Goal: Task Accomplishment & Management: Use online tool/utility

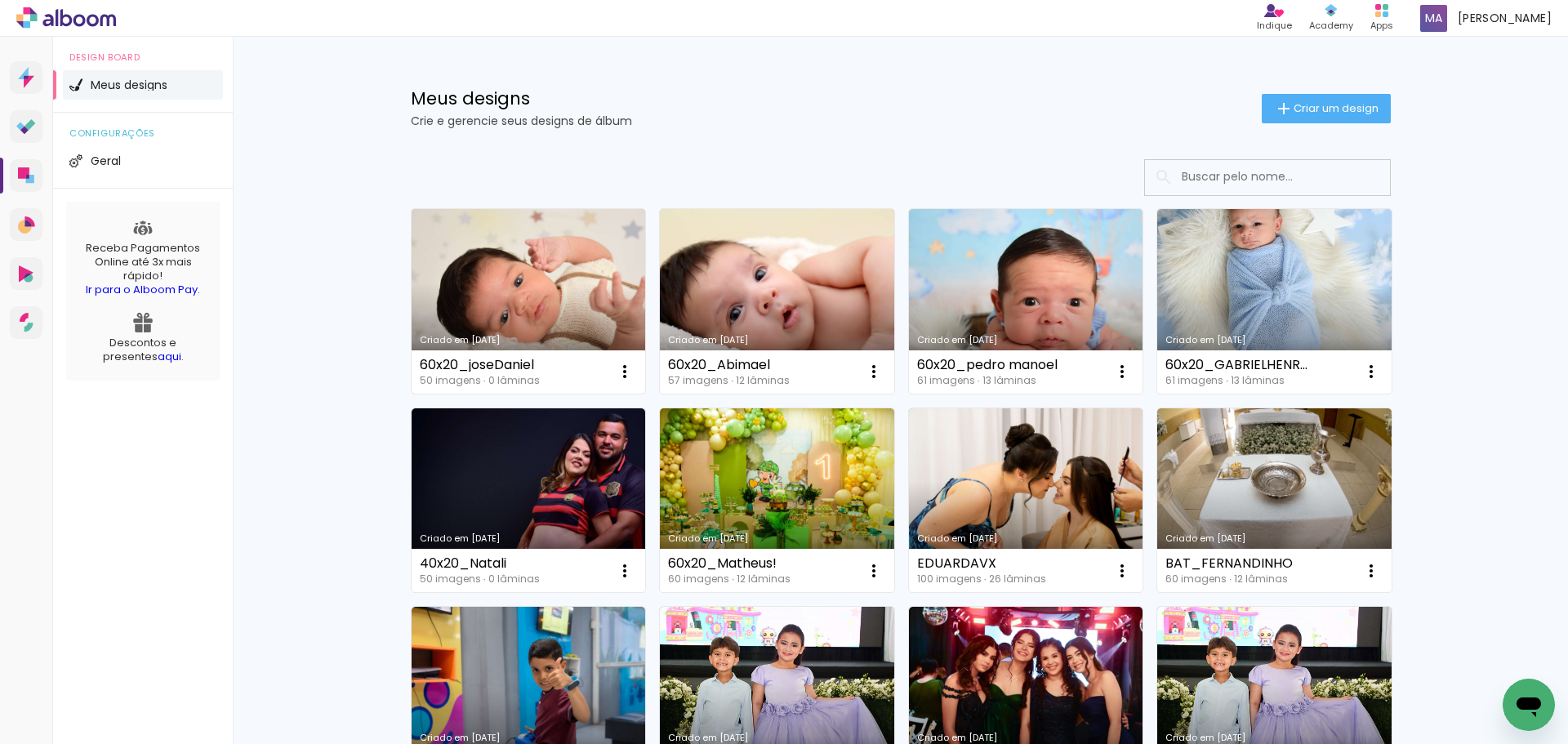
click at [548, 299] on link "Criado em [DATE]" at bounding box center [528, 301] width 234 height 185
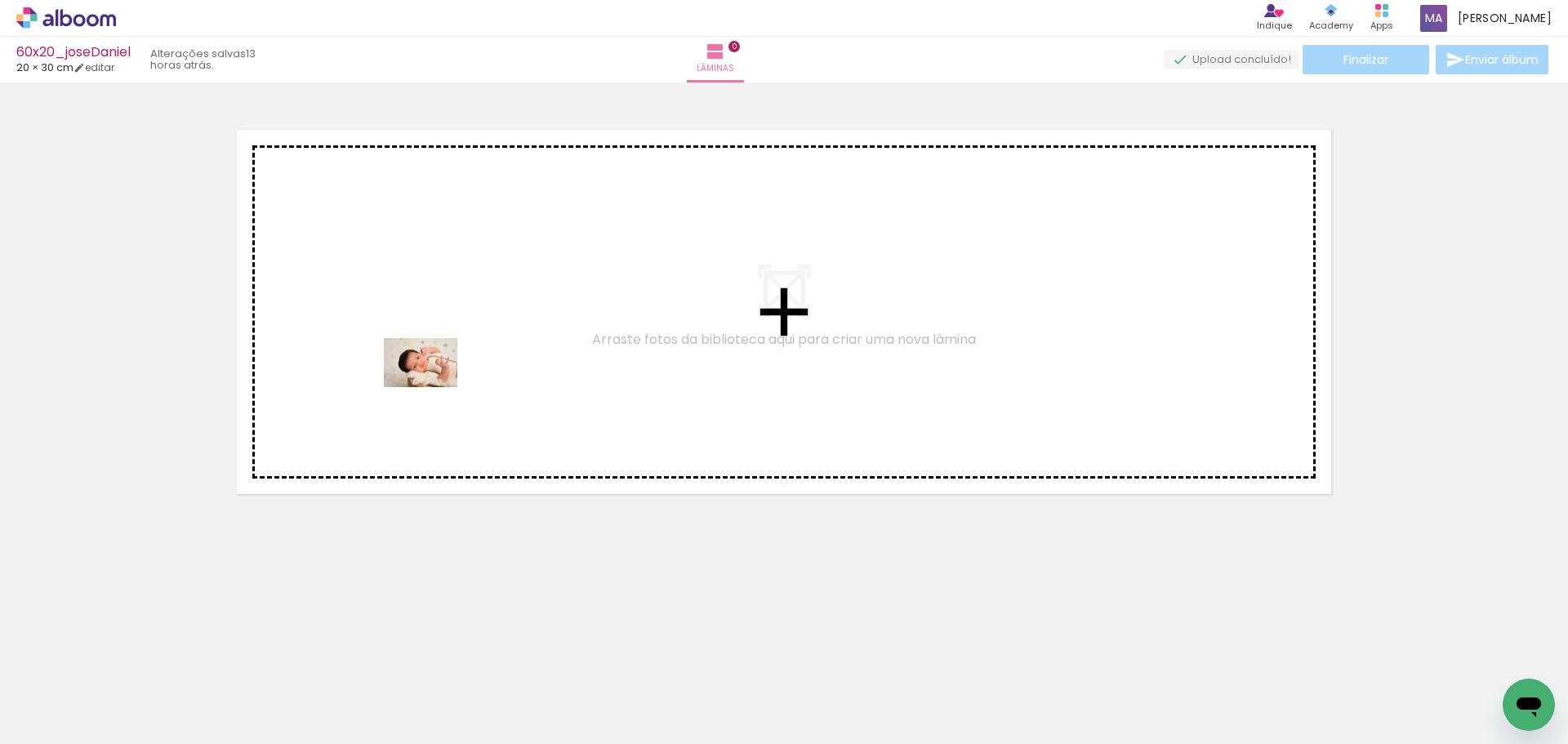
drag, startPoint x: 168, startPoint y: 704, endPoint x: 269, endPoint y: 650, distance: 114.5
click at [432, 390] on quentale-workspace at bounding box center [784, 372] width 1568 height 744
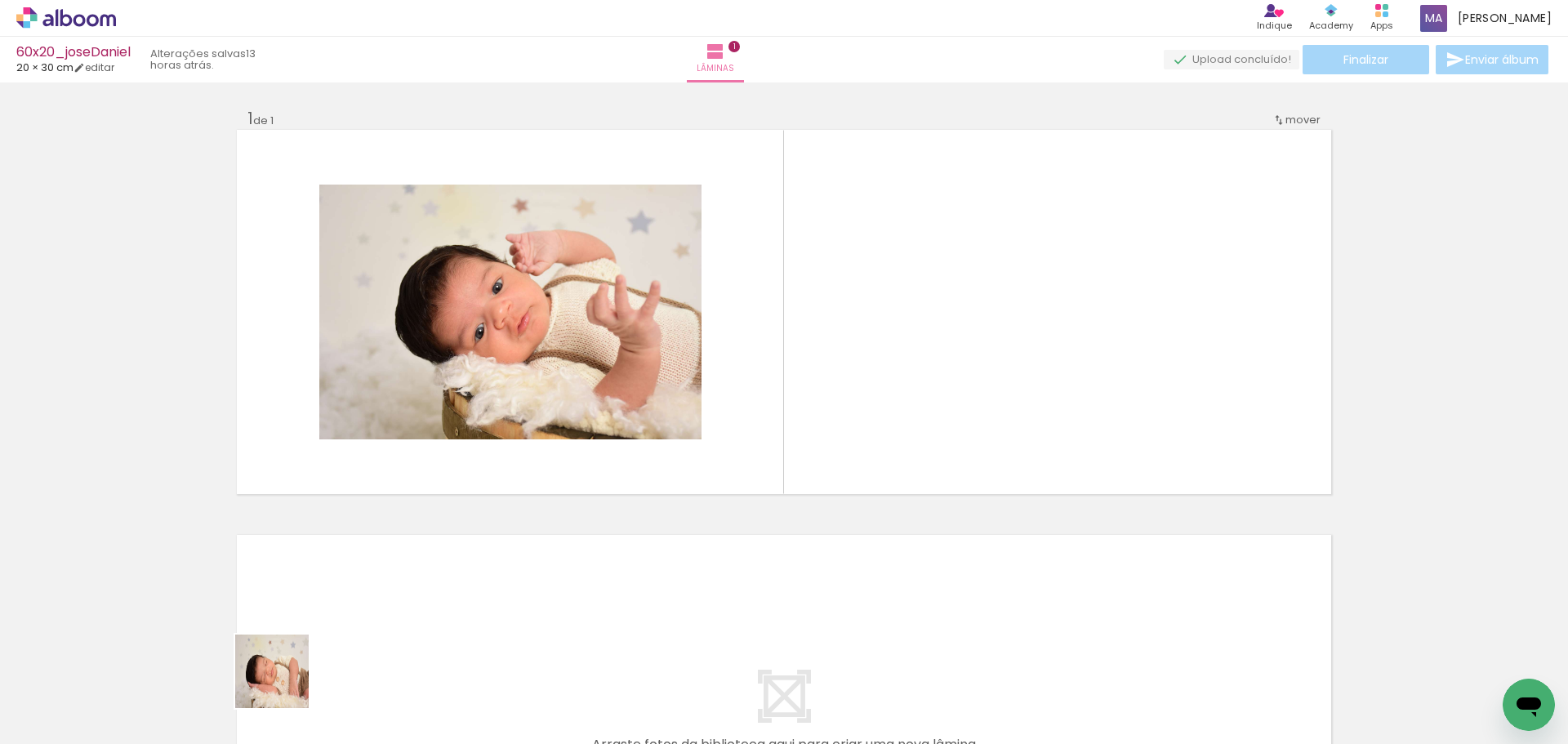
drag, startPoint x: 284, startPoint y: 684, endPoint x: 339, endPoint y: 669, distance: 57.0
click at [391, 382] on quentale-workspace at bounding box center [784, 372] width 1568 height 744
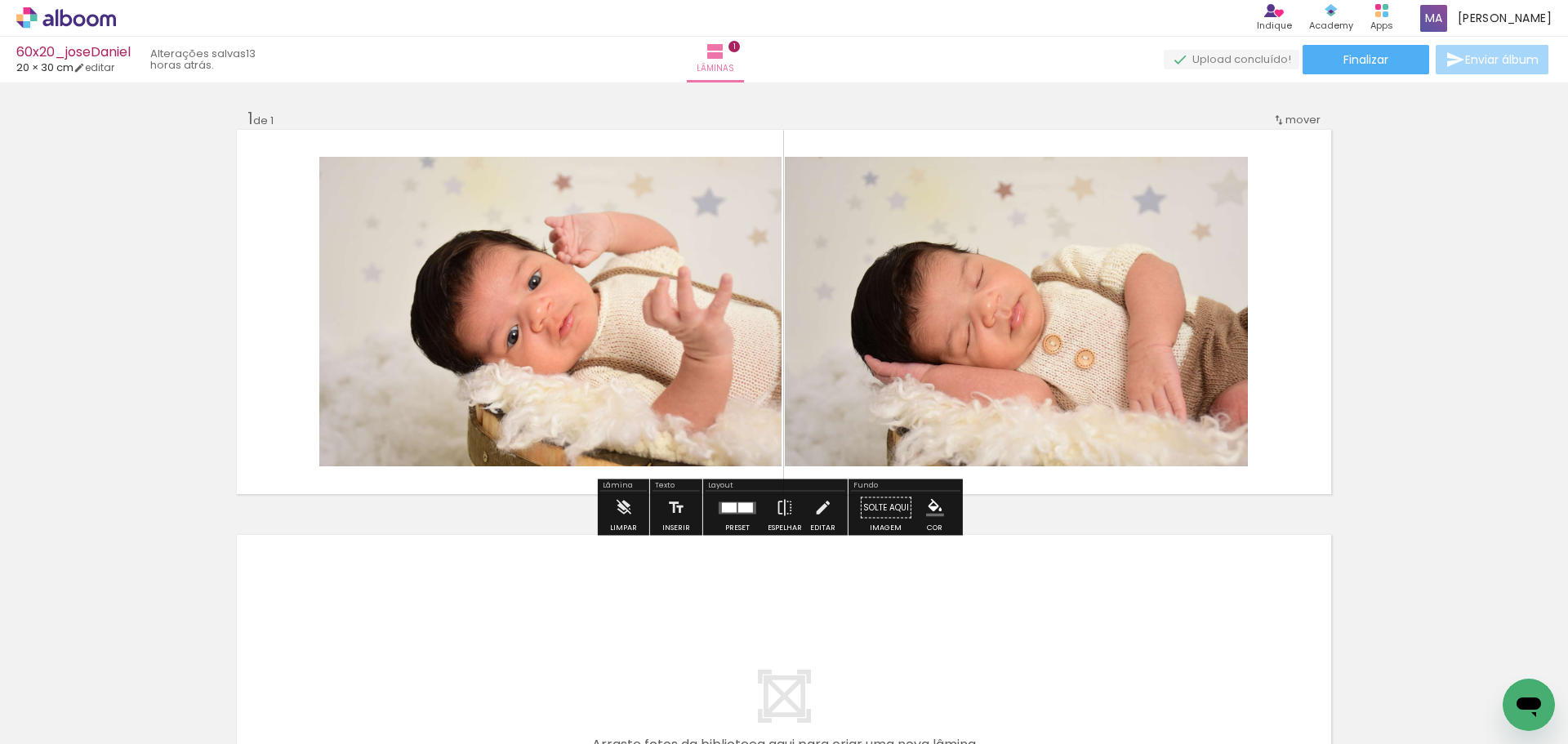
drag, startPoint x: 355, startPoint y: 691, endPoint x: 438, endPoint y: 682, distance: 83.5
click at [418, 348] on quentale-workspace at bounding box center [784, 372] width 1568 height 744
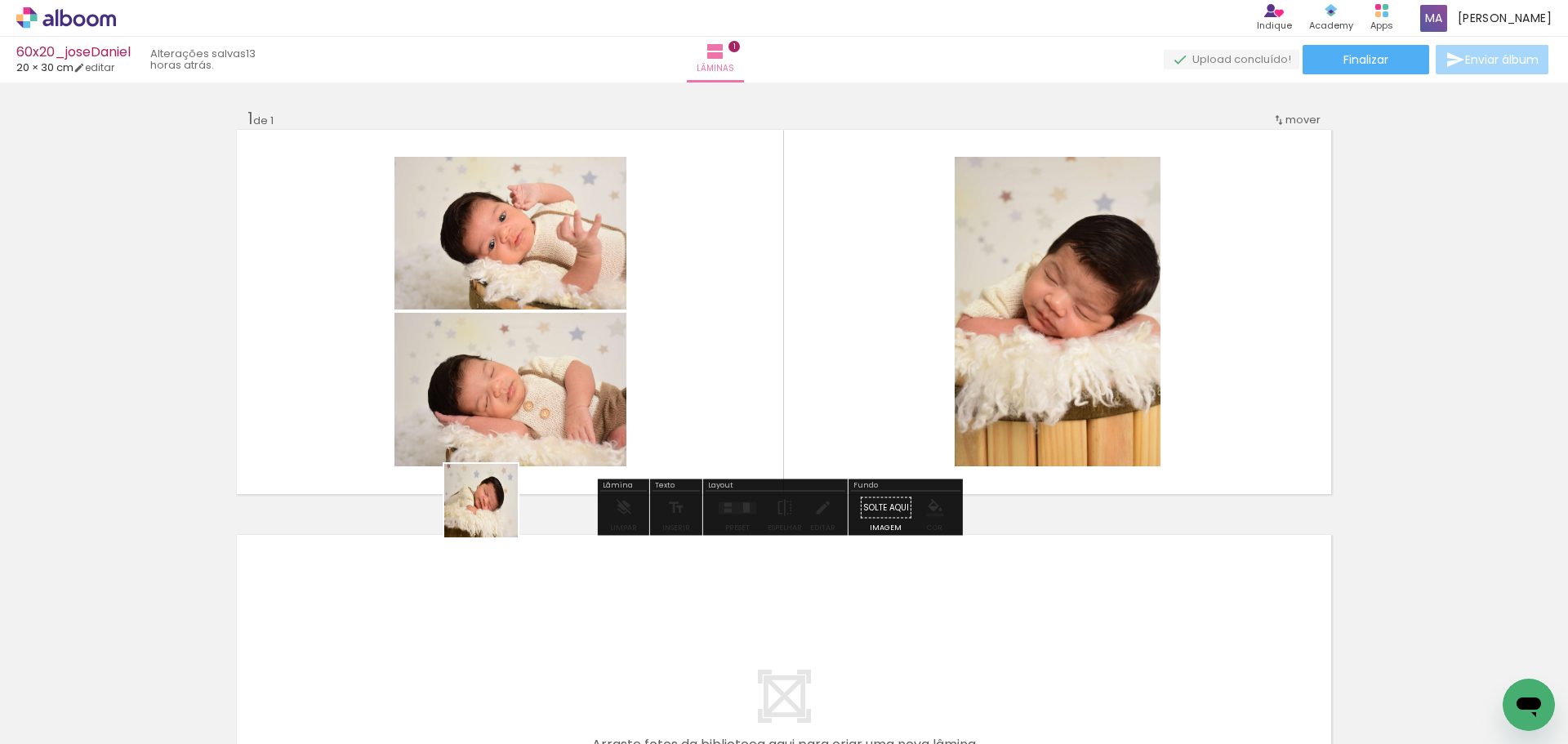
drag, startPoint x: 439, startPoint y: 693, endPoint x: 523, endPoint y: 698, distance: 84.1
click at [501, 337] on quentale-workspace at bounding box center [784, 372] width 1568 height 744
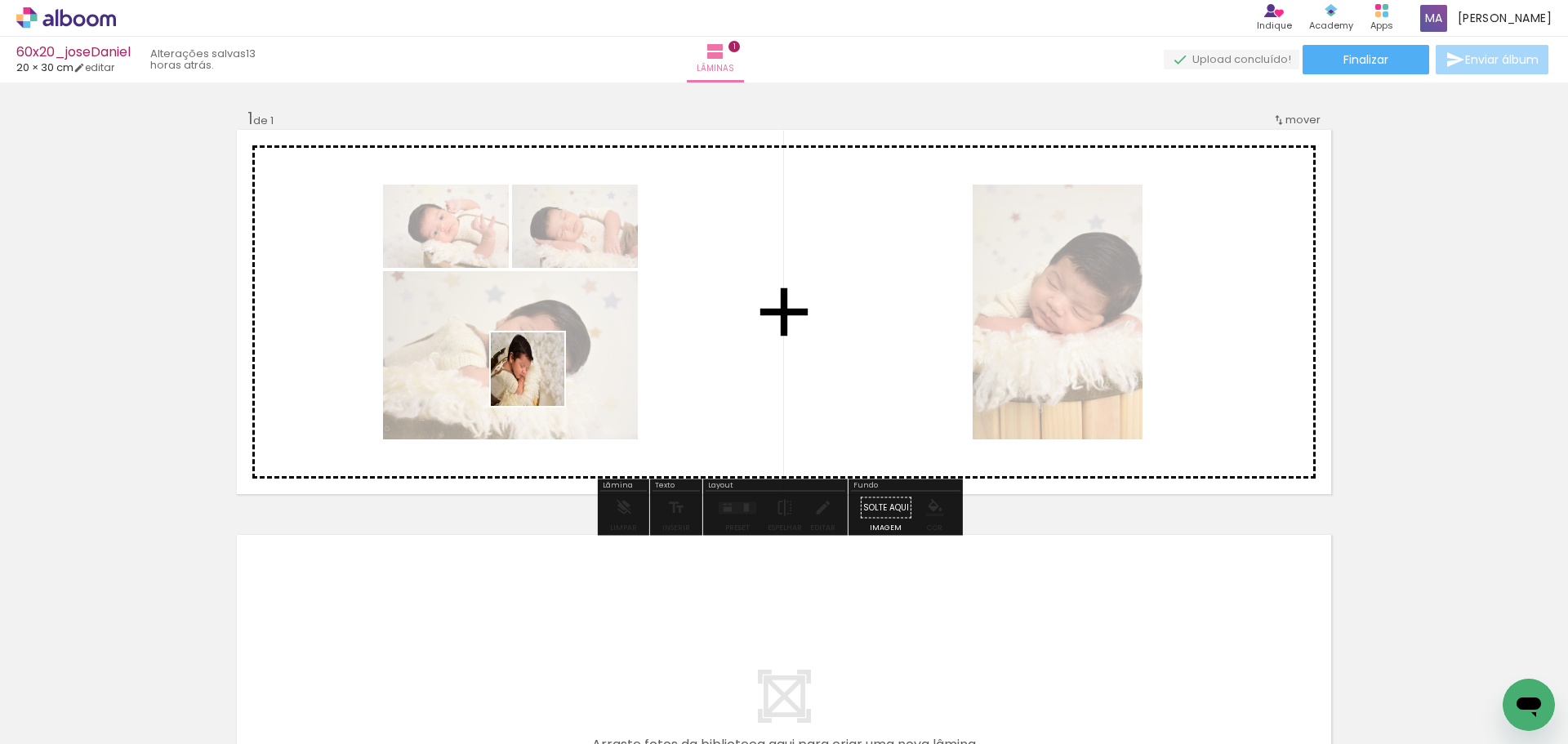
drag, startPoint x: 533, startPoint y: 670, endPoint x: 612, endPoint y: 400, distance: 281.3
click at [540, 346] on quentale-workspace at bounding box center [784, 372] width 1568 height 744
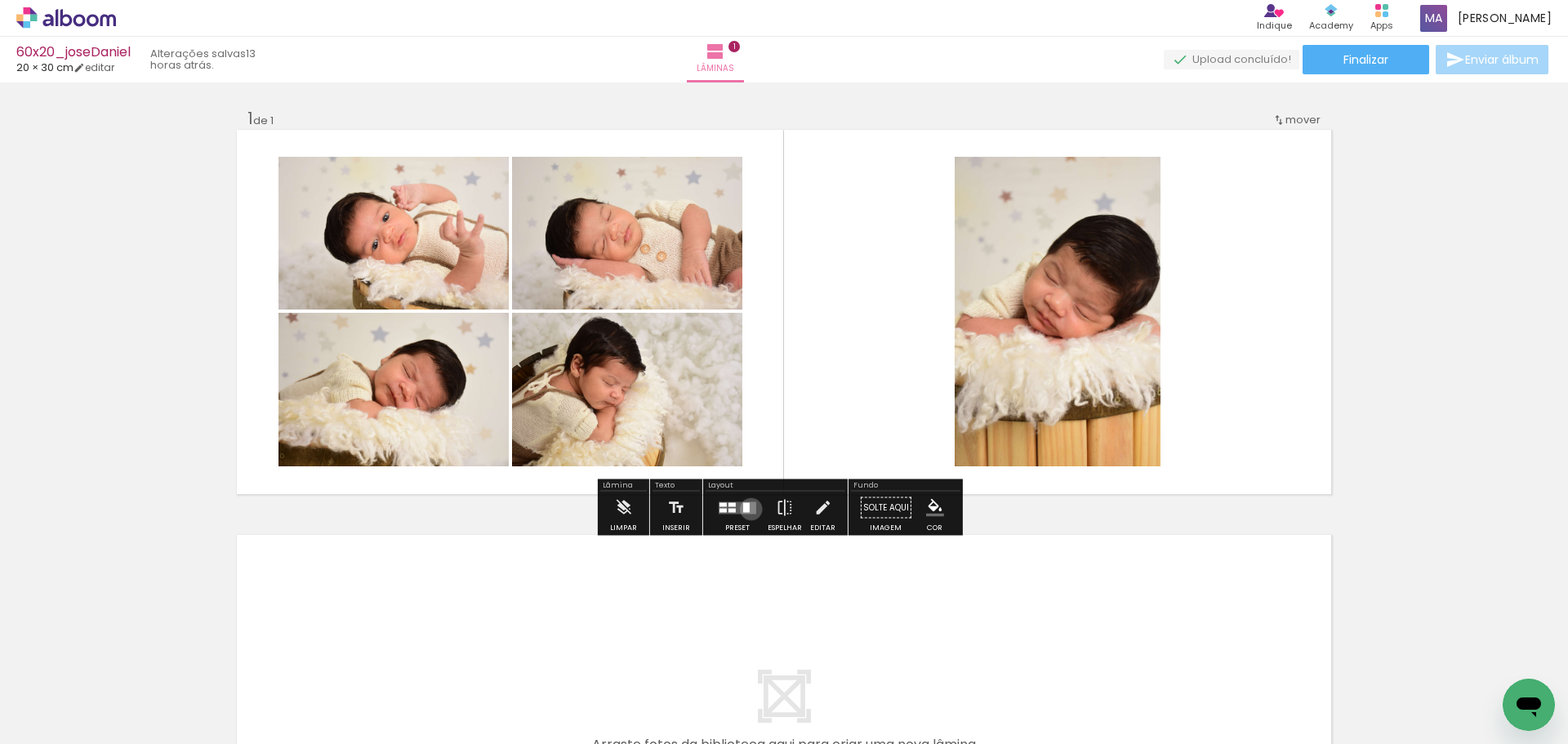
drag, startPoint x: 748, startPoint y: 509, endPoint x: 825, endPoint y: 500, distance: 77.5
click at [748, 509] on quentale-layouter at bounding box center [737, 507] width 37 height 12
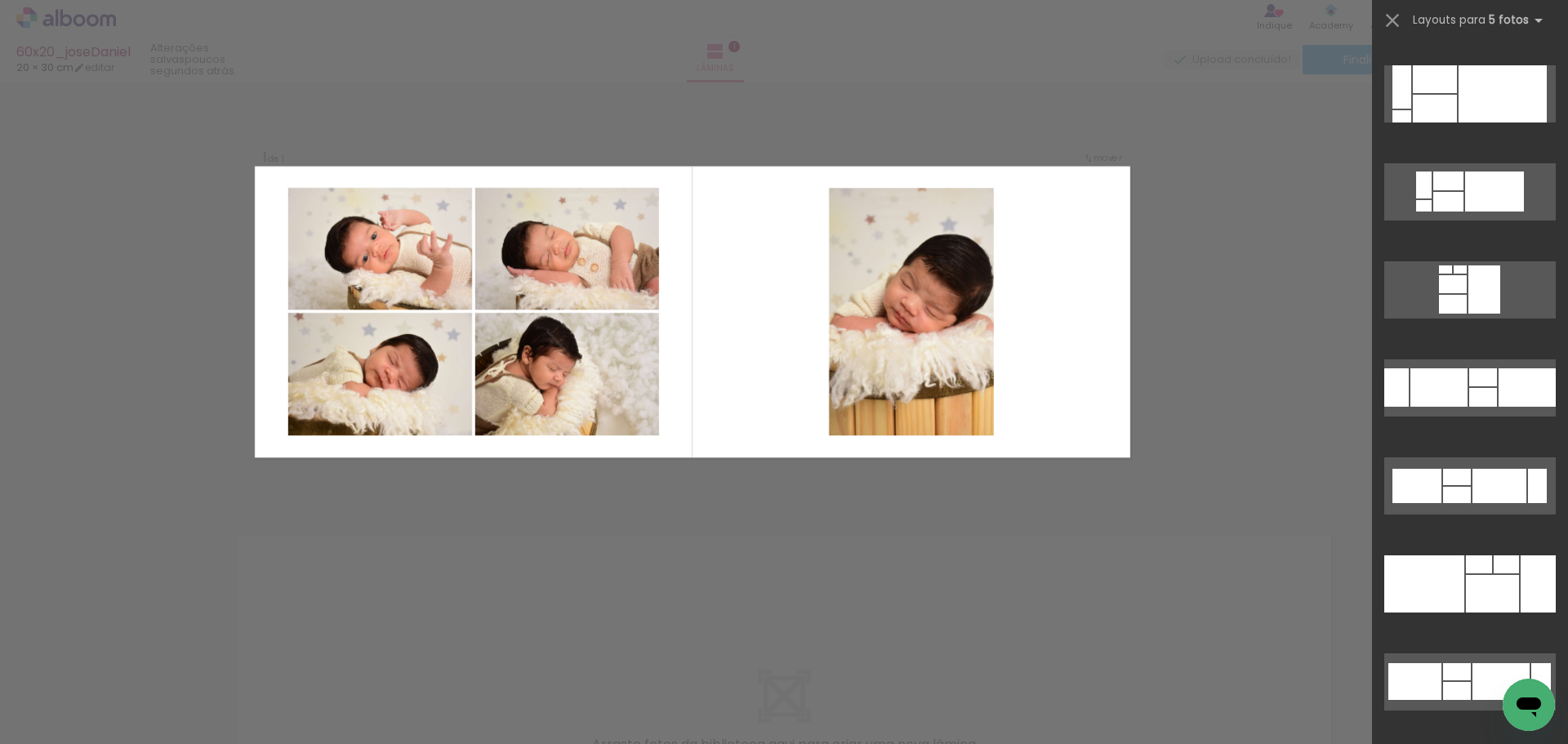
scroll to position [7584, 0]
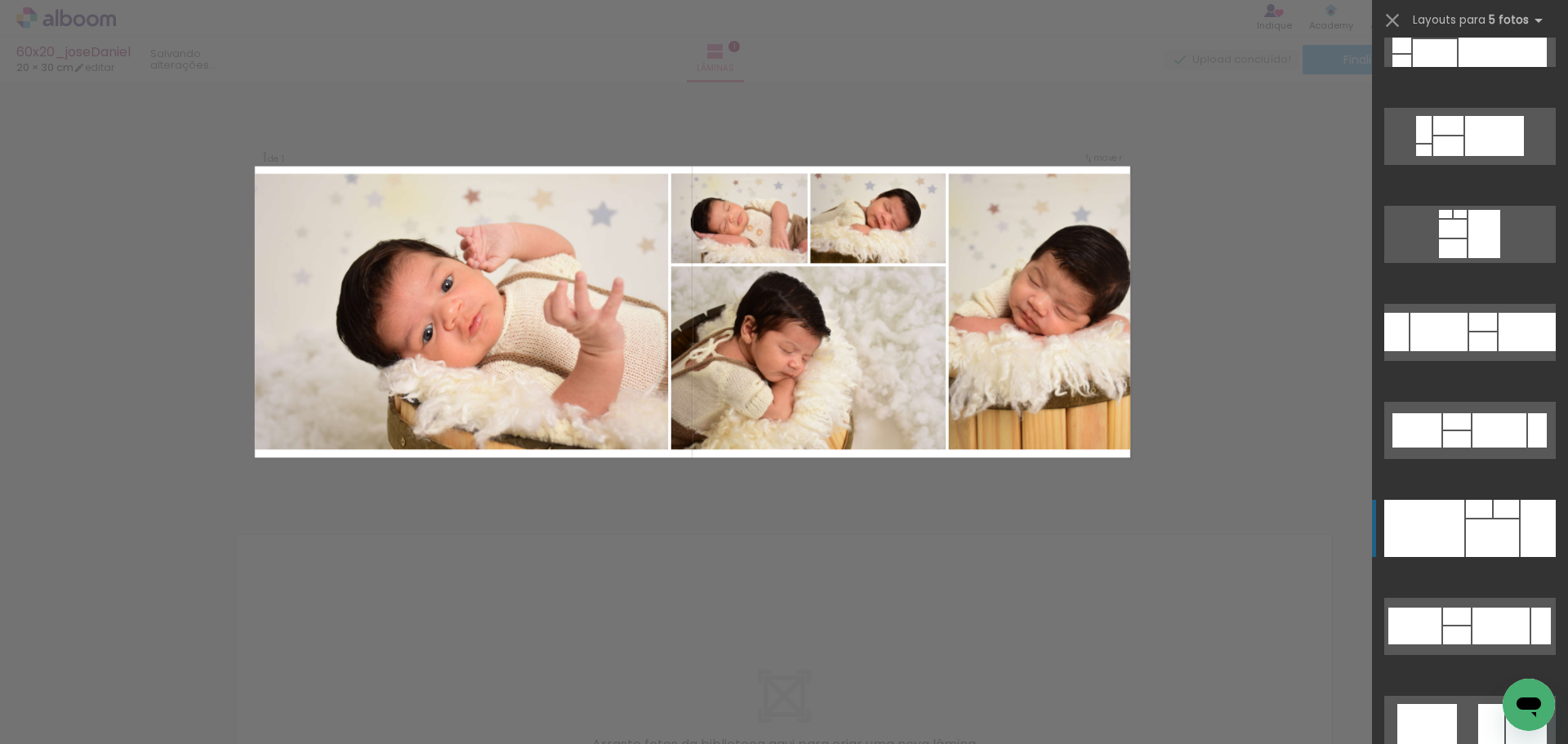
click at [1422, 527] on div at bounding box center [1424, 528] width 80 height 57
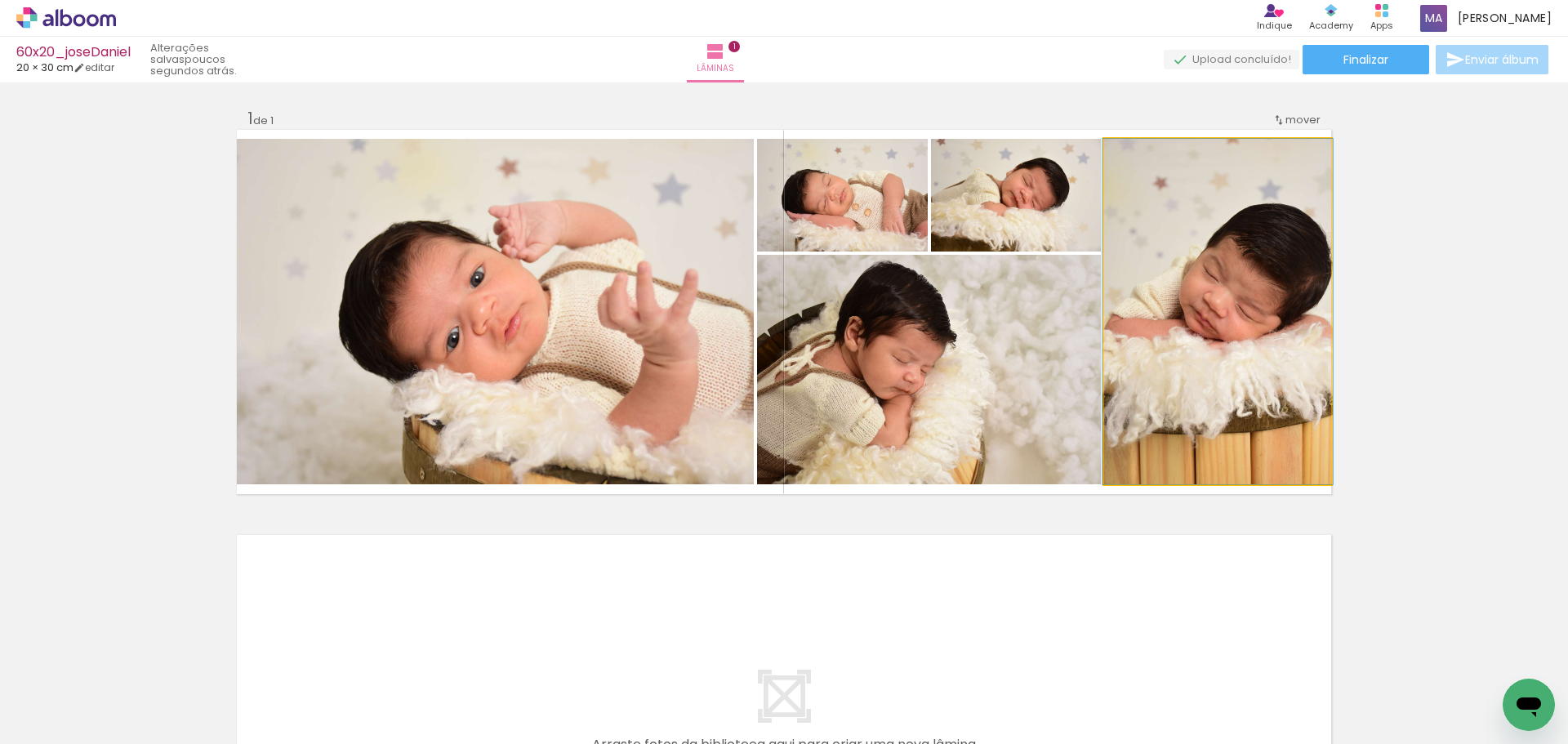
click at [1242, 335] on quentale-photo at bounding box center [1218, 311] width 227 height 345
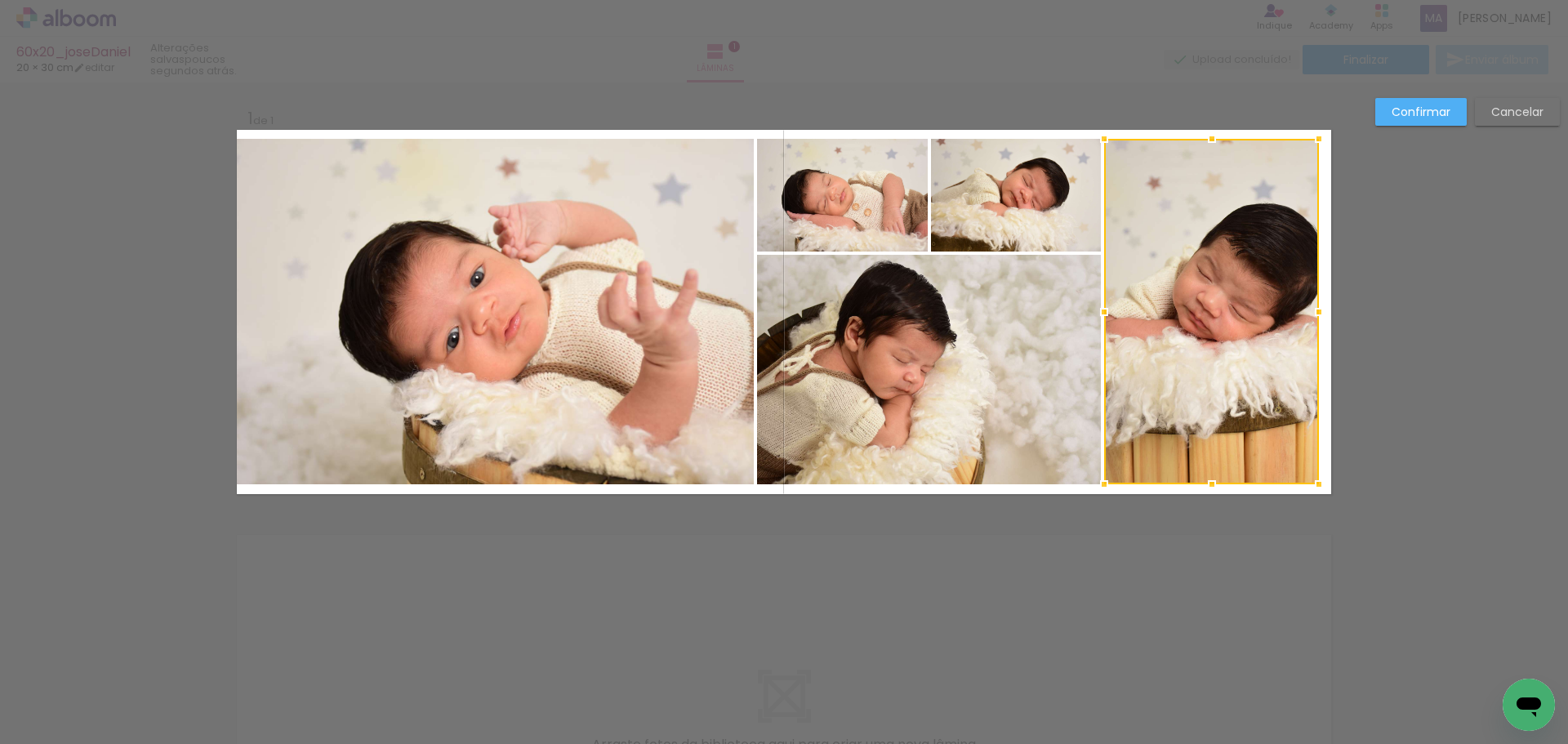
drag, startPoint x: 1330, startPoint y: 319, endPoint x: 1317, endPoint y: 321, distance: 13.2
click at [1317, 321] on div at bounding box center [1318, 311] width 32 height 32
click at [376, 321] on quentale-photo at bounding box center [495, 311] width 517 height 345
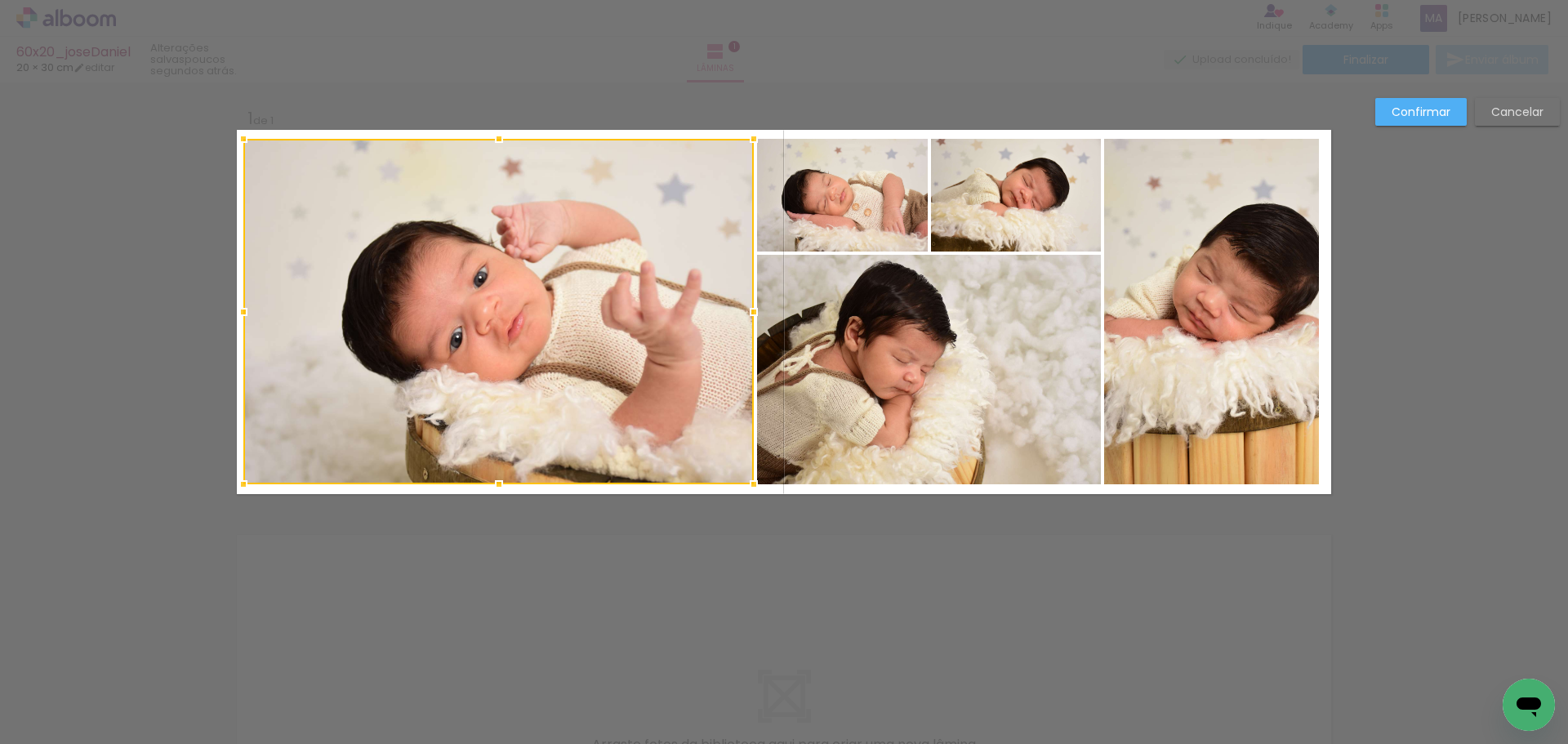
click at [243, 317] on div at bounding box center [243, 311] width 32 height 32
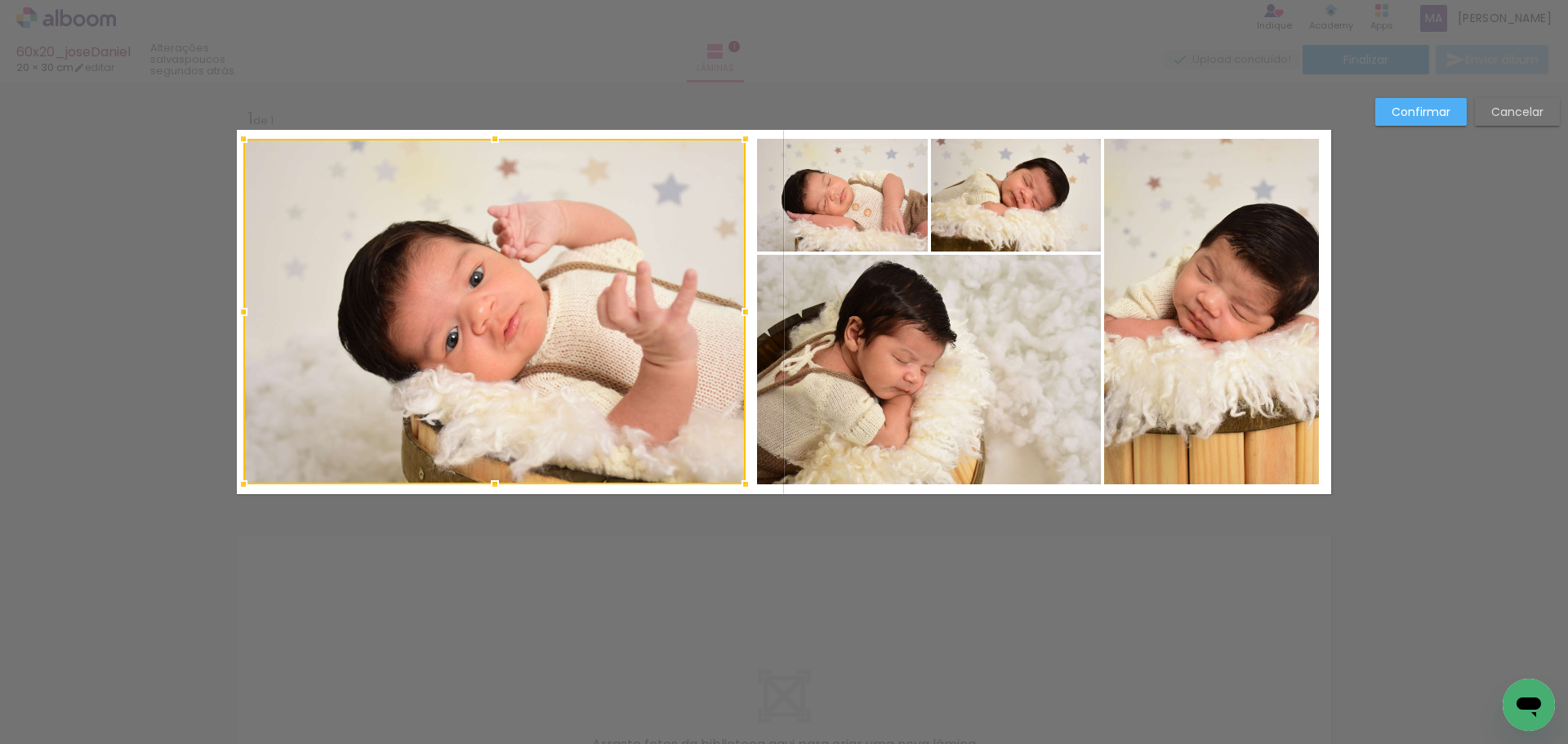
drag, startPoint x: 740, startPoint y: 311, endPoint x: 732, endPoint y: 310, distance: 8.1
click at [732, 310] on div at bounding box center [745, 311] width 32 height 32
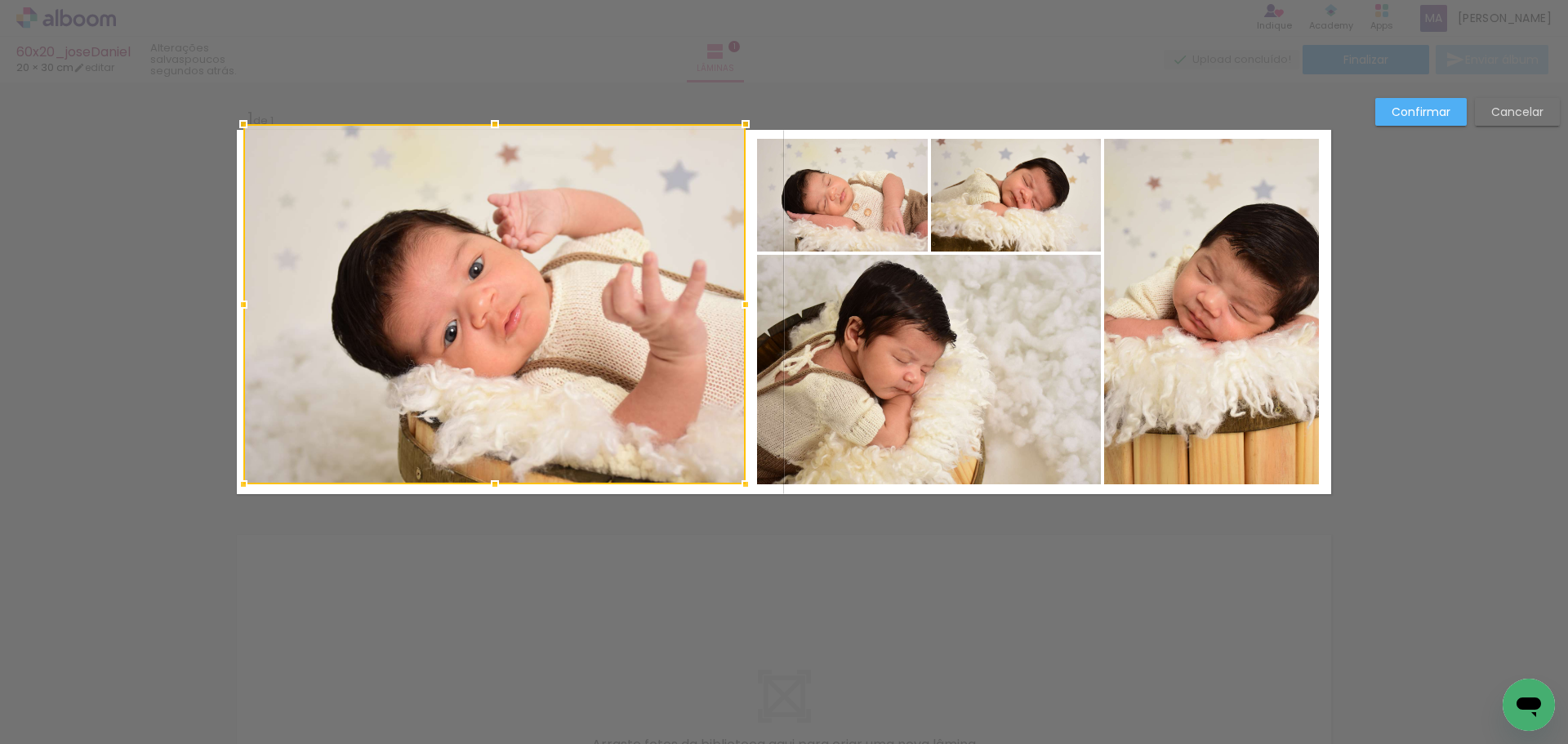
drag, startPoint x: 484, startPoint y: 145, endPoint x: 484, endPoint y: 120, distance: 25.0
click at [484, 120] on div at bounding box center [494, 123] width 32 height 32
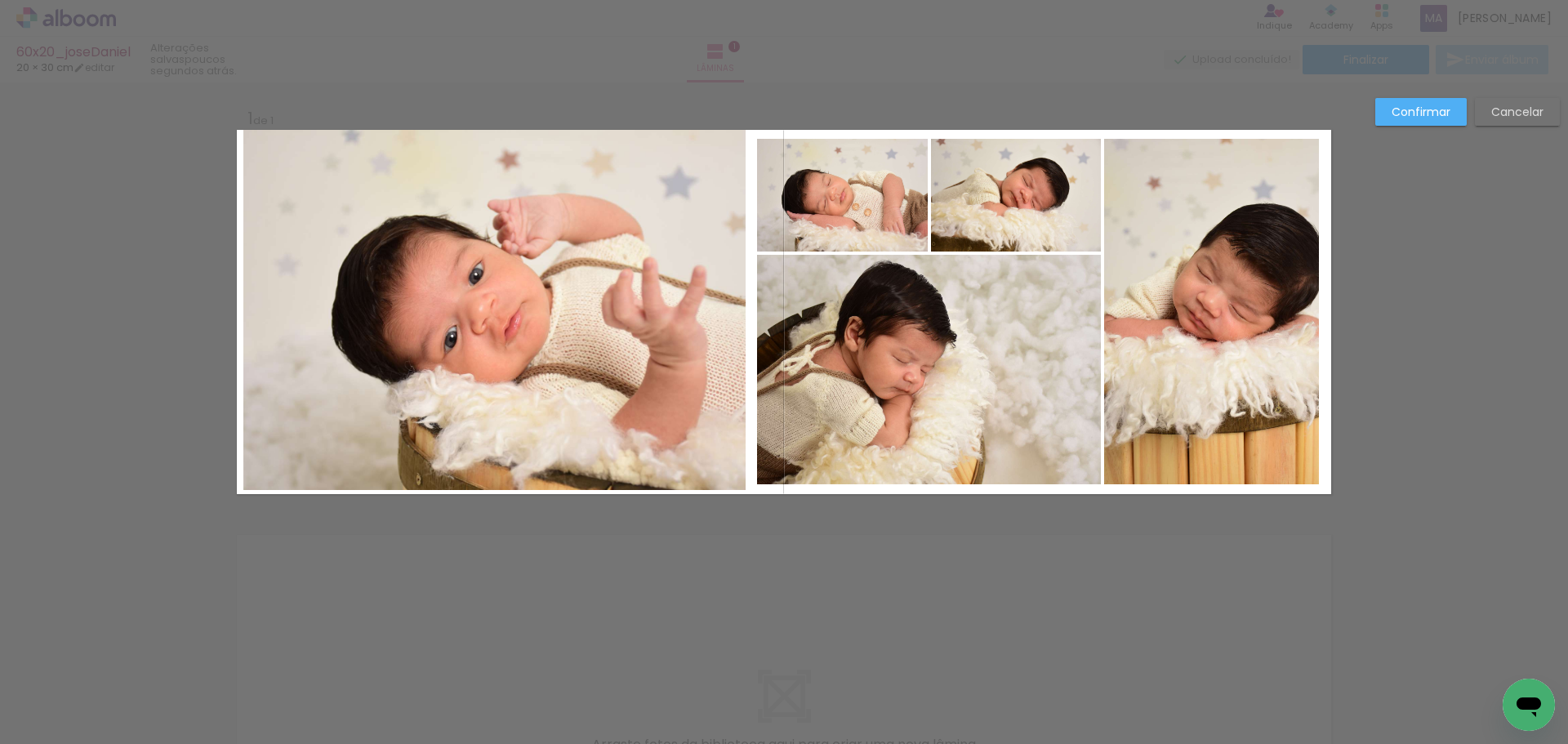
click at [515, 466] on quentale-photo at bounding box center [494, 310] width 503 height 360
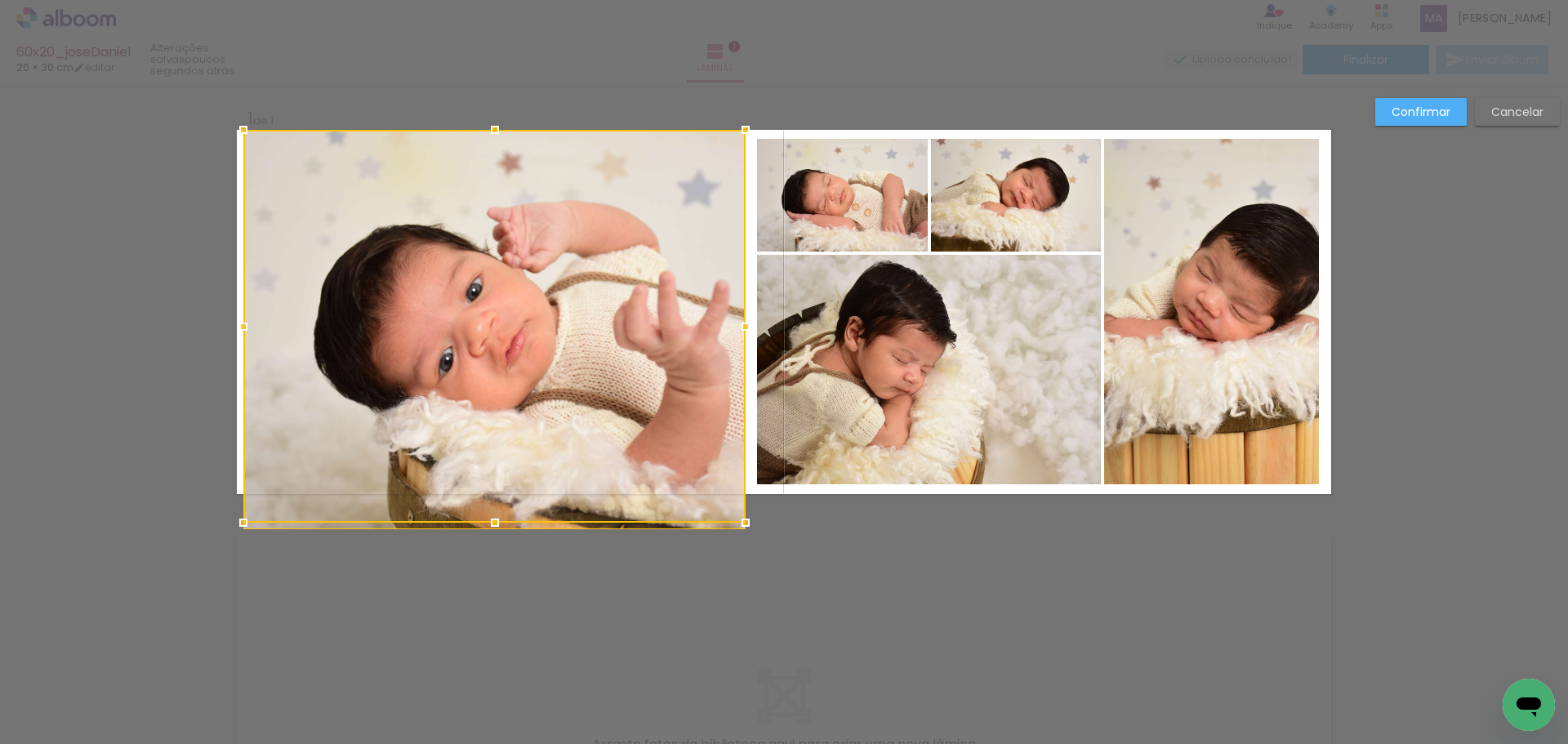
drag, startPoint x: 484, startPoint y: 481, endPoint x: 484, endPoint y: 511, distance: 30.0
click at [484, 511] on div at bounding box center [494, 522] width 32 height 32
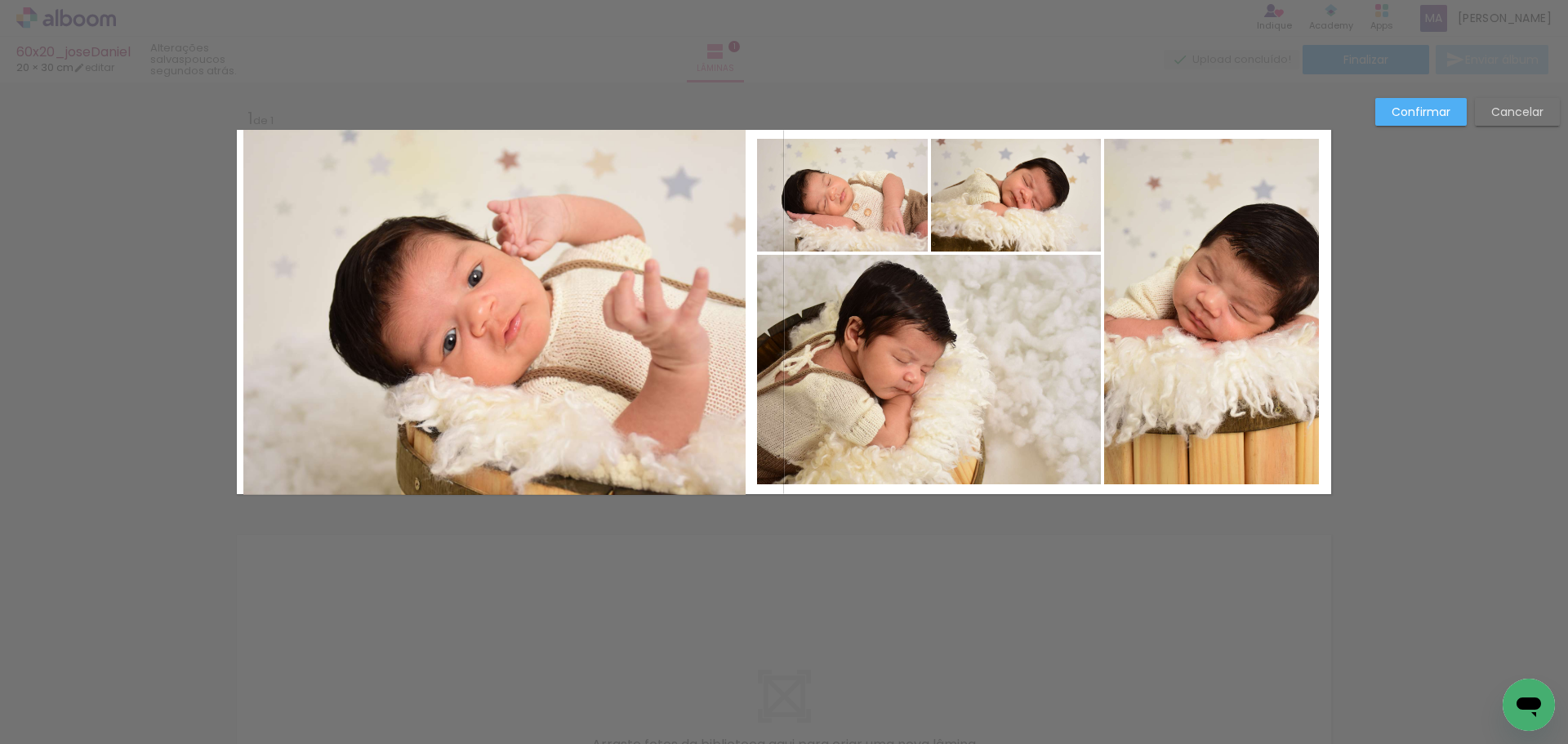
click at [264, 341] on quentale-photo at bounding box center [494, 312] width 503 height 365
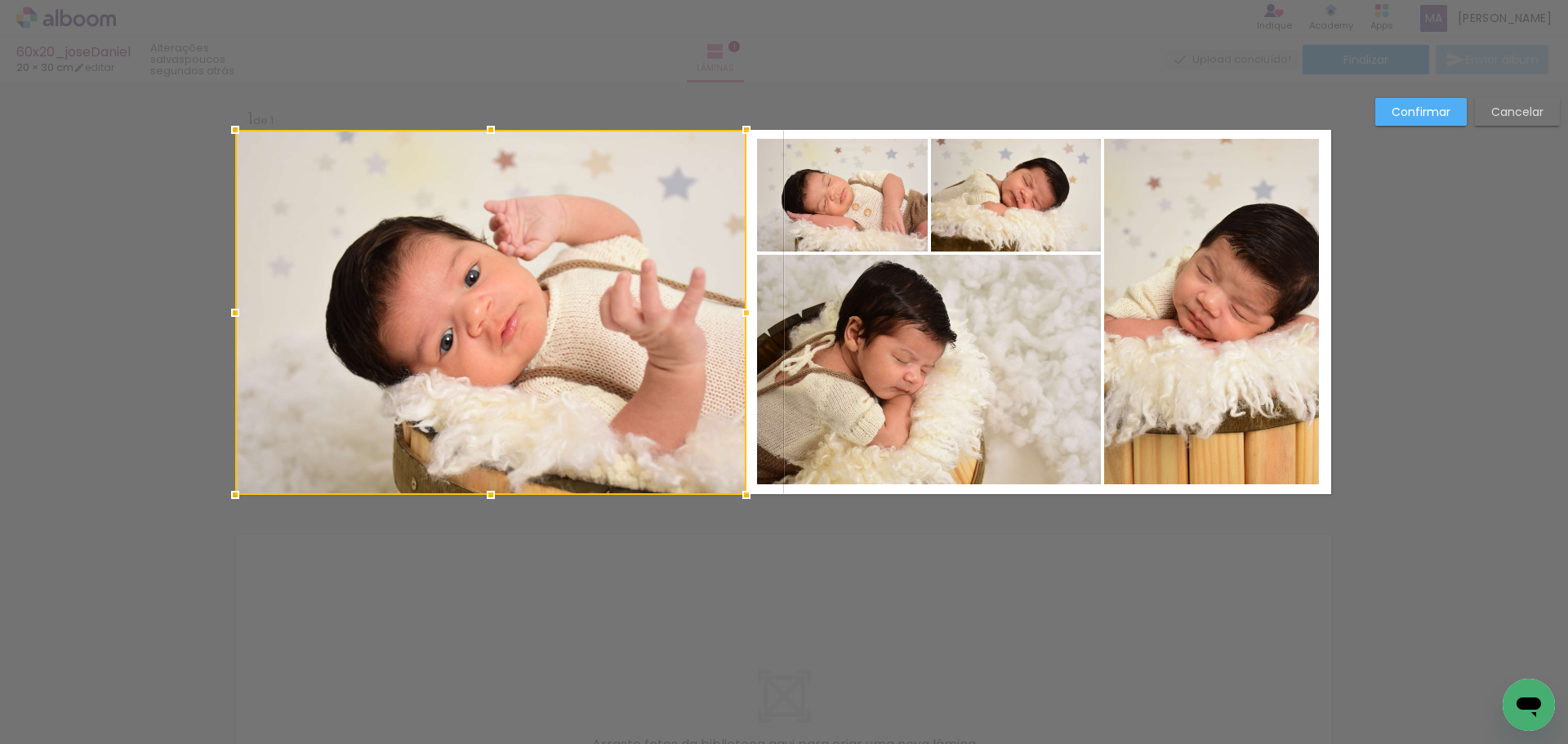
drag, startPoint x: 239, startPoint y: 314, endPoint x: 227, endPoint y: 315, distance: 12.0
click at [227, 315] on div at bounding box center [234, 312] width 32 height 32
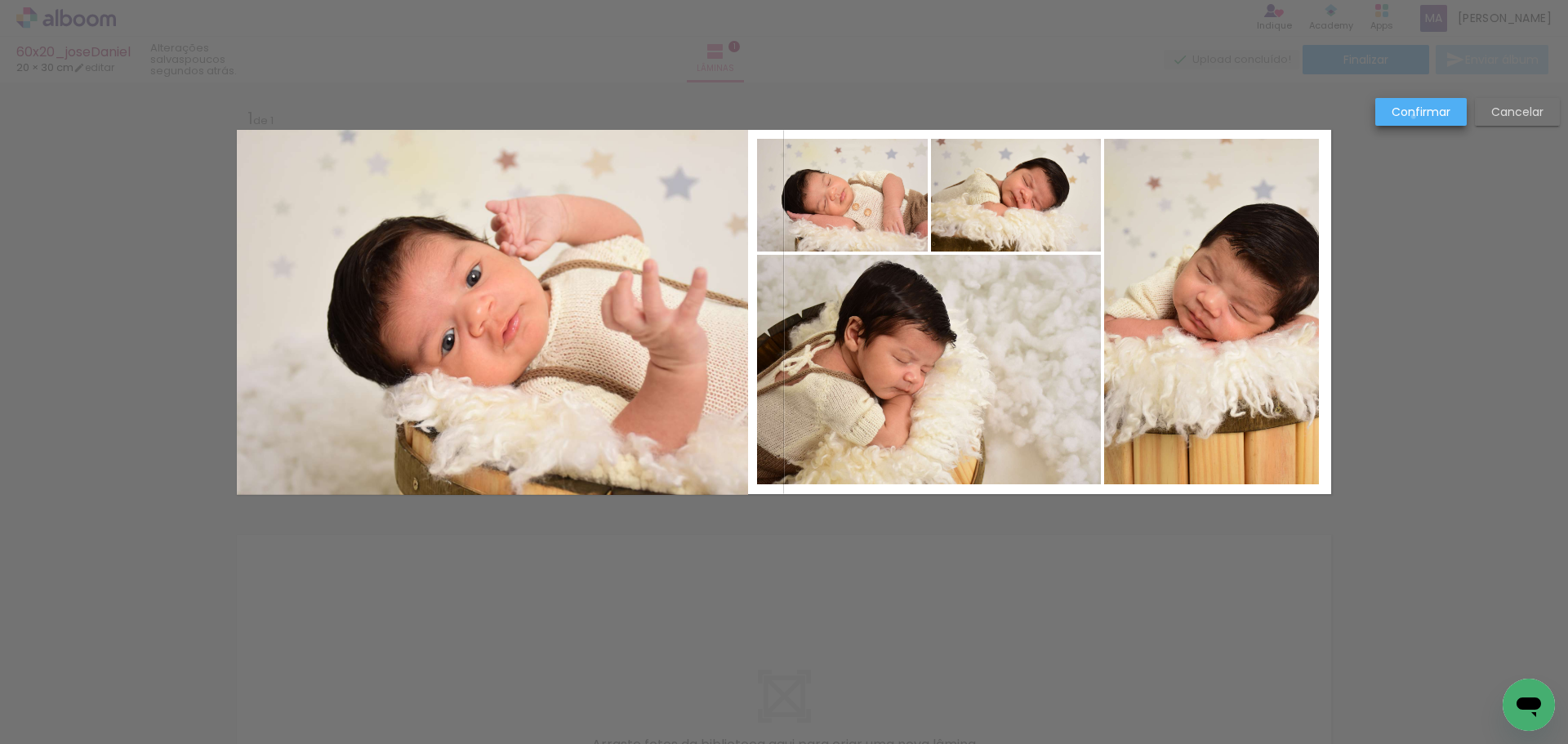
click at [0, 0] on slot "Confirmar" at bounding box center [0, 0] width 0 height 0
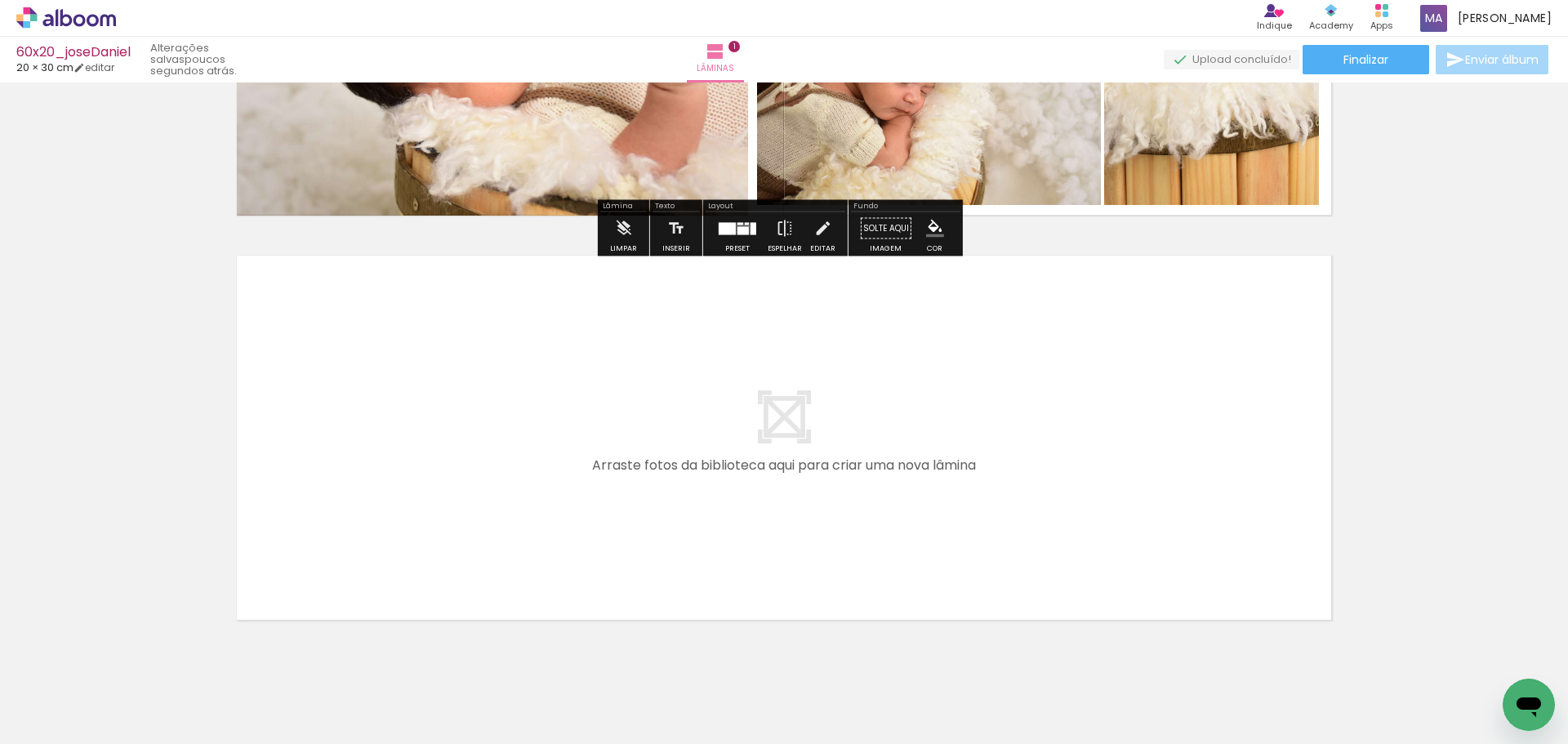
scroll to position [314, 0]
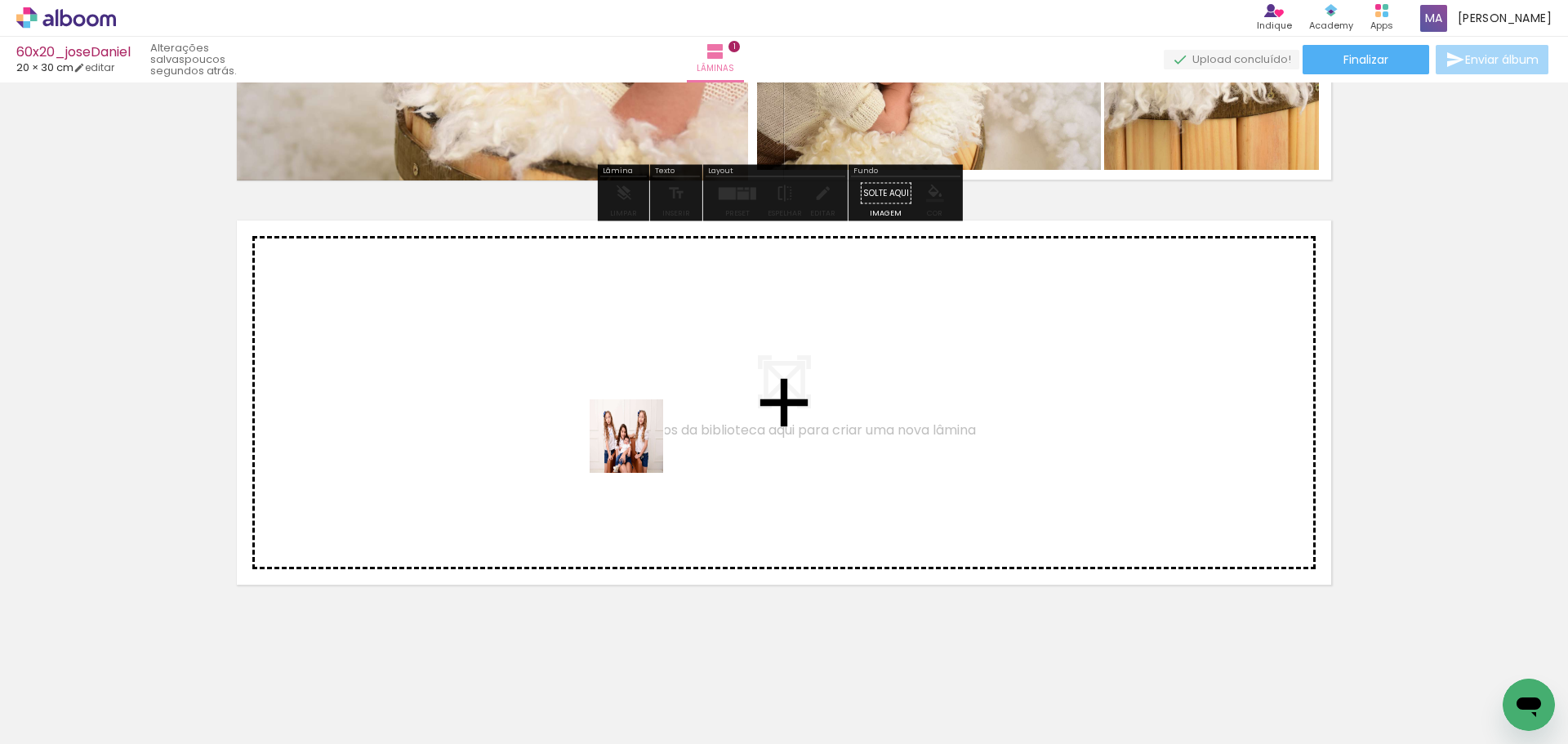
drag, startPoint x: 632, startPoint y: 683, endPoint x: 638, endPoint y: 449, distance: 234.1
click at [638, 449] on quentale-workspace at bounding box center [784, 372] width 1568 height 744
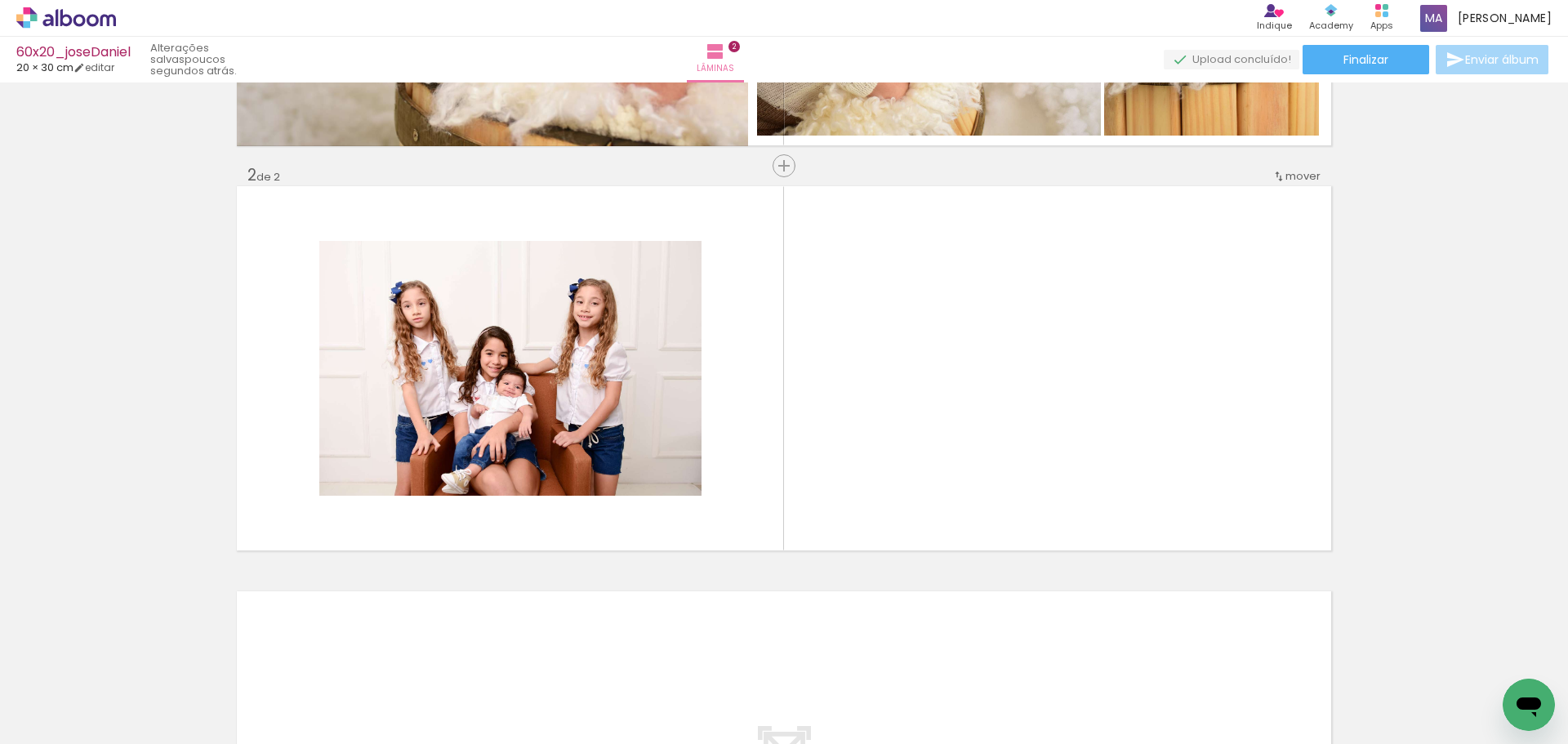
scroll to position [355, 0]
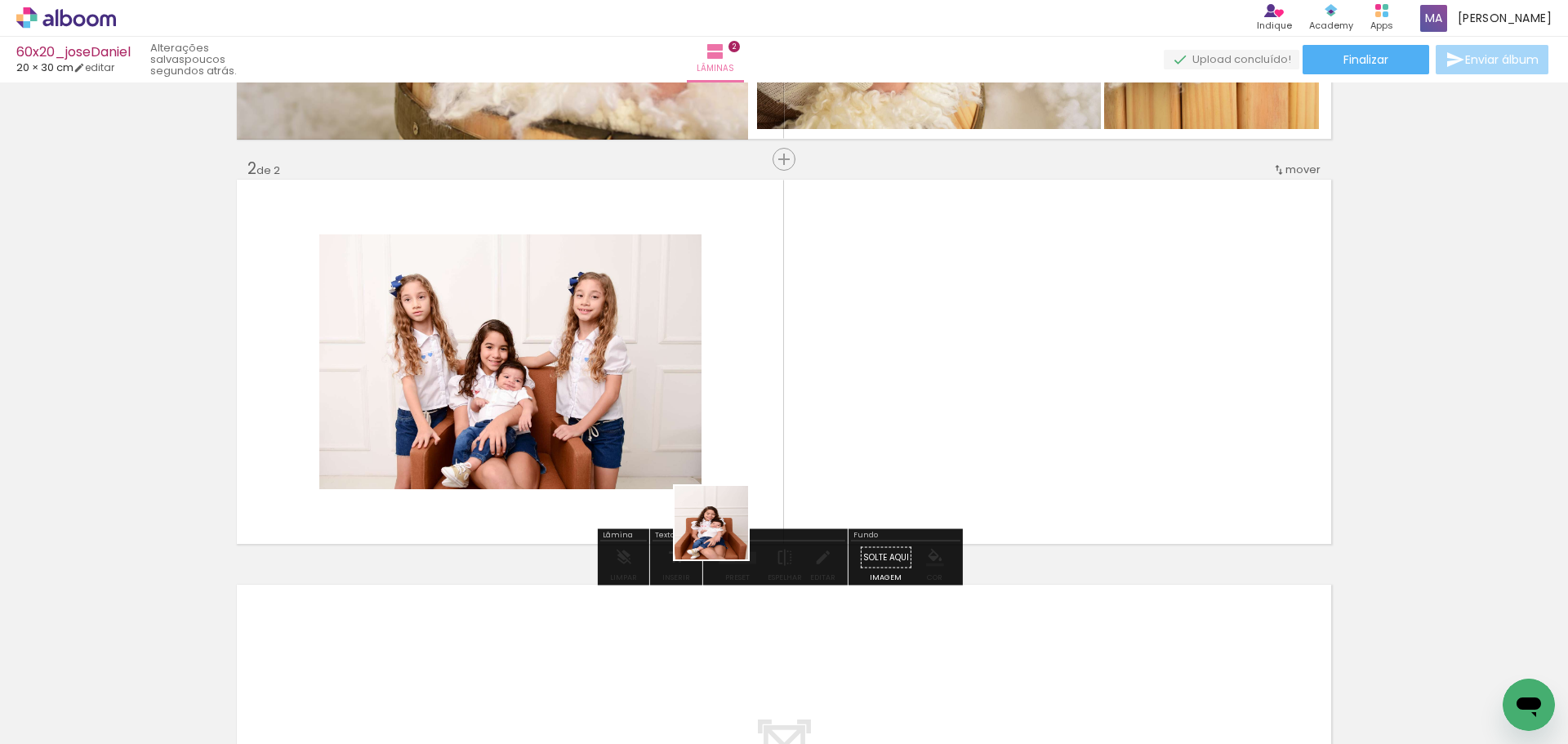
drag, startPoint x: 724, startPoint y: 535, endPoint x: 772, endPoint y: 689, distance: 161.3
click at [723, 367] on quentale-workspace at bounding box center [784, 372] width 1568 height 744
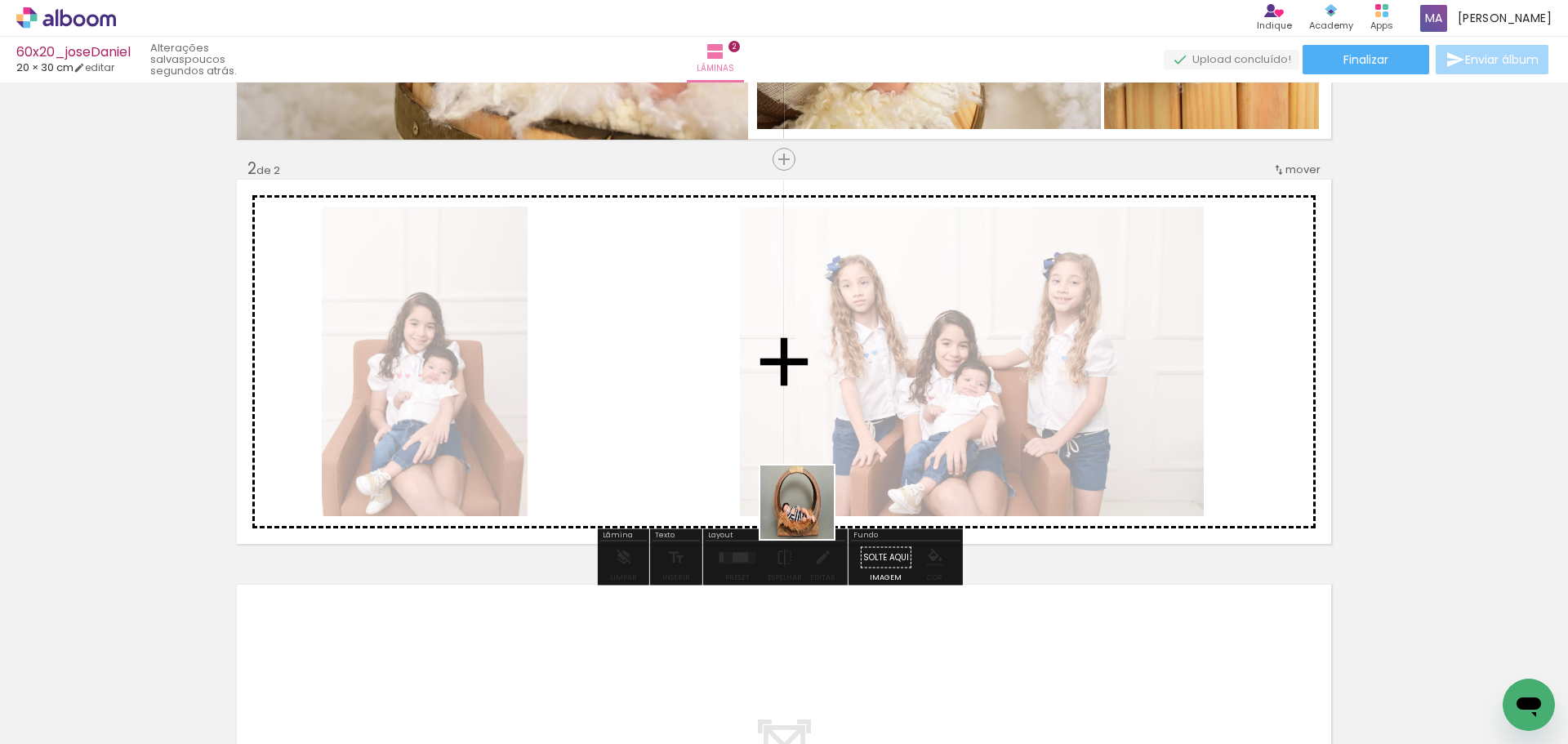
drag, startPoint x: 812, startPoint y: 644, endPoint x: 916, endPoint y: 737, distance: 139.5
click at [804, 423] on quentale-workspace at bounding box center [784, 372] width 1568 height 744
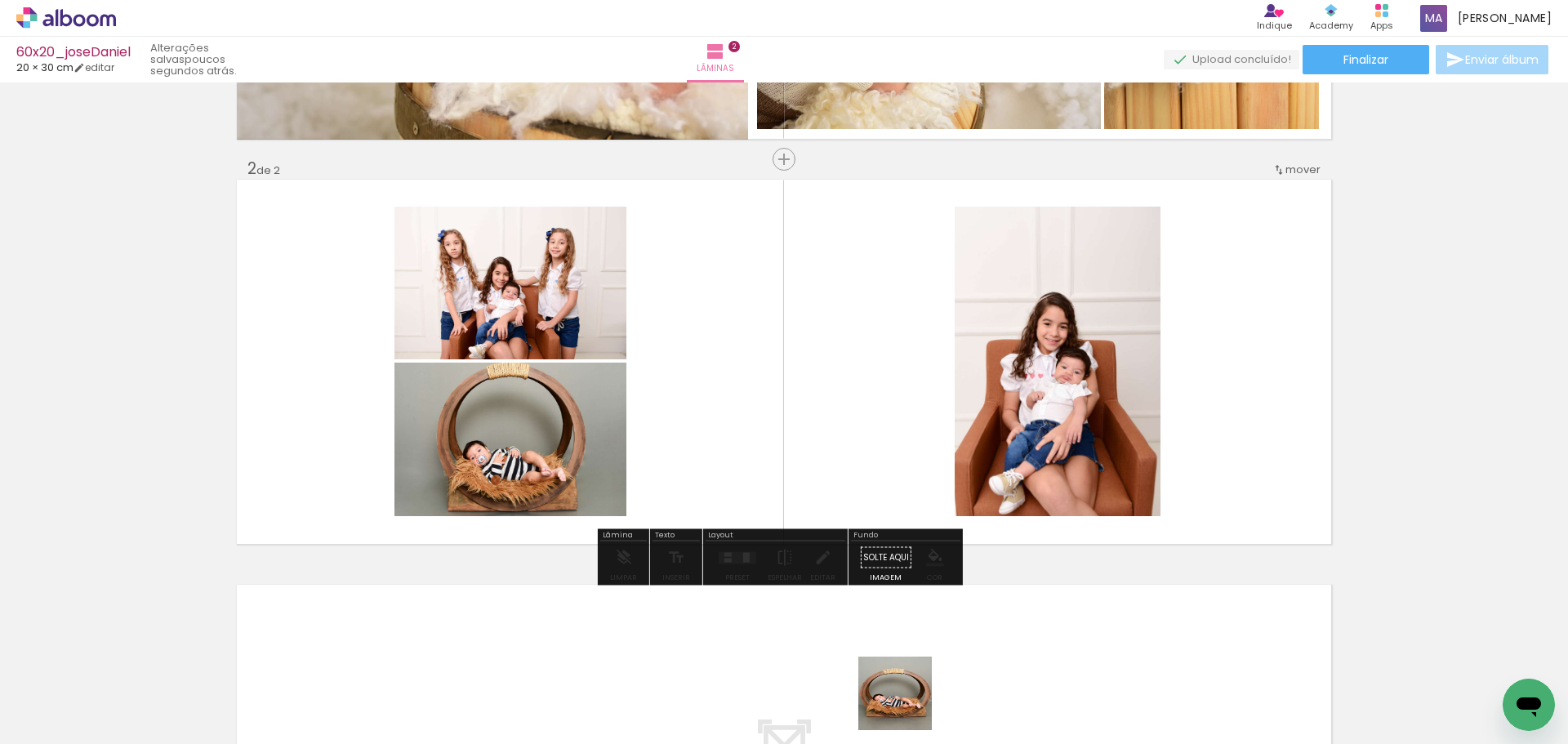
drag, startPoint x: 907, startPoint y: 705, endPoint x: 996, endPoint y: 690, distance: 90.3
click at [899, 418] on quentale-workspace at bounding box center [784, 372] width 1568 height 744
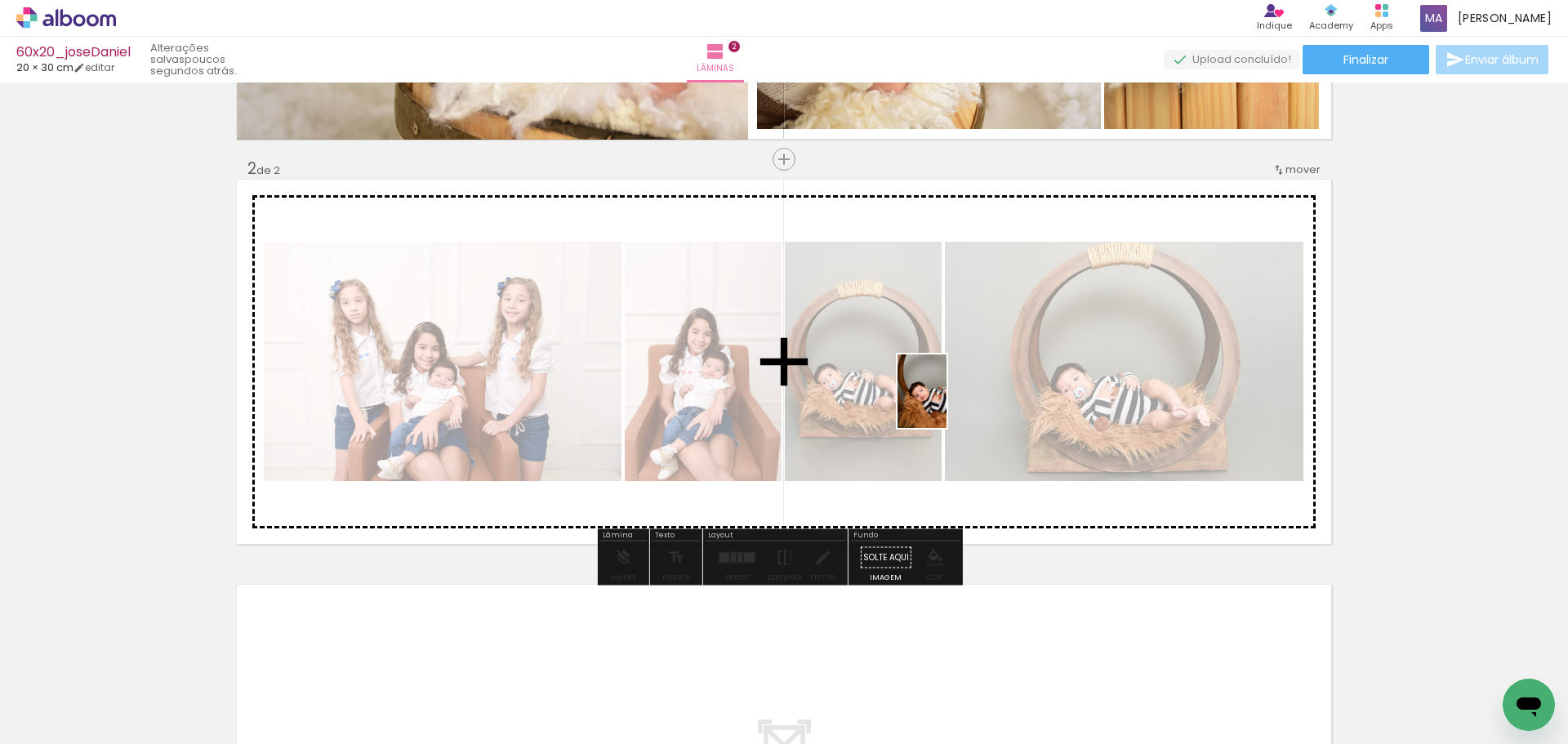
drag, startPoint x: 999, startPoint y: 699, endPoint x: 950, endPoint y: 464, distance: 240.1
click at [946, 402] on quentale-workspace at bounding box center [784, 372] width 1568 height 744
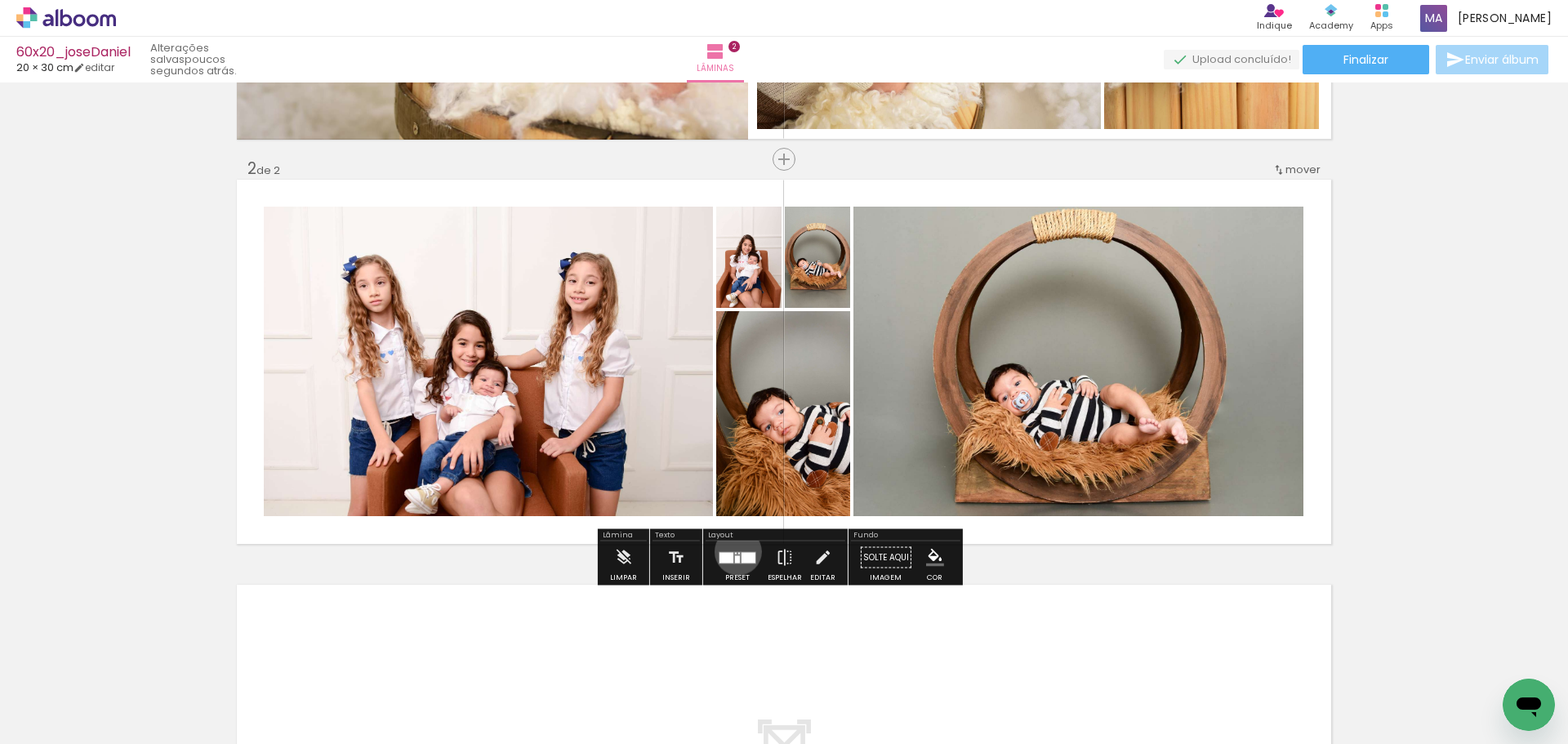
click at [734, 551] on quentale-layouter at bounding box center [737, 557] width 37 height 12
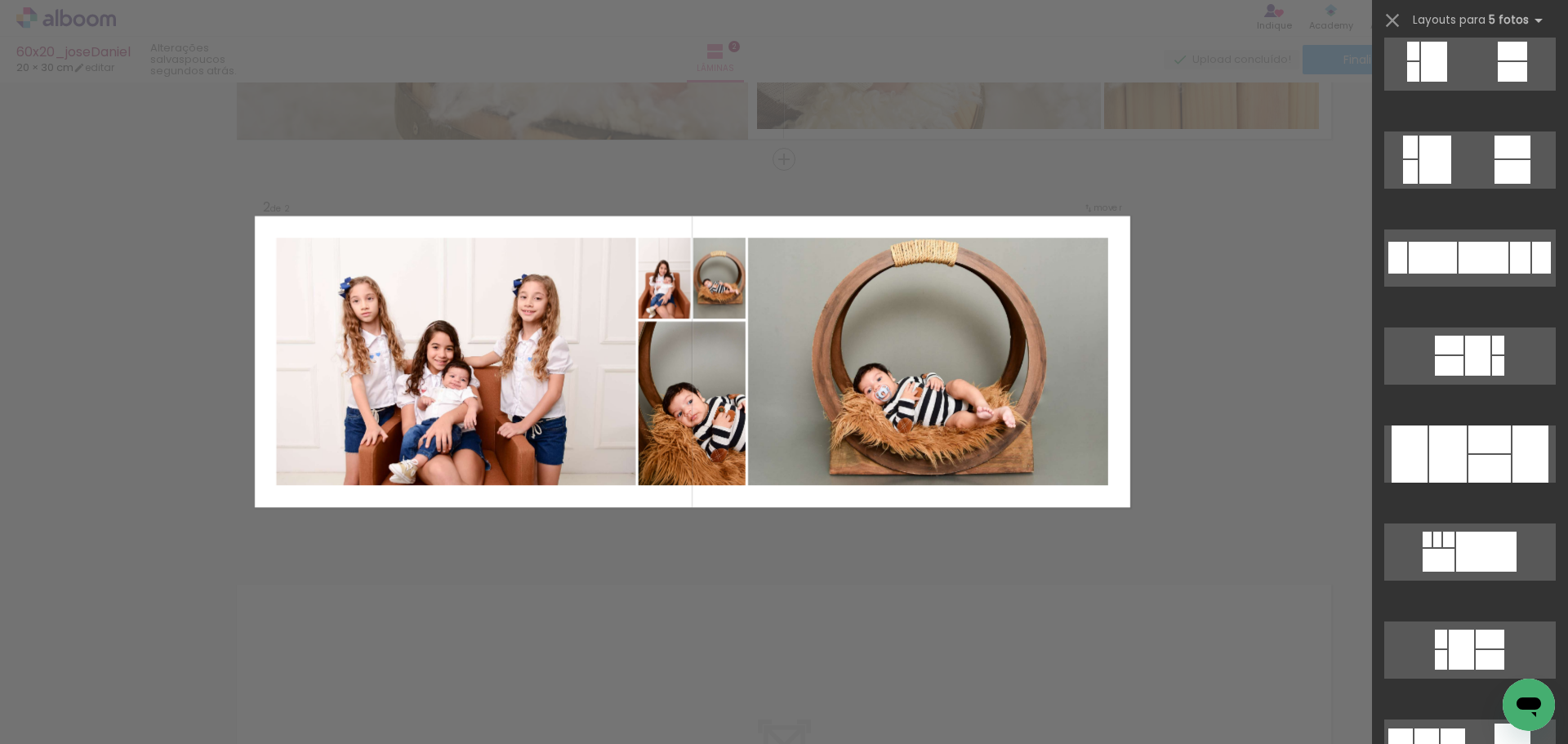
scroll to position [1052, 0]
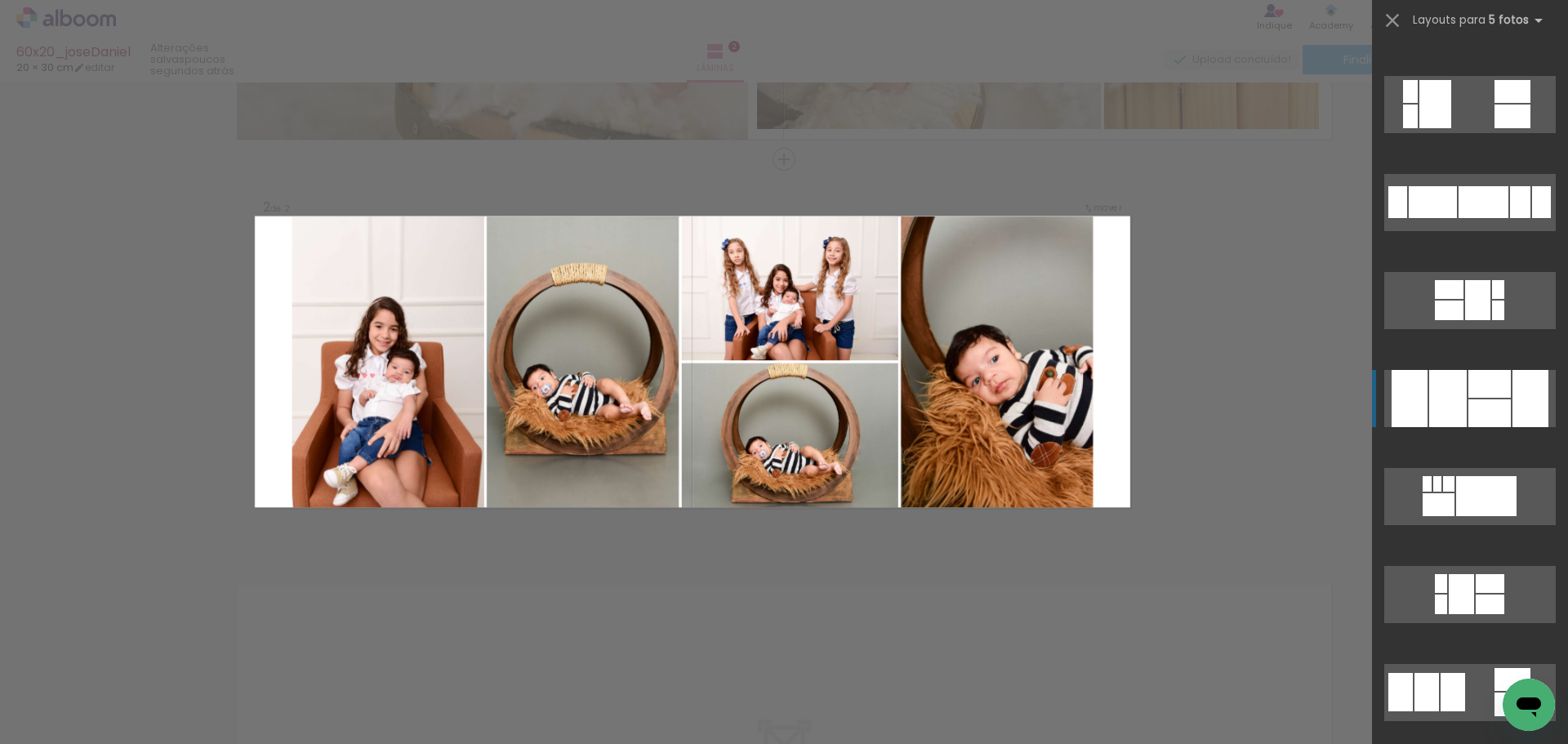
click at [1429, 401] on div at bounding box center [1447, 398] width 37 height 57
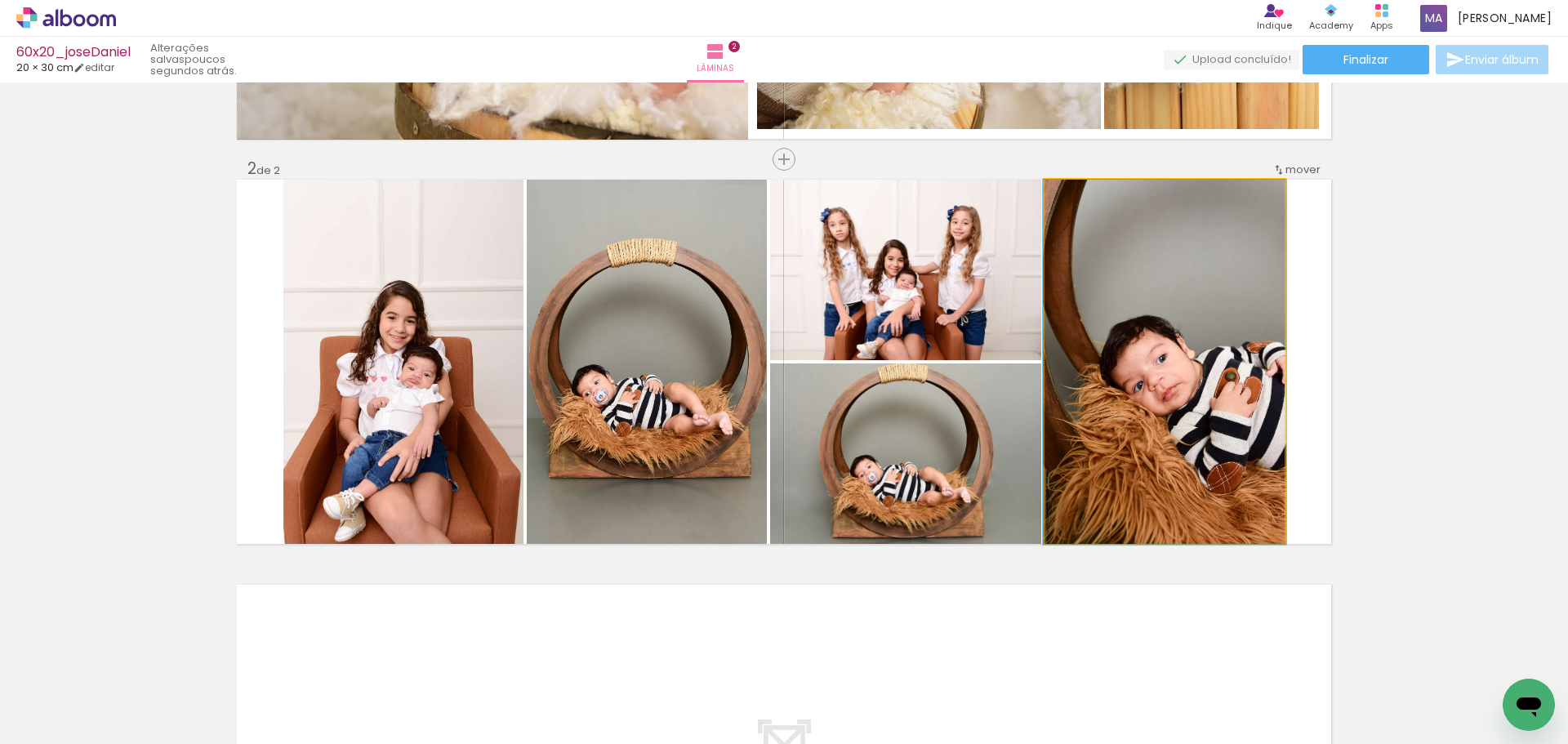
click at [1152, 371] on quentale-photo at bounding box center [1165, 362] width 240 height 364
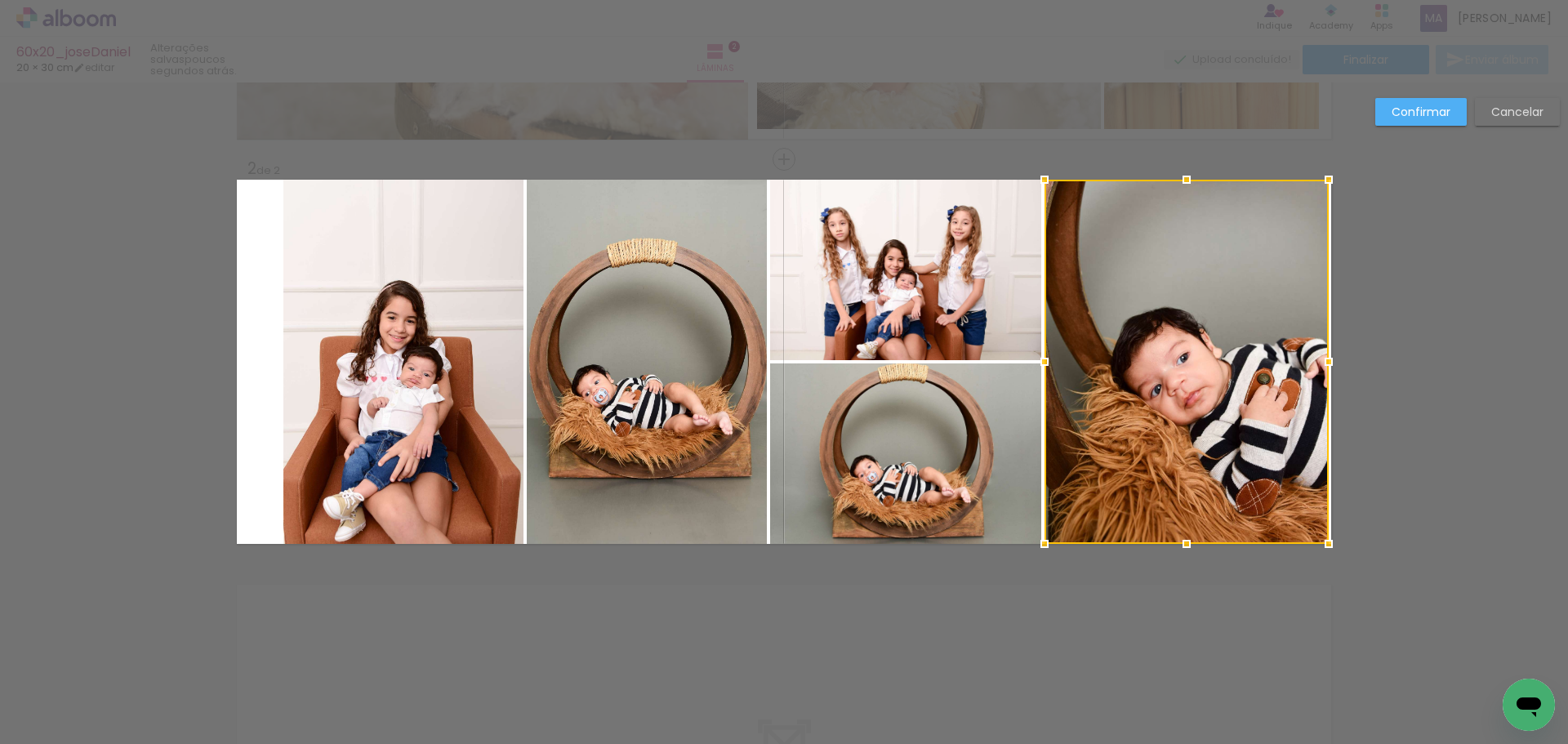
drag, startPoint x: 1277, startPoint y: 363, endPoint x: 1369, endPoint y: 373, distance: 92.5
click at [1375, 372] on div "Inserir lâmina 1 de 2 Inserir lâmina 2 de 2 Confirmar Cancelar" at bounding box center [784, 354] width 1568 height 1254
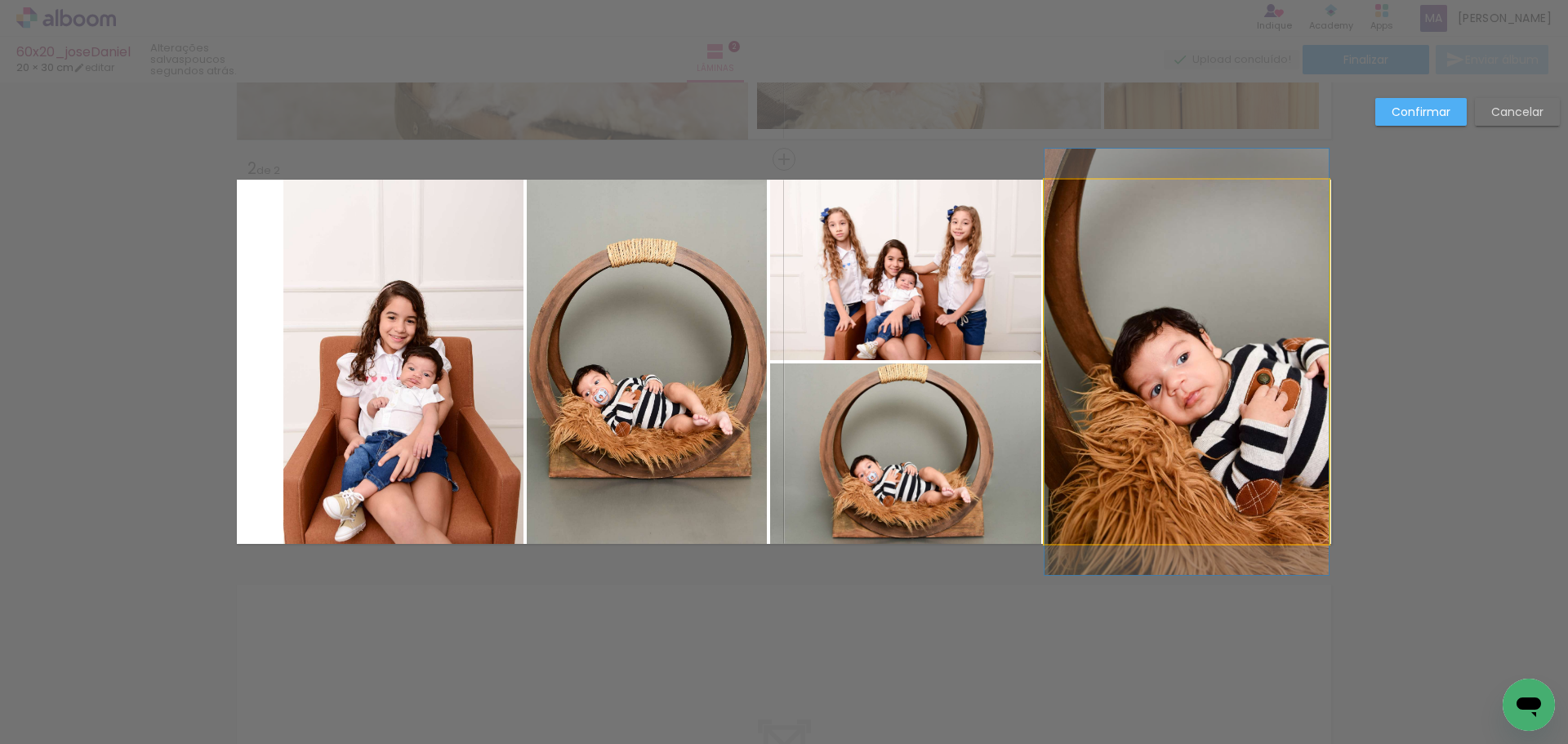
click at [1206, 377] on quentale-photo at bounding box center [1186, 362] width 284 height 364
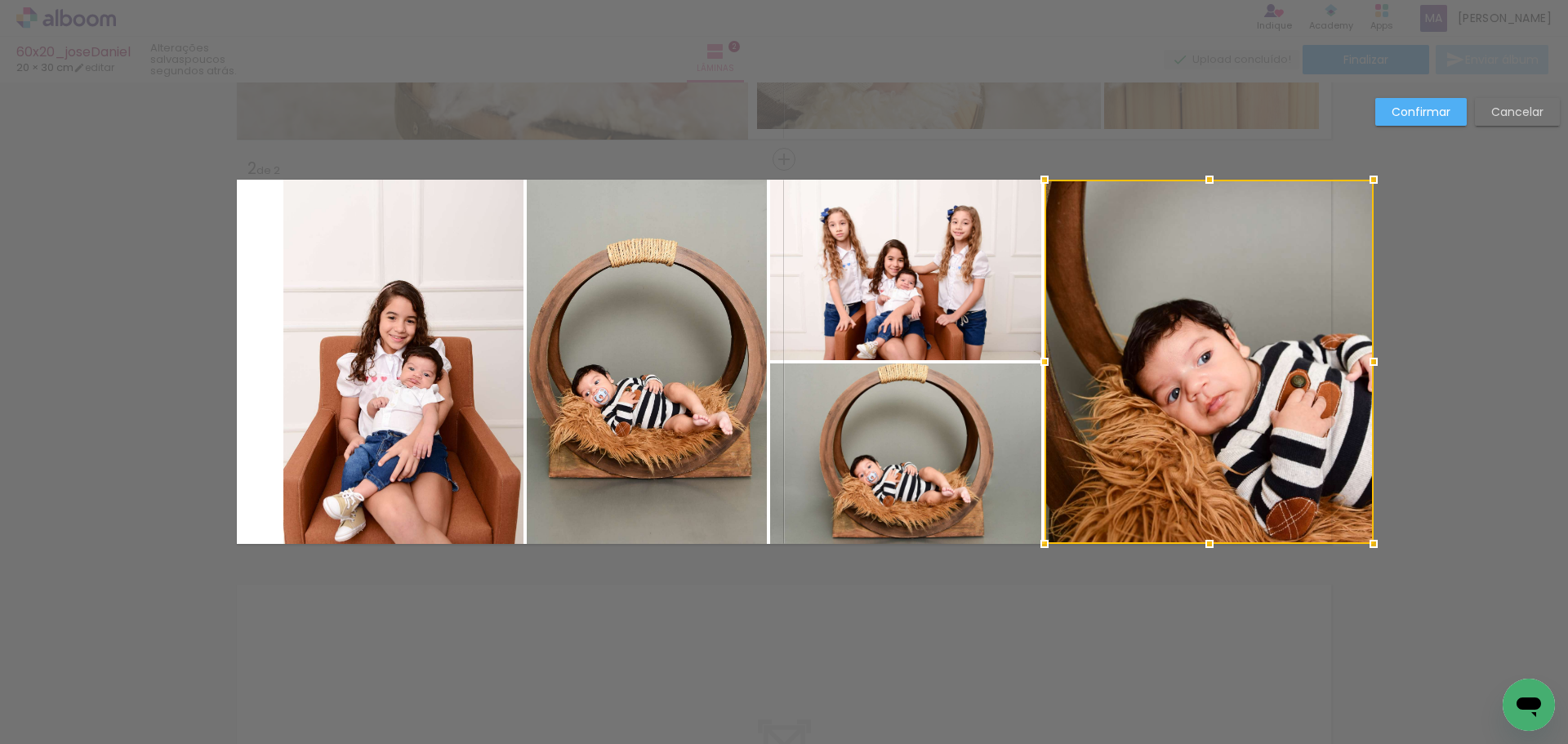
drag, startPoint x: 1330, startPoint y: 364, endPoint x: 1368, endPoint y: 377, distance: 40.2
click at [1388, 377] on div "Inserir lâmina 1 de 2 Inserir lâmina 2 de 2 Confirmar Cancelar" at bounding box center [784, 354] width 1568 height 1254
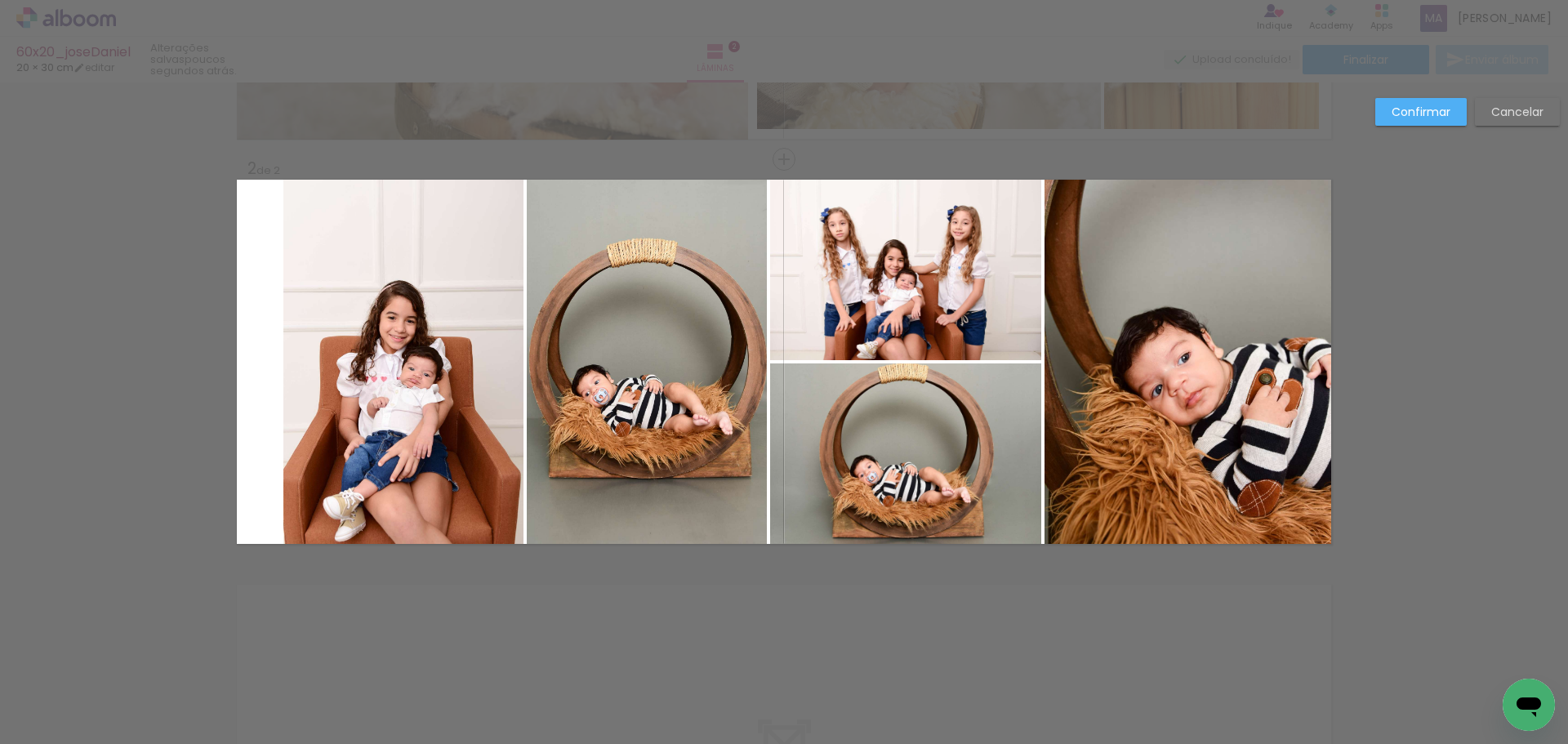
click at [420, 326] on quentale-photo at bounding box center [403, 362] width 240 height 364
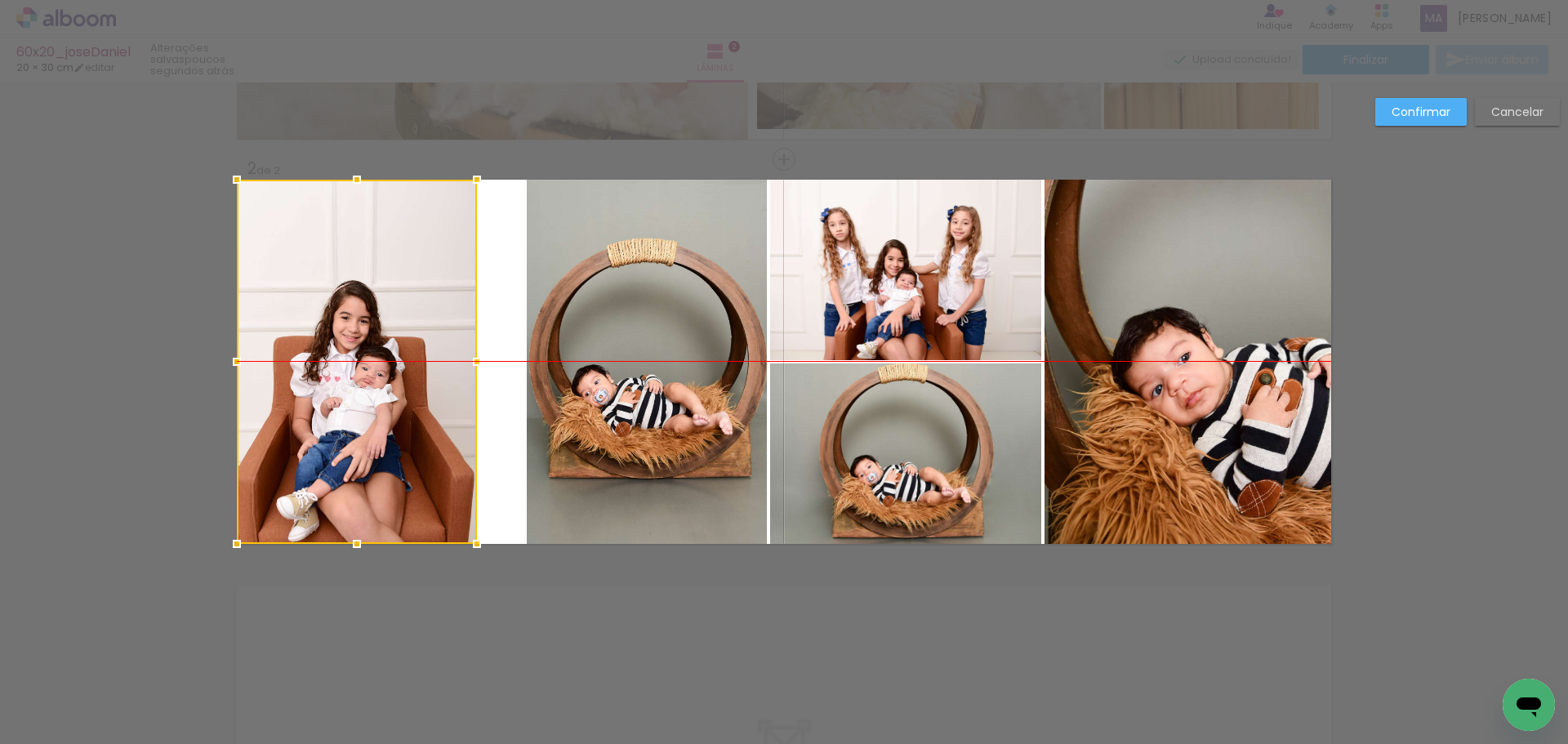
drag, startPoint x: 461, startPoint y: 356, endPoint x: 390, endPoint y: 356, distance: 71.0
click at [390, 356] on div at bounding box center [357, 362] width 240 height 364
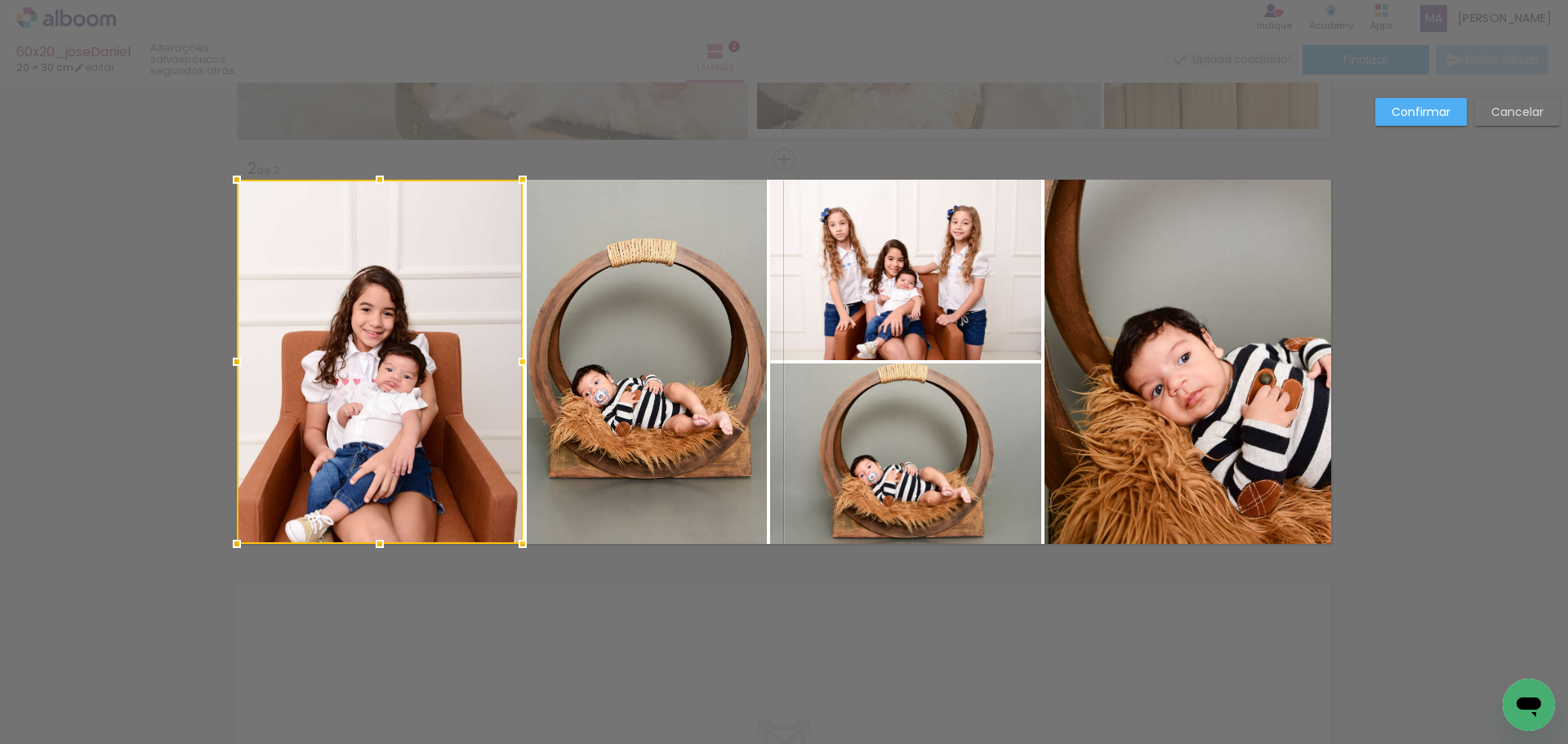
drag, startPoint x: 468, startPoint y: 363, endPoint x: 546, endPoint y: 384, distance: 80.8
click at [546, 384] on album-spread "2 de 2" at bounding box center [784, 362] width 1094 height 364
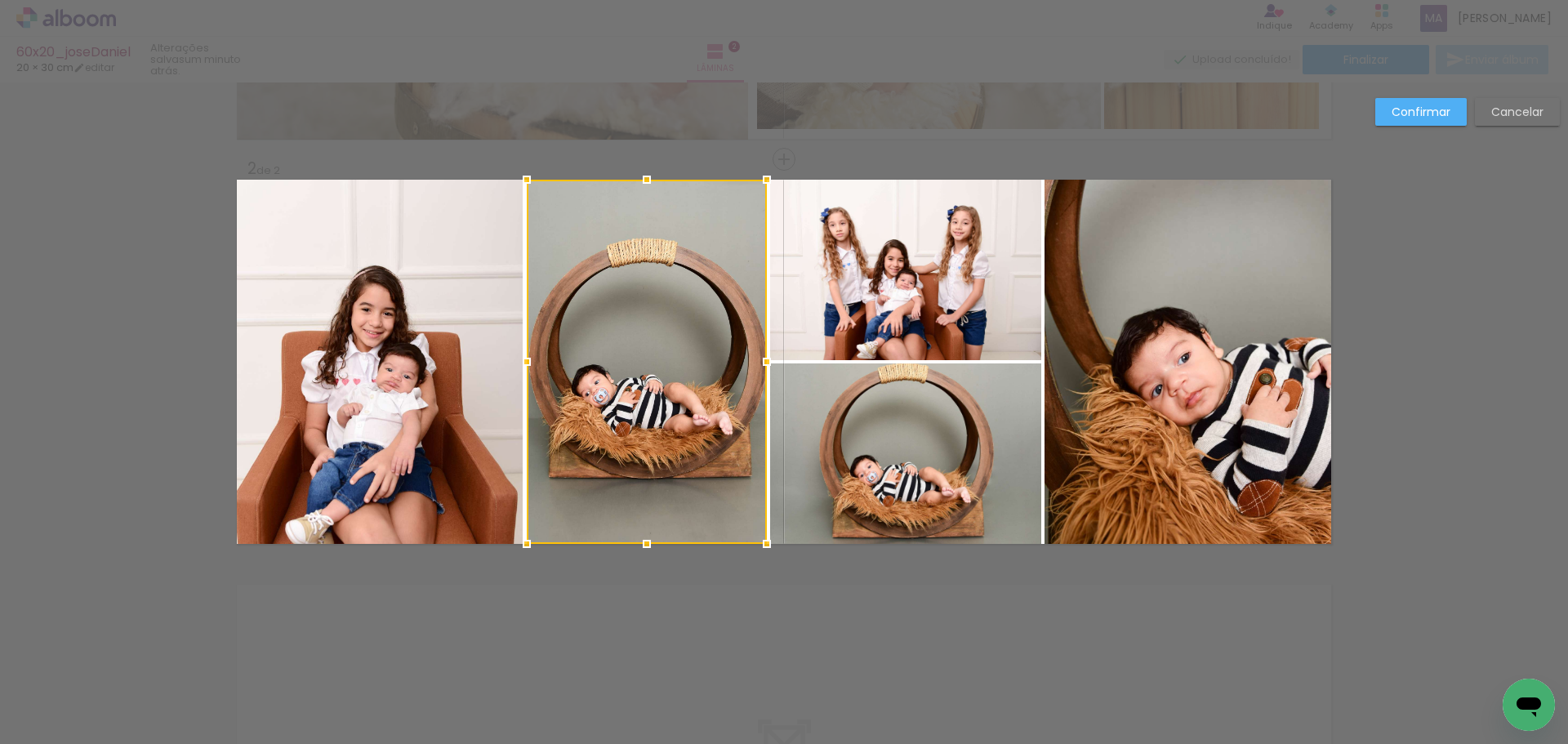
click at [0, 0] on slot "Confirmar" at bounding box center [0, 0] width 0 height 0
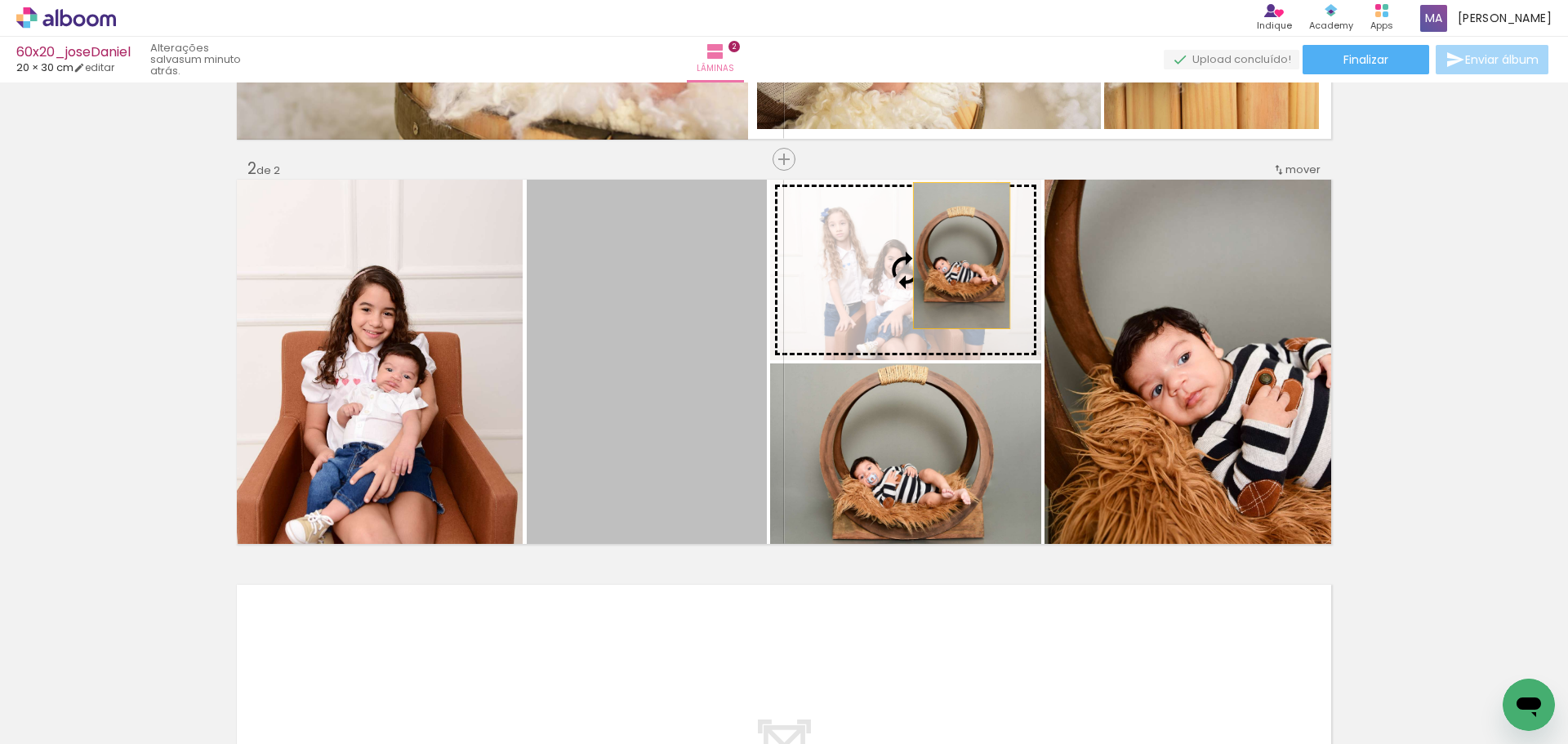
drag, startPoint x: 679, startPoint y: 396, endPoint x: 955, endPoint y: 256, distance: 309.5
click at [0, 0] on slot at bounding box center [0, 0] width 0 height 0
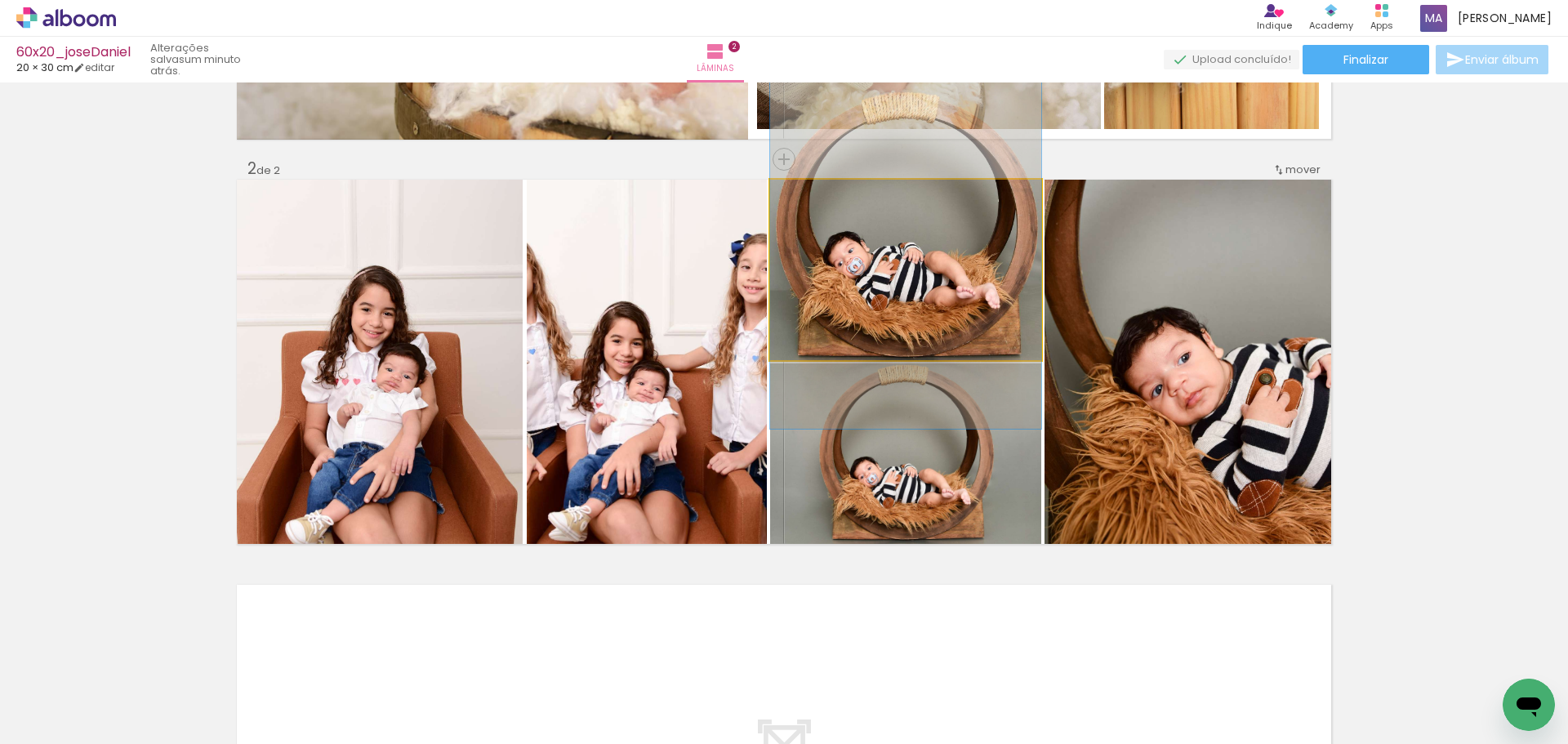
drag, startPoint x: 945, startPoint y: 277, endPoint x: 958, endPoint y: 236, distance: 43.0
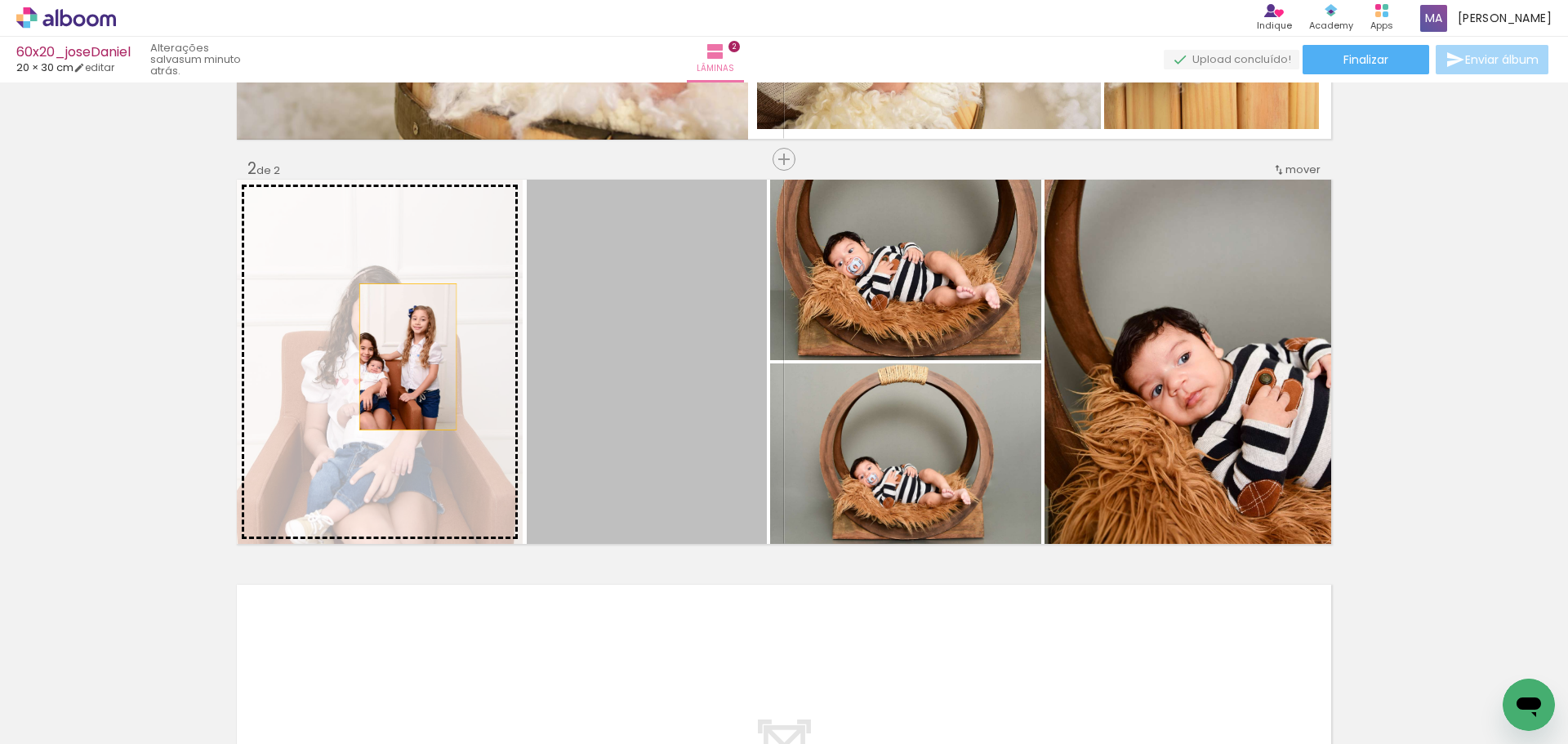
drag, startPoint x: 618, startPoint y: 376, endPoint x: 442, endPoint y: 375, distance: 176.0
click at [0, 0] on slot at bounding box center [0, 0] width 0 height 0
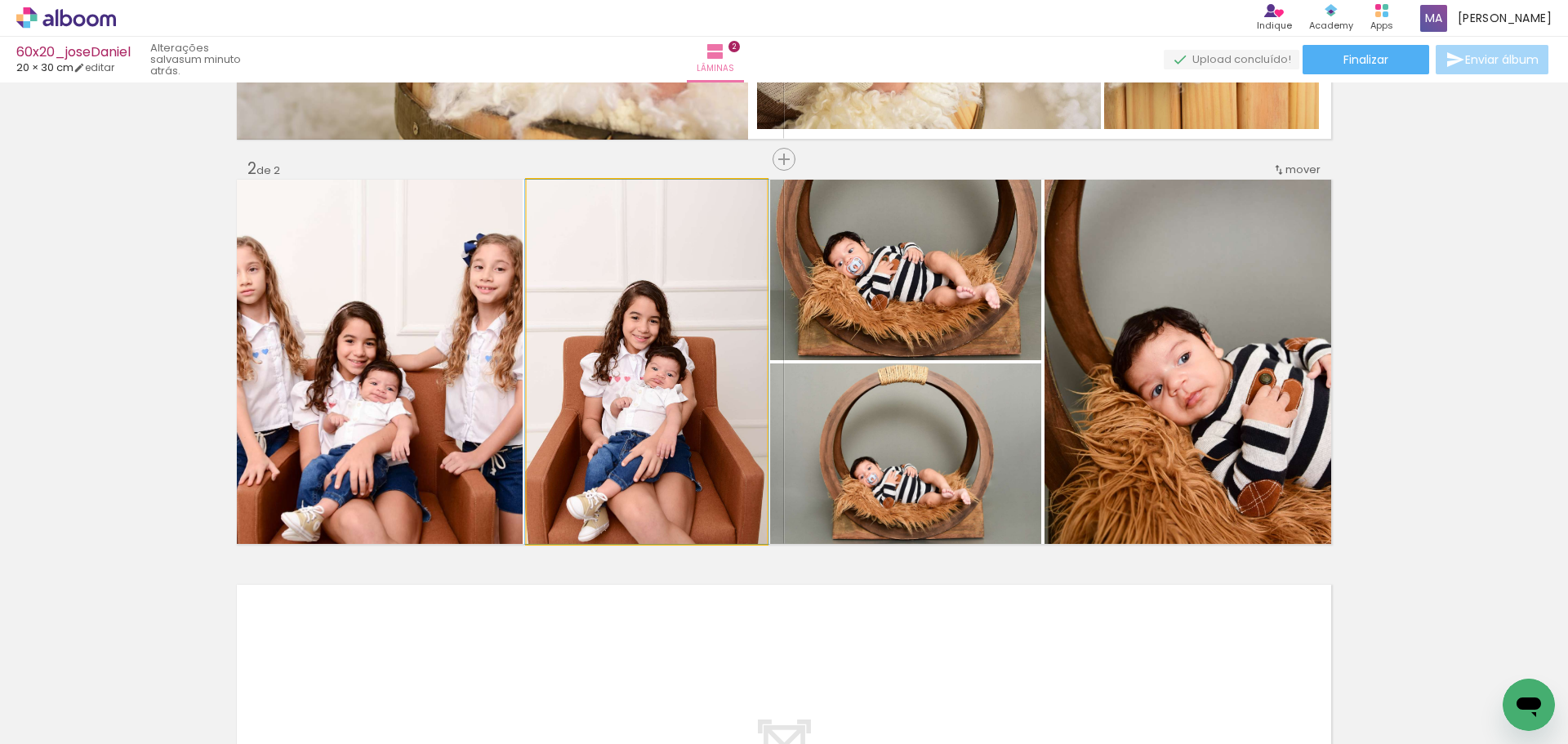
click at [598, 396] on quentale-photo at bounding box center [647, 362] width 240 height 364
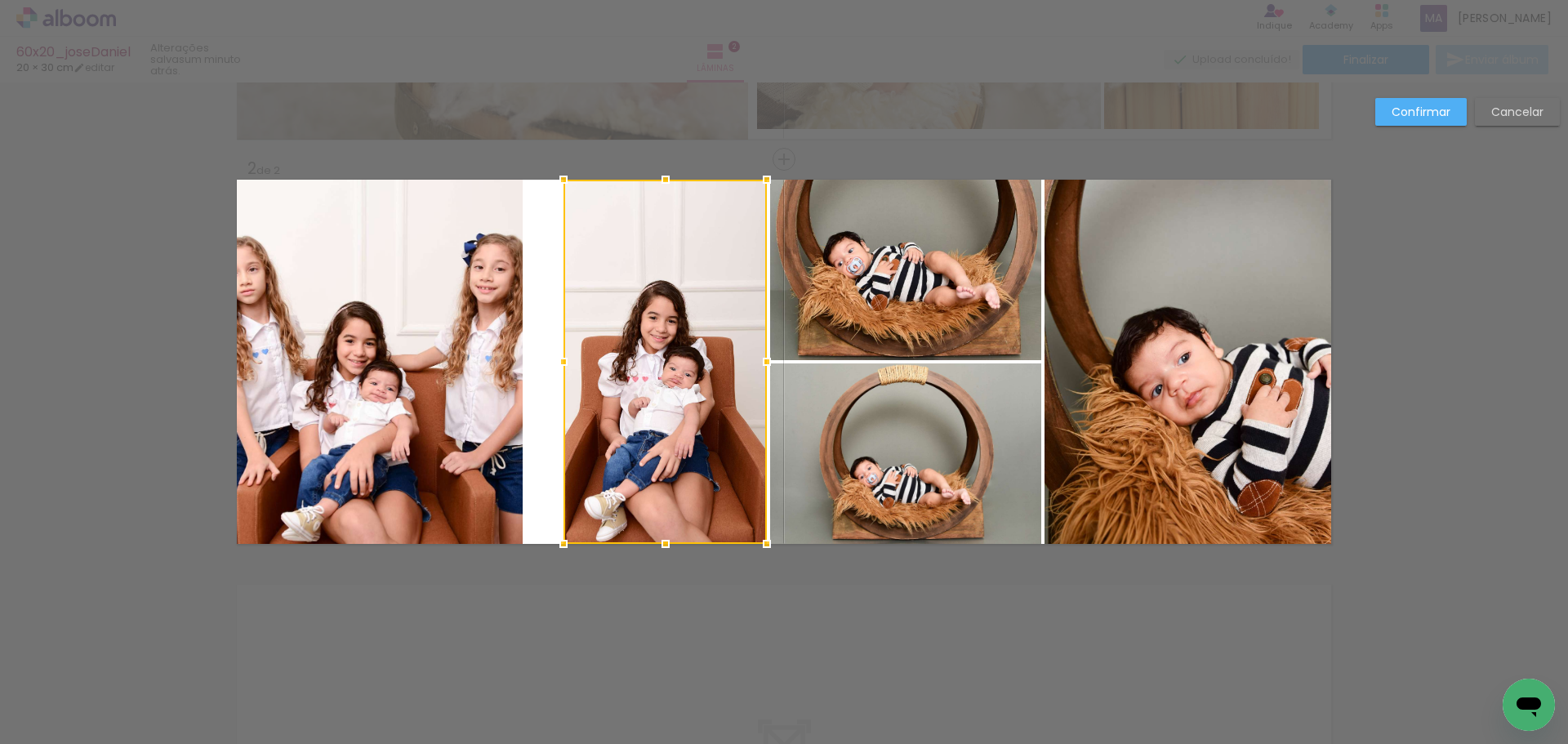
drag, startPoint x: 523, startPoint y: 366, endPoint x: 561, endPoint y: 373, distance: 38.6
click at [561, 373] on div at bounding box center [563, 361] width 32 height 32
click at [478, 365] on quentale-photo at bounding box center [379, 362] width 286 height 364
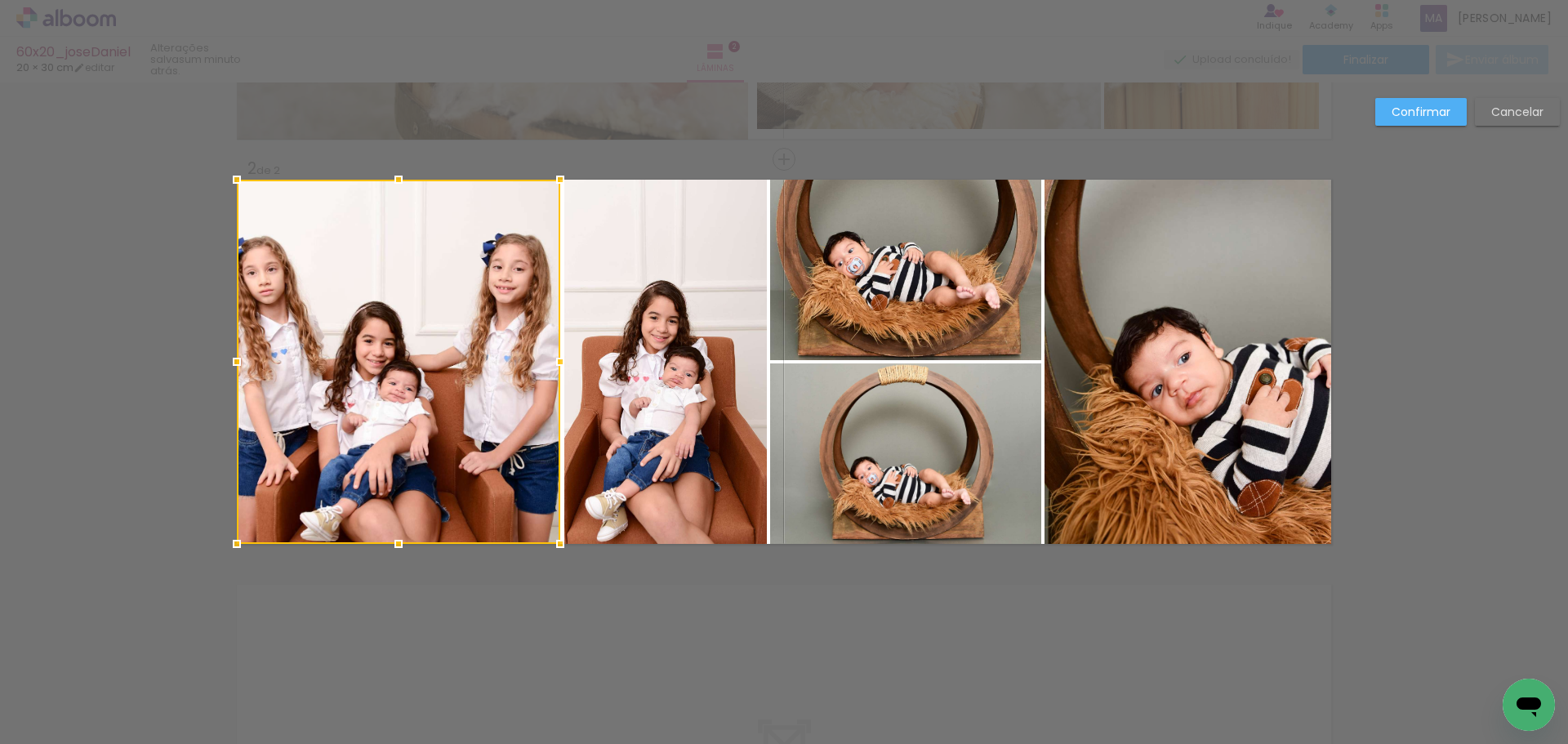
drag, startPoint x: 514, startPoint y: 365, endPoint x: 733, endPoint y: 402, distance: 222.1
click at [551, 377] on div at bounding box center [560, 361] width 32 height 32
click at [1154, 409] on quentale-photo at bounding box center [1188, 362] width 286 height 364
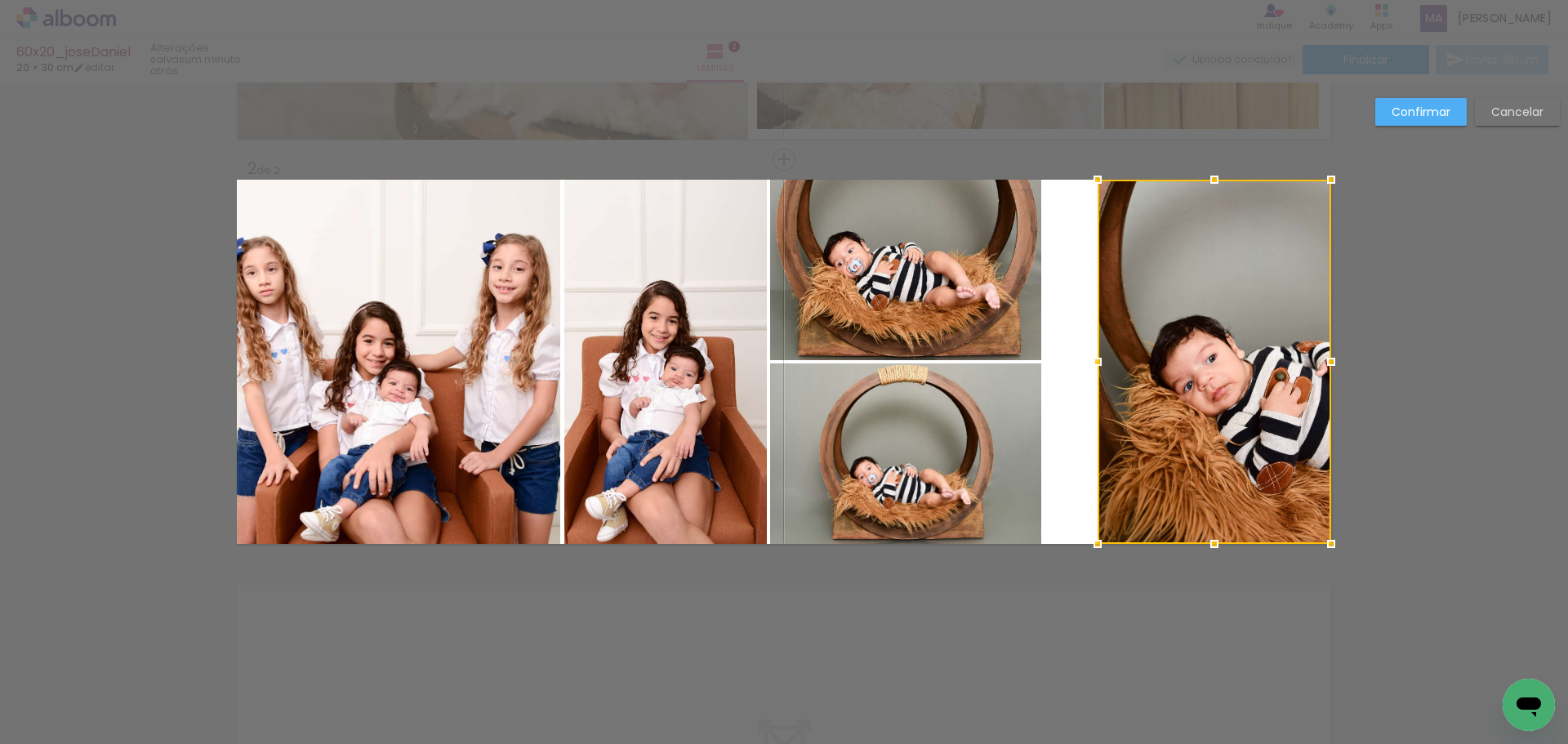
drag, startPoint x: 1042, startPoint y: 364, endPoint x: 1095, endPoint y: 367, distance: 53.1
click at [1095, 367] on div at bounding box center [1097, 361] width 32 height 32
click at [999, 329] on quentale-photo at bounding box center [906, 270] width 272 height 180
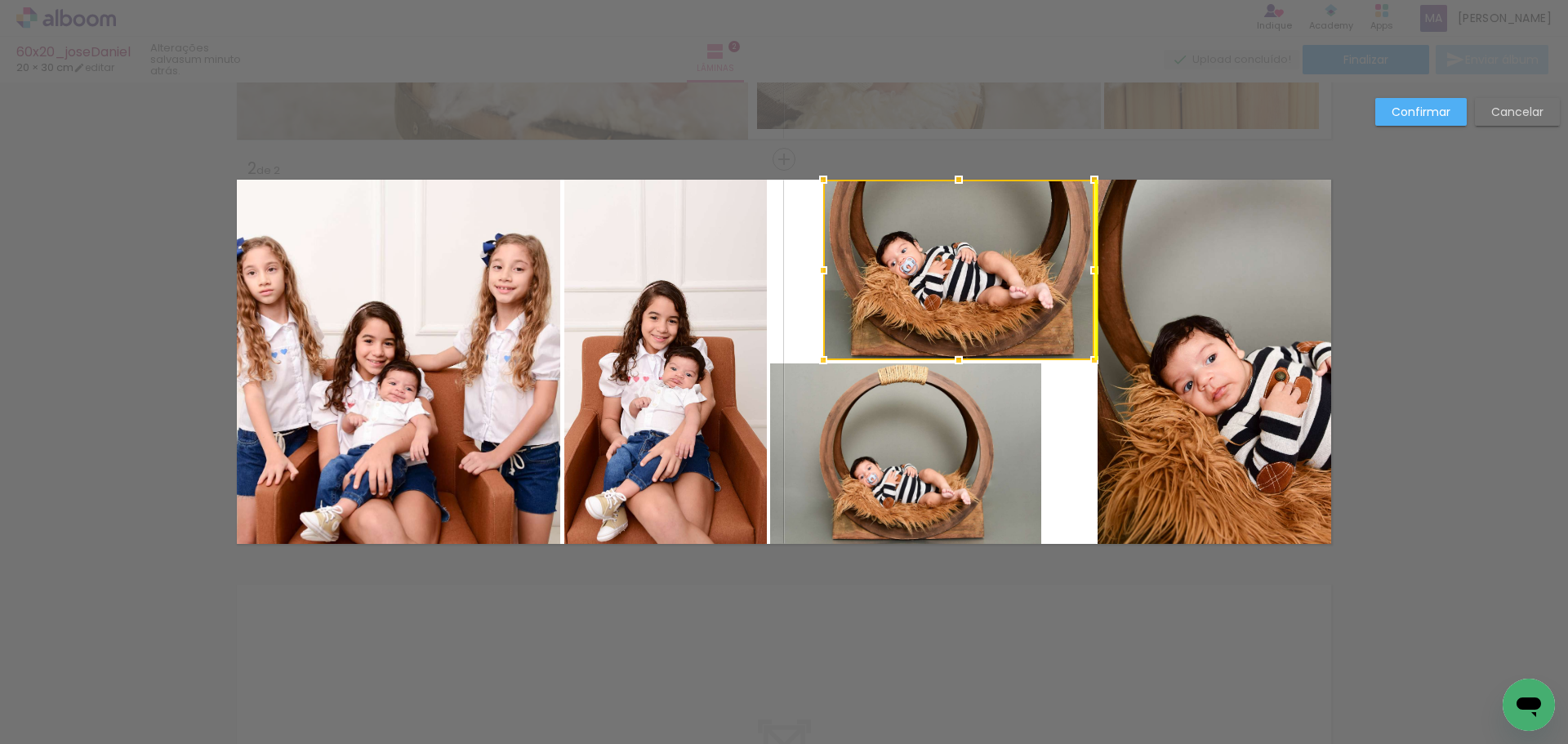
drag, startPoint x: 967, startPoint y: 298, endPoint x: 1017, endPoint y: 293, distance: 50.2
click at [1017, 293] on div at bounding box center [959, 270] width 272 height 180
click at [979, 402] on quentale-photo at bounding box center [906, 454] width 272 height 180
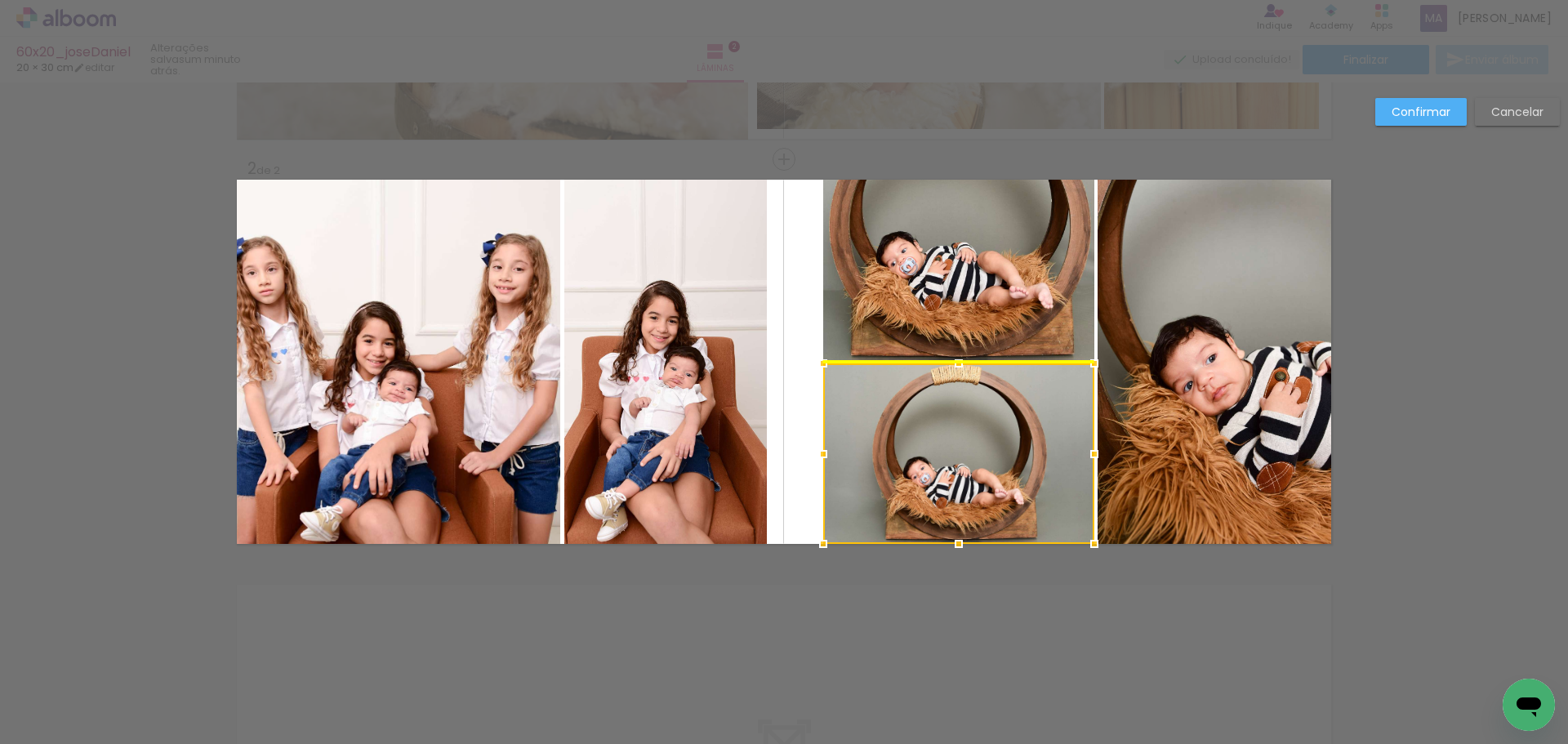
drag, startPoint x: 902, startPoint y: 414, endPoint x: 963, endPoint y: 422, distance: 61.5
click at [963, 422] on div at bounding box center [959, 454] width 272 height 180
click at [643, 362] on quentale-photo at bounding box center [666, 362] width 203 height 364
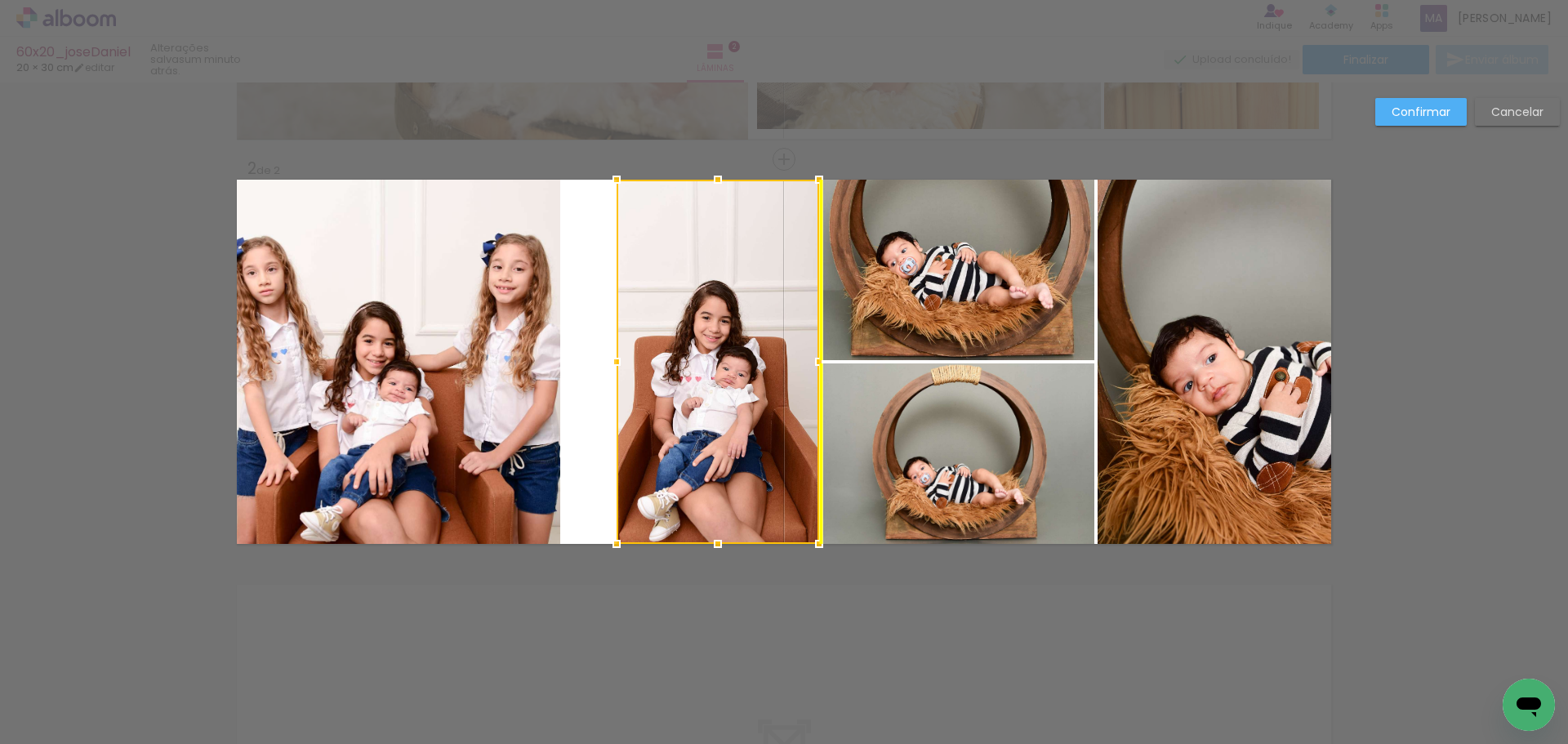
drag, startPoint x: 644, startPoint y: 351, endPoint x: 695, endPoint y: 355, distance: 51.2
click at [695, 355] on div at bounding box center [718, 362] width 203 height 364
click at [512, 351] on quentale-photo at bounding box center [398, 362] width 324 height 364
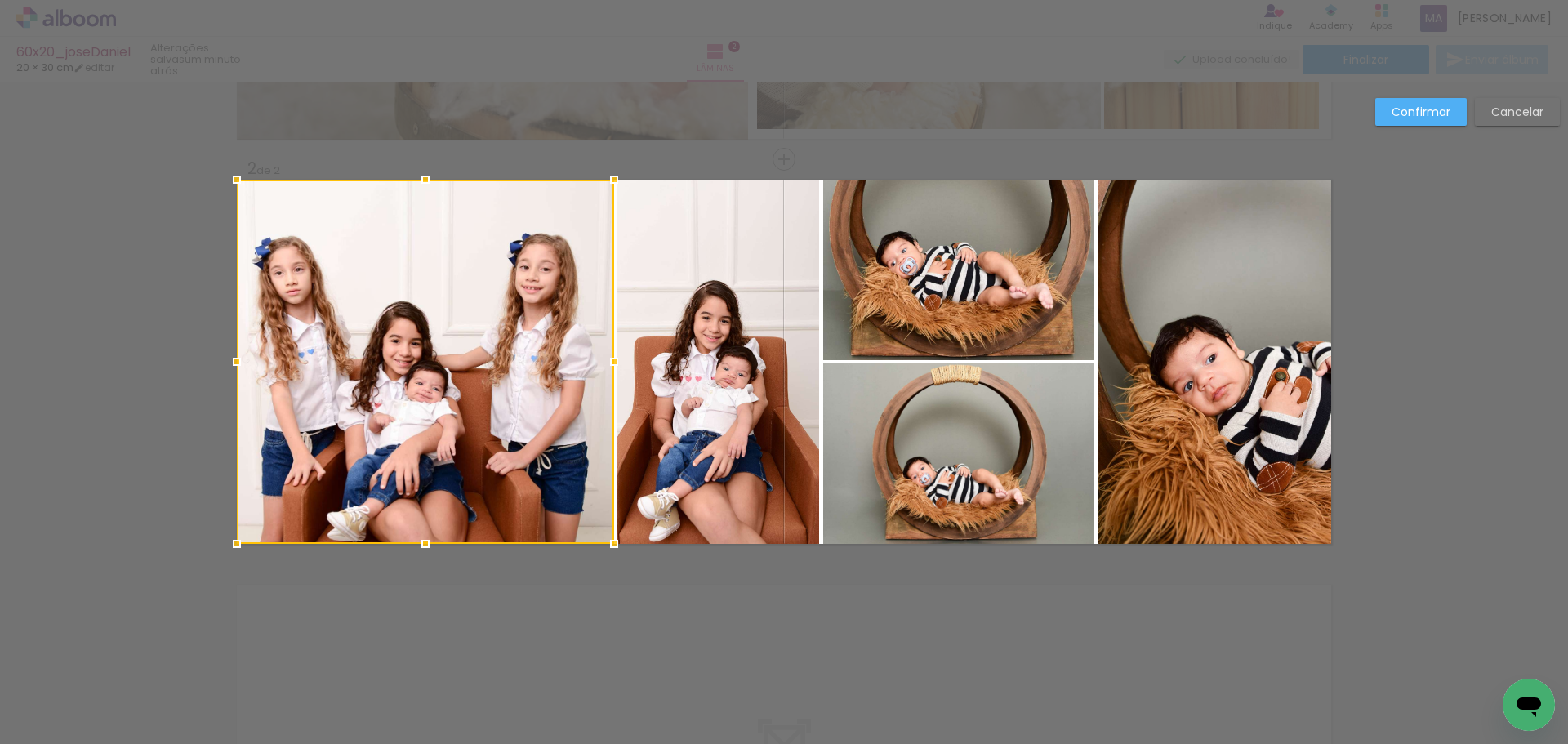
drag, startPoint x: 551, startPoint y: 364, endPoint x: 599, endPoint y: 372, distance: 48.7
click at [599, 372] on div at bounding box center [613, 361] width 32 height 32
drag, startPoint x: 1434, startPoint y: 107, endPoint x: 1323, endPoint y: 151, distance: 119.4
click at [0, 0] on slot "Confirmar" at bounding box center [0, 0] width 0 height 0
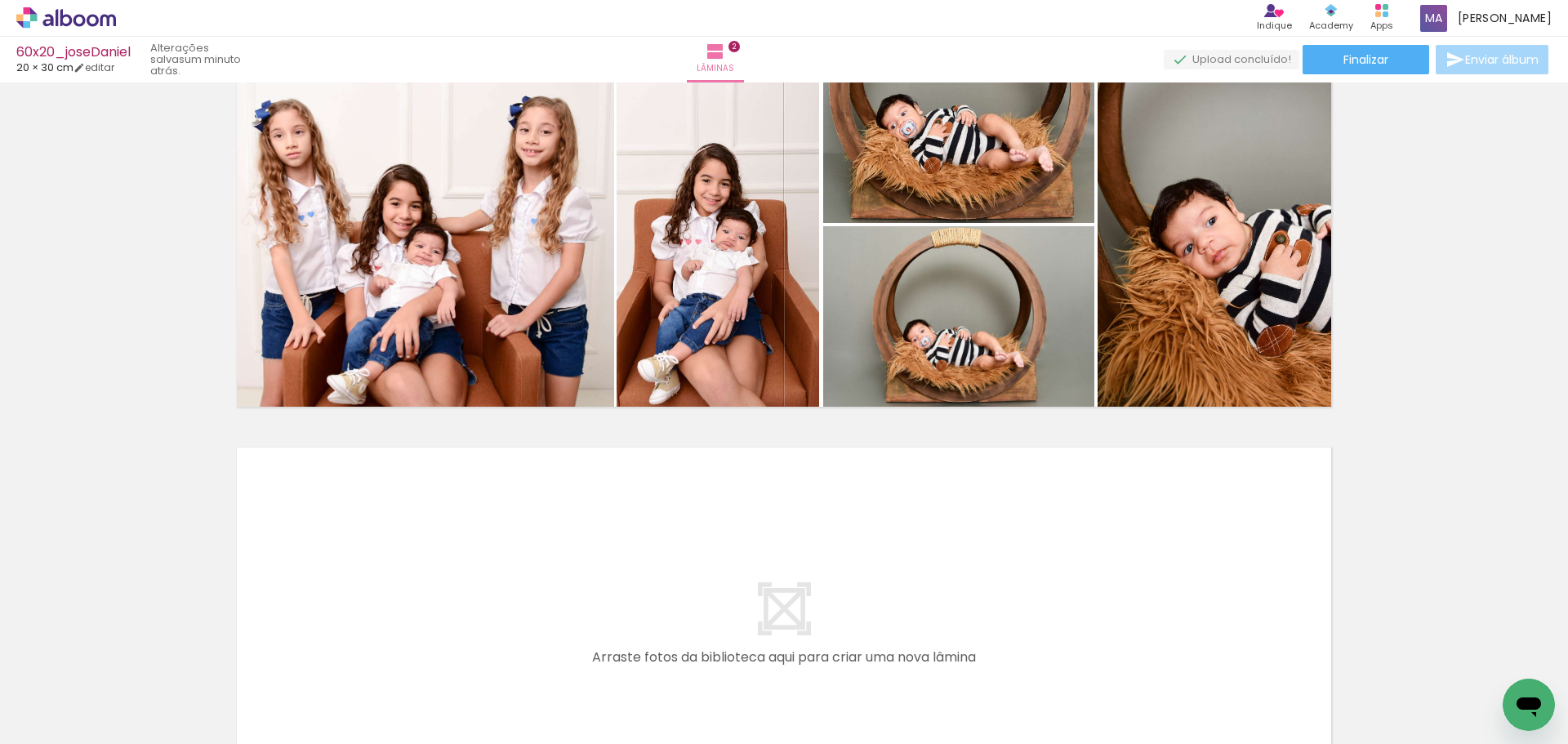
scroll to position [518, 0]
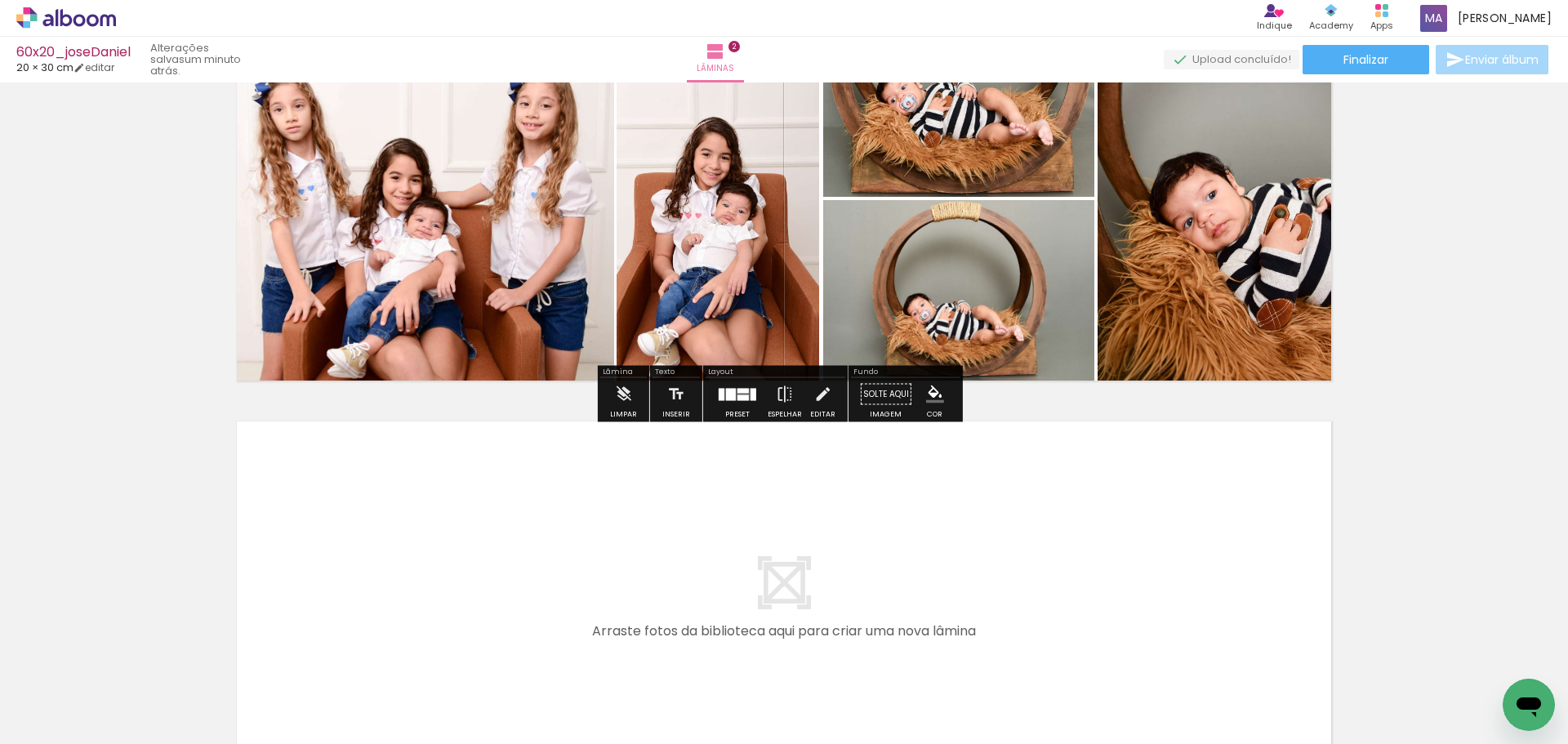
drag, startPoint x: 1069, startPoint y: 673, endPoint x: 1014, endPoint y: 545, distance: 139.3
click at [1014, 545] on quentale-workspace at bounding box center [784, 372] width 1568 height 744
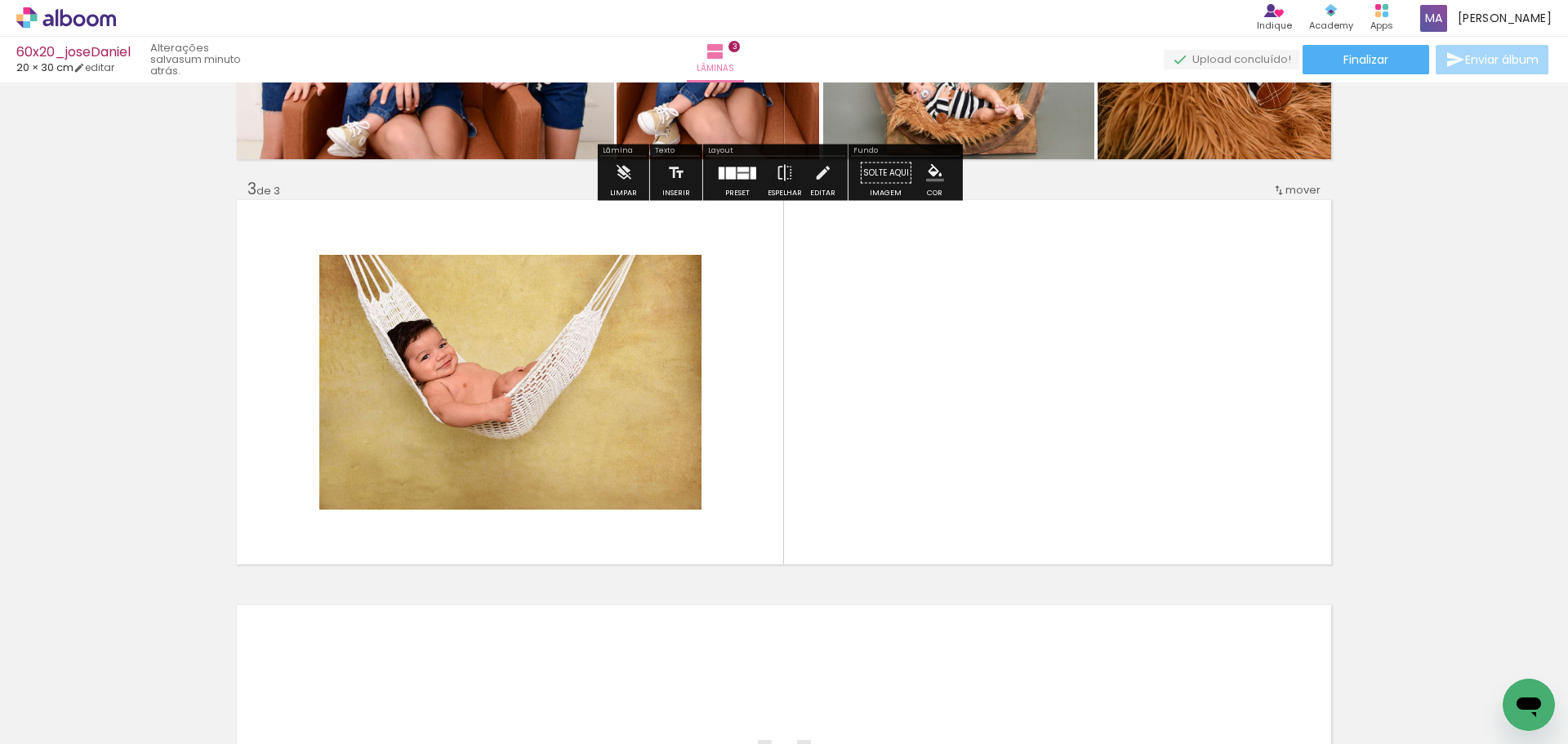
scroll to position [760, 0]
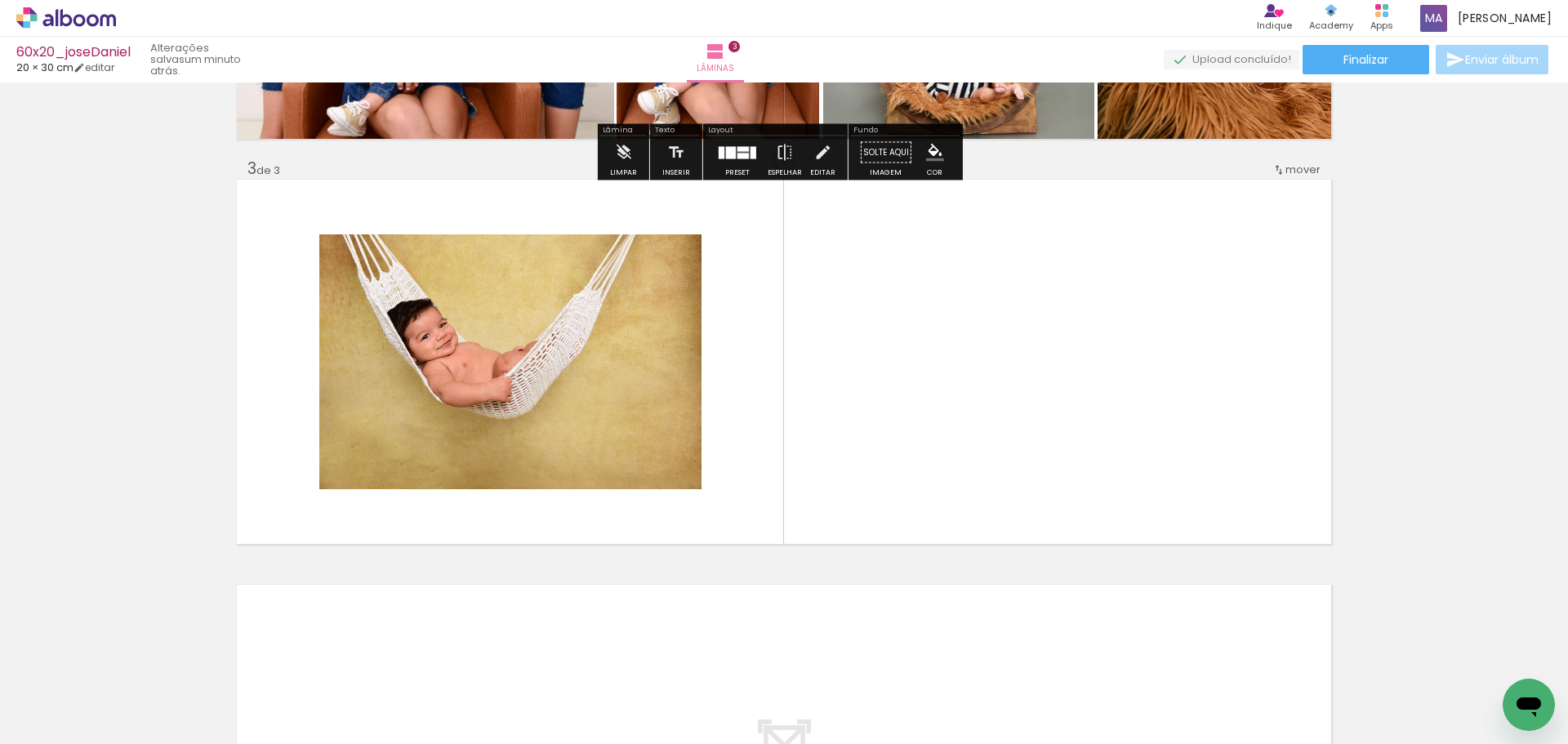
drag, startPoint x: 1171, startPoint y: 696, endPoint x: 1046, endPoint y: 341, distance: 376.4
click at [1046, 341] on quentale-workspace at bounding box center [784, 372] width 1568 height 744
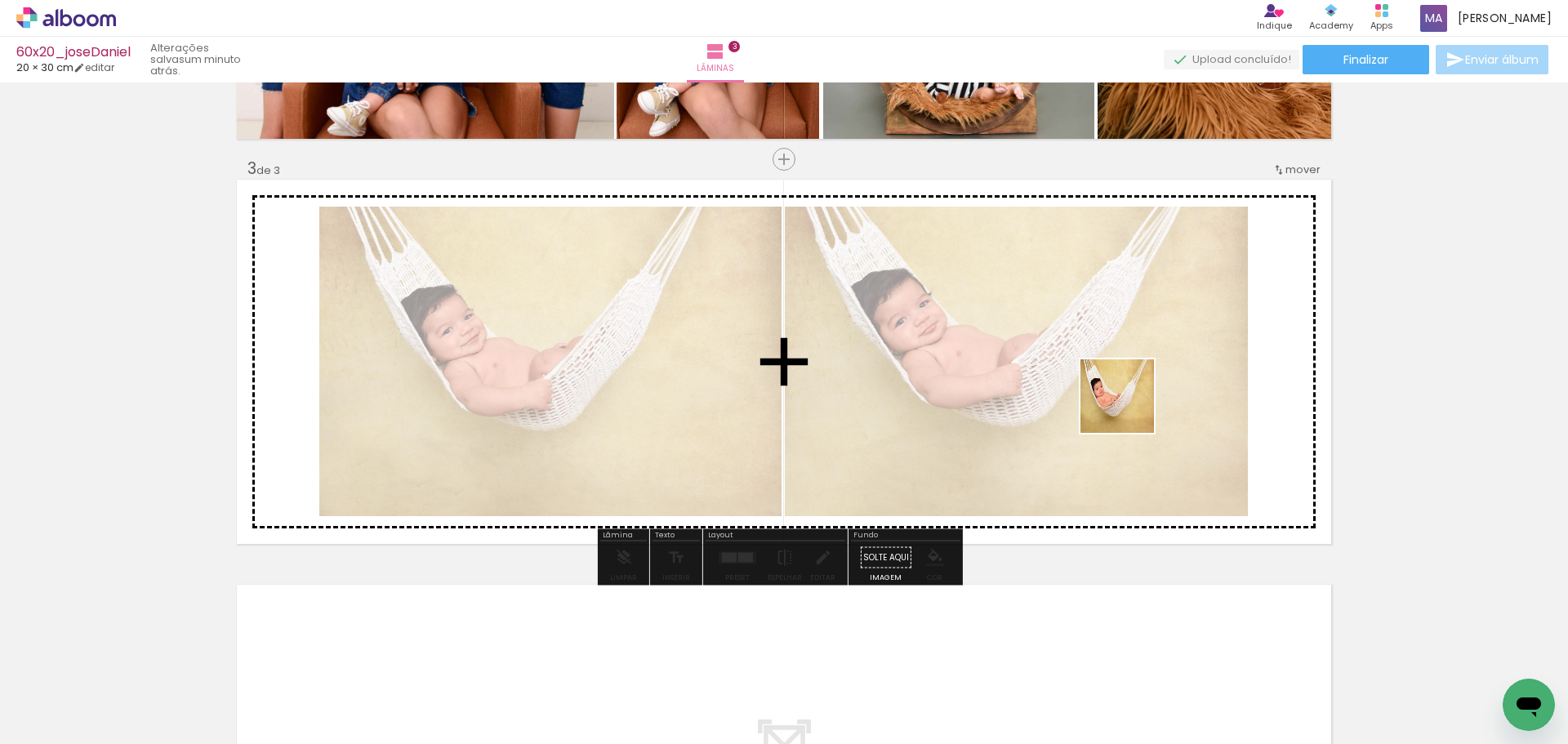
drag, startPoint x: 1277, startPoint y: 694, endPoint x: 1295, endPoint y: 670, distance: 30.0
click at [1134, 374] on quentale-workspace at bounding box center [784, 372] width 1568 height 744
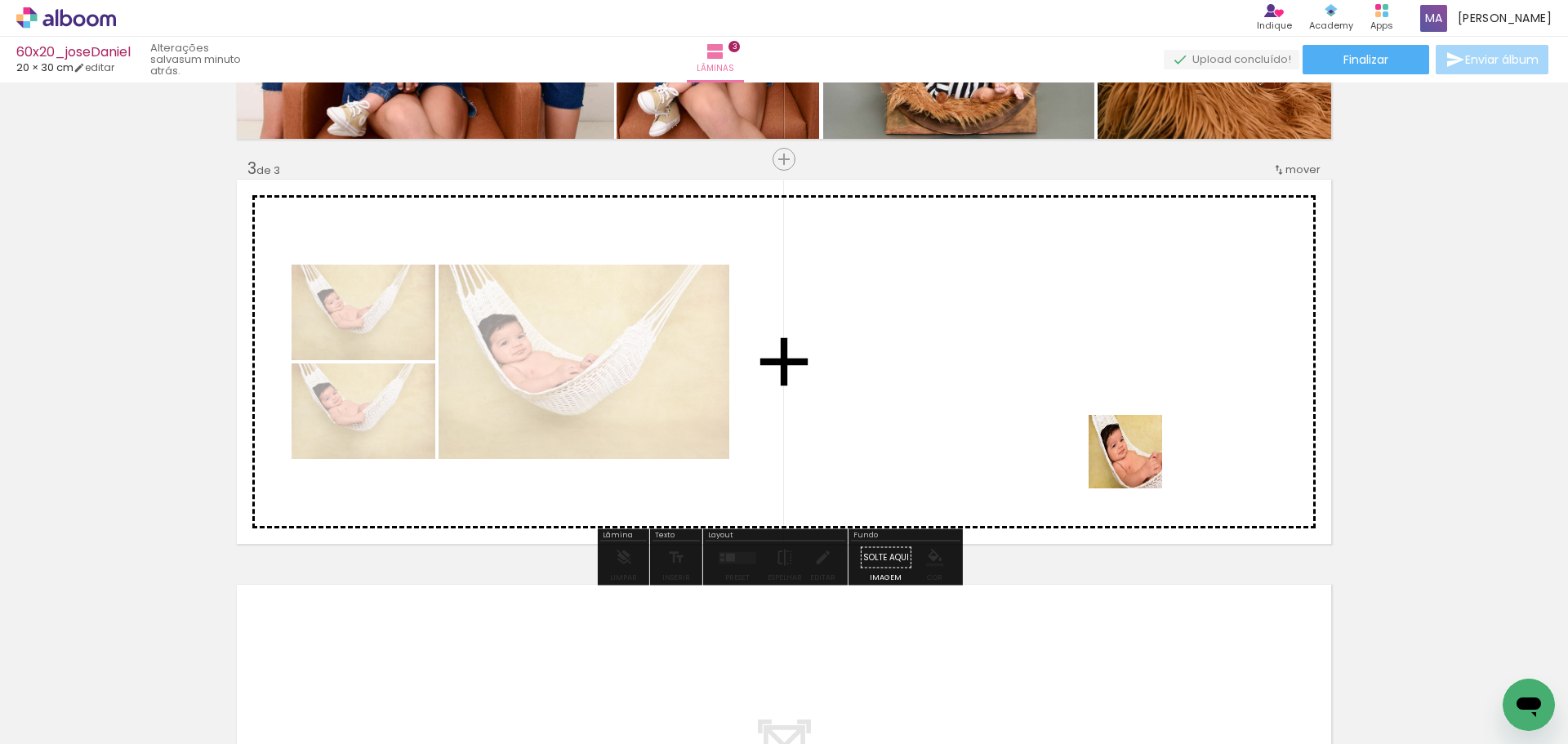
drag, startPoint x: 1273, startPoint y: 576, endPoint x: 1323, endPoint y: 605, distance: 57.8
click at [1011, 381] on quentale-workspace at bounding box center [784, 372] width 1568 height 744
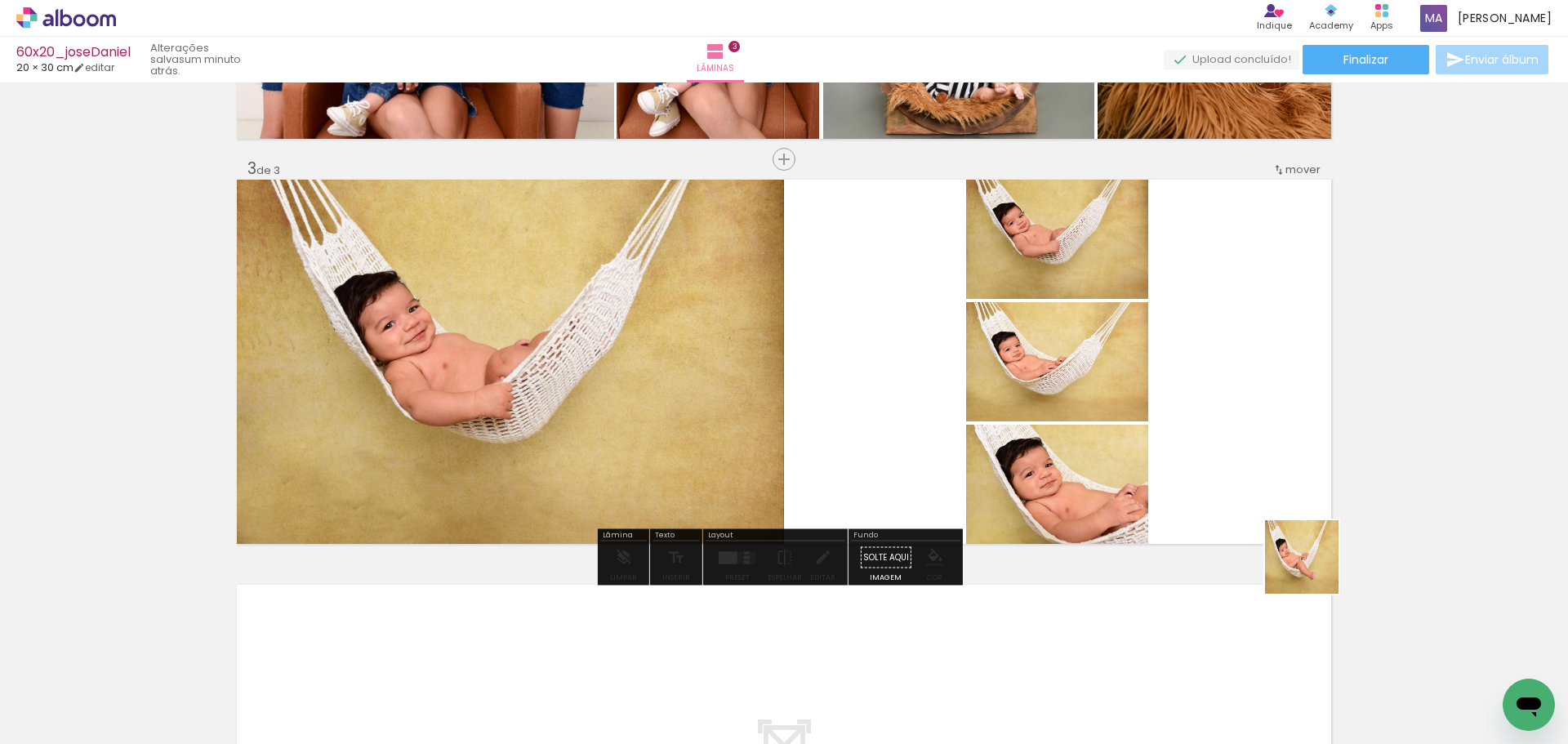
drag, startPoint x: 1396, startPoint y: 636, endPoint x: 979, endPoint y: 397, distance: 480.6
click at [1020, 386] on quentale-workspace at bounding box center [784, 372] width 1568 height 744
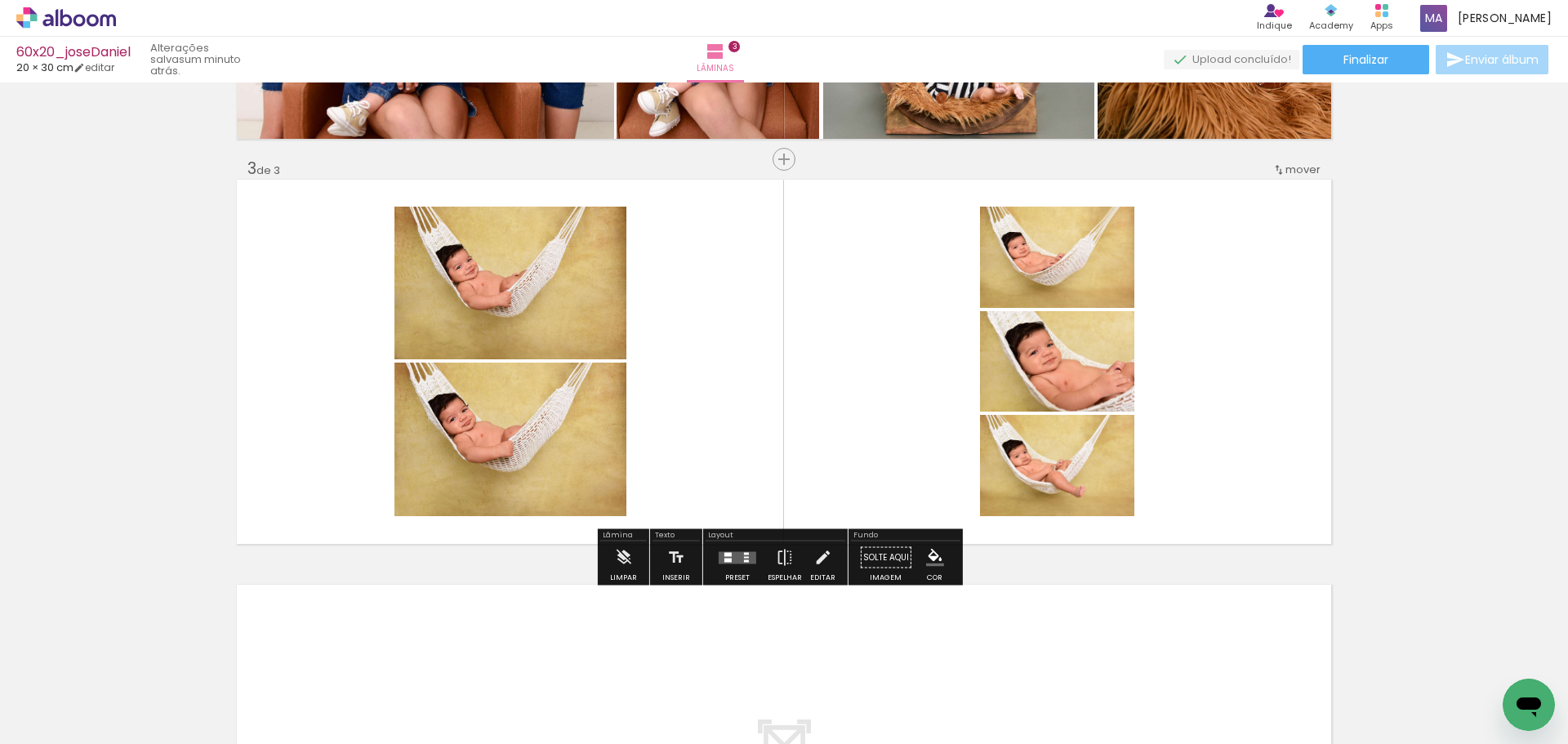
click at [727, 553] on div at bounding box center [728, 554] width 7 height 4
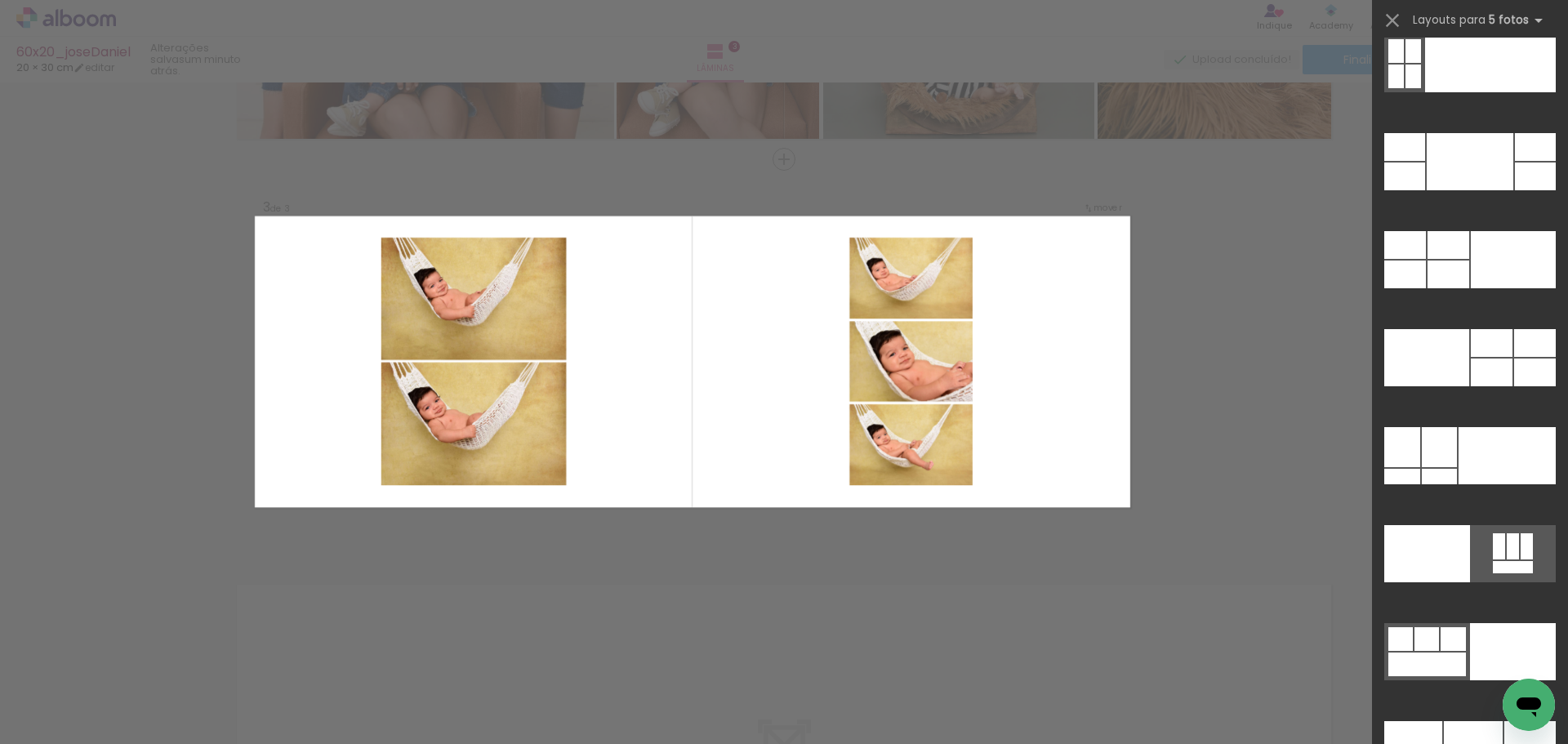
scroll to position [43232, 0]
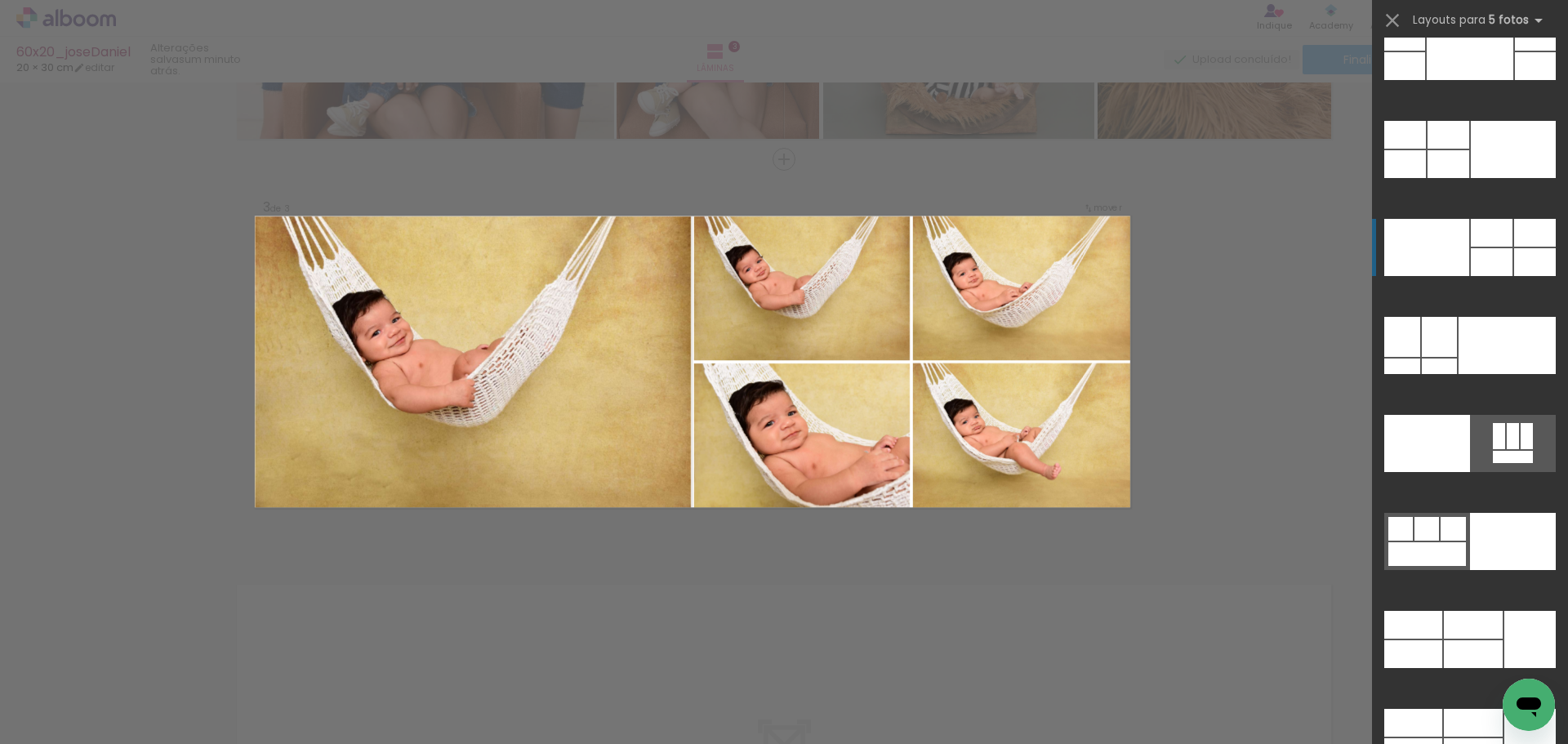
click at [1433, 235] on div at bounding box center [1426, 247] width 85 height 57
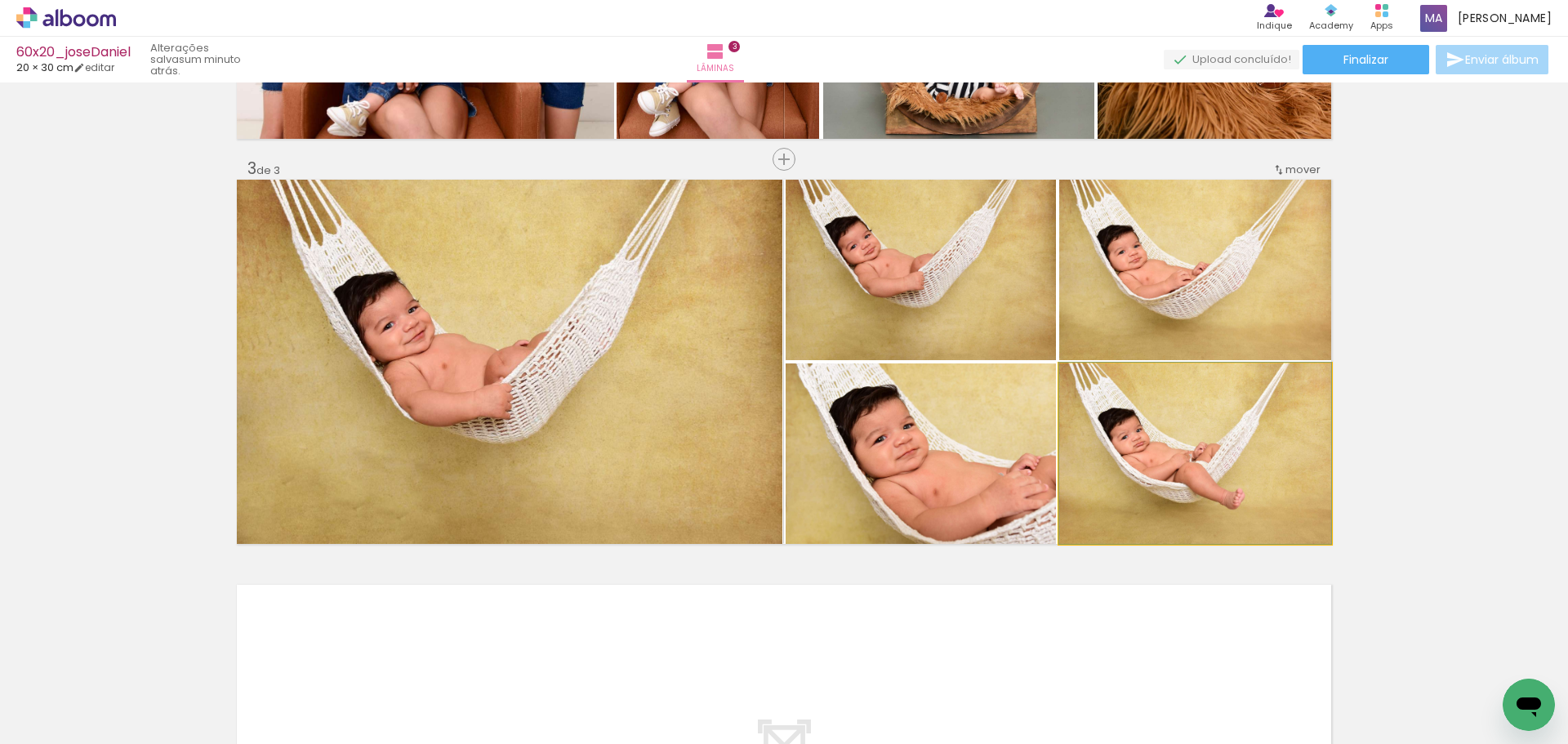
click at [1155, 452] on quentale-photo at bounding box center [1195, 454] width 272 height 180
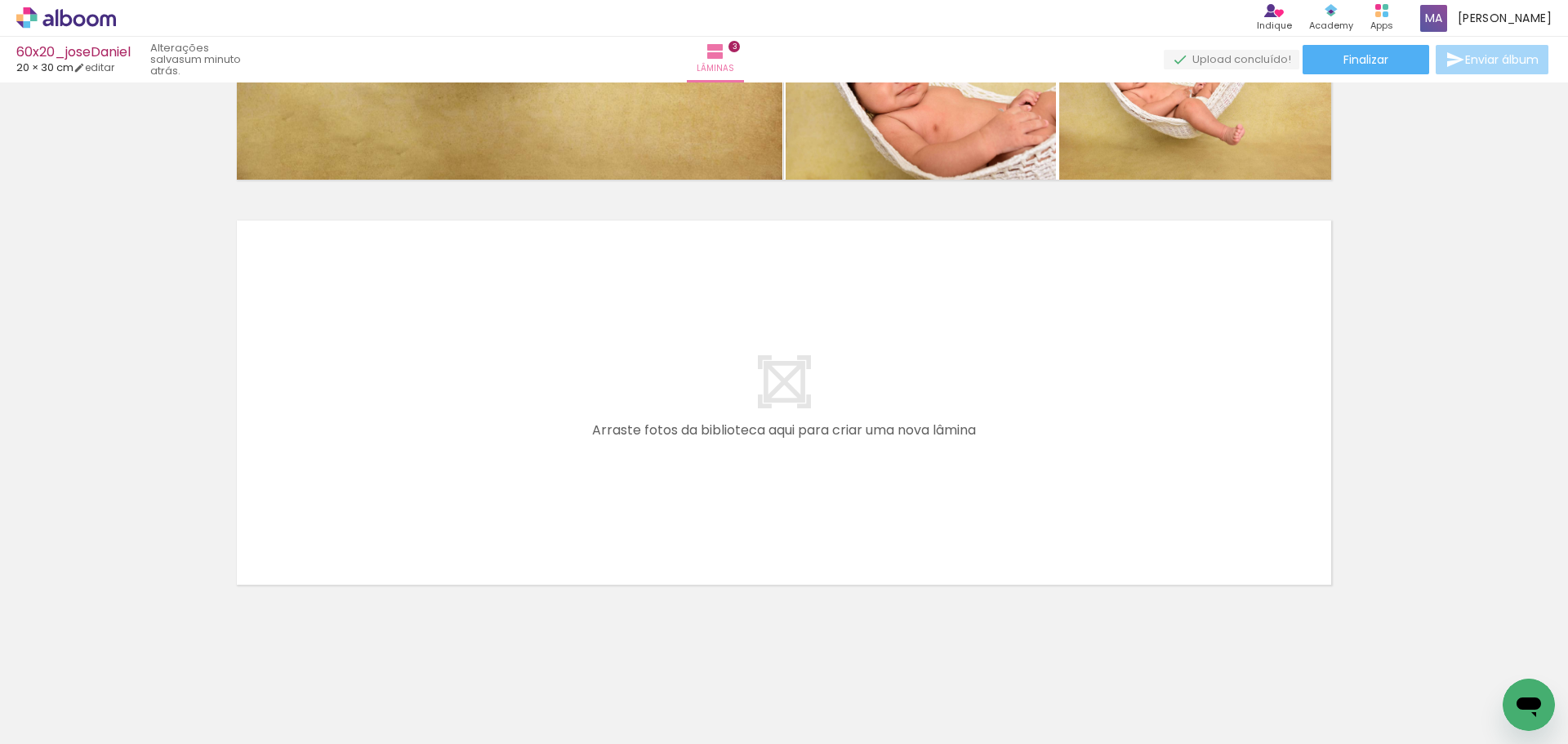
scroll to position [0, 648]
drag, startPoint x: 906, startPoint y: 635, endPoint x: 956, endPoint y: 614, distance: 54.2
click at [907, 439] on quentale-workspace at bounding box center [784, 372] width 1568 height 744
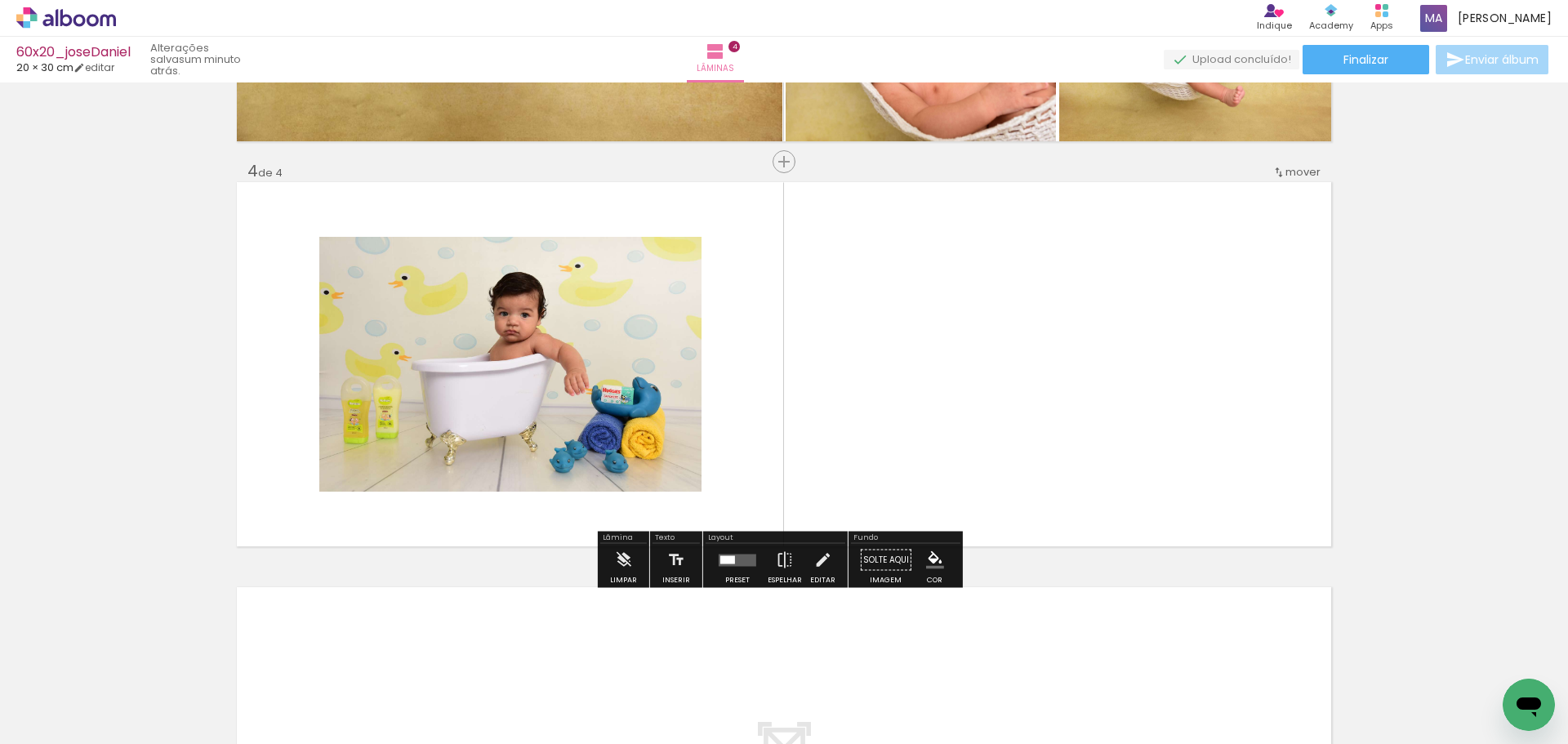
scroll to position [1165, 0]
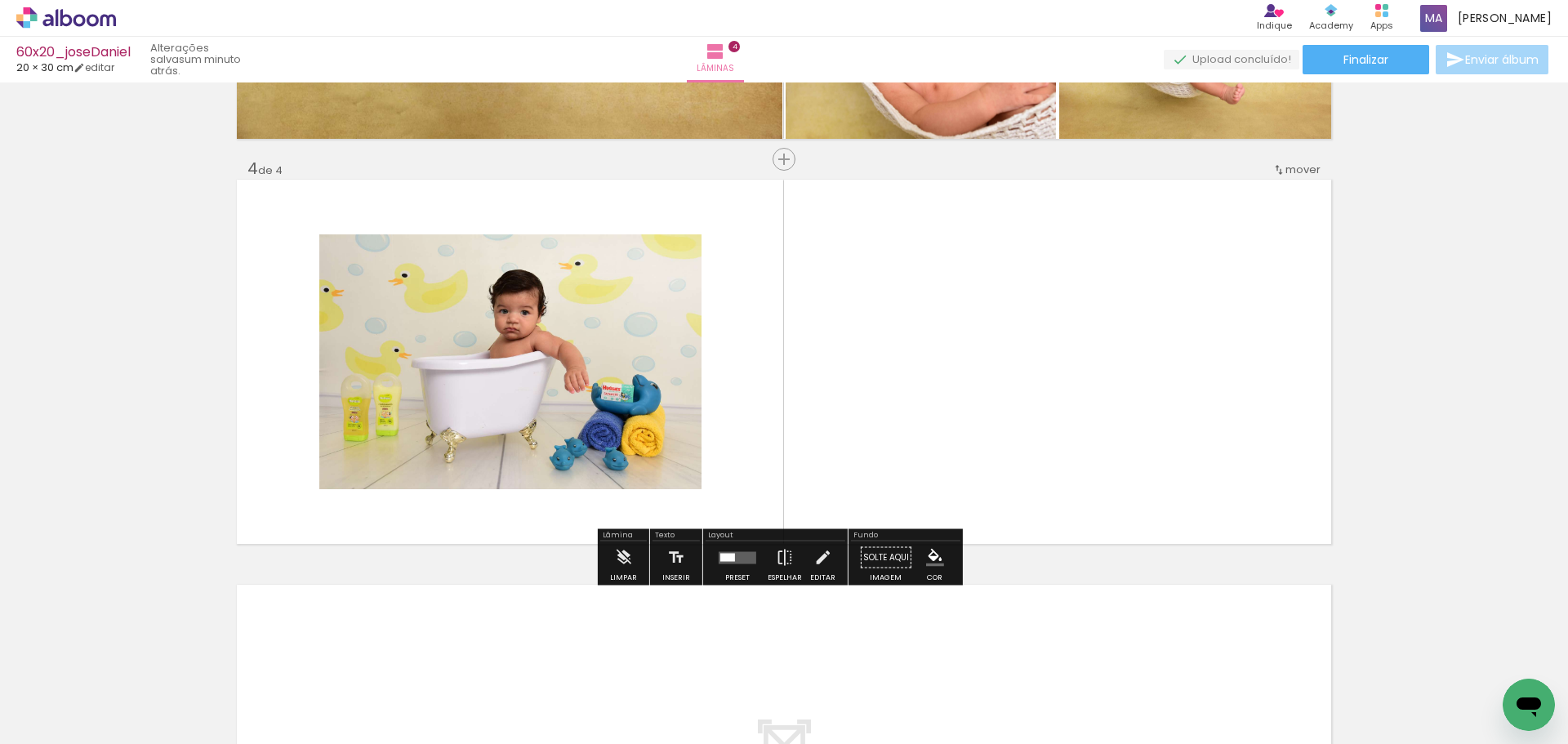
drag, startPoint x: 973, startPoint y: 689, endPoint x: 989, endPoint y: 392, distance: 297.4
click at [989, 392] on quentale-workspace at bounding box center [784, 372] width 1568 height 744
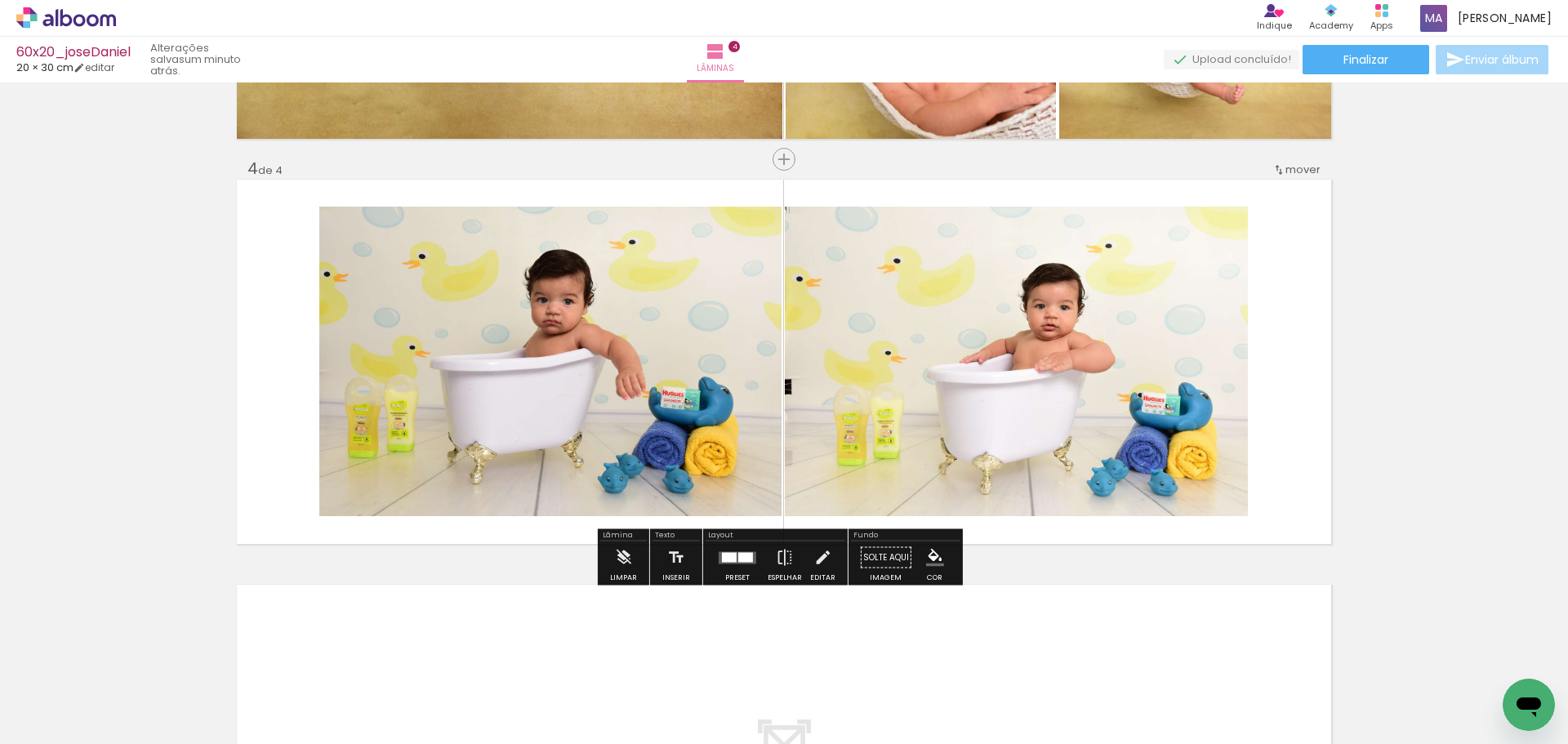
drag, startPoint x: 1066, startPoint y: 420, endPoint x: 1138, endPoint y: 580, distance: 175.5
click at [1067, 396] on quentale-workspace at bounding box center [784, 372] width 1568 height 744
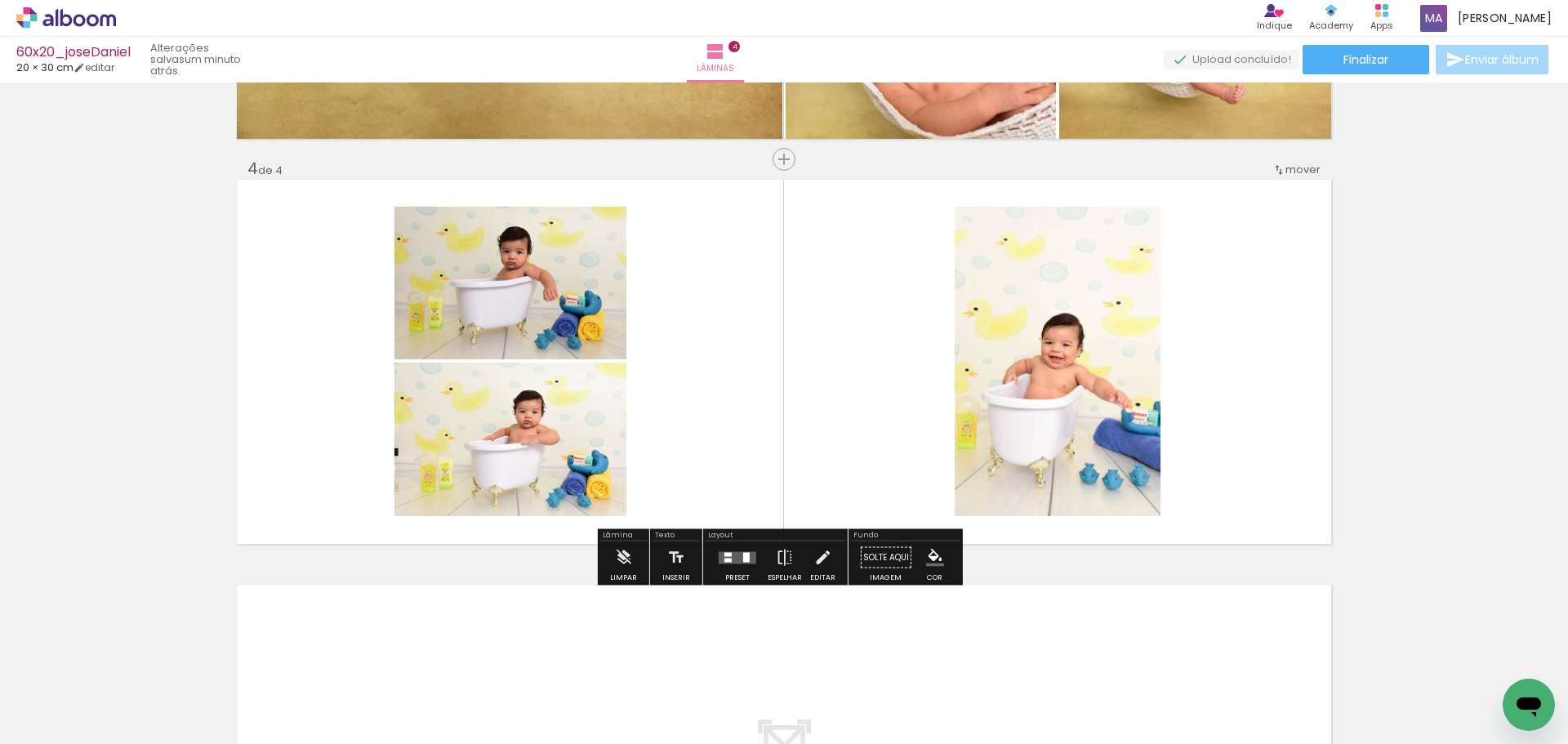
drag, startPoint x: 1163, startPoint y: 699, endPoint x: 1176, endPoint y: 660, distance: 41.1
click at [1077, 373] on quentale-workspace at bounding box center [784, 372] width 1568 height 744
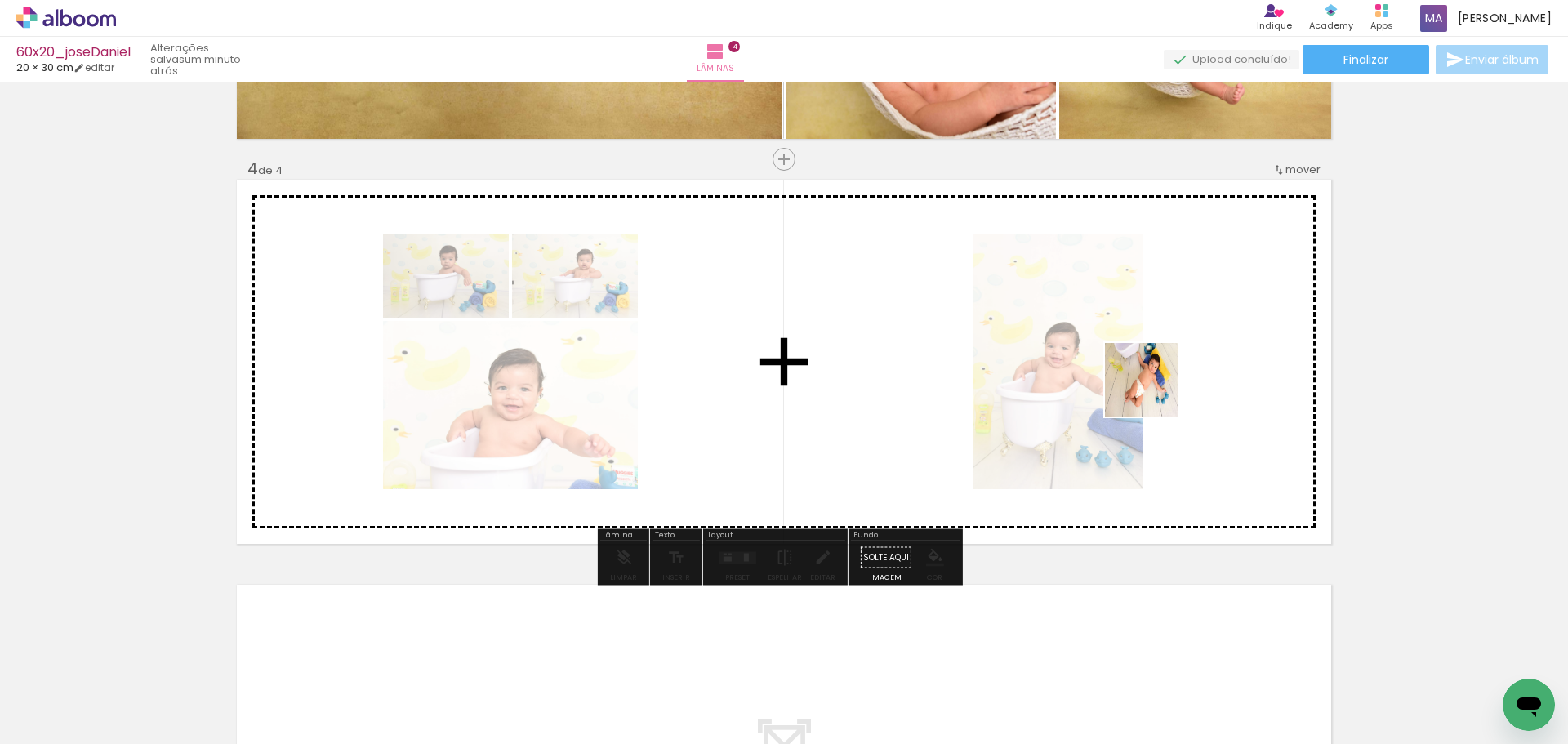
drag, startPoint x: 1242, startPoint y: 644, endPoint x: 1154, endPoint y: 392, distance: 266.9
click at [1154, 392] on quentale-workspace at bounding box center [784, 372] width 1568 height 744
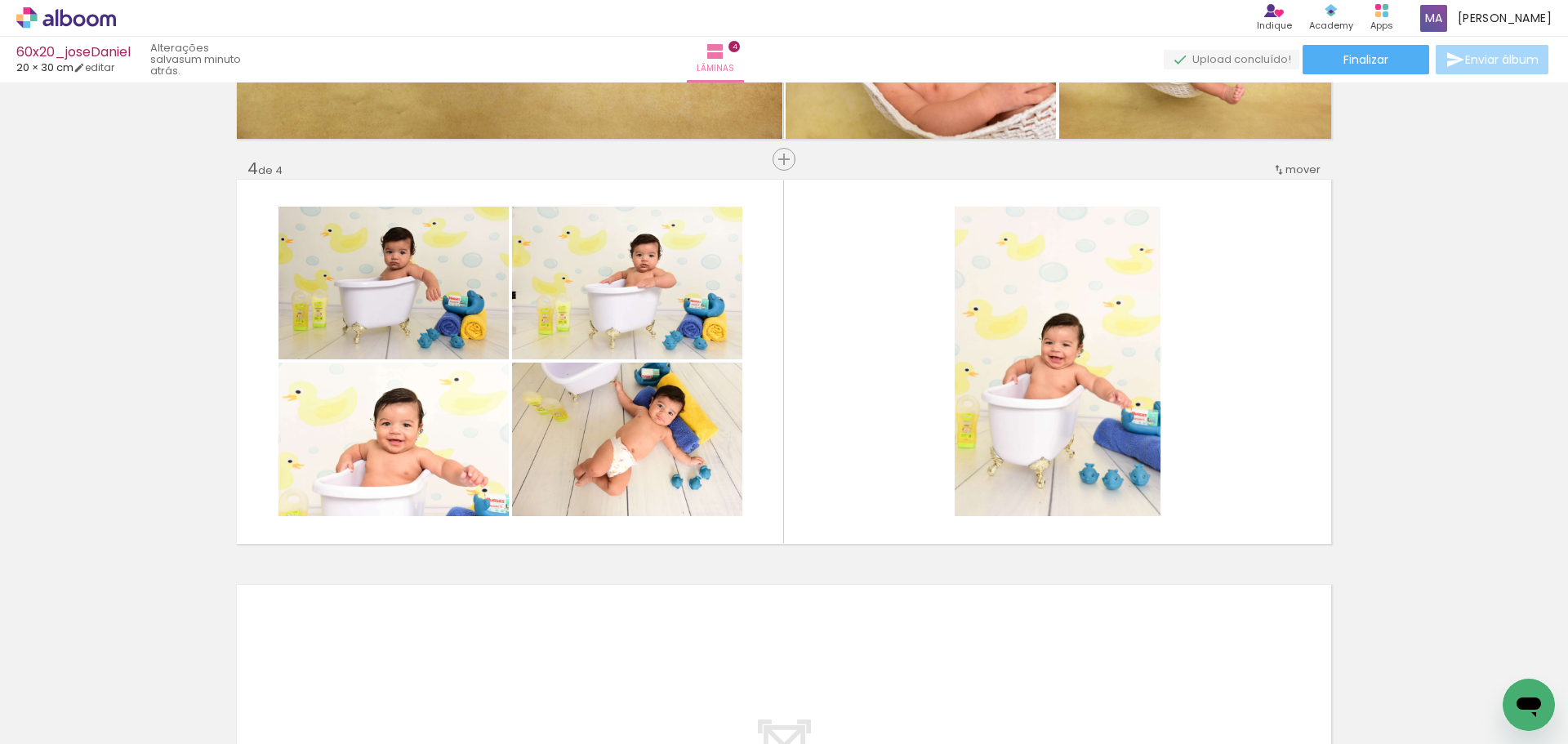
scroll to position [0, 1232]
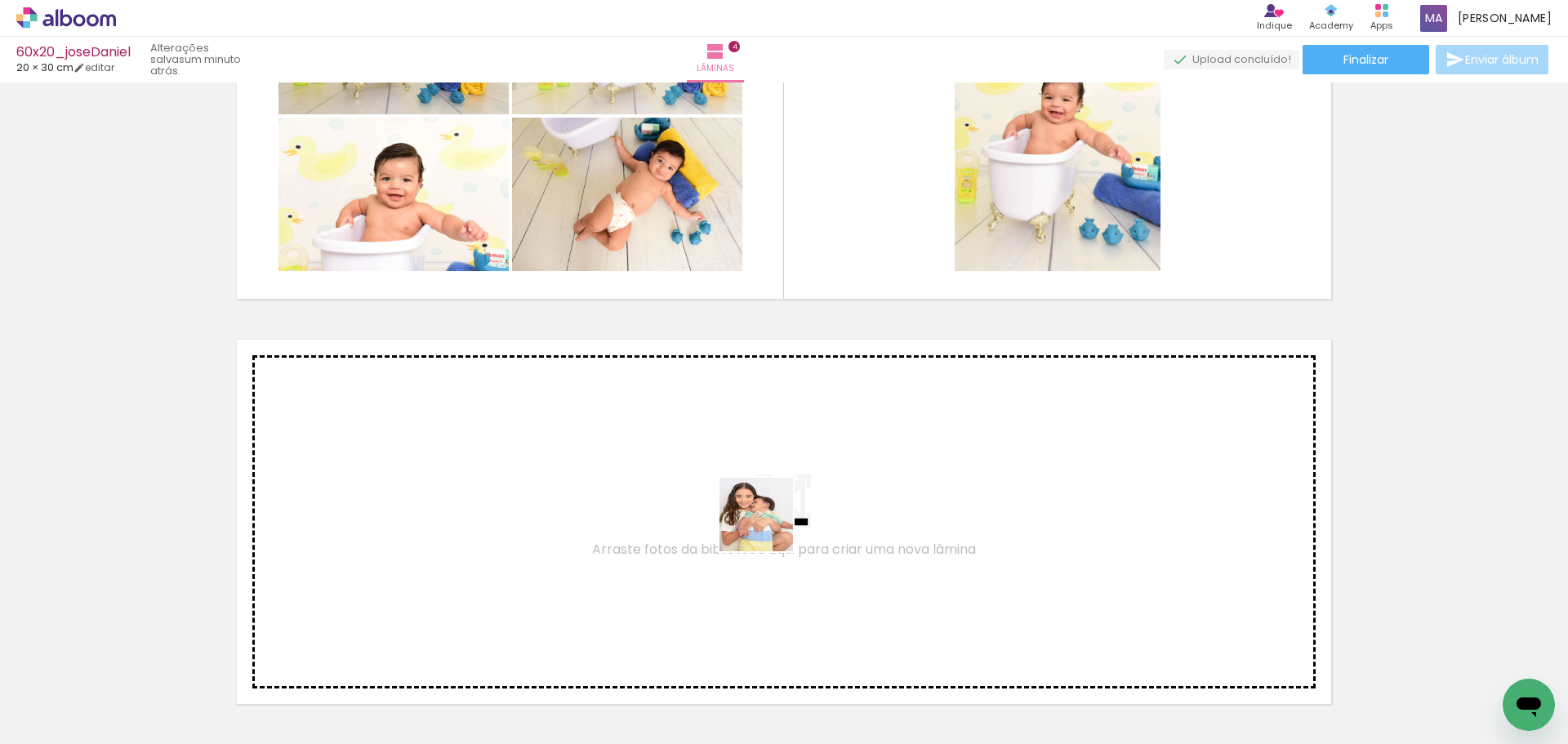
drag, startPoint x: 766, startPoint y: 602, endPoint x: 768, endPoint y: 526, distance: 76.0
click at [768, 526] on quentale-workspace at bounding box center [784, 372] width 1568 height 744
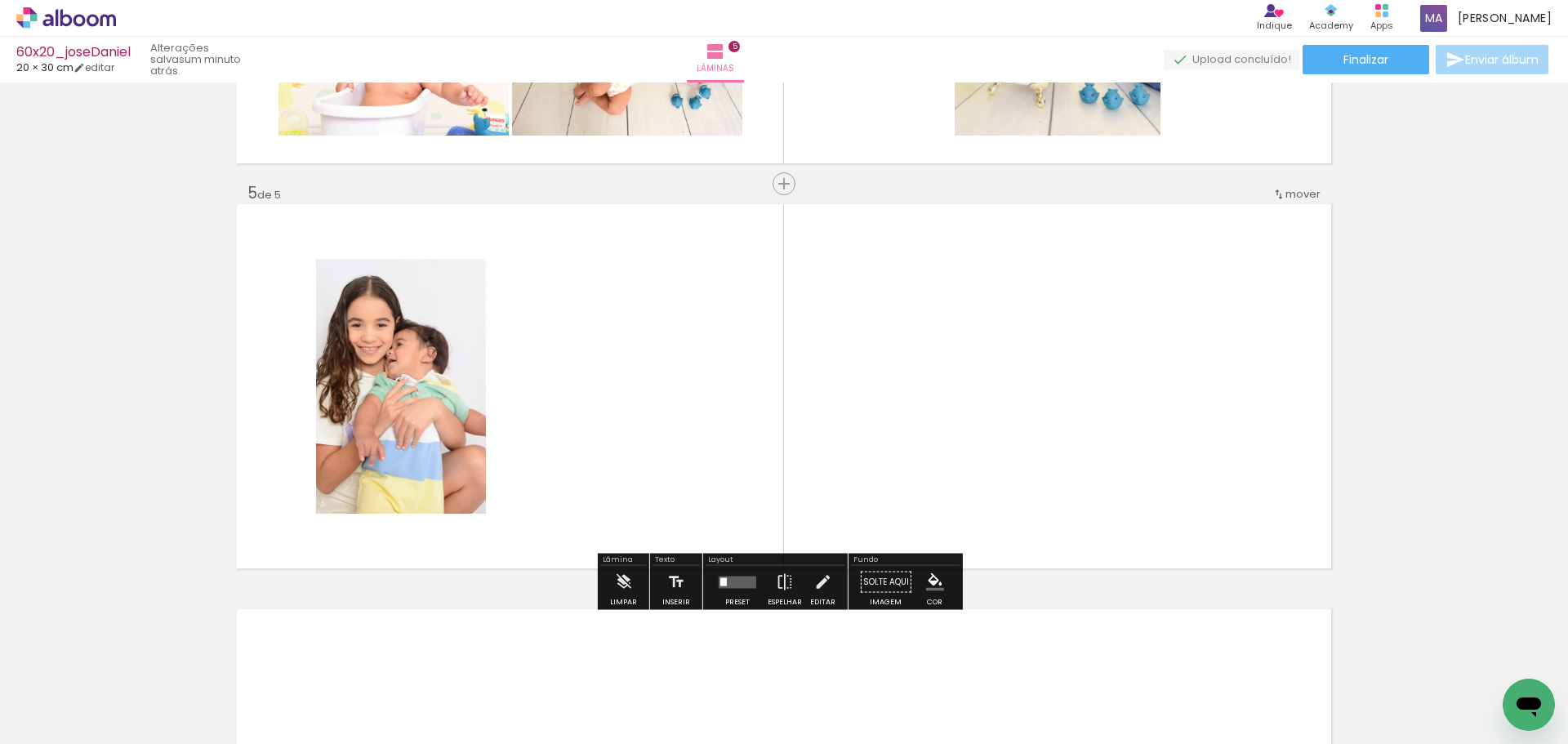
scroll to position [1570, 0]
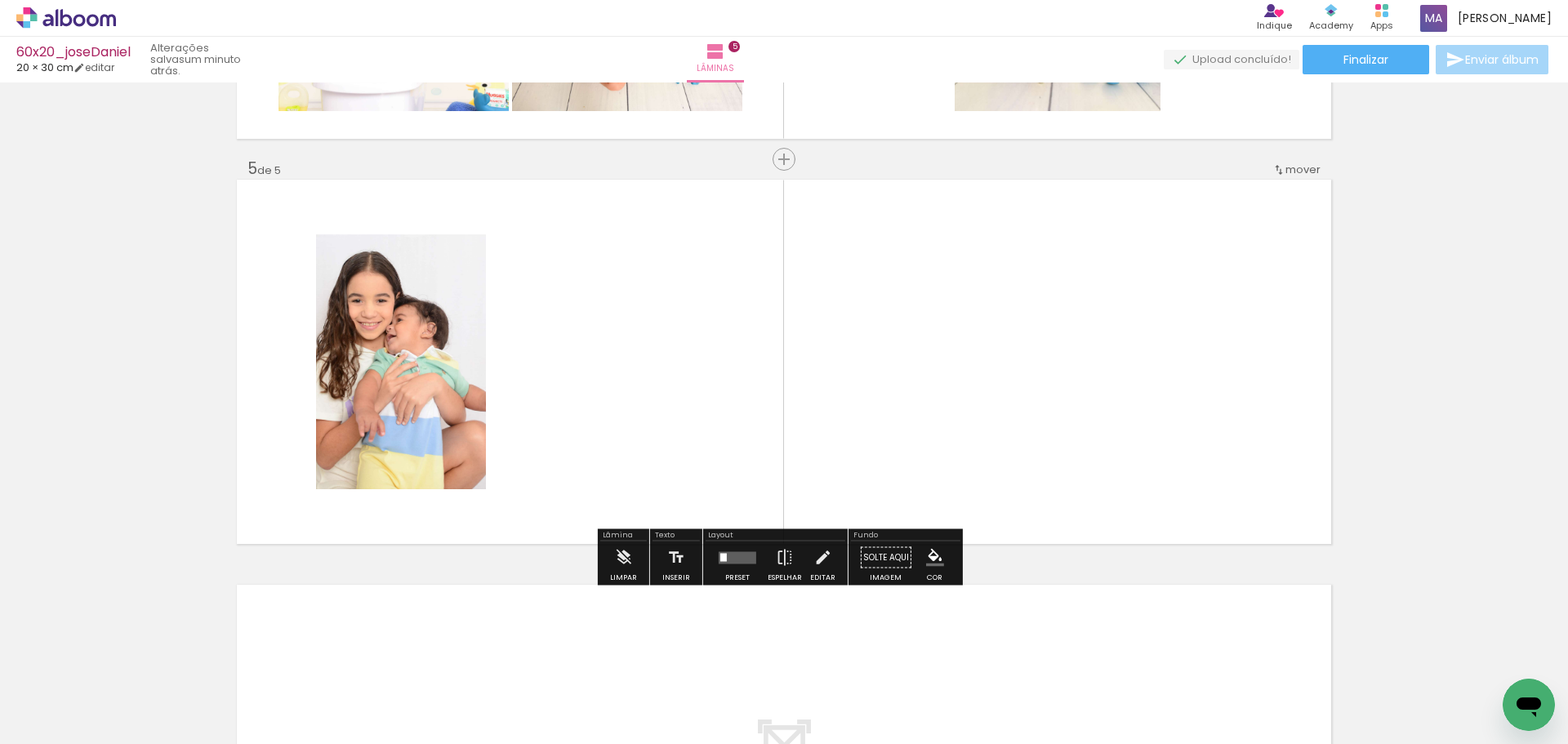
drag, startPoint x: 866, startPoint y: 678, endPoint x: 919, endPoint y: 578, distance: 113.2
click at [868, 372] on quentale-workspace at bounding box center [784, 372] width 1568 height 744
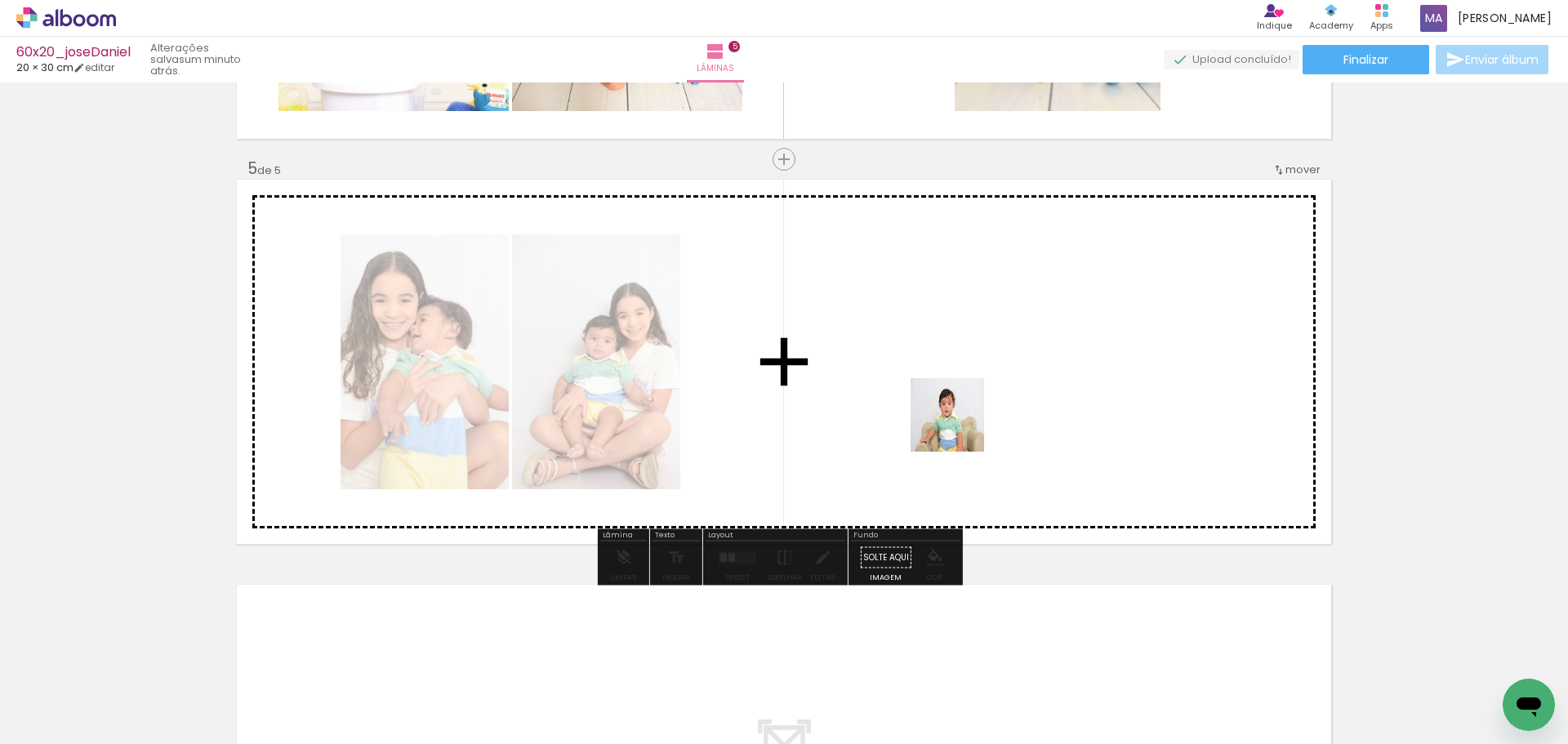
drag, startPoint x: 946, startPoint y: 679, endPoint x: 992, endPoint y: 630, distance: 67.2
click at [960, 424] on quentale-workspace at bounding box center [784, 372] width 1568 height 744
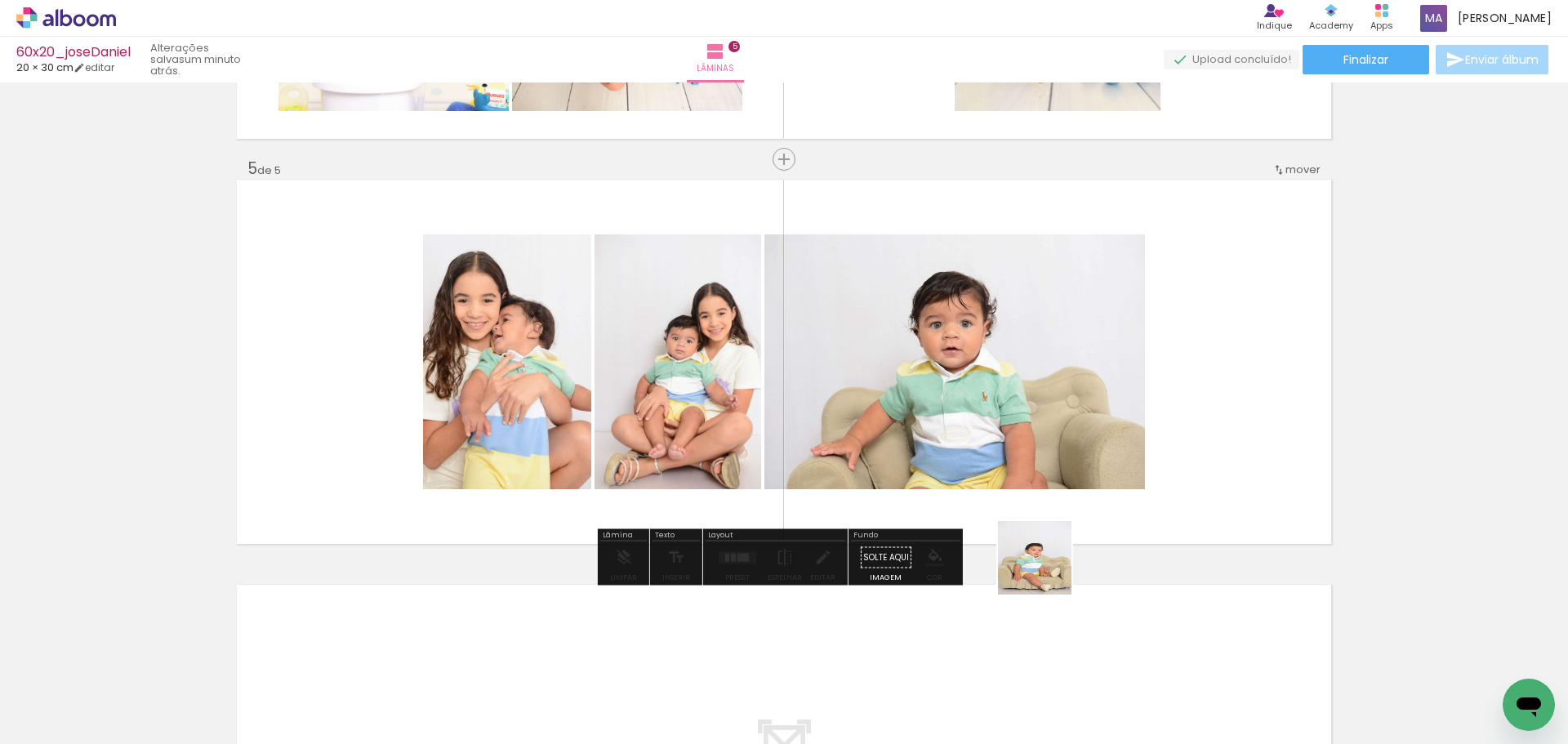
drag, startPoint x: 1047, startPoint y: 570, endPoint x: 1127, endPoint y: 664, distance: 123.4
click at [1034, 354] on quentale-workspace at bounding box center [784, 372] width 1568 height 744
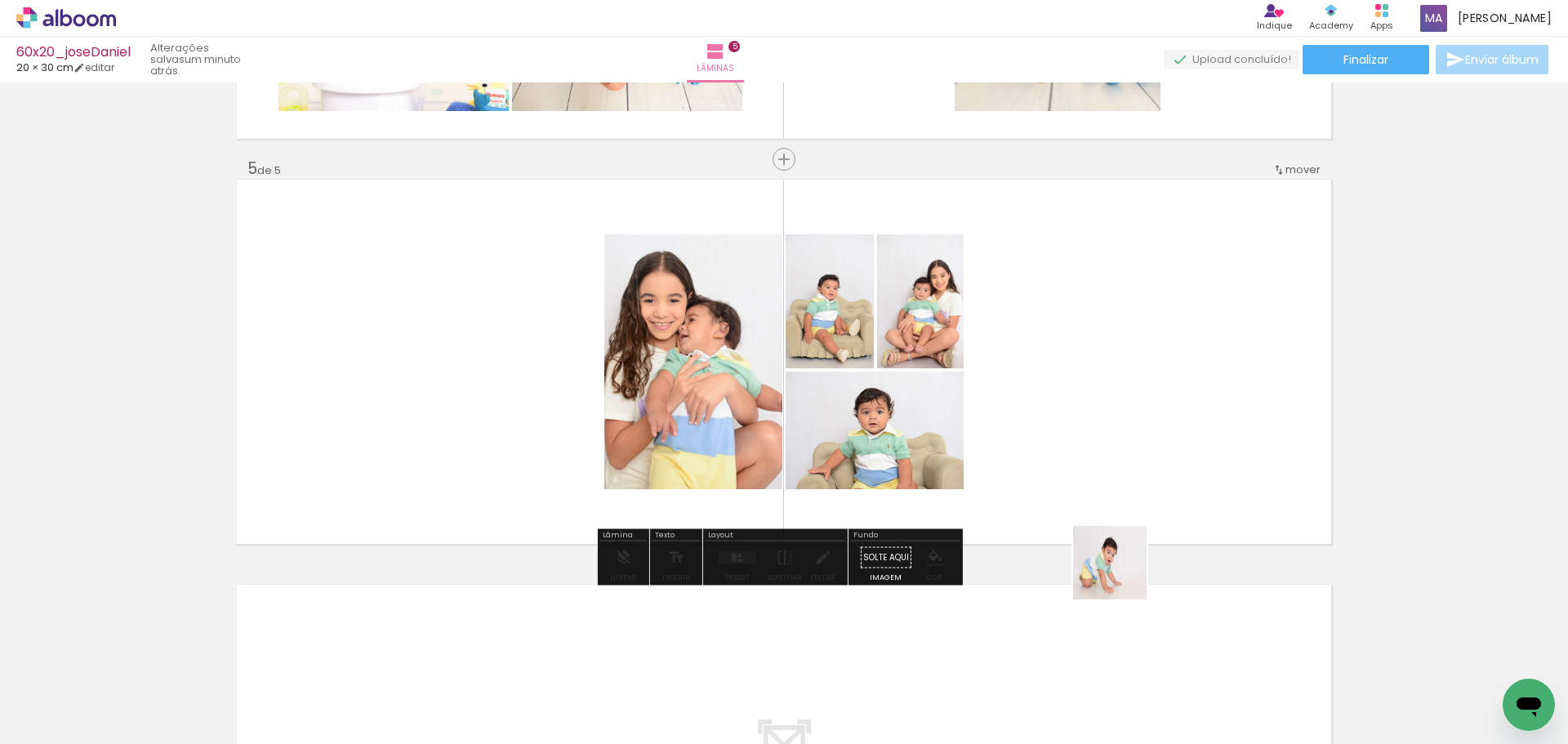
drag, startPoint x: 1122, startPoint y: 575, endPoint x: 1073, endPoint y: 417, distance: 165.4
click at [1073, 417] on quentale-workspace at bounding box center [784, 372] width 1568 height 744
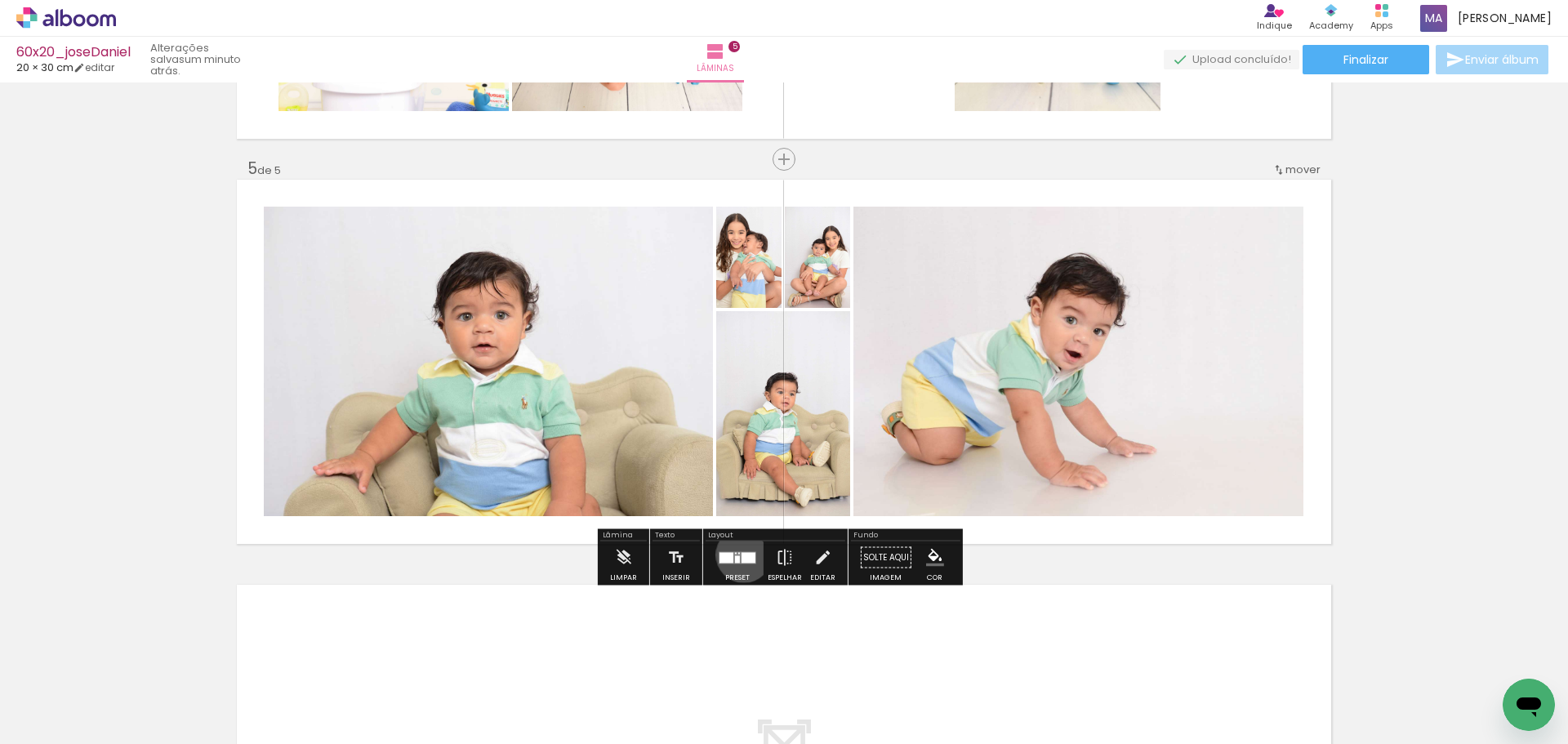
click at [742, 554] on div at bounding box center [748, 557] width 14 height 11
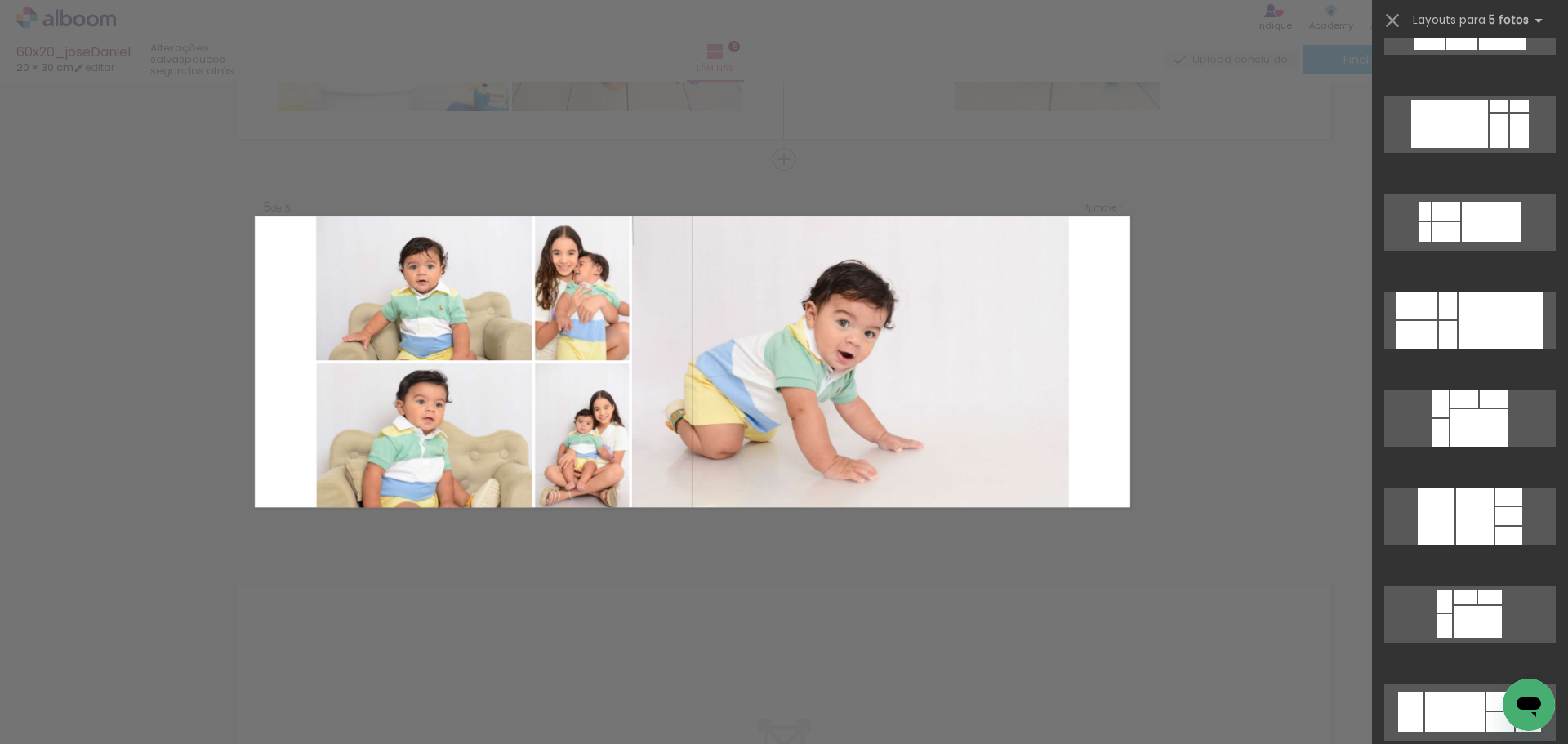
scroll to position [4826, 0]
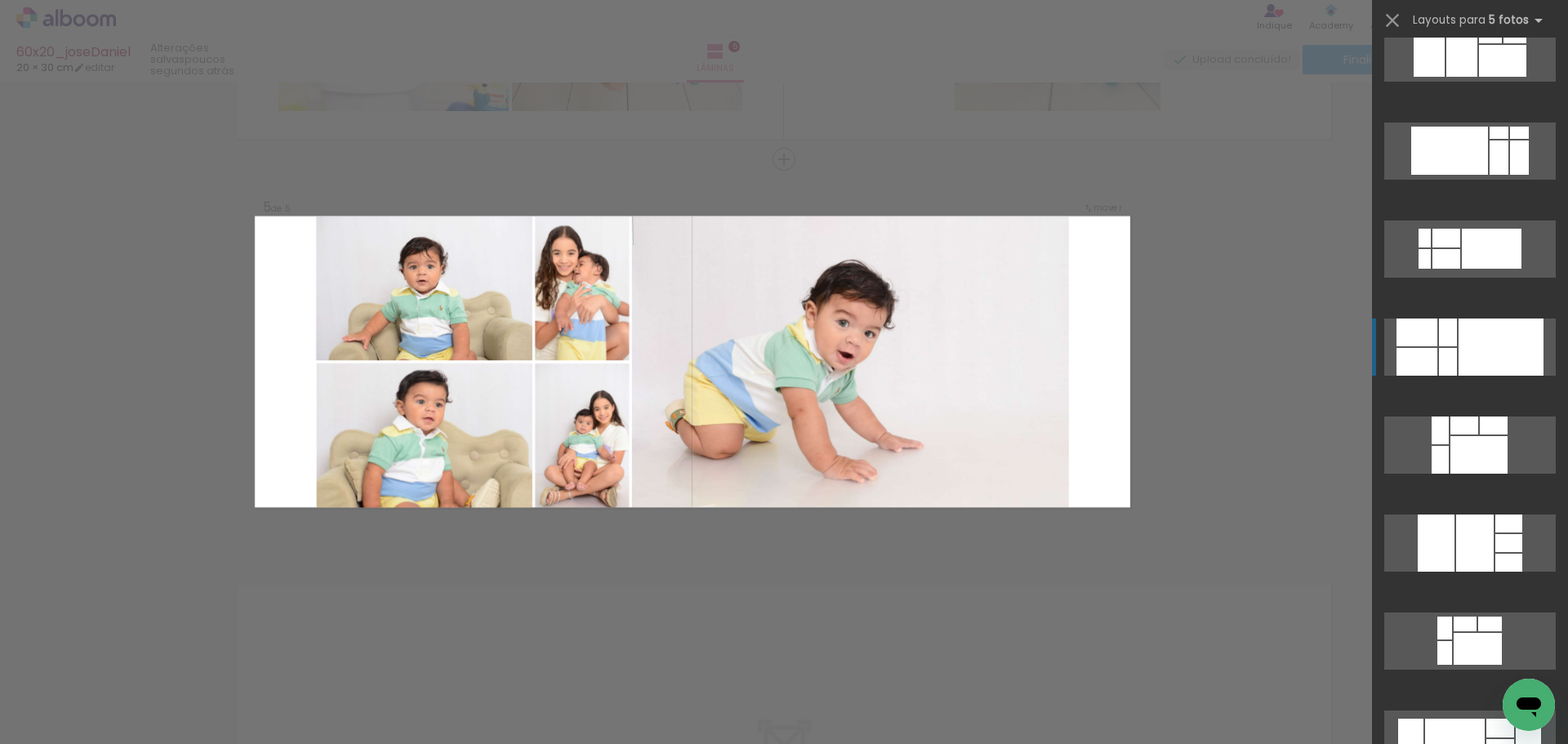
click at [1489, 350] on div at bounding box center [1501, 347] width 85 height 57
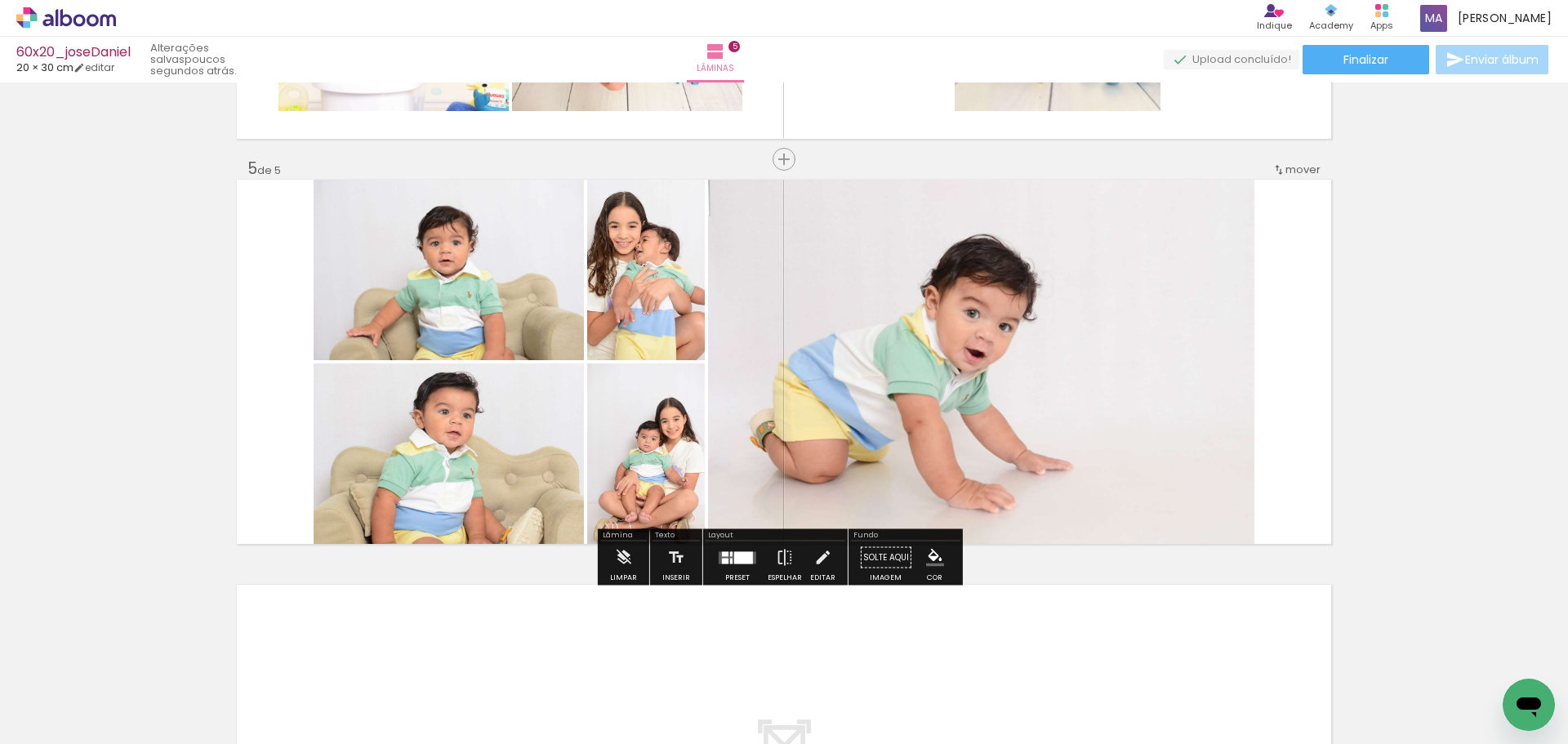
click at [1093, 401] on quentale-photo at bounding box center [981, 362] width 546 height 364
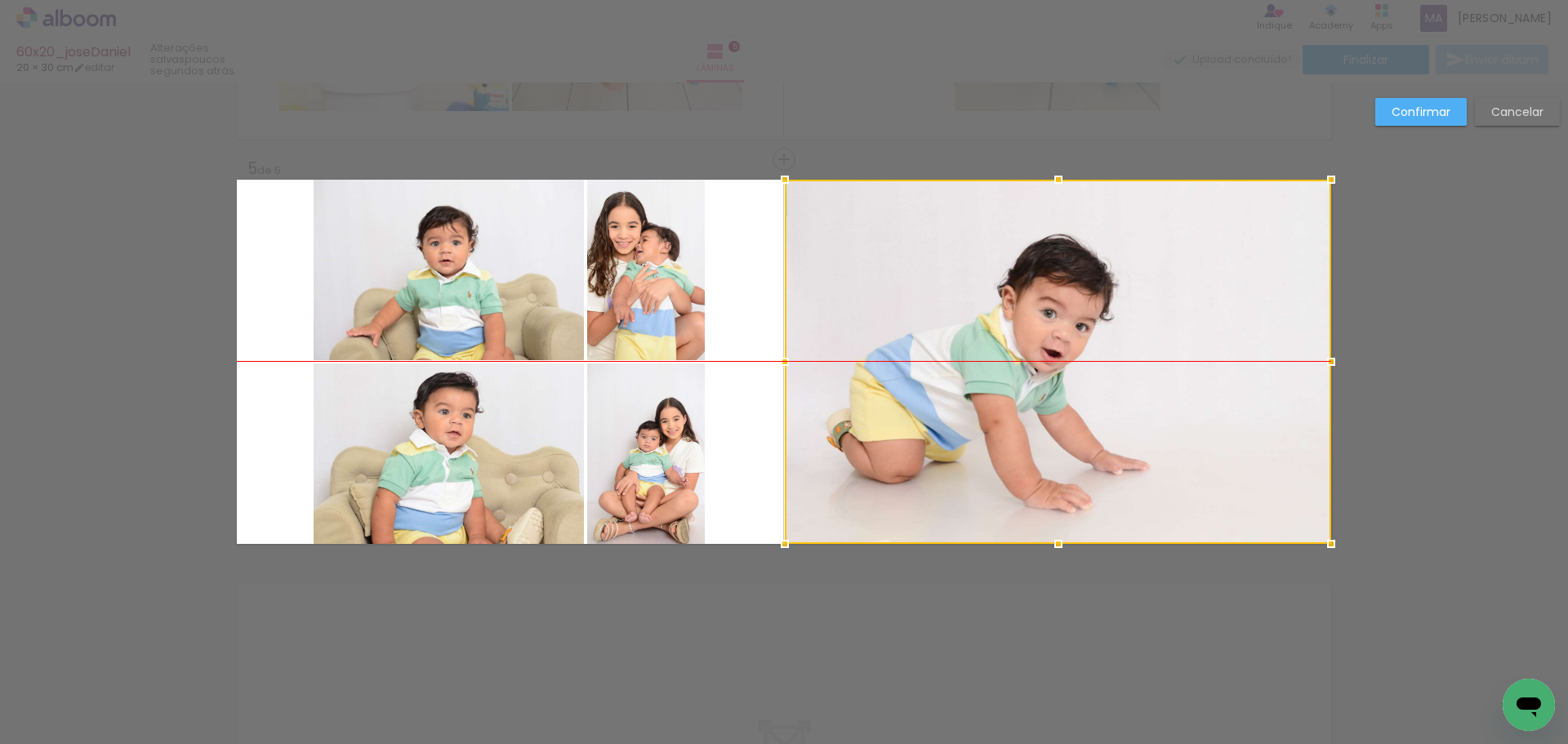
drag, startPoint x: 995, startPoint y: 374, endPoint x: 1271, endPoint y: 367, distance: 276.1
click at [1272, 367] on div at bounding box center [1058, 362] width 546 height 364
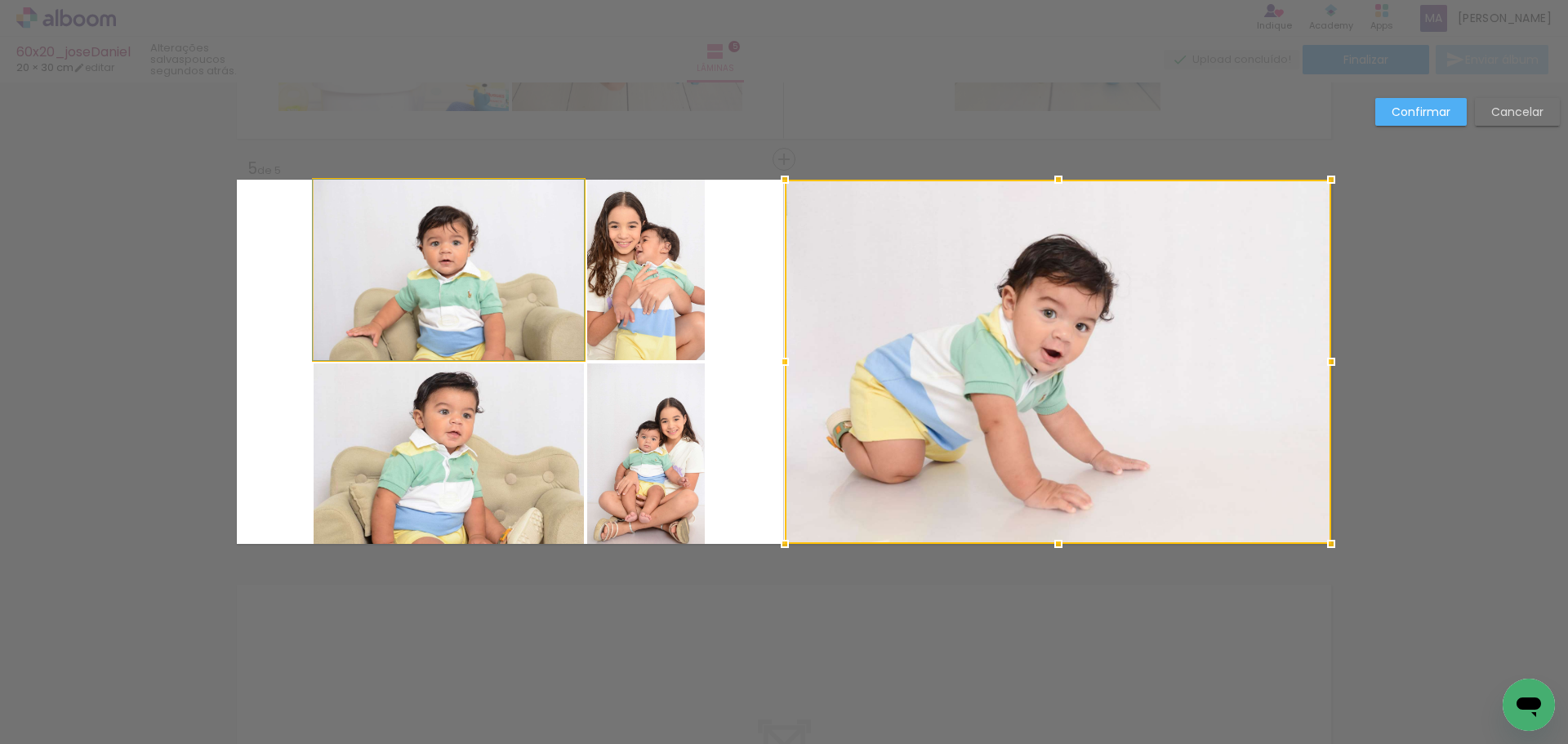
click at [455, 273] on quentale-photo at bounding box center [449, 270] width 271 height 180
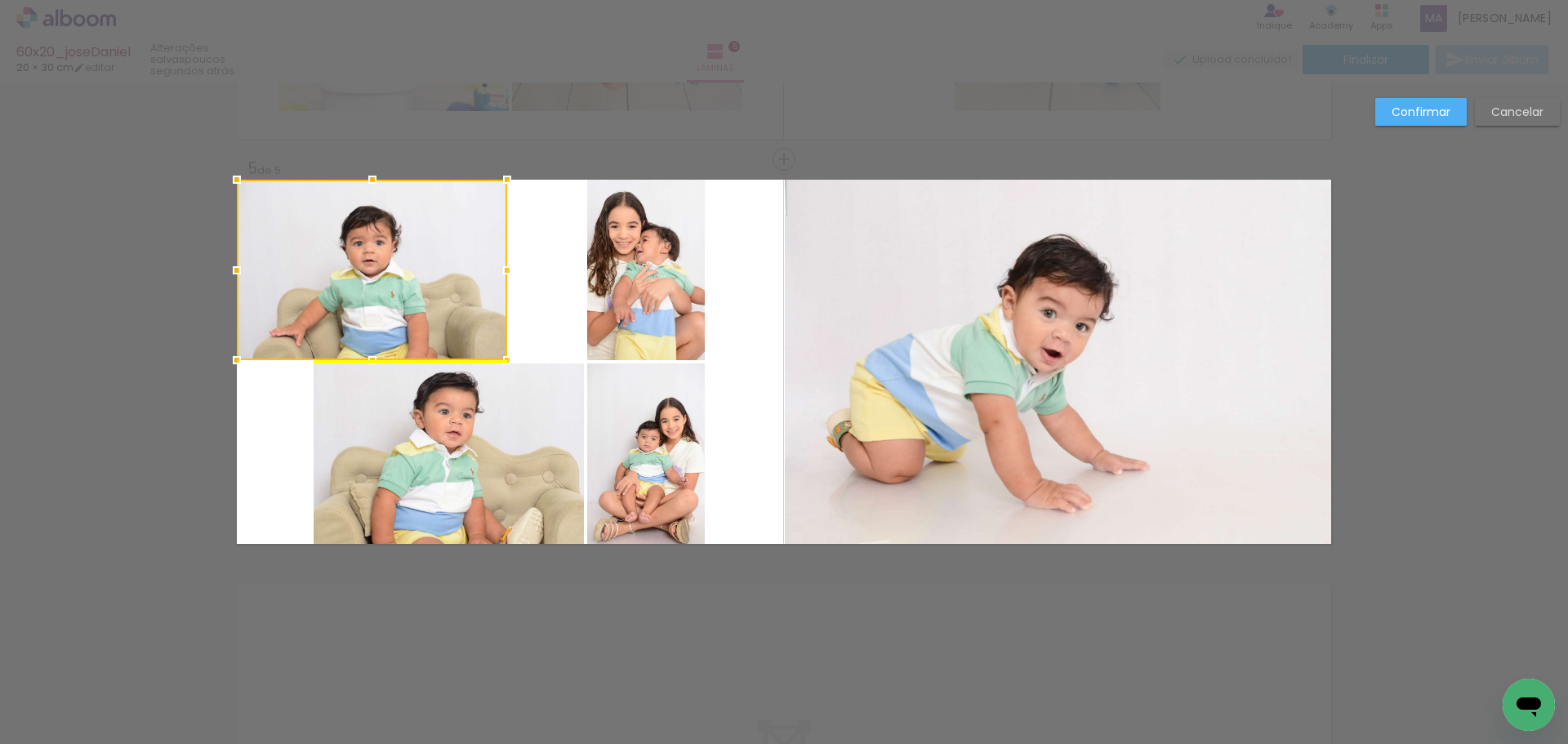
drag, startPoint x: 479, startPoint y: 289, endPoint x: 458, endPoint y: 463, distance: 175.3
click at [358, 284] on div at bounding box center [372, 270] width 271 height 180
click at [459, 449] on quentale-photo at bounding box center [449, 454] width 271 height 180
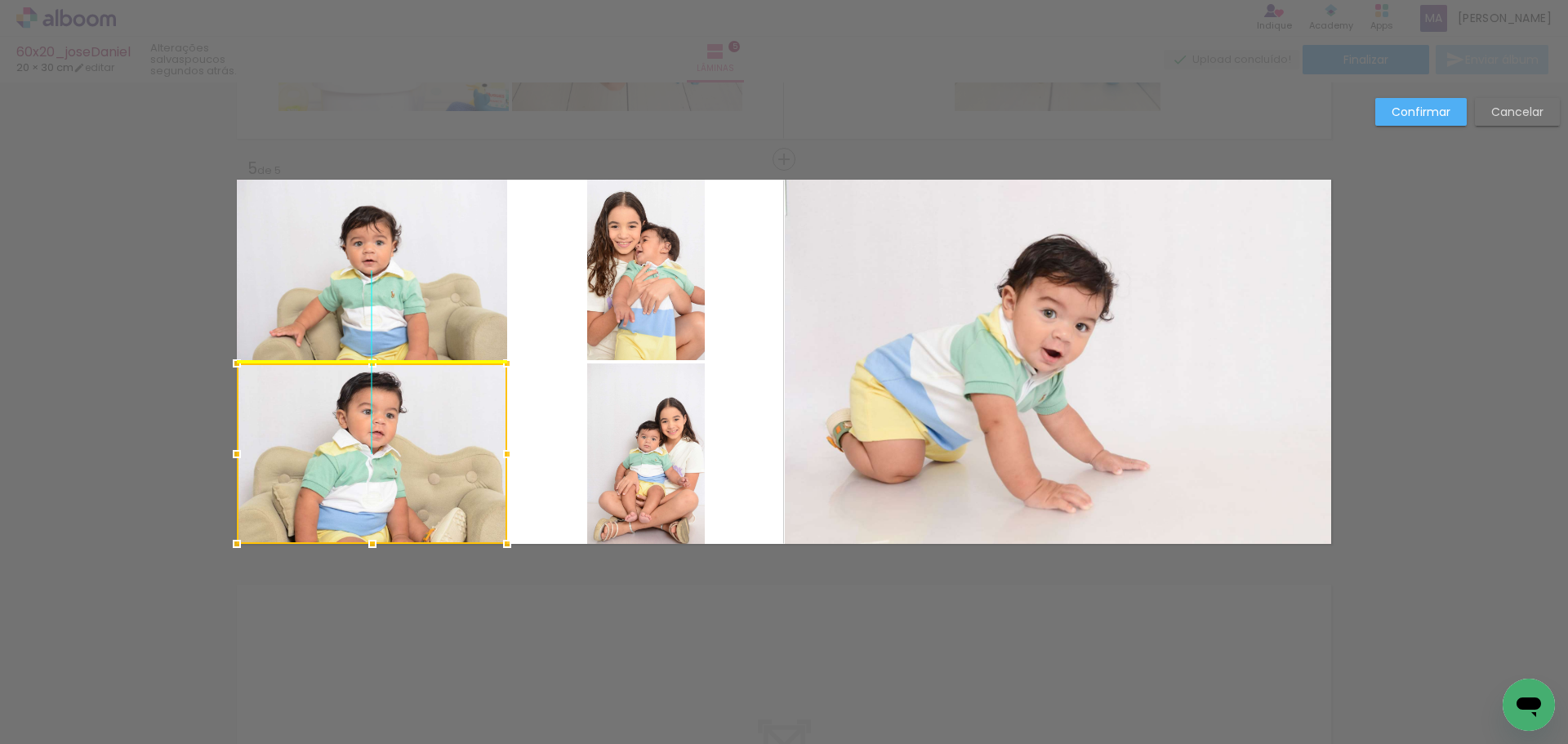
drag, startPoint x: 472, startPoint y: 439, endPoint x: 407, endPoint y: 442, distance: 65.1
click at [407, 442] on div at bounding box center [372, 454] width 271 height 180
click at [624, 305] on quentale-photo at bounding box center [646, 270] width 118 height 180
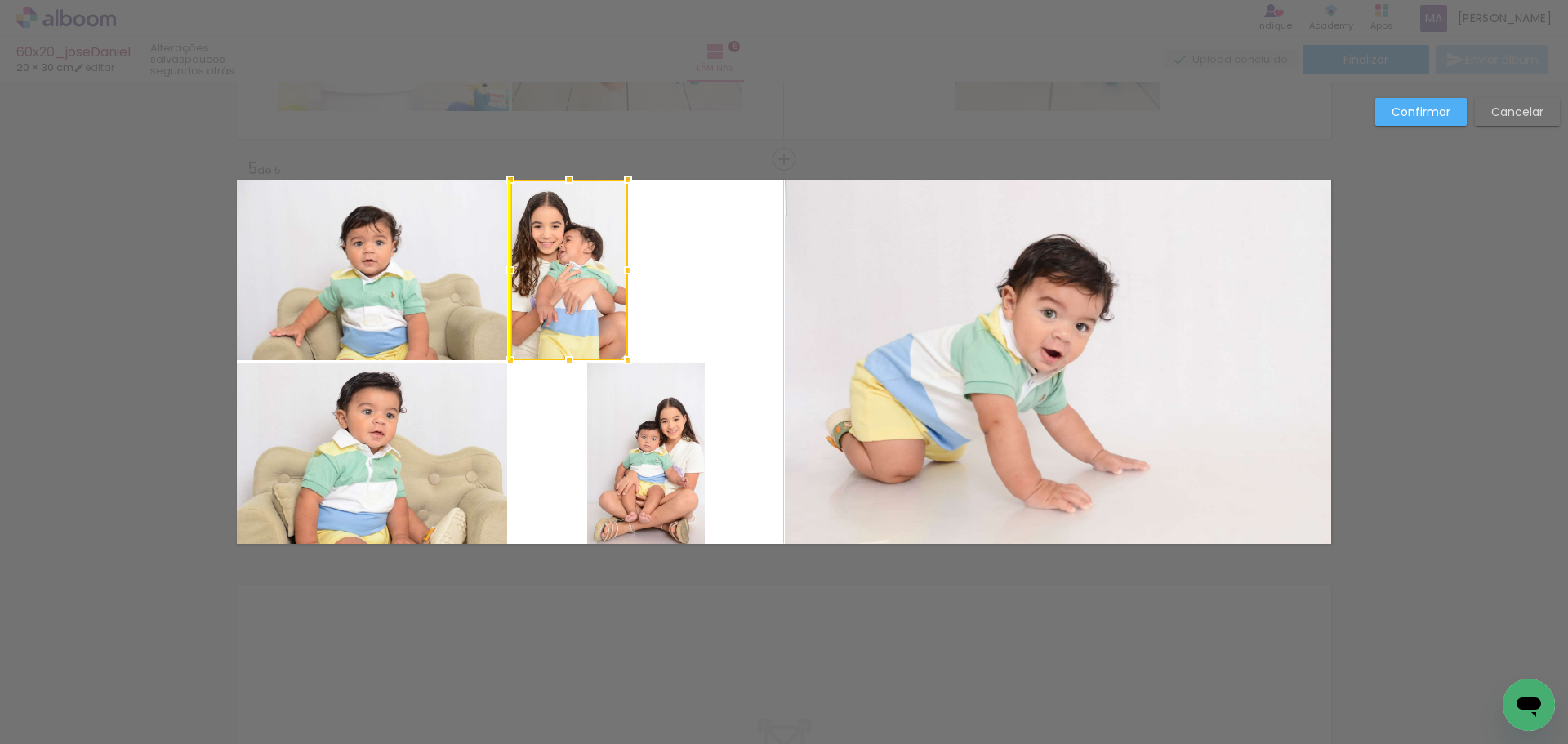
drag, startPoint x: 633, startPoint y: 280, endPoint x: 557, endPoint y: 276, distance: 76.1
click at [557, 276] on div at bounding box center [570, 270] width 118 height 180
click at [628, 426] on quentale-photo at bounding box center [646, 454] width 118 height 180
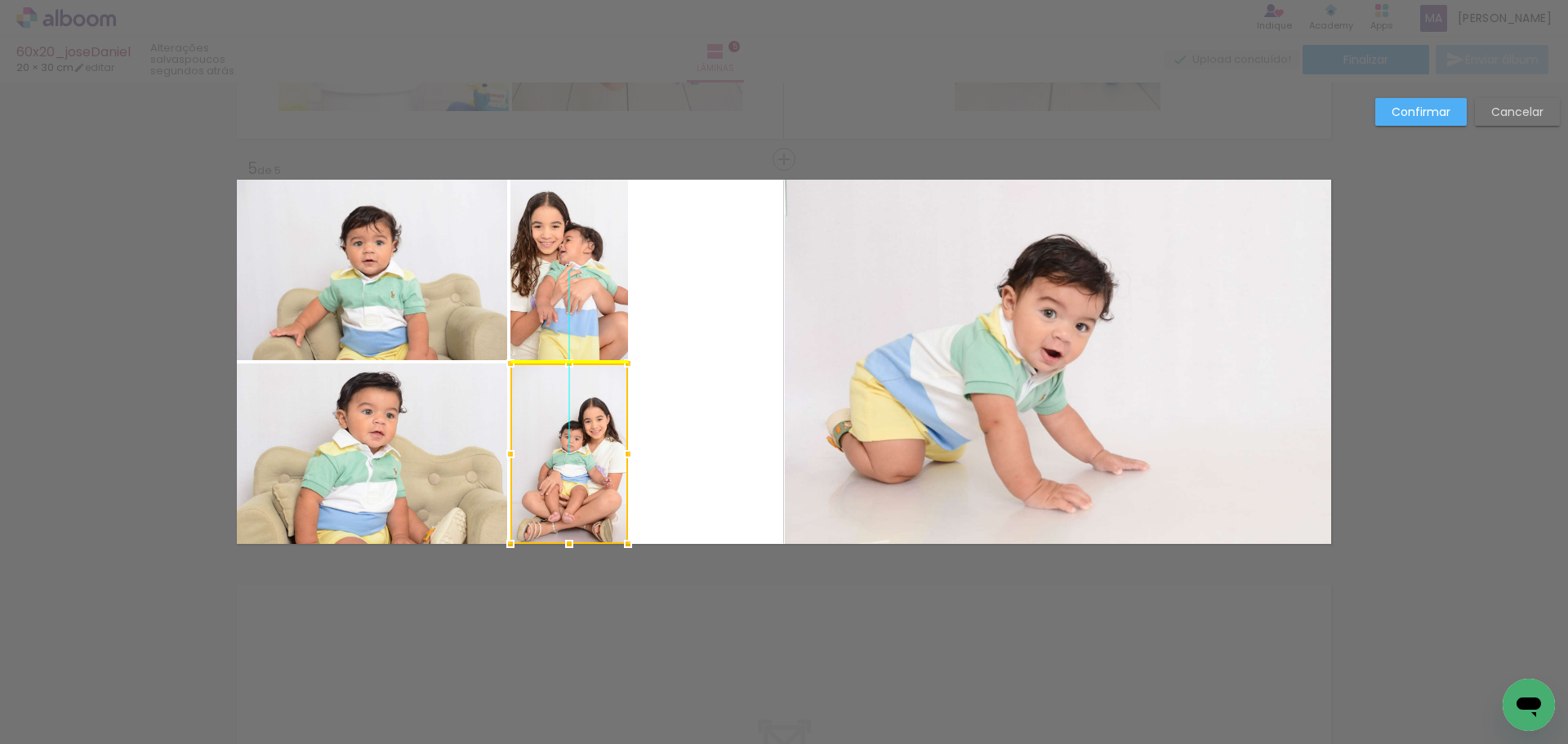
drag, startPoint x: 641, startPoint y: 414, endPoint x: 561, endPoint y: 416, distance: 80.0
click at [561, 416] on div at bounding box center [570, 454] width 118 height 180
click at [801, 348] on quentale-photo at bounding box center [1058, 362] width 546 height 364
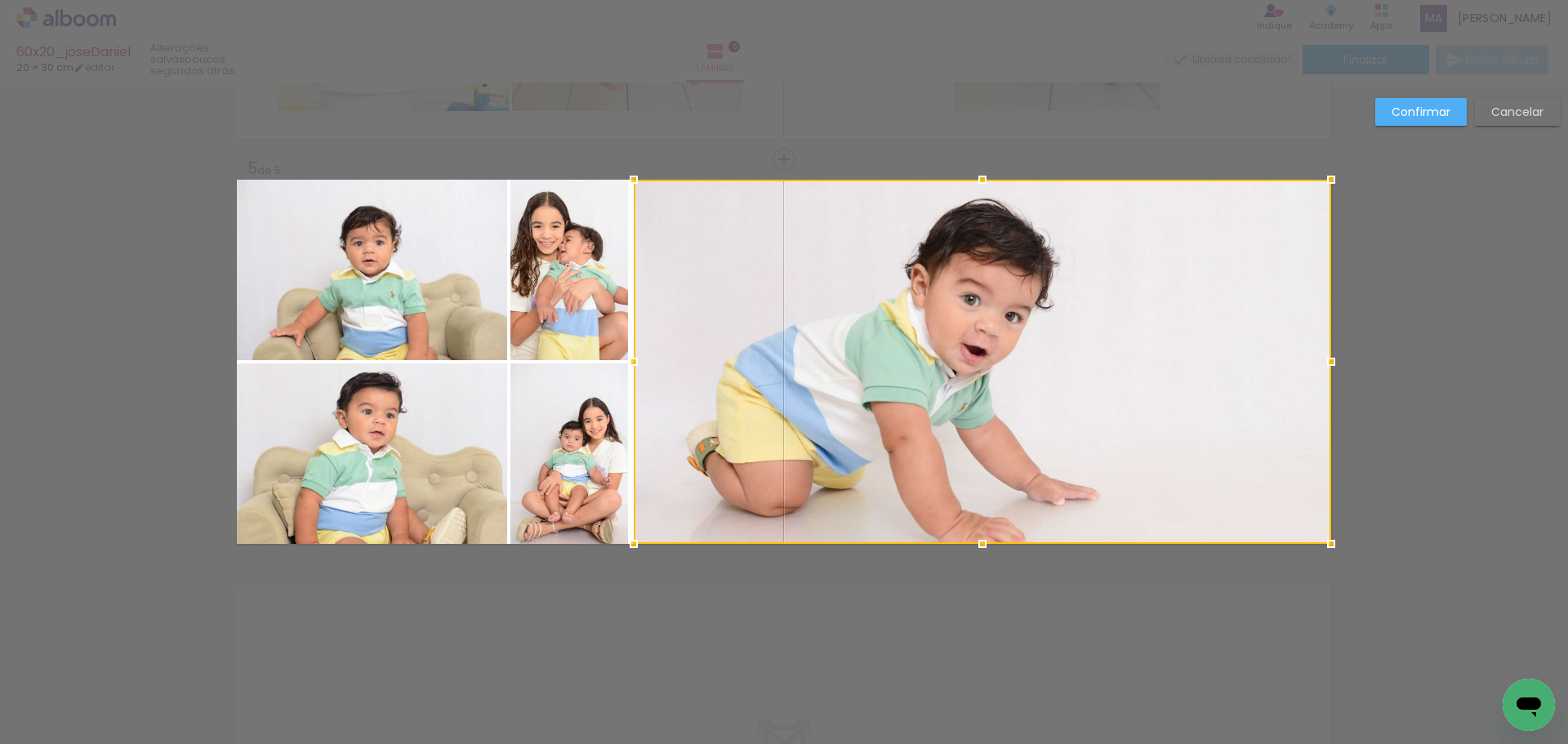
drag, startPoint x: 774, startPoint y: 362, endPoint x: 627, endPoint y: 369, distance: 147.2
click at [627, 369] on div at bounding box center [633, 361] width 32 height 32
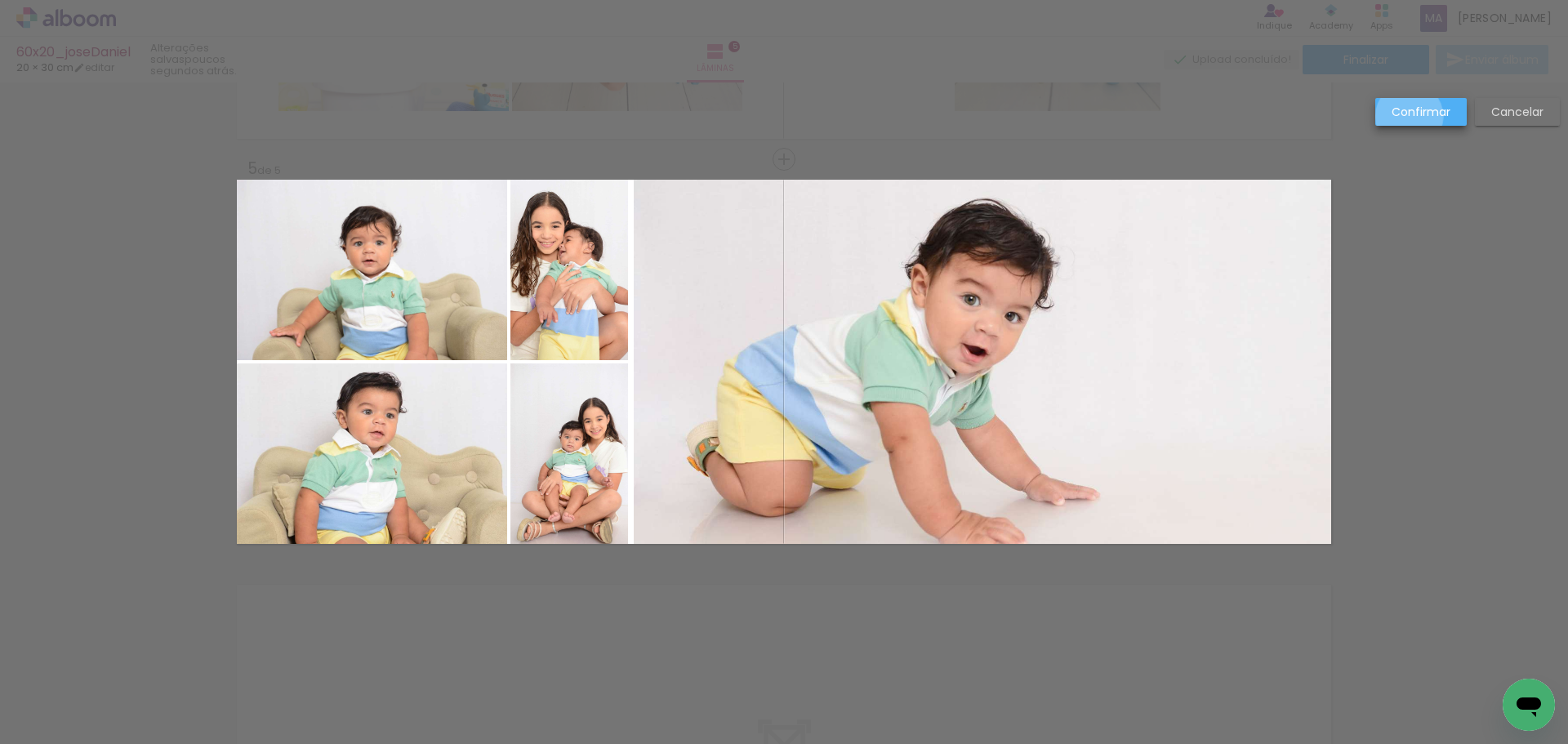
click at [0, 0] on slot "Confirmar" at bounding box center [0, 0] width 0 height 0
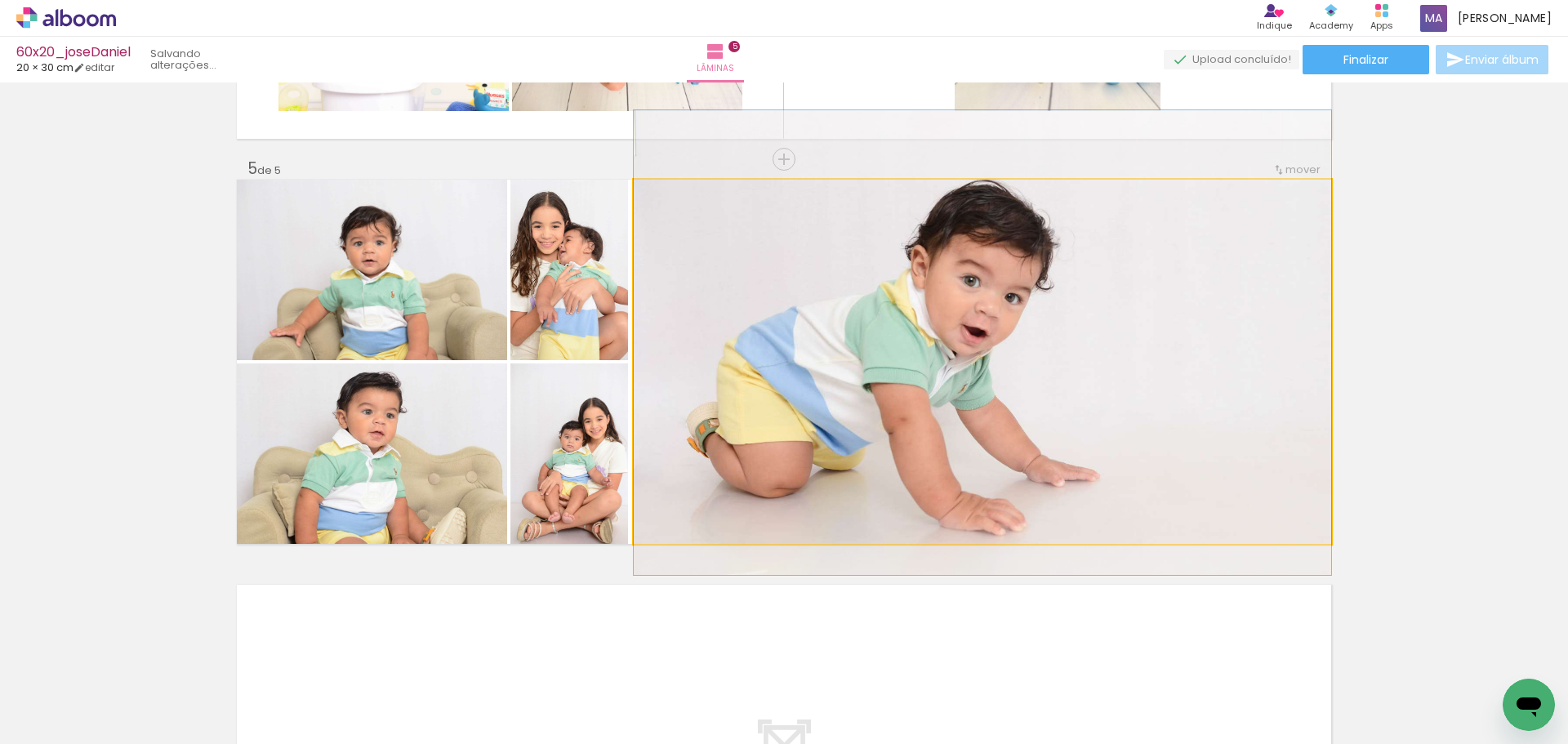
drag, startPoint x: 873, startPoint y: 388, endPoint x: 880, endPoint y: 369, distance: 20.2
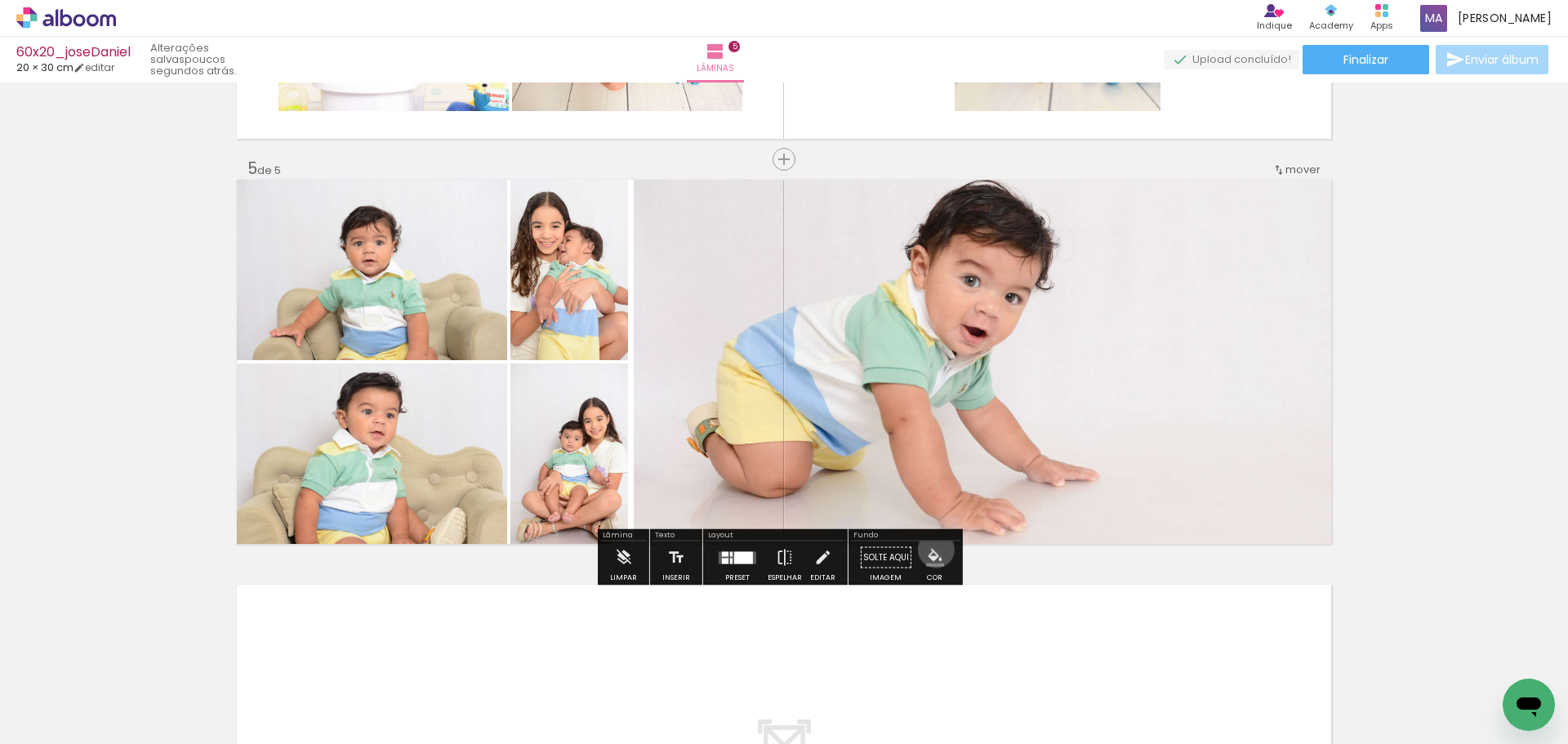
click at [931, 550] on iron-icon "color picker" at bounding box center [936, 558] width 18 height 18
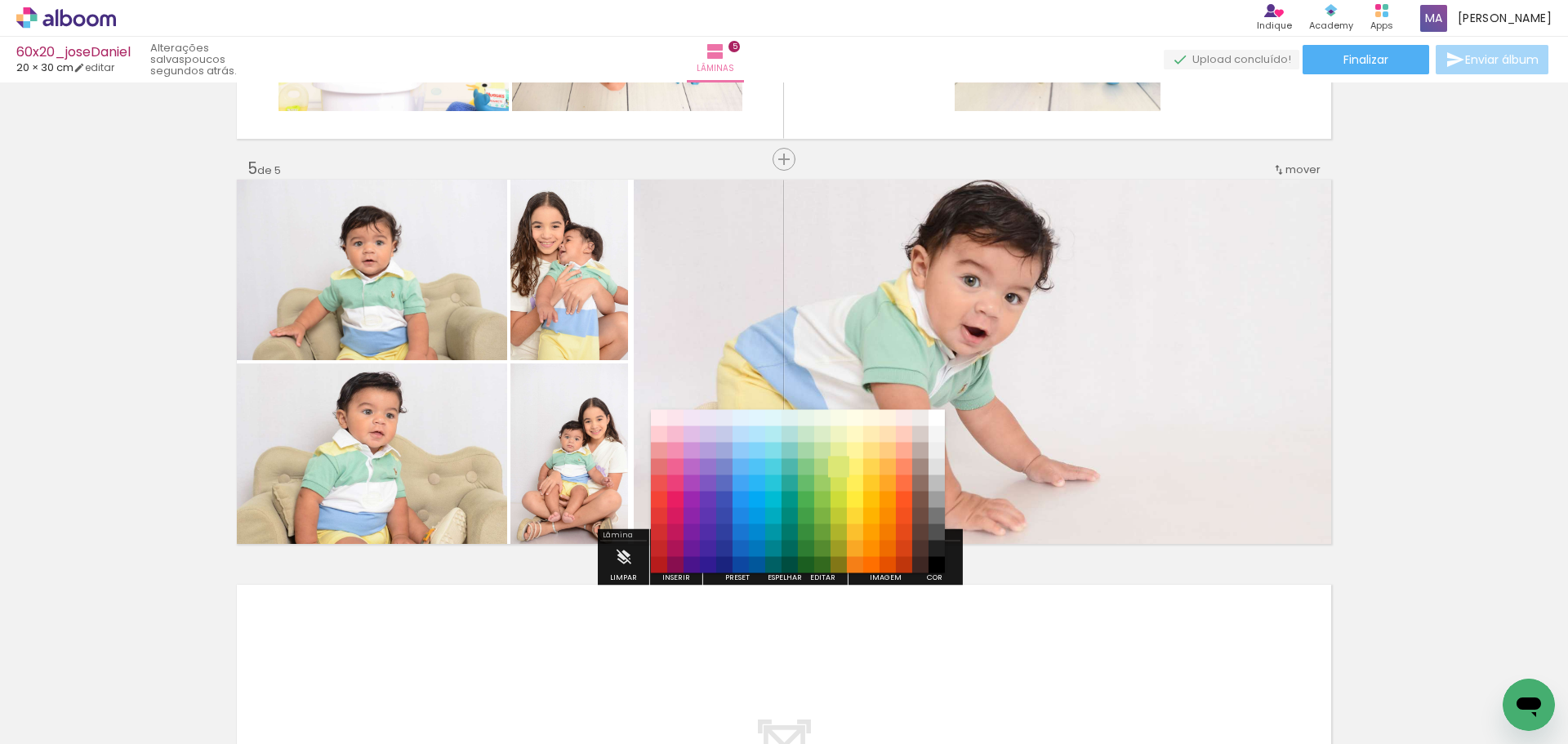
click at [840, 458] on paper-item "#dce775" at bounding box center [839, 467] width 17 height 17
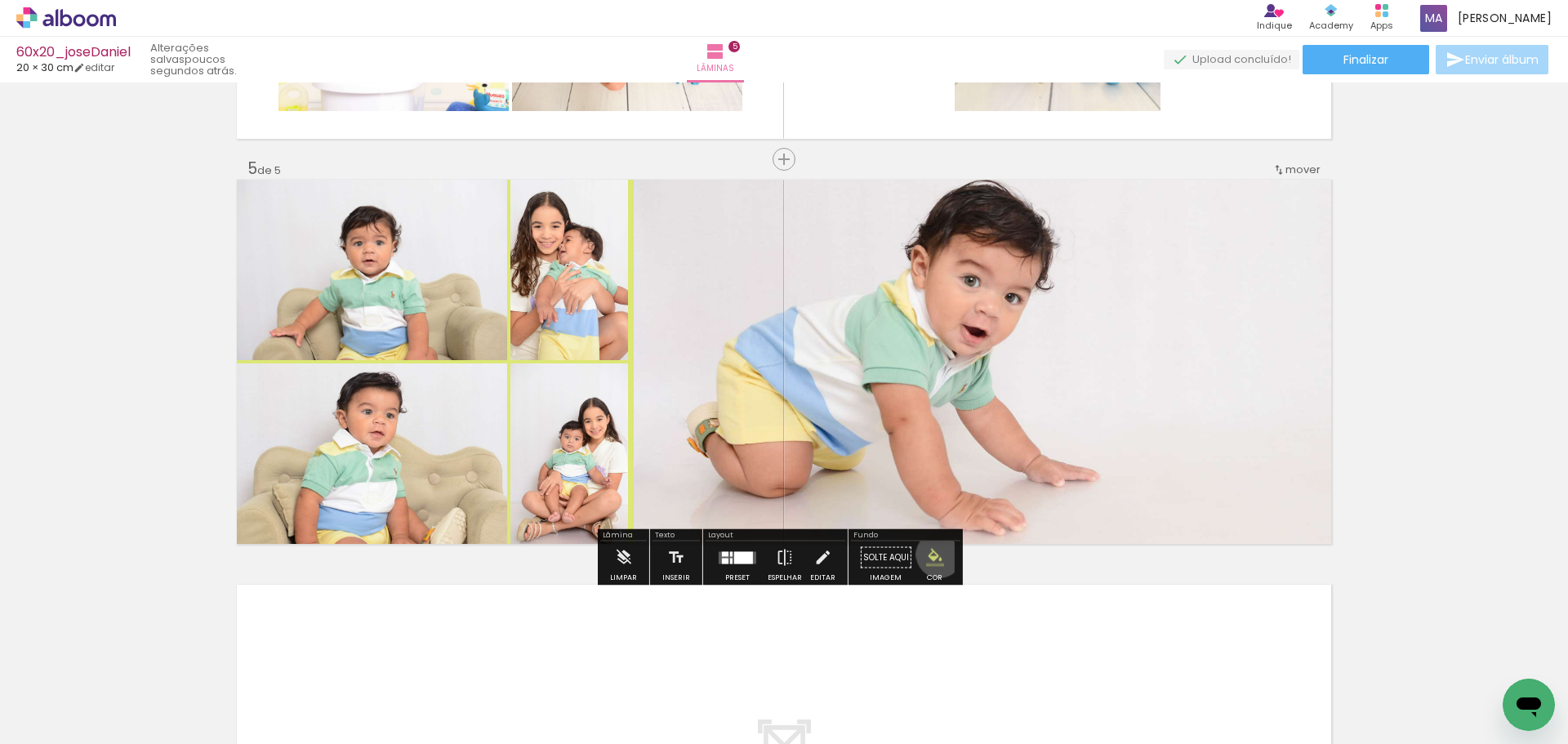
click at [934, 554] on iron-icon "color picker" at bounding box center [936, 558] width 18 height 18
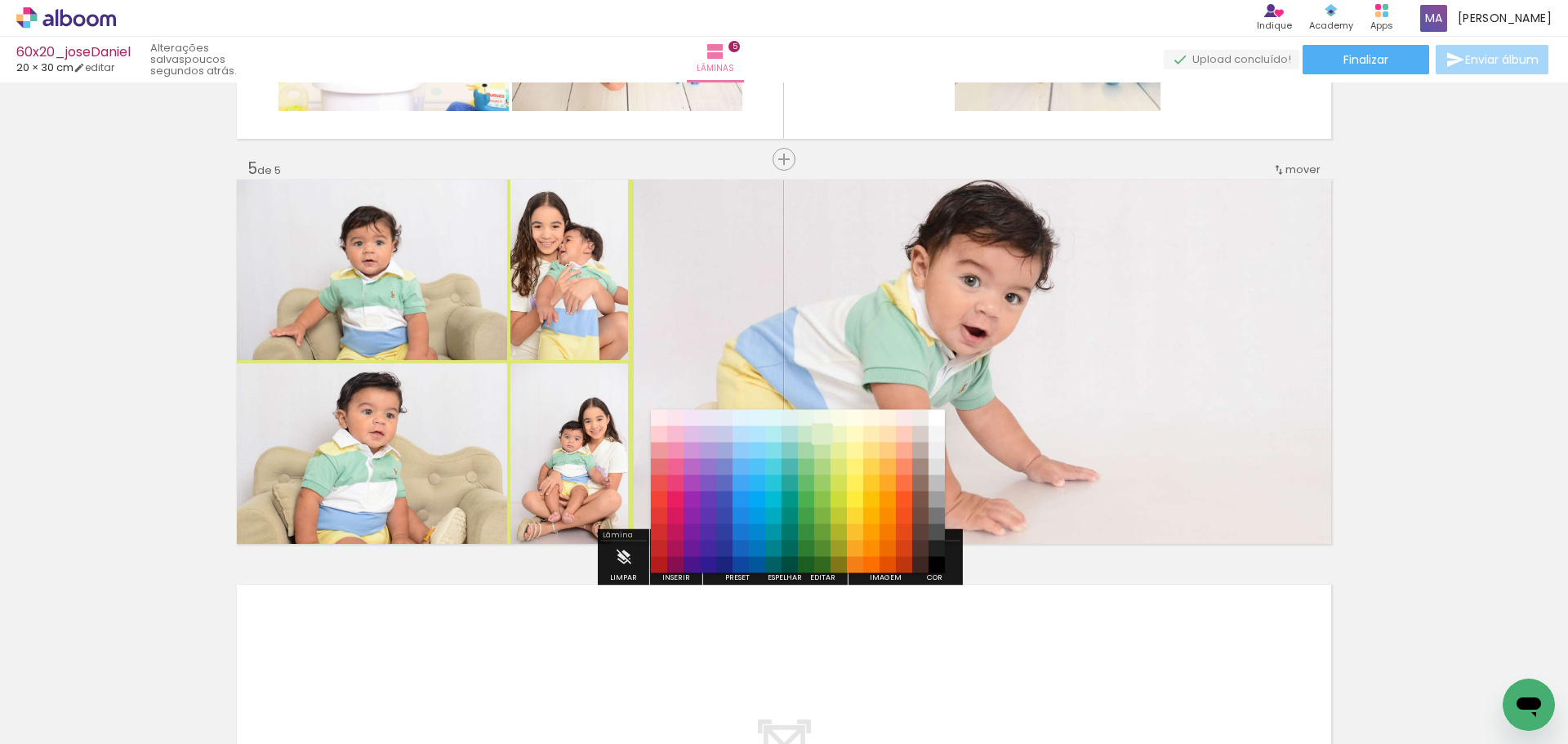
click at [825, 435] on paper-item "#dcedc8" at bounding box center [823, 434] width 17 height 17
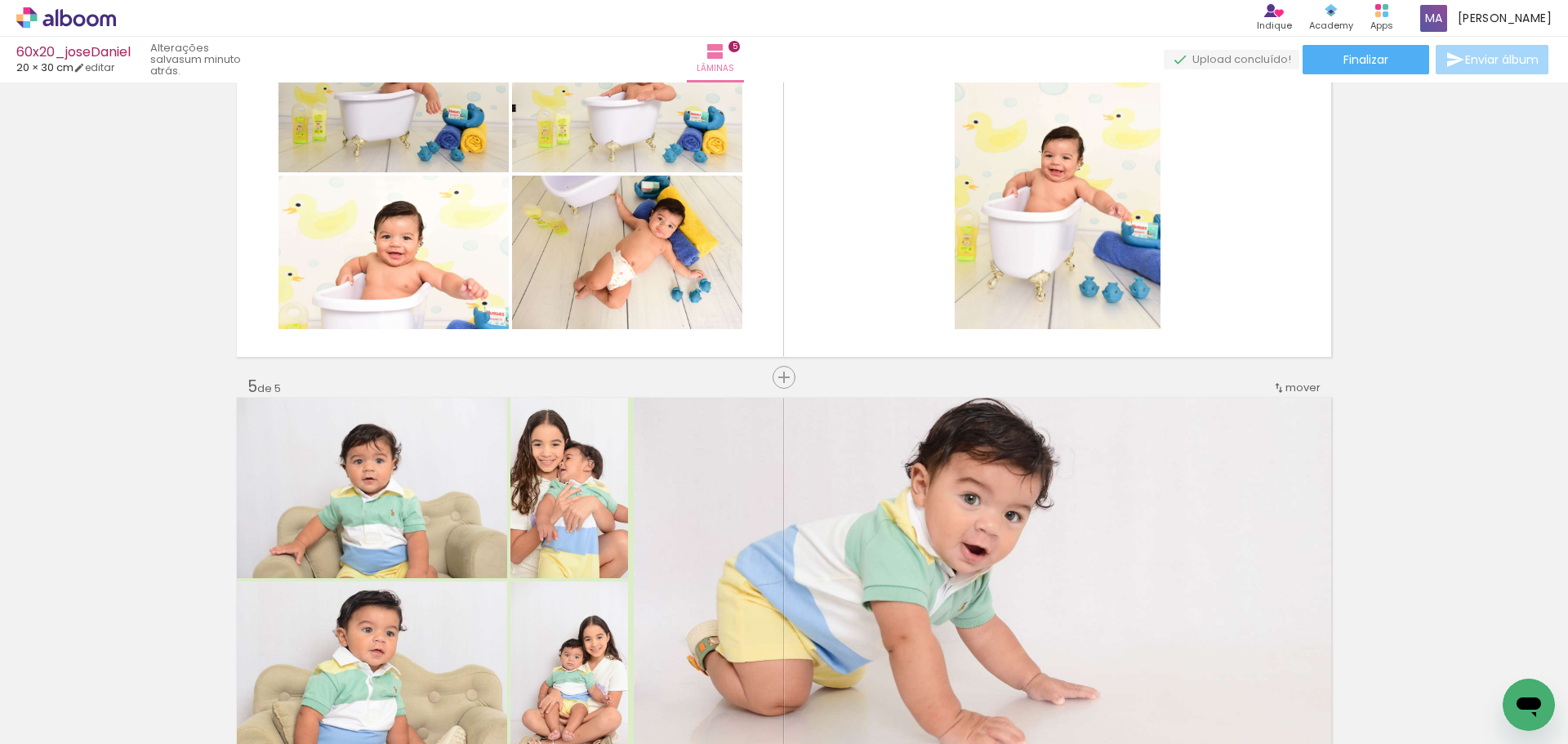
scroll to position [1188, 0]
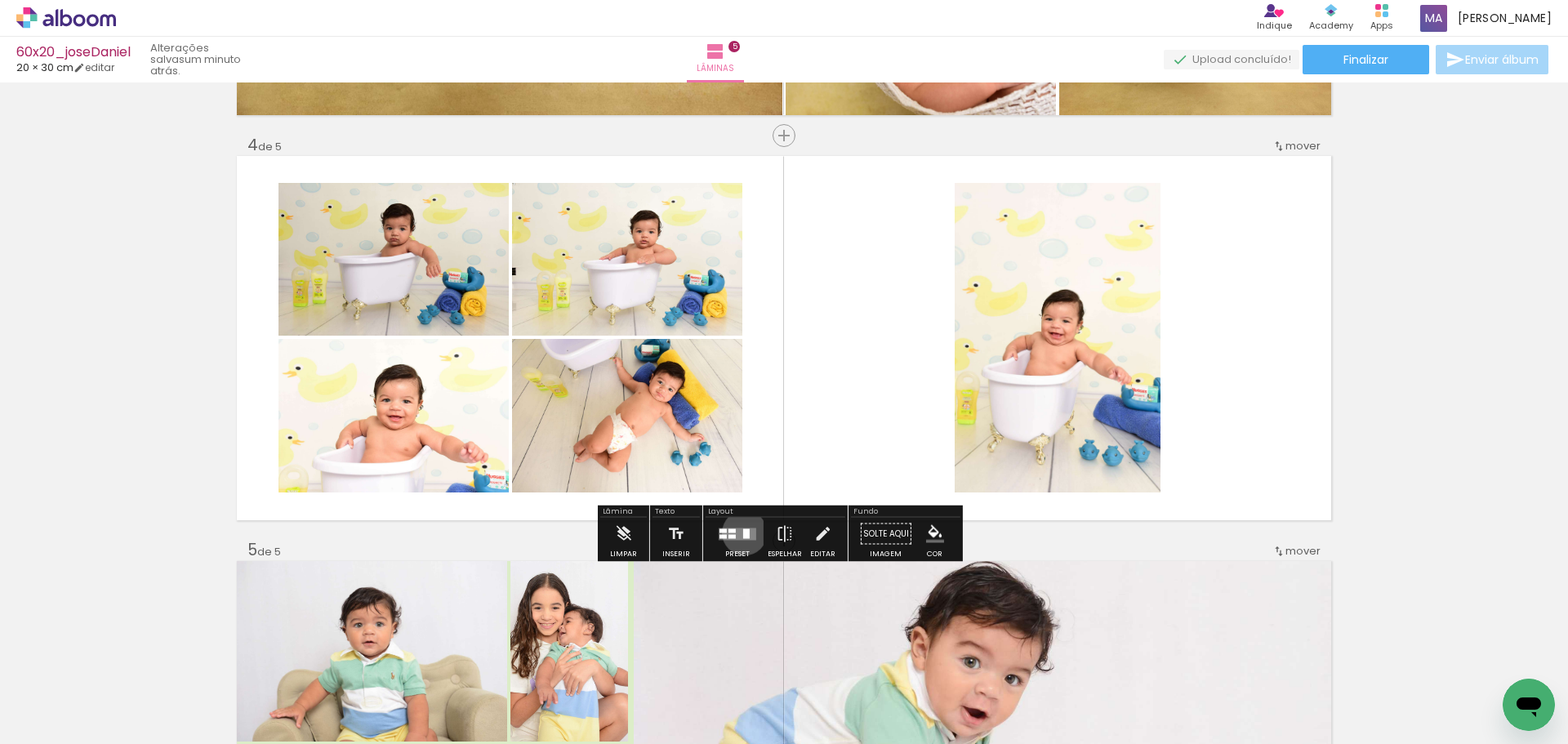
click at [743, 532] on div at bounding box center [747, 533] width 7 height 10
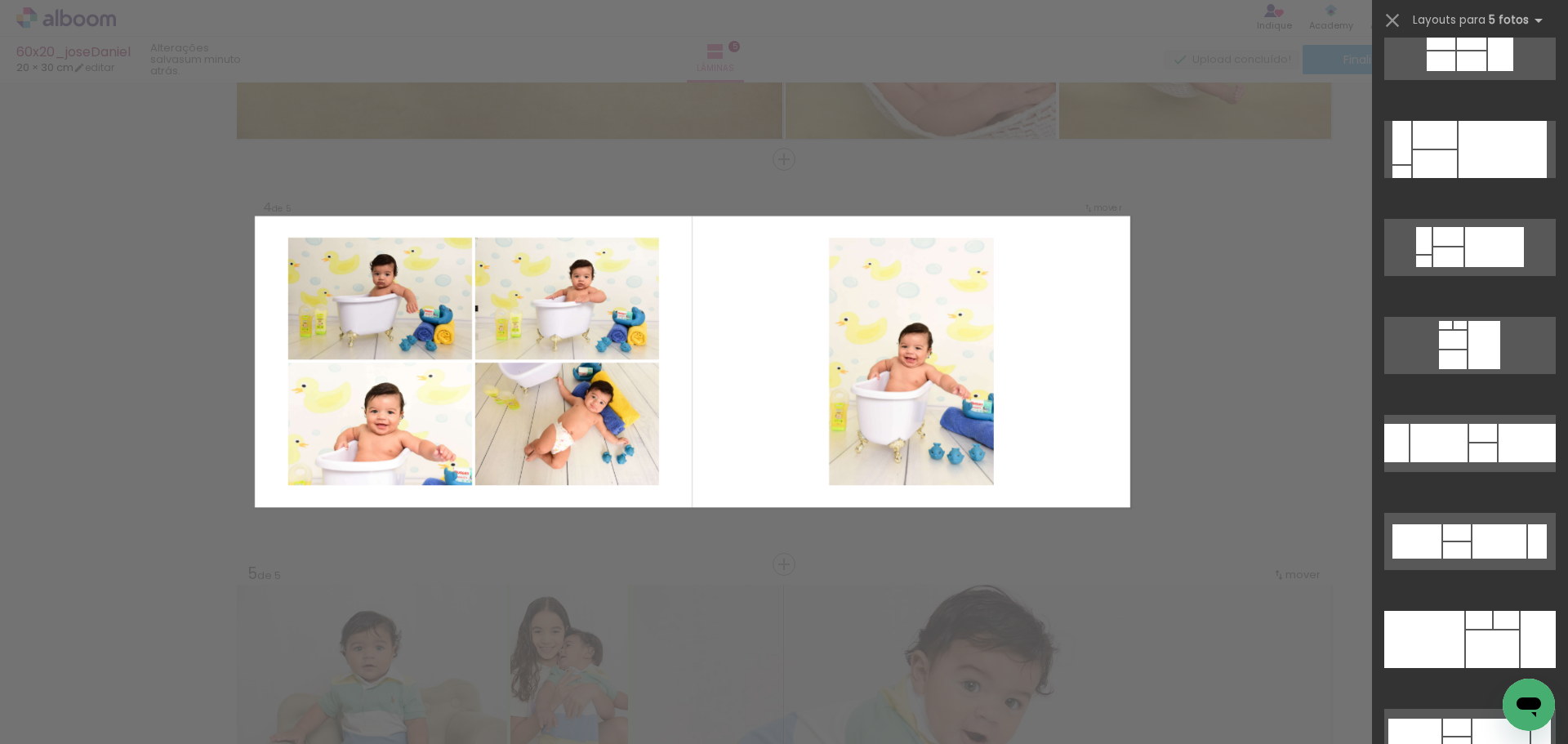
scroll to position [7529, 0]
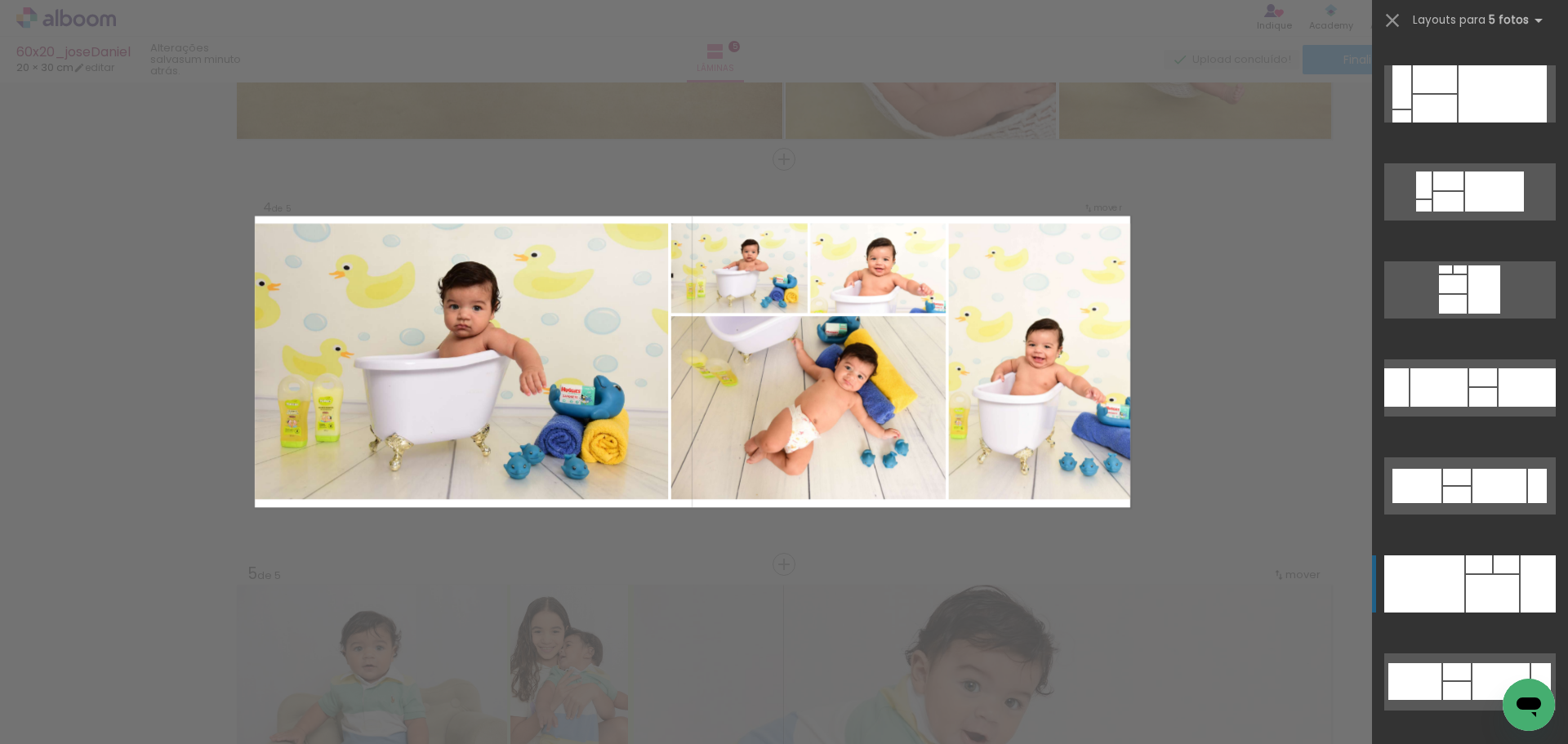
click at [1435, 574] on div at bounding box center [1424, 583] width 80 height 57
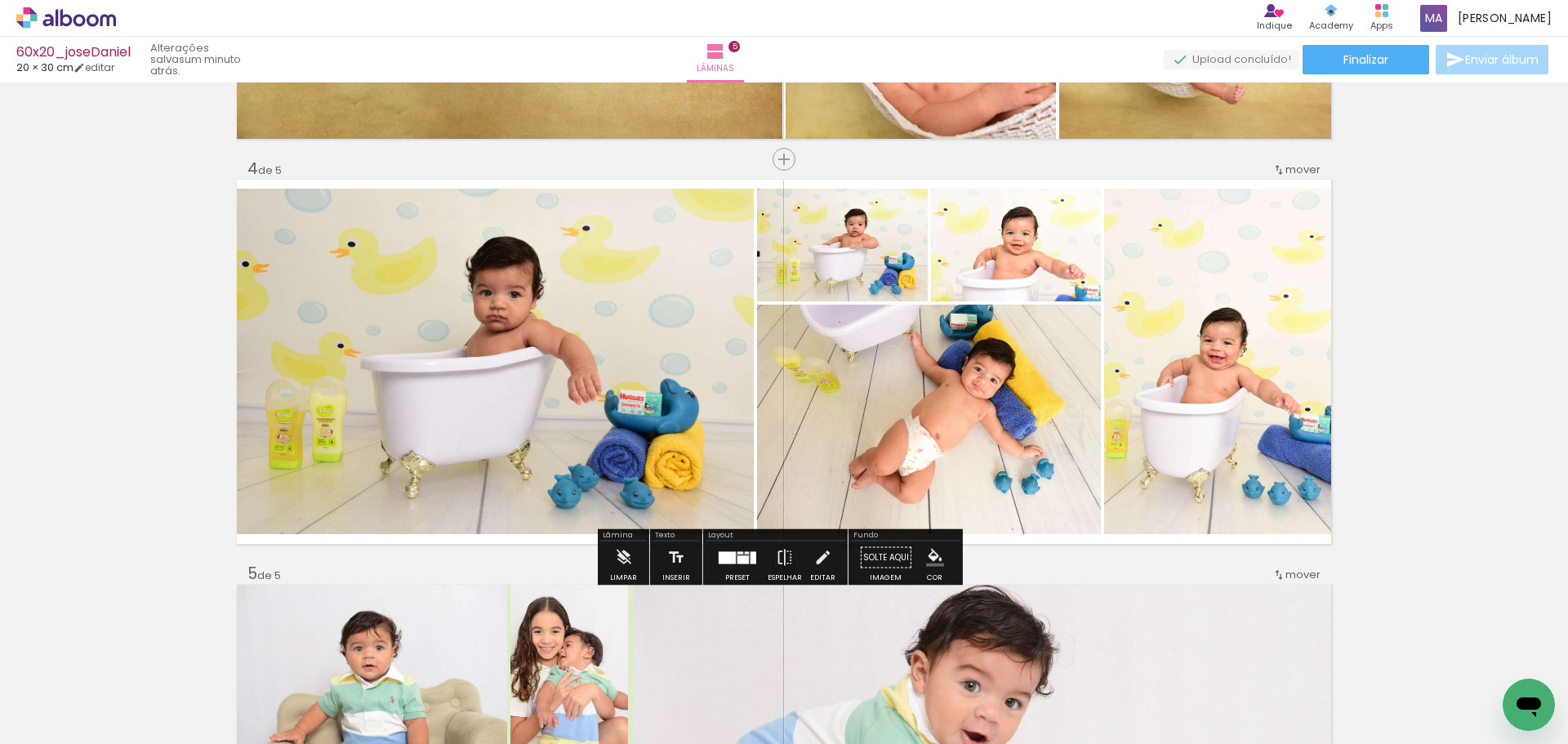
click at [1290, 403] on quentale-photo at bounding box center [1218, 361] width 227 height 345
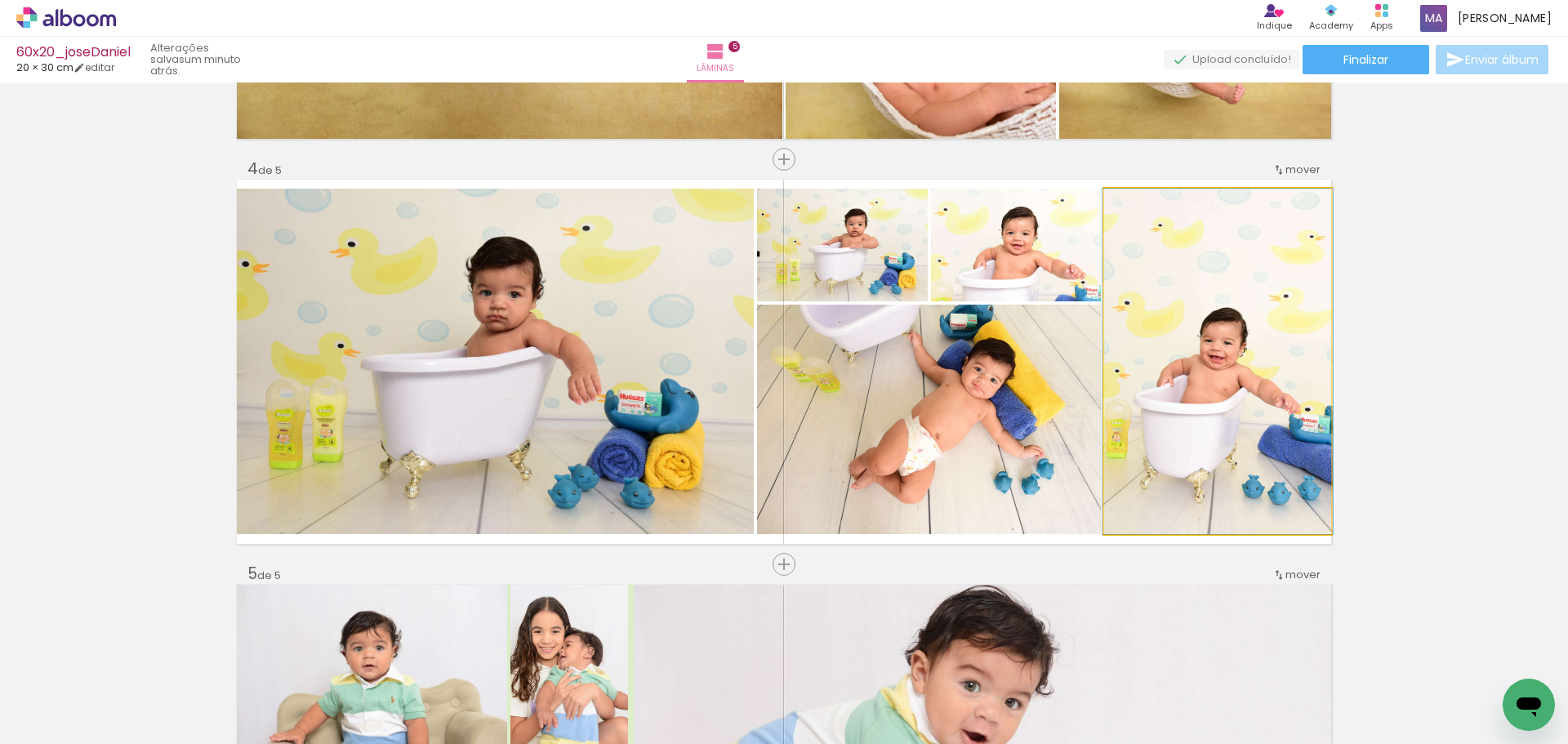
click at [1290, 403] on quentale-photo at bounding box center [1218, 361] width 227 height 345
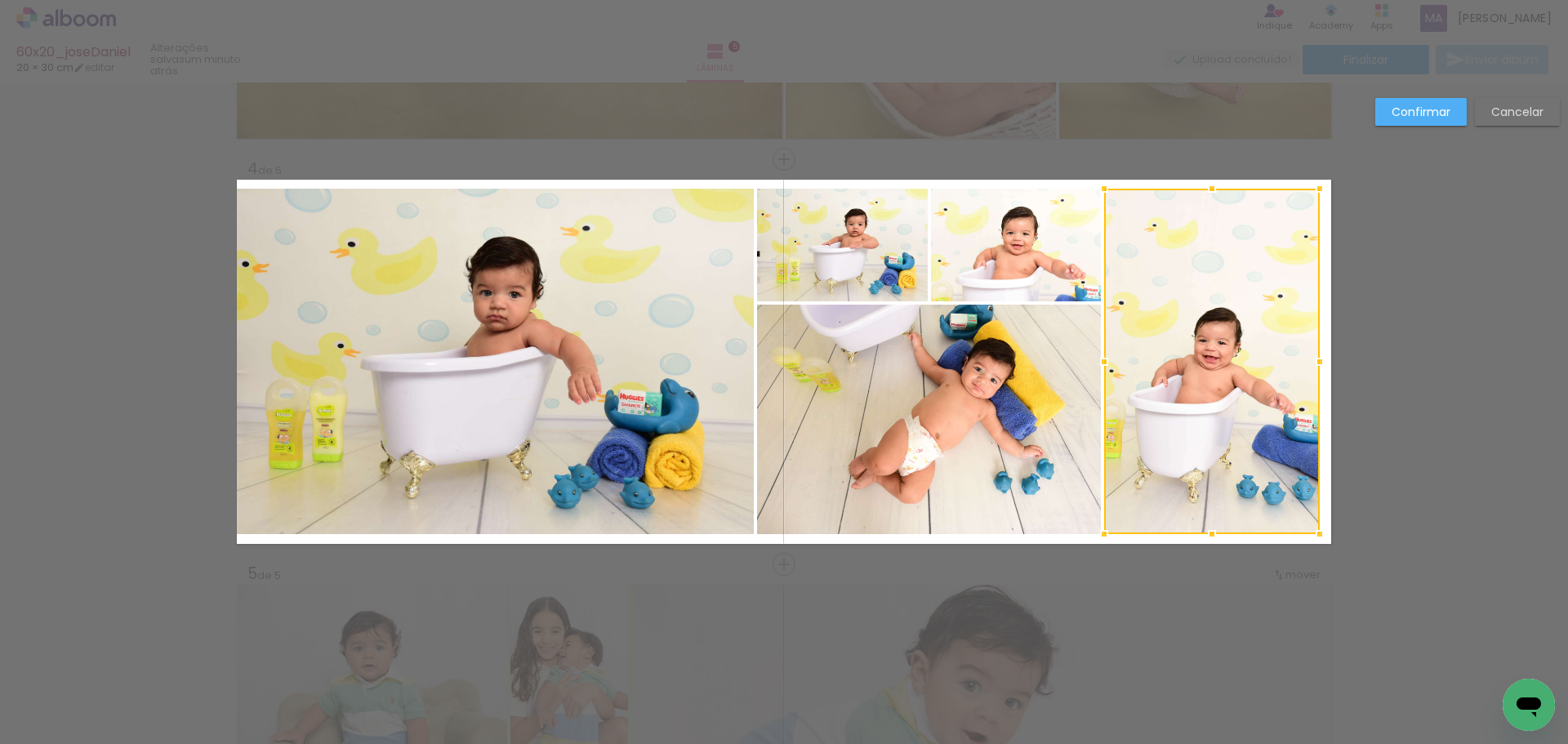
drag, startPoint x: 1327, startPoint y: 362, endPoint x: 1315, endPoint y: 361, distance: 12.0
click at [1315, 361] on div at bounding box center [1319, 361] width 32 height 32
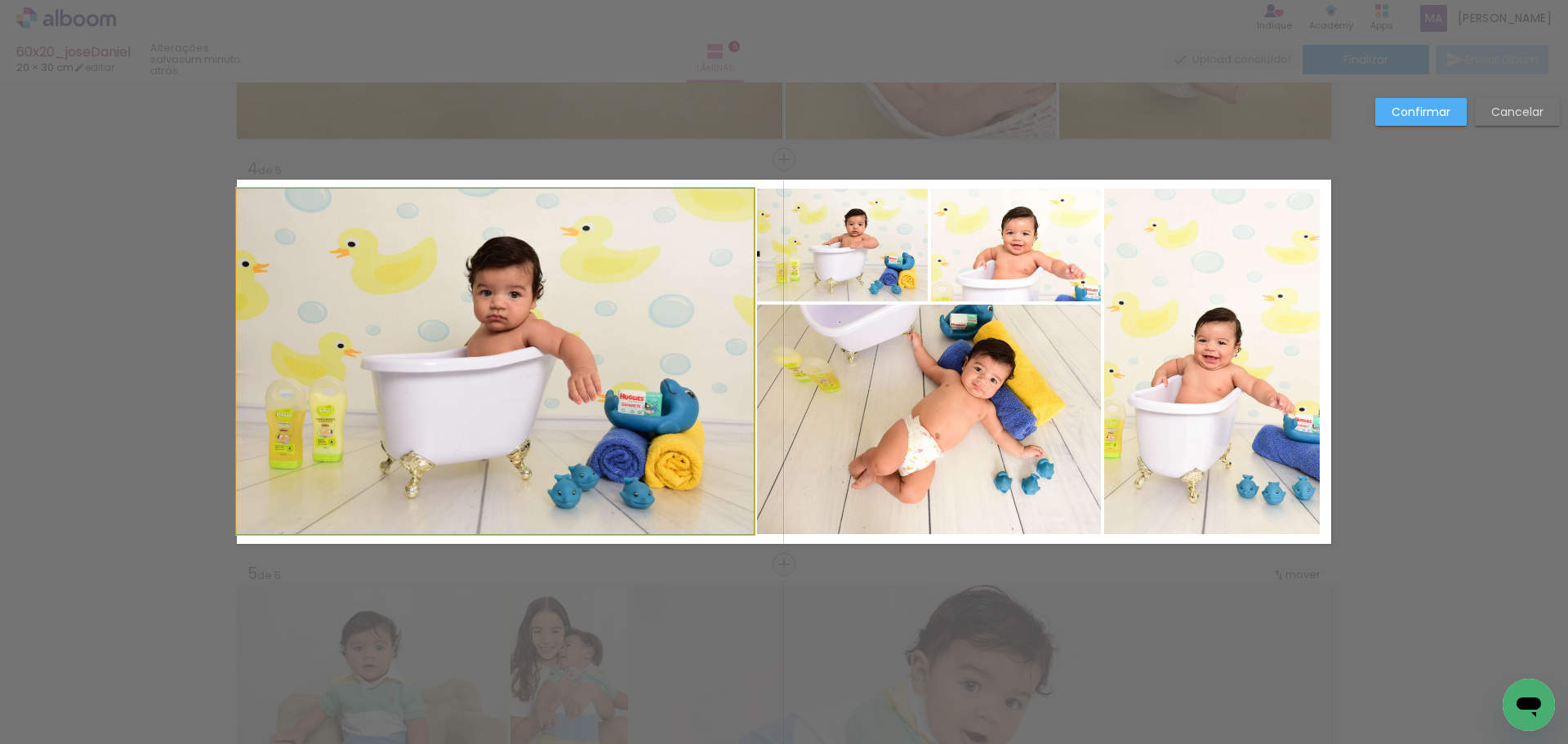
click at [277, 371] on quentale-photo at bounding box center [495, 361] width 517 height 345
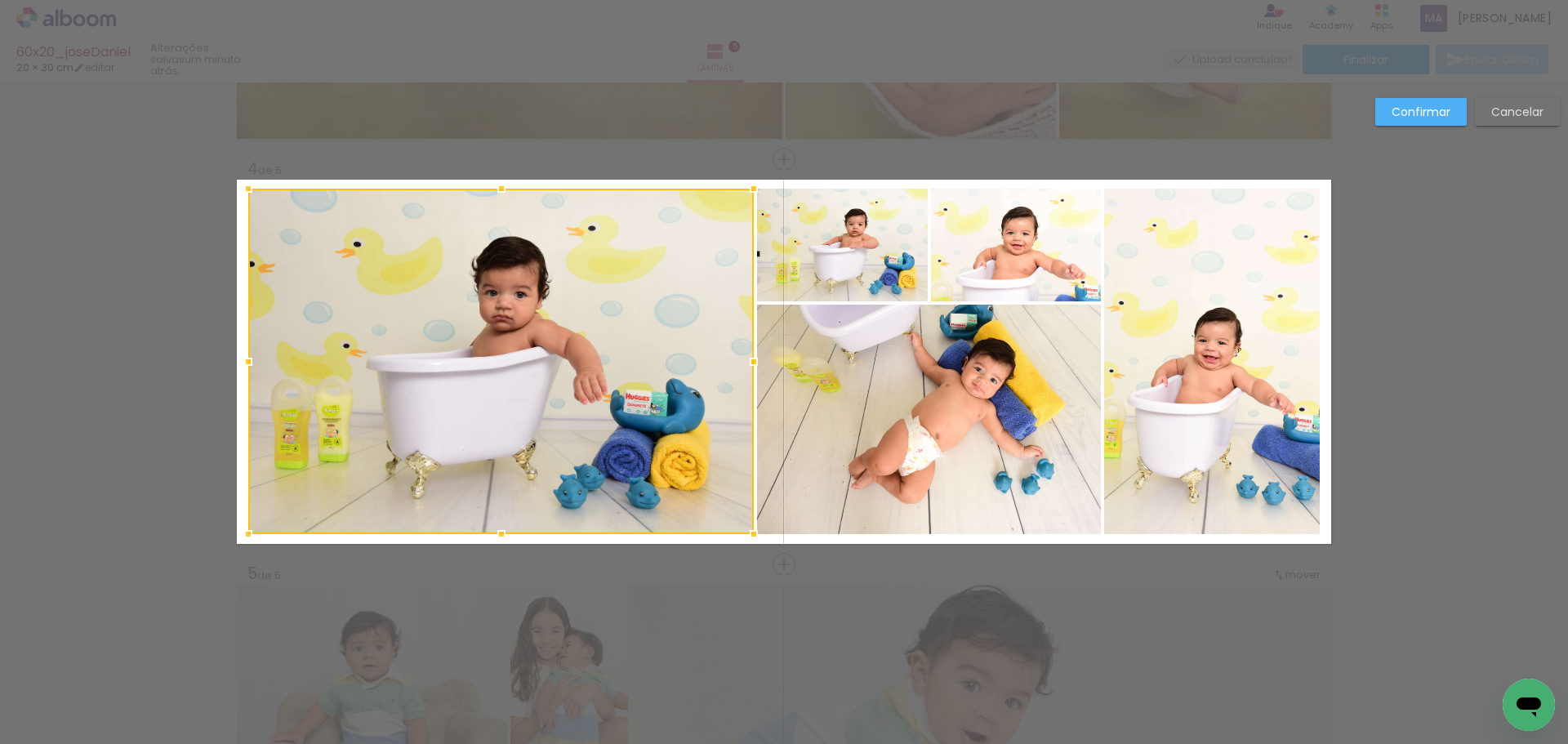
drag, startPoint x: 228, startPoint y: 362, endPoint x: 239, endPoint y: 363, distance: 11.0
click at [239, 363] on div at bounding box center [248, 361] width 32 height 32
click at [706, 343] on quentale-photo at bounding box center [501, 361] width 506 height 345
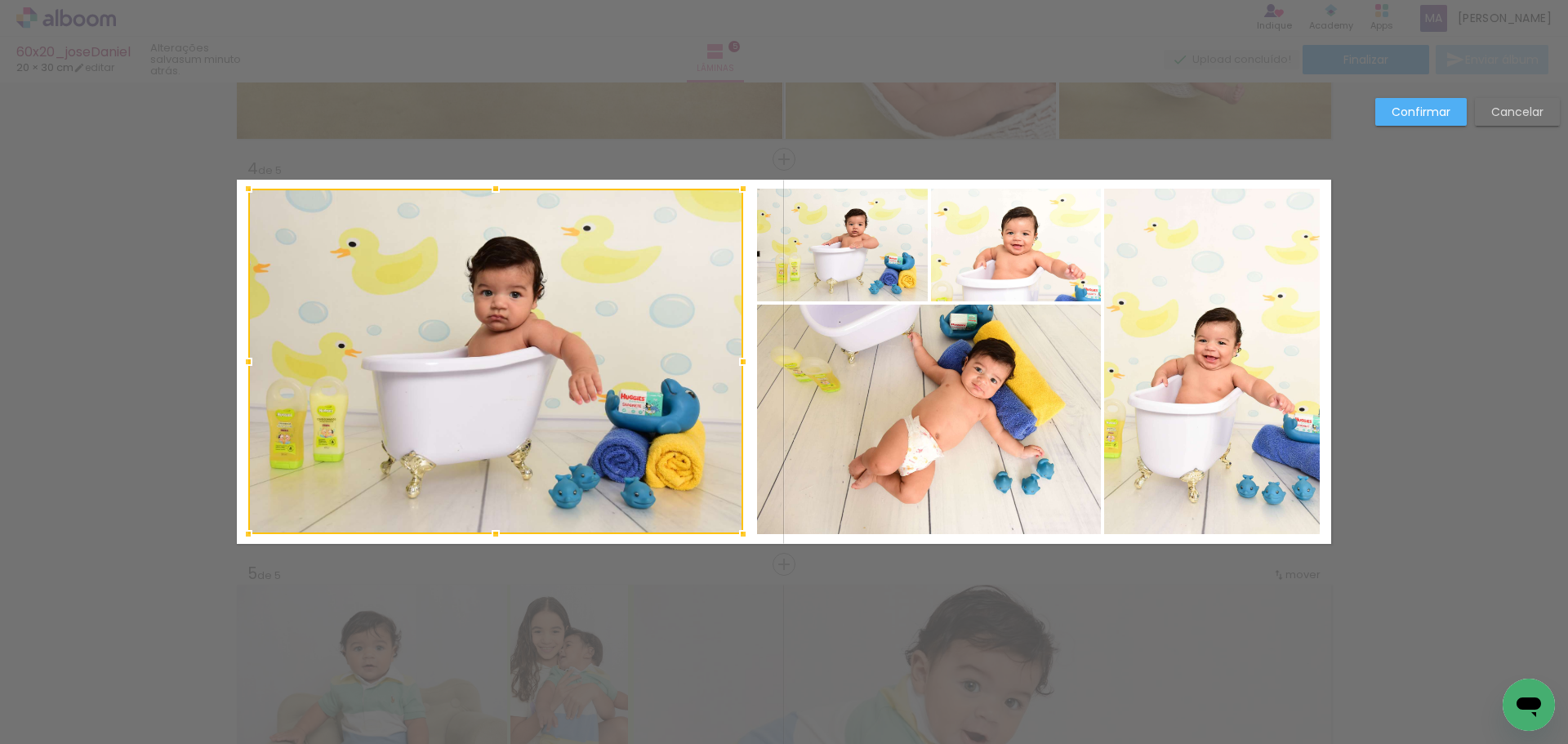
drag, startPoint x: 746, startPoint y: 362, endPoint x: 735, endPoint y: 362, distance: 11.0
click at [735, 362] on div at bounding box center [743, 361] width 32 height 32
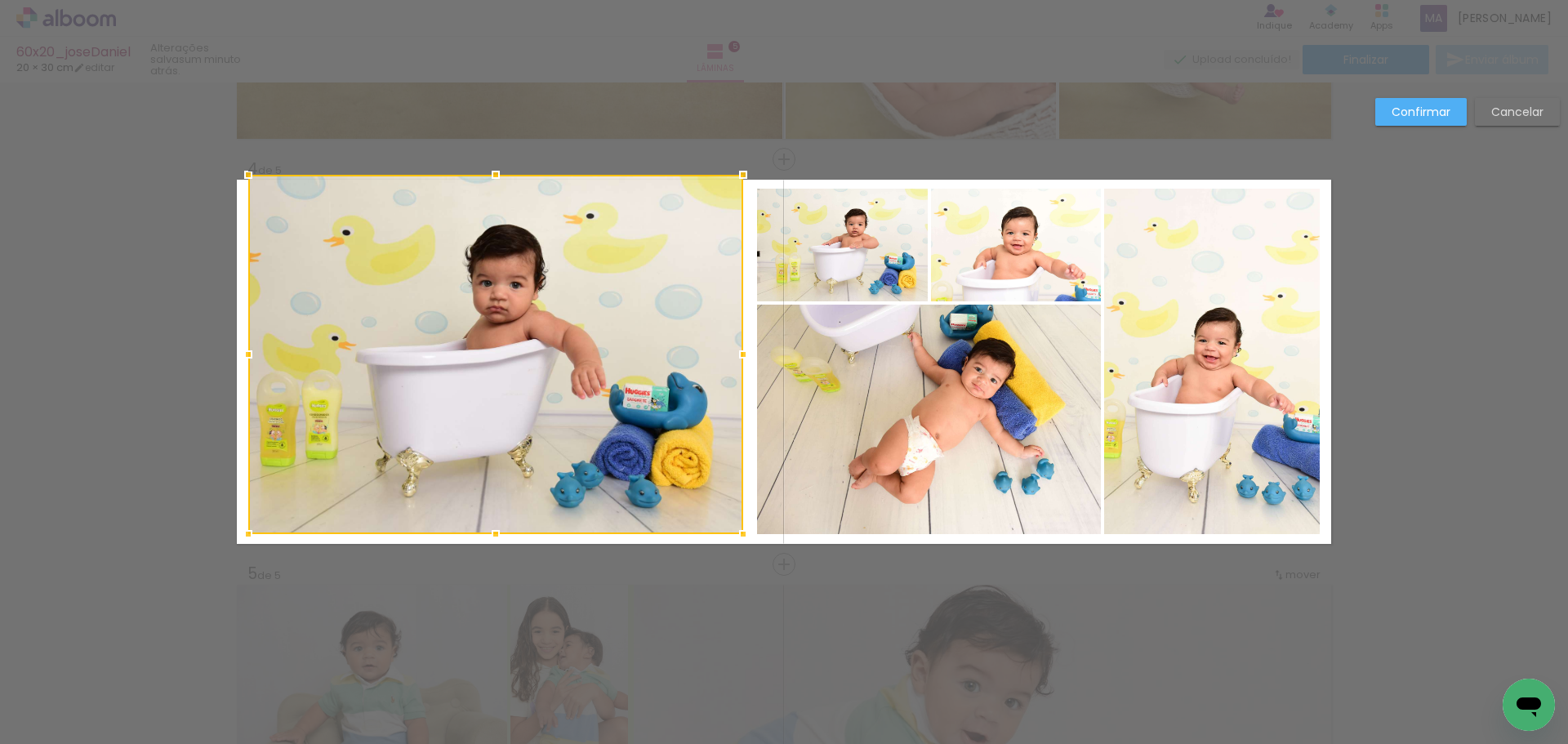
drag, startPoint x: 490, startPoint y: 194, endPoint x: 490, endPoint y: 180, distance: 14.0
click at [490, 180] on div at bounding box center [495, 174] width 32 height 32
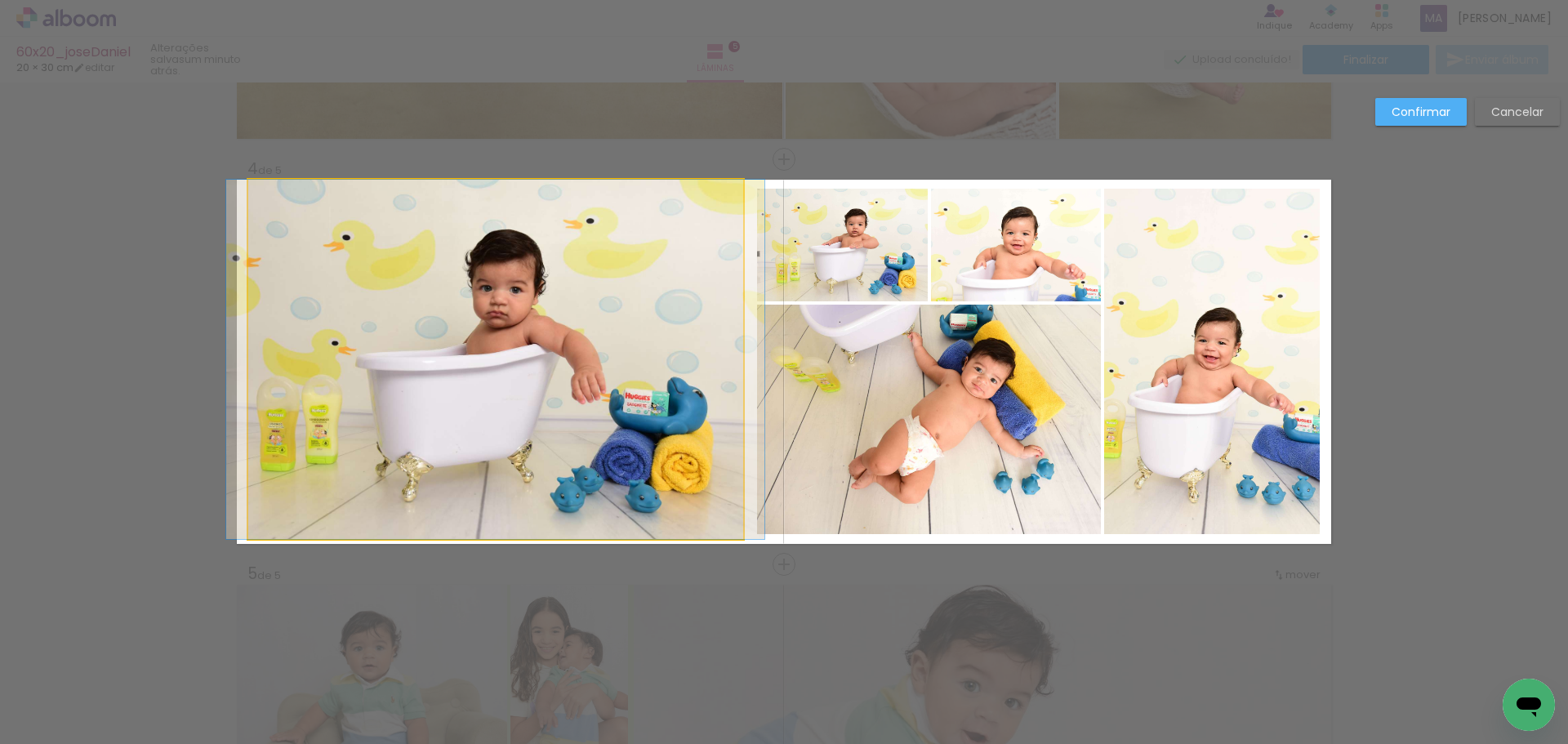
click at [472, 444] on quentale-photo at bounding box center [496, 359] width 495 height 359
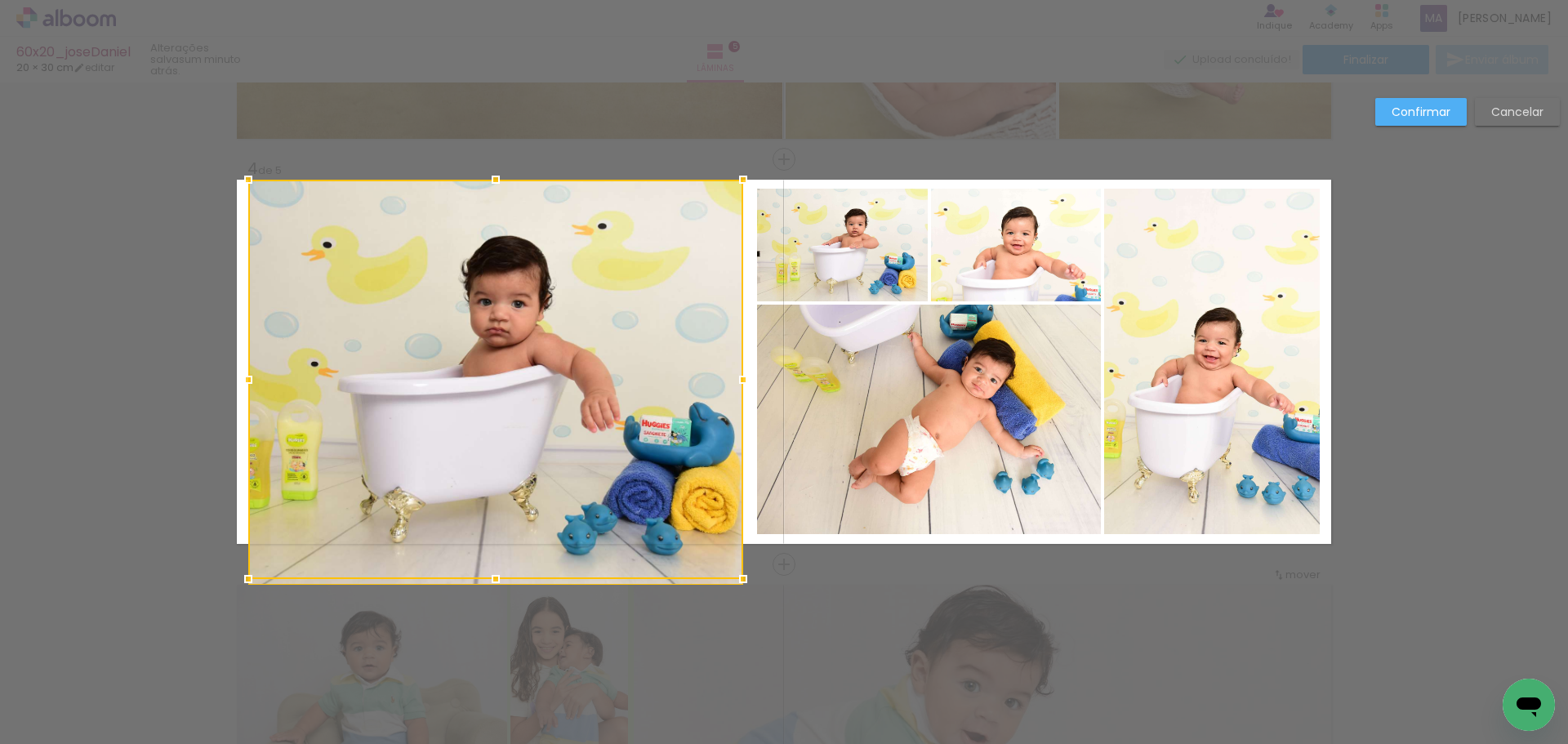
drag, startPoint x: 486, startPoint y: 538, endPoint x: 485, endPoint y: 560, distance: 22.0
click at [485, 560] on div at bounding box center [496, 379] width 495 height 399
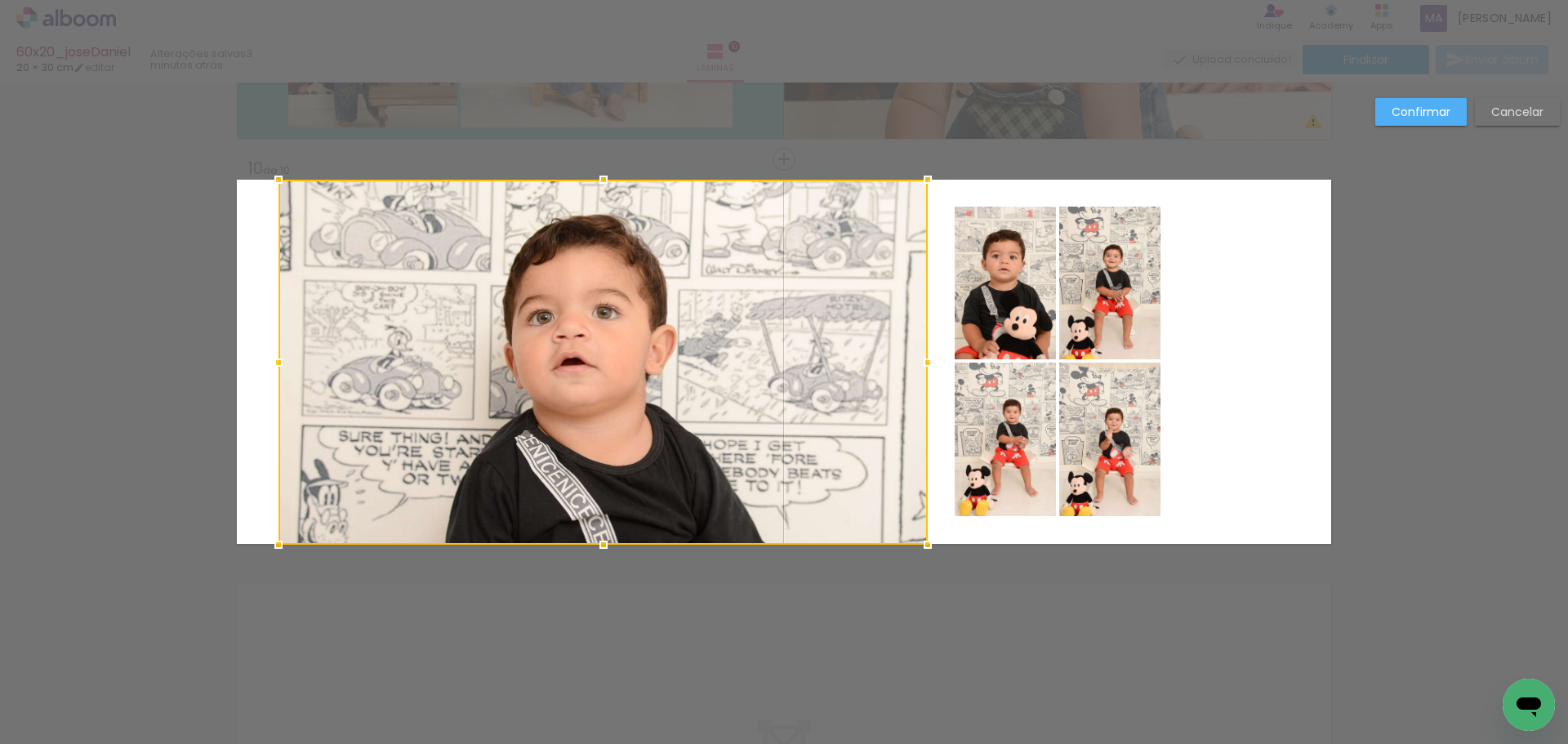
scroll to position [0, 3144]
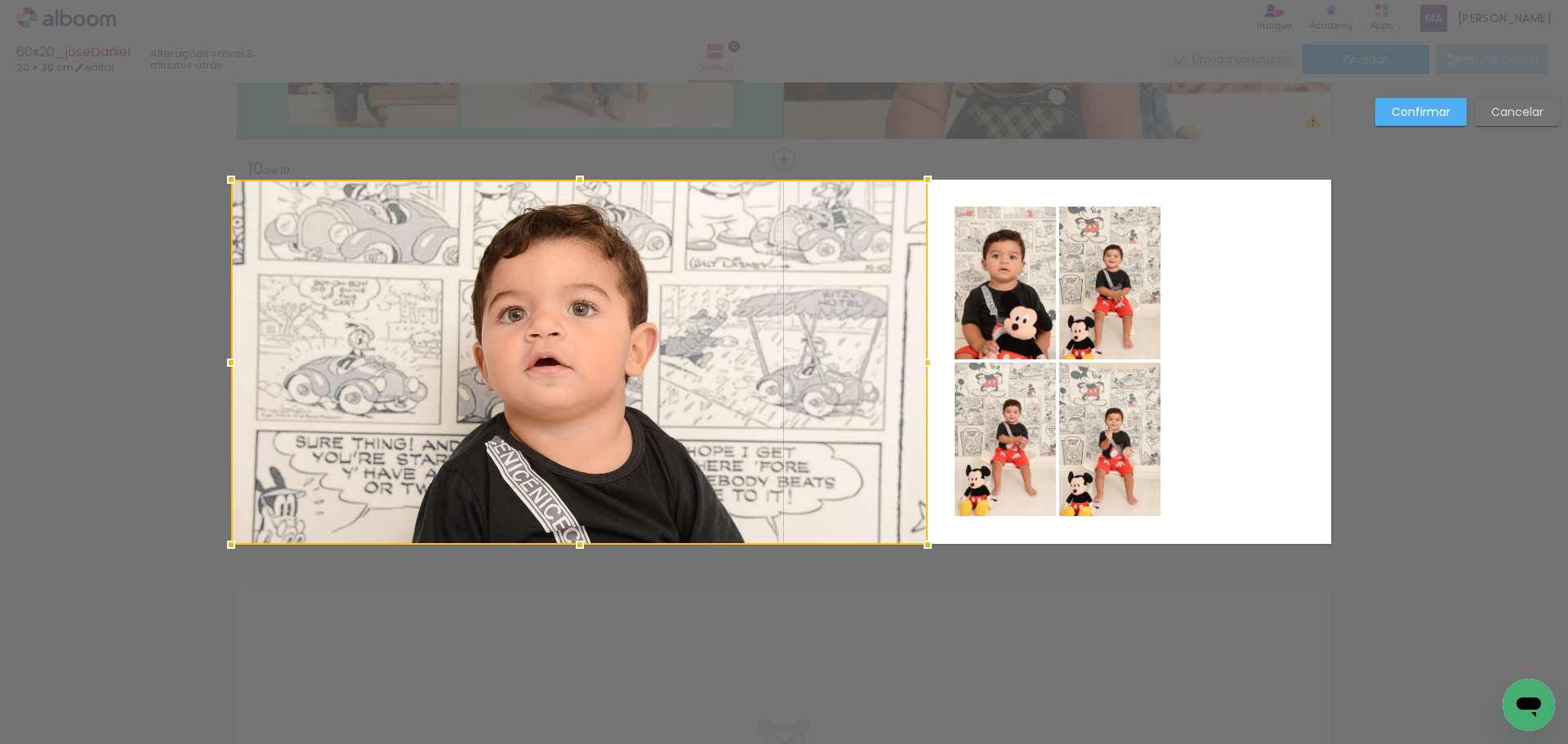
drag, startPoint x: 278, startPoint y: 367, endPoint x: 220, endPoint y: 372, distance: 58.2
click at [220, 372] on div at bounding box center [230, 362] width 32 height 32
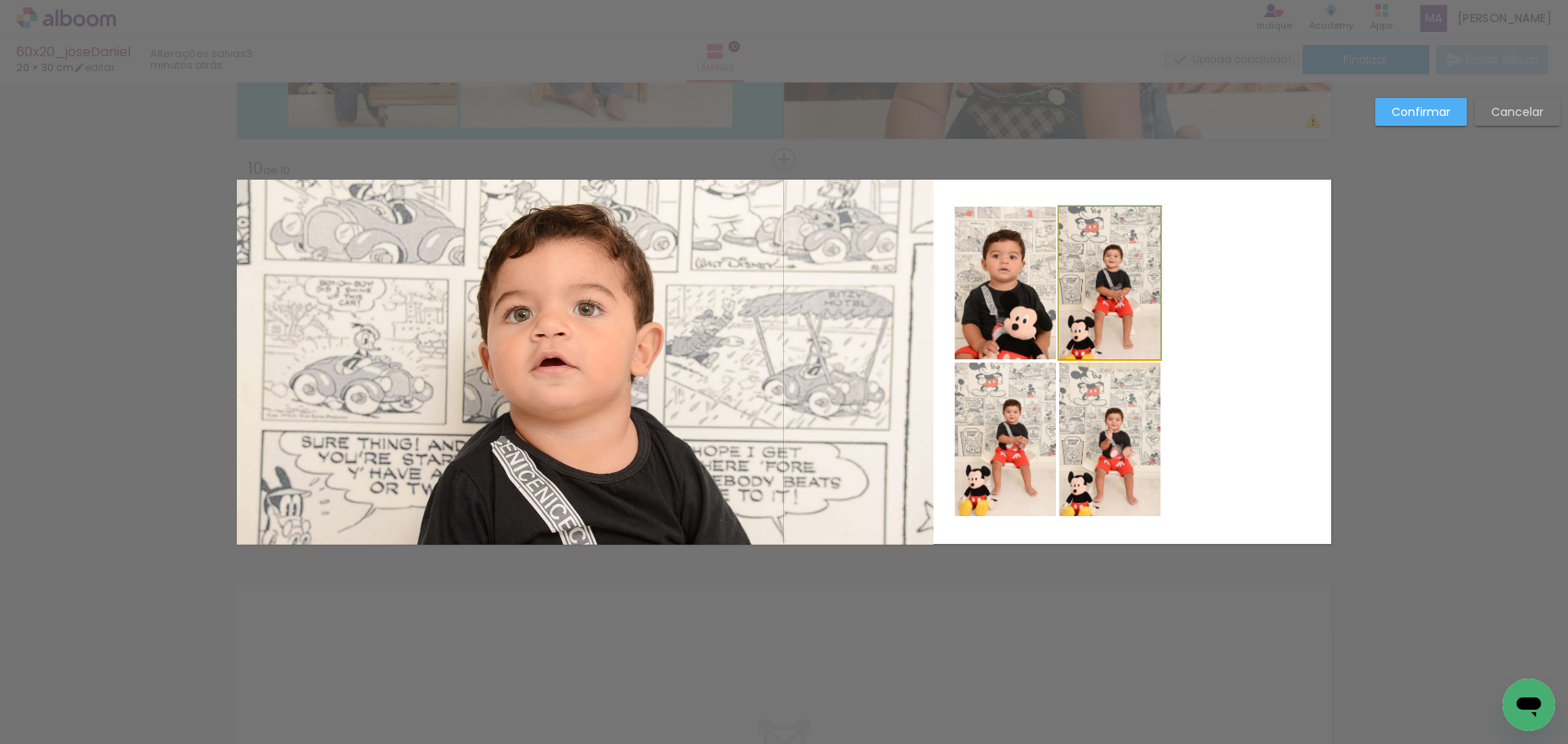
click at [1124, 300] on quentale-photo at bounding box center [1110, 283] width 101 height 152
click at [928, 300] on div at bounding box center [579, 362] width 696 height 365
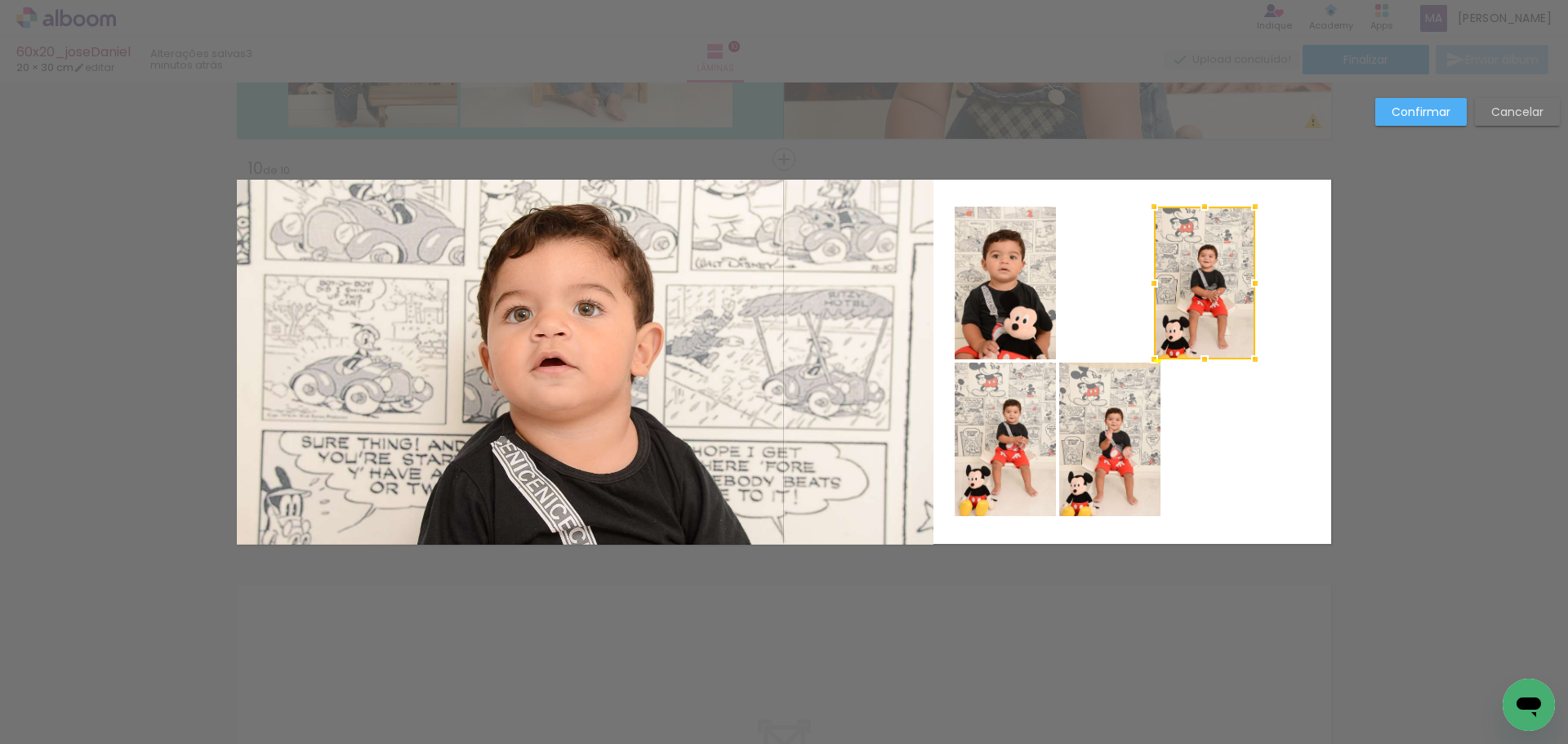
drag, startPoint x: 1121, startPoint y: 302, endPoint x: 1216, endPoint y: 304, distance: 95.0
click at [1216, 304] on div at bounding box center [1205, 283] width 101 height 152
click at [1132, 443] on quentale-photo at bounding box center [1110, 439] width 101 height 153
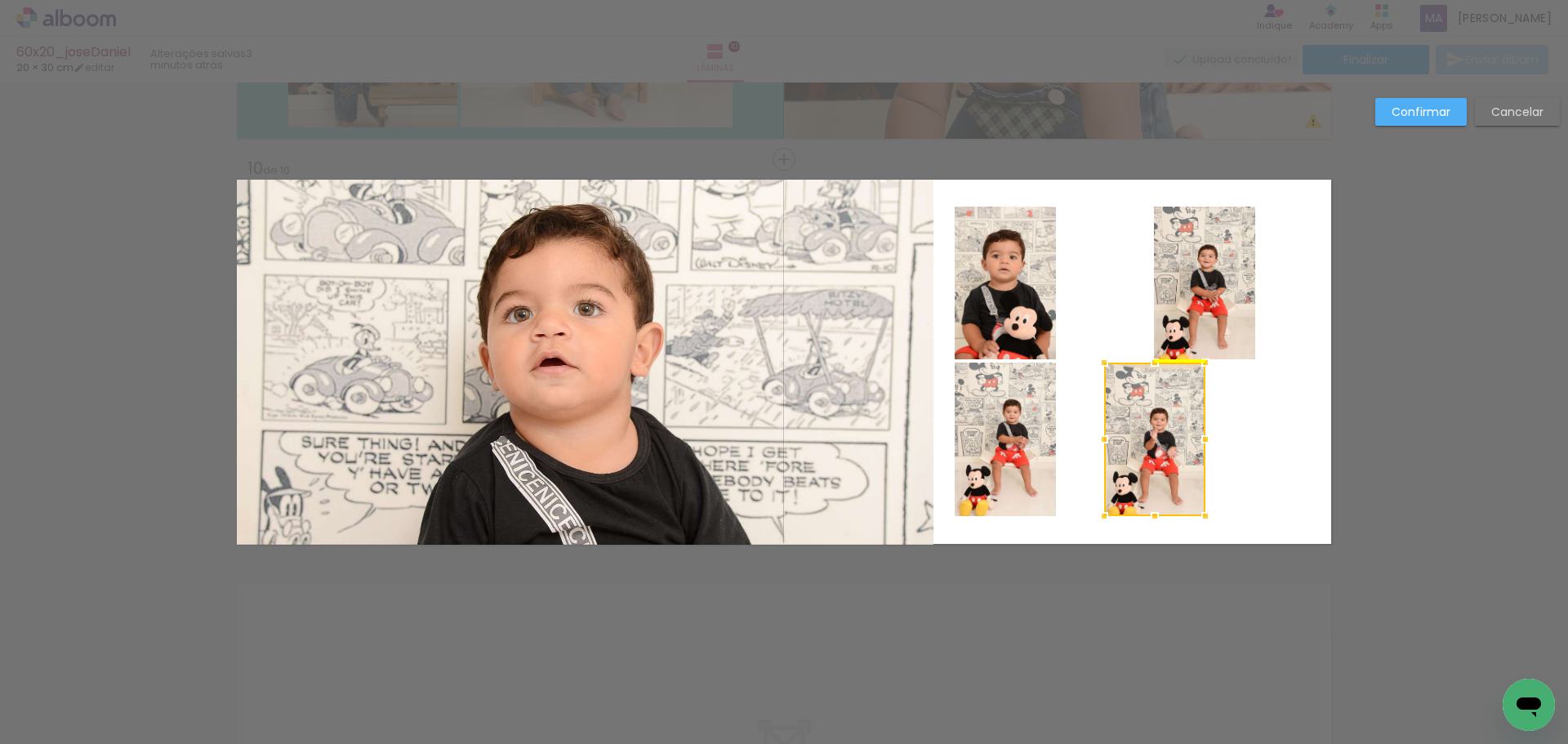
drag, startPoint x: 1103, startPoint y: 446, endPoint x: 1148, endPoint y: 445, distance: 45.0
click at [1148, 445] on div at bounding box center [1155, 439] width 101 height 153
click at [1017, 316] on quentale-photo at bounding box center [1005, 283] width 101 height 152
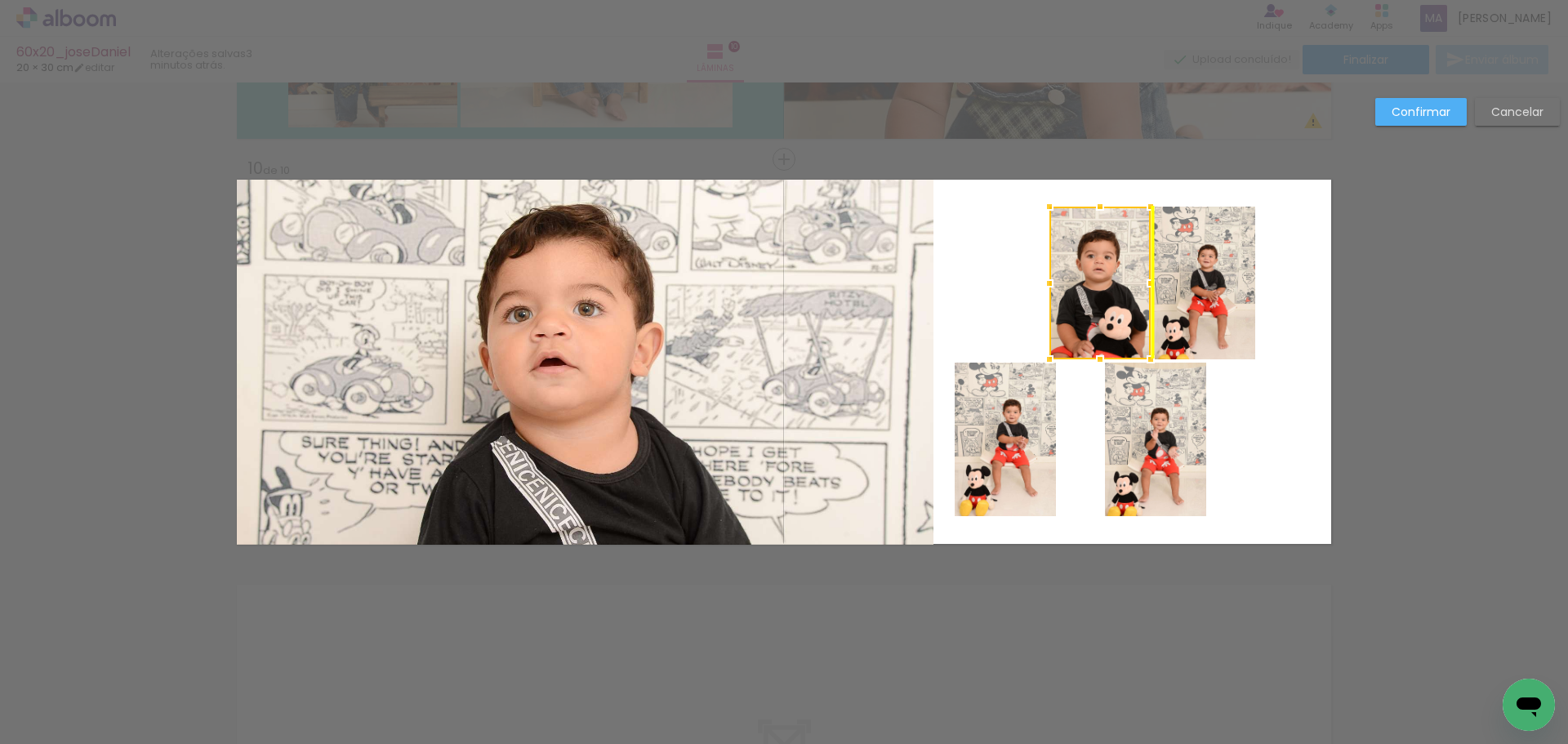
drag, startPoint x: 1023, startPoint y: 287, endPoint x: 1066, endPoint y: 359, distance: 83.9
click at [1118, 286] on div at bounding box center [1100, 283] width 101 height 152
click at [1085, 294] on div at bounding box center [1099, 283] width 101 height 152
click at [991, 463] on quentale-photo at bounding box center [1005, 439] width 101 height 153
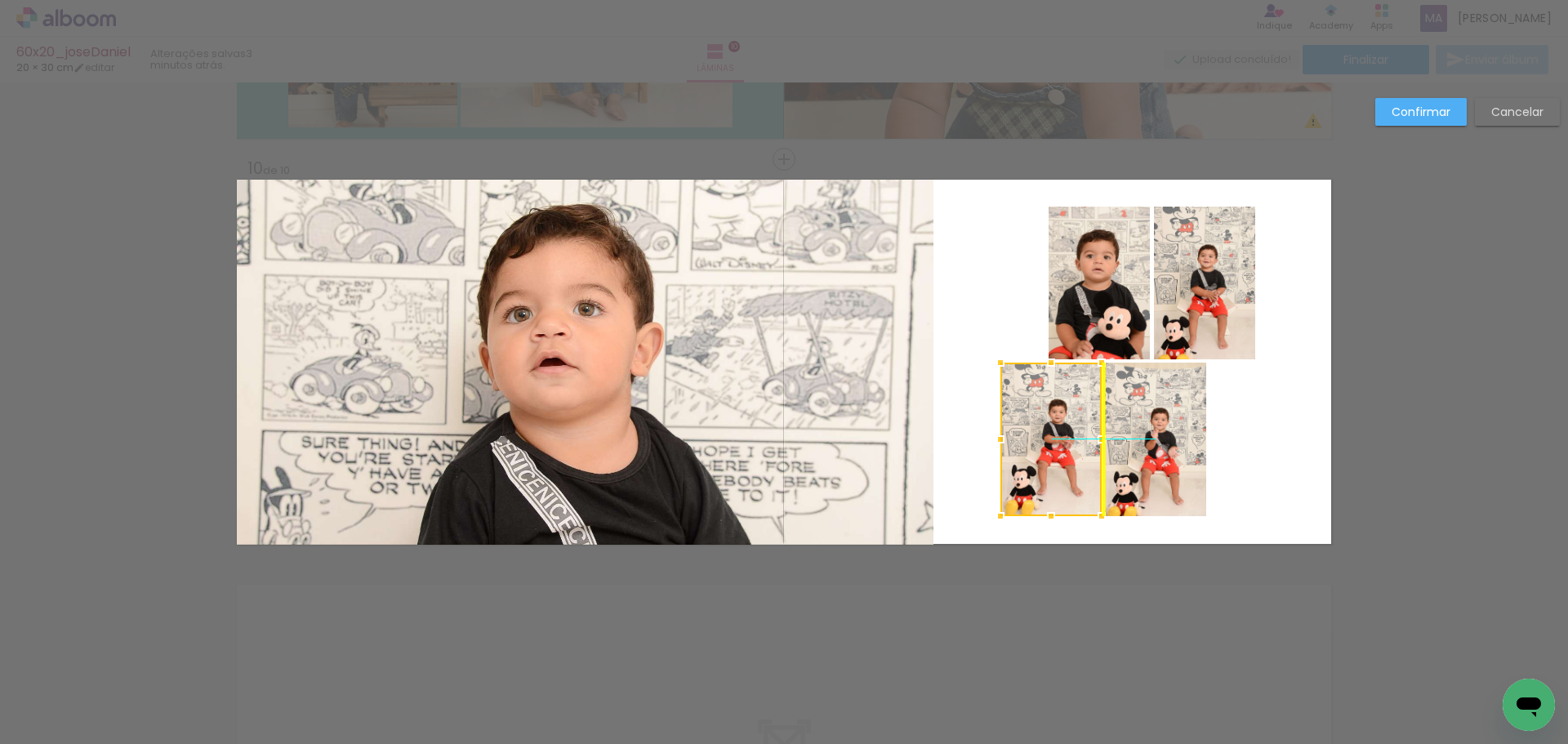
drag, startPoint x: 1001, startPoint y: 449, endPoint x: 1049, endPoint y: 451, distance: 48.0
click at [1049, 451] on div at bounding box center [1051, 439] width 101 height 153
click at [1157, 454] on quentale-photo at bounding box center [1156, 439] width 101 height 153
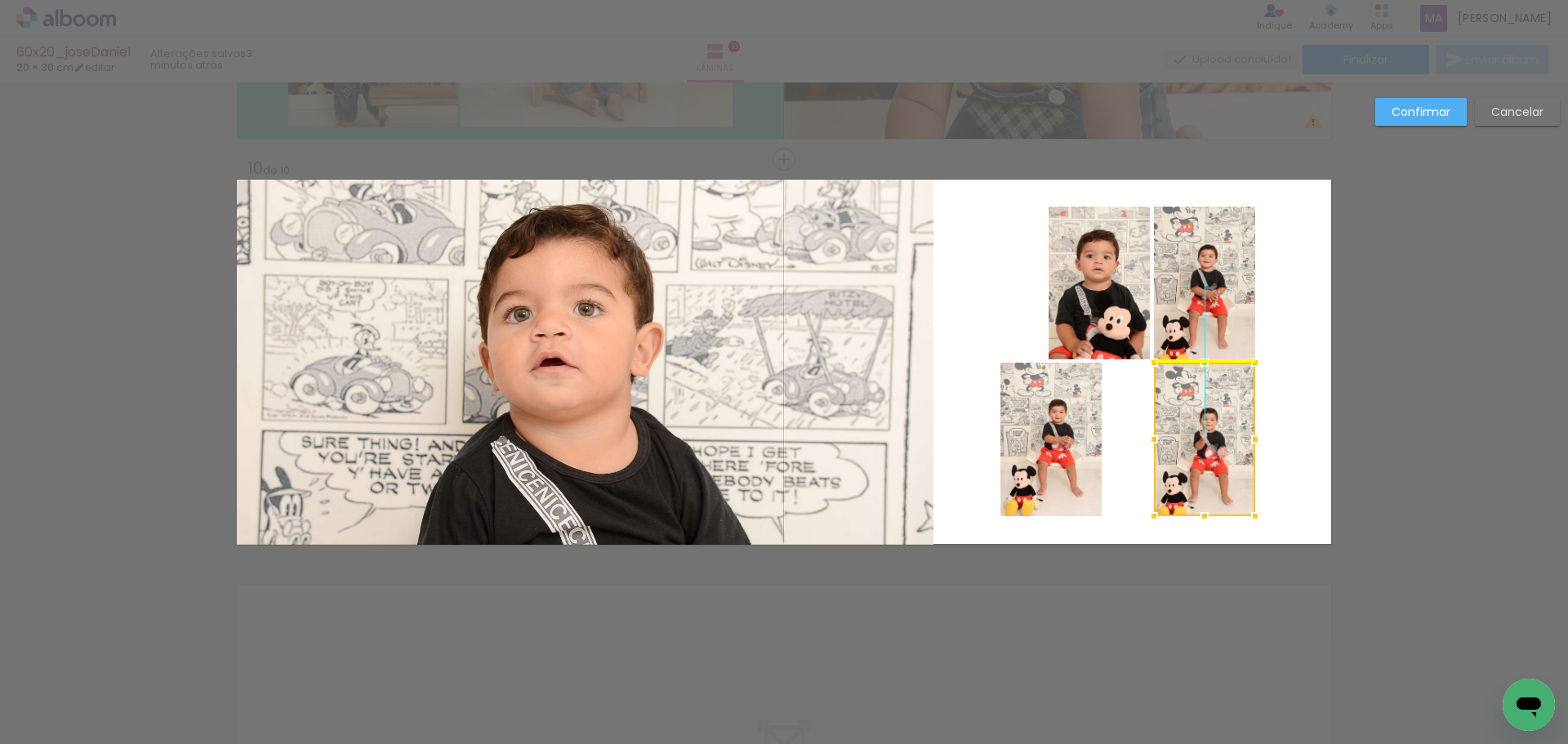
drag, startPoint x: 1155, startPoint y: 439, endPoint x: 1205, endPoint y: 439, distance: 50.0
click at [1205, 439] on div at bounding box center [1205, 439] width 101 height 153
click at [1060, 458] on quentale-photo at bounding box center [1051, 439] width 101 height 153
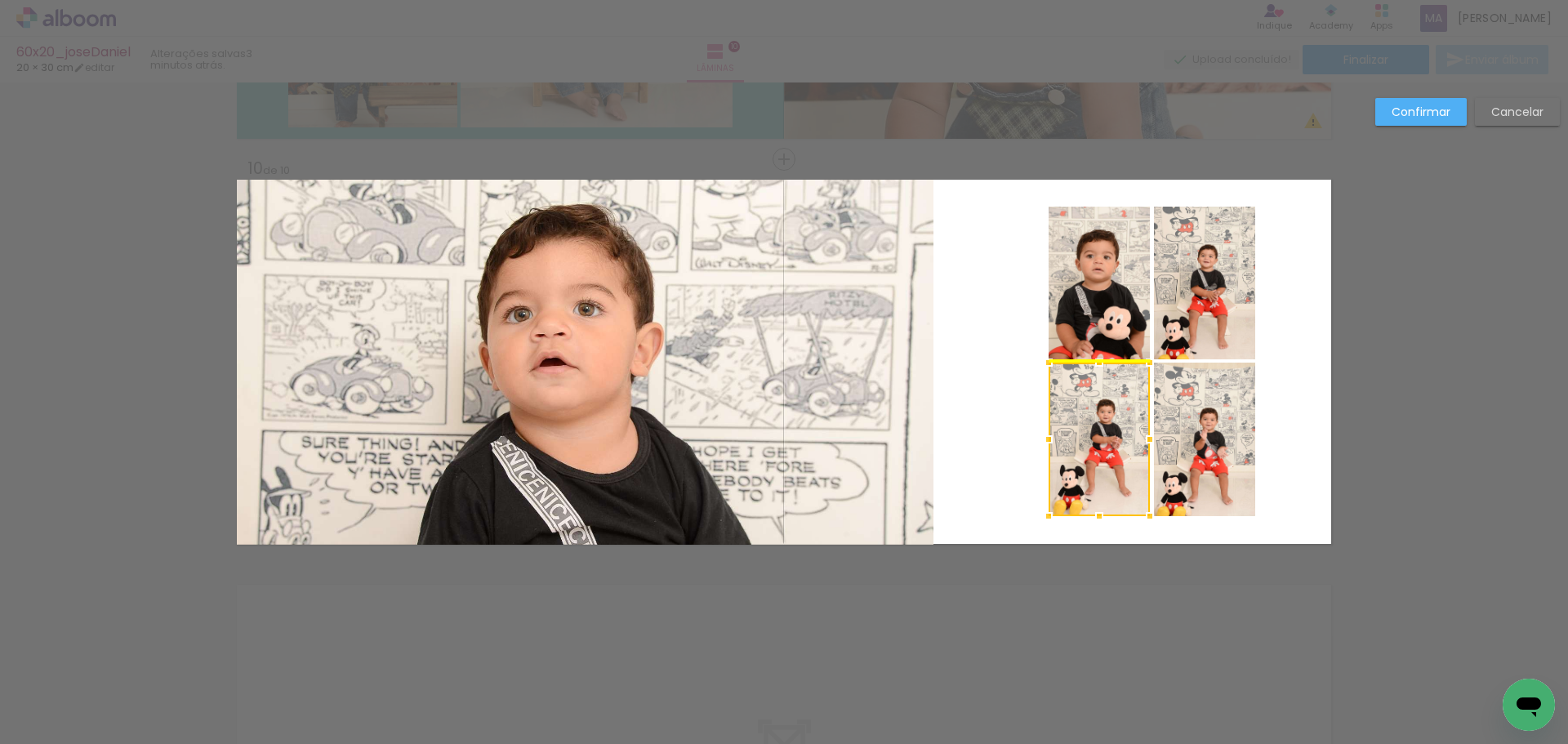
drag, startPoint x: 1055, startPoint y: 447, endPoint x: 1103, endPoint y: 447, distance: 48.0
click at [1103, 447] on div at bounding box center [1099, 439] width 101 height 153
click at [893, 381] on quentale-photo at bounding box center [584, 362] width 696 height 365
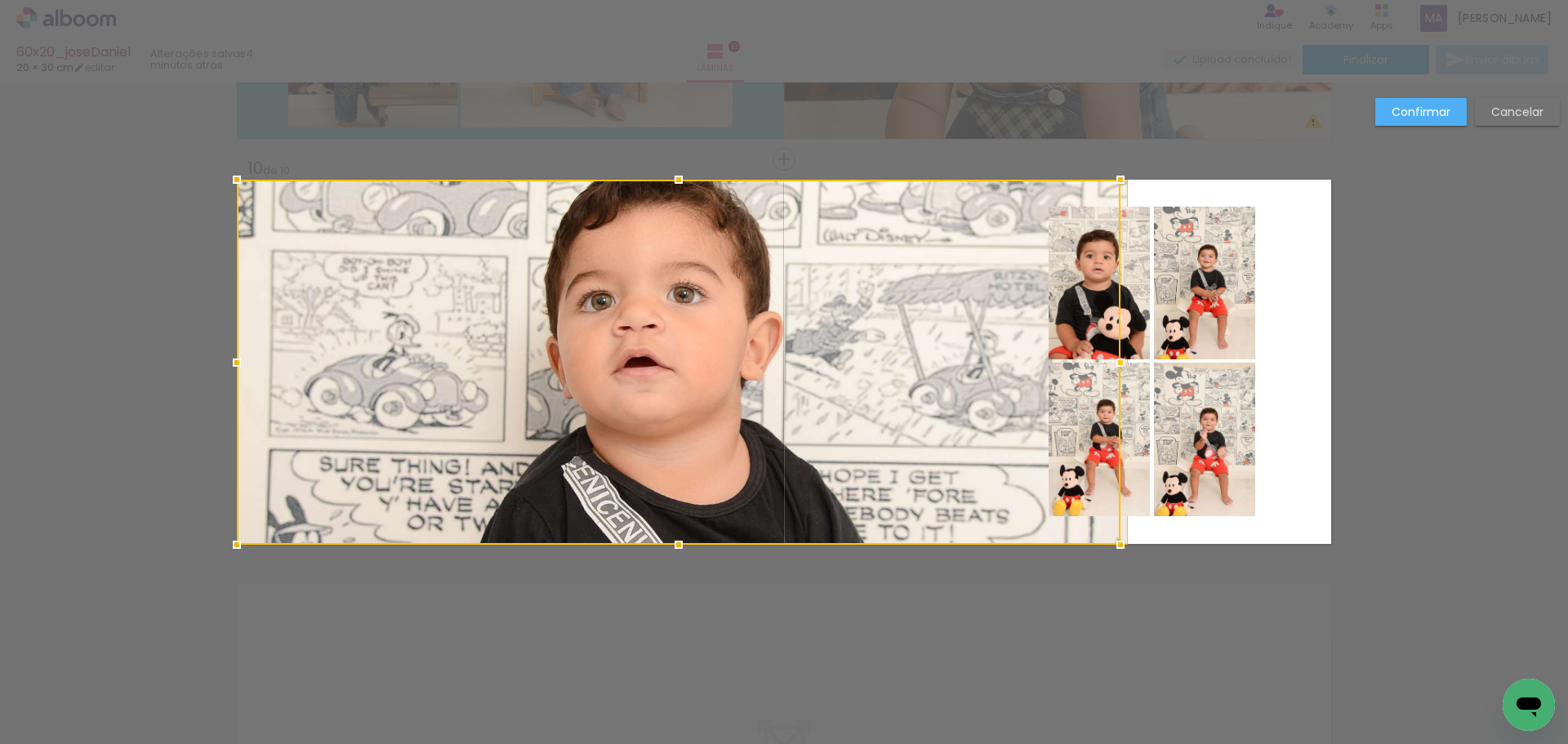
drag, startPoint x: 945, startPoint y: 367, endPoint x: 924, endPoint y: 369, distance: 21.1
click at [917, 367] on div at bounding box center [678, 362] width 883 height 365
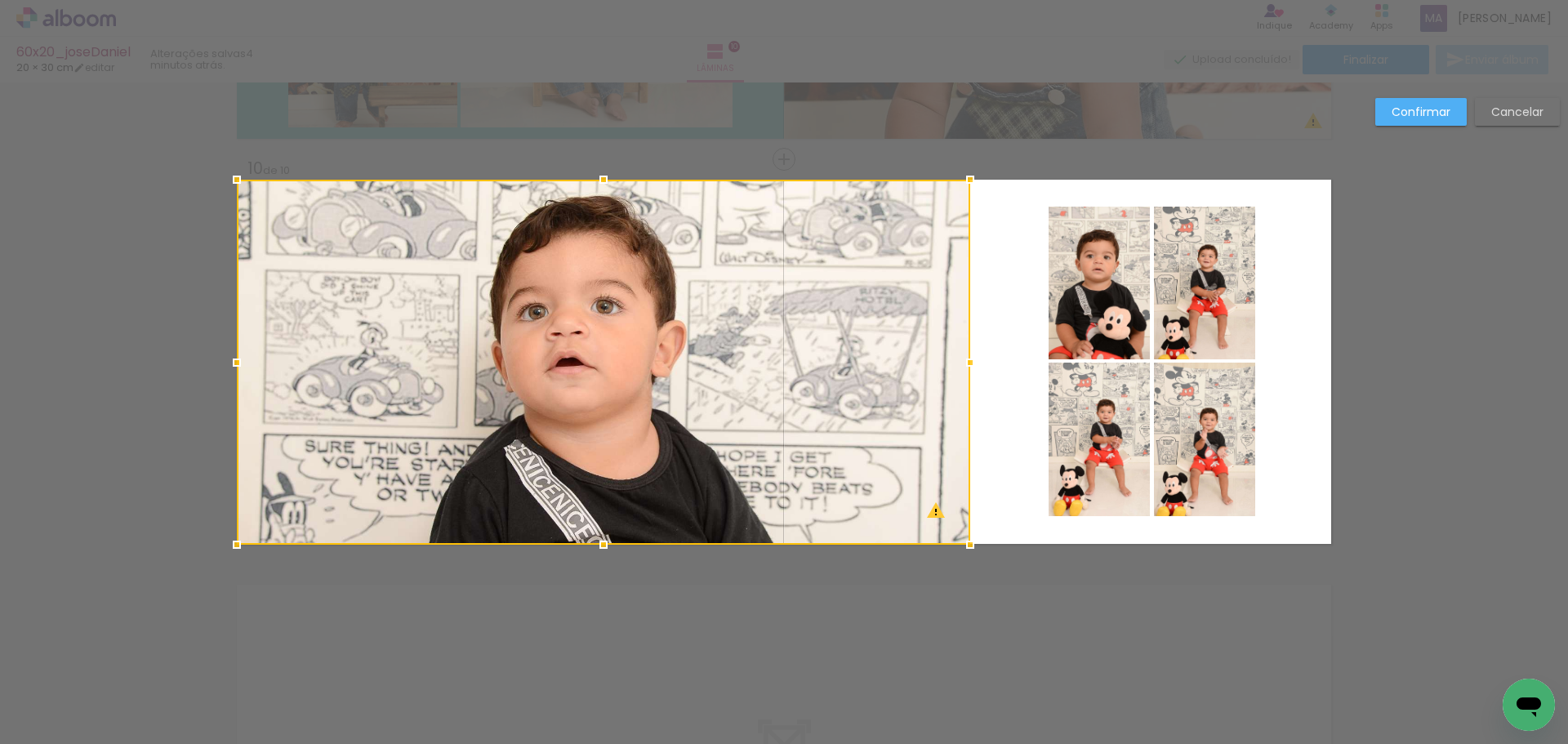
drag, startPoint x: 1169, startPoint y: 363, endPoint x: 964, endPoint y: 372, distance: 205.2
click at [964, 372] on div at bounding box center [969, 362] width 32 height 32
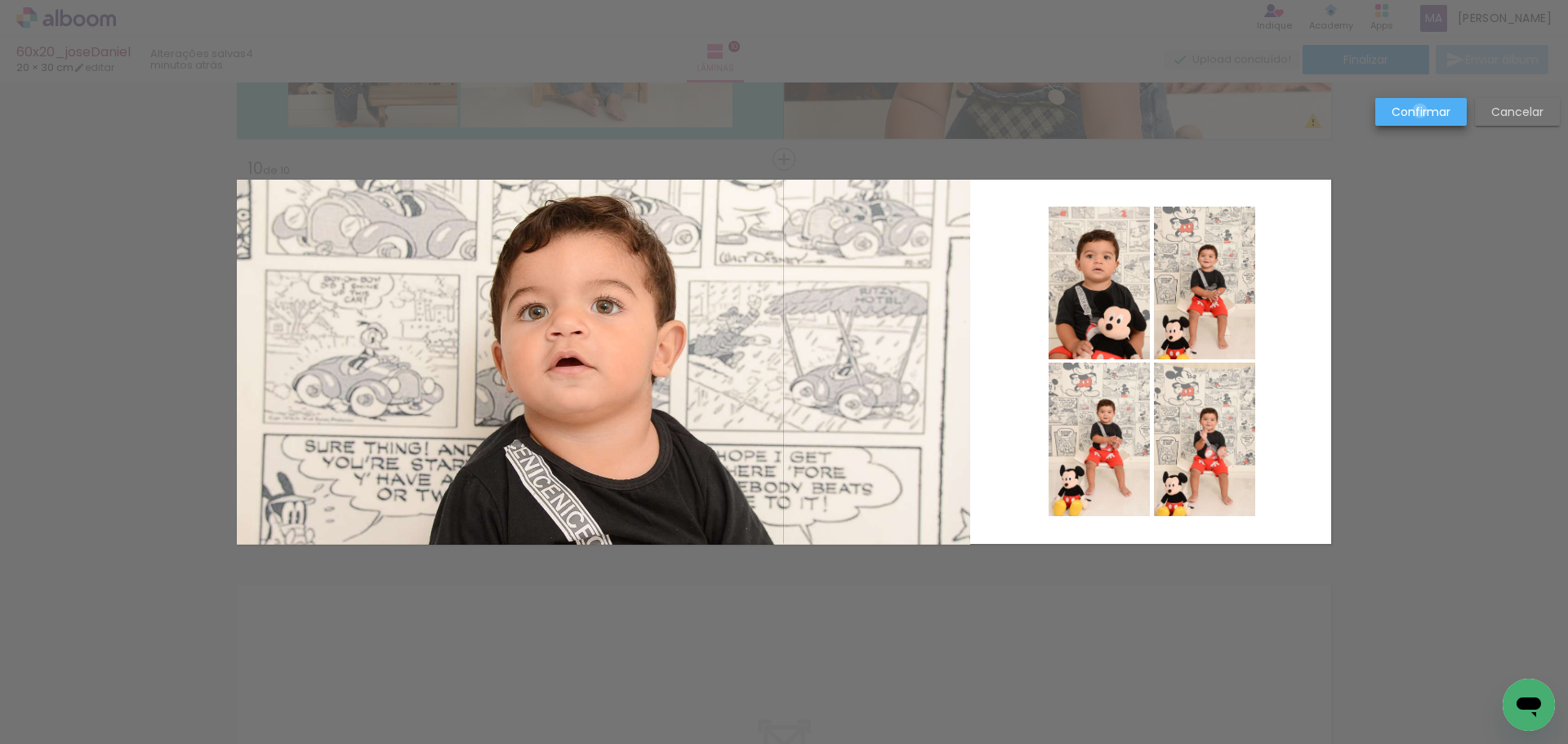
drag, startPoint x: 1421, startPoint y: 111, endPoint x: 1250, endPoint y: 252, distance: 221.6
click at [0, 0] on slot "Confirmar" at bounding box center [0, 0] width 0 height 0
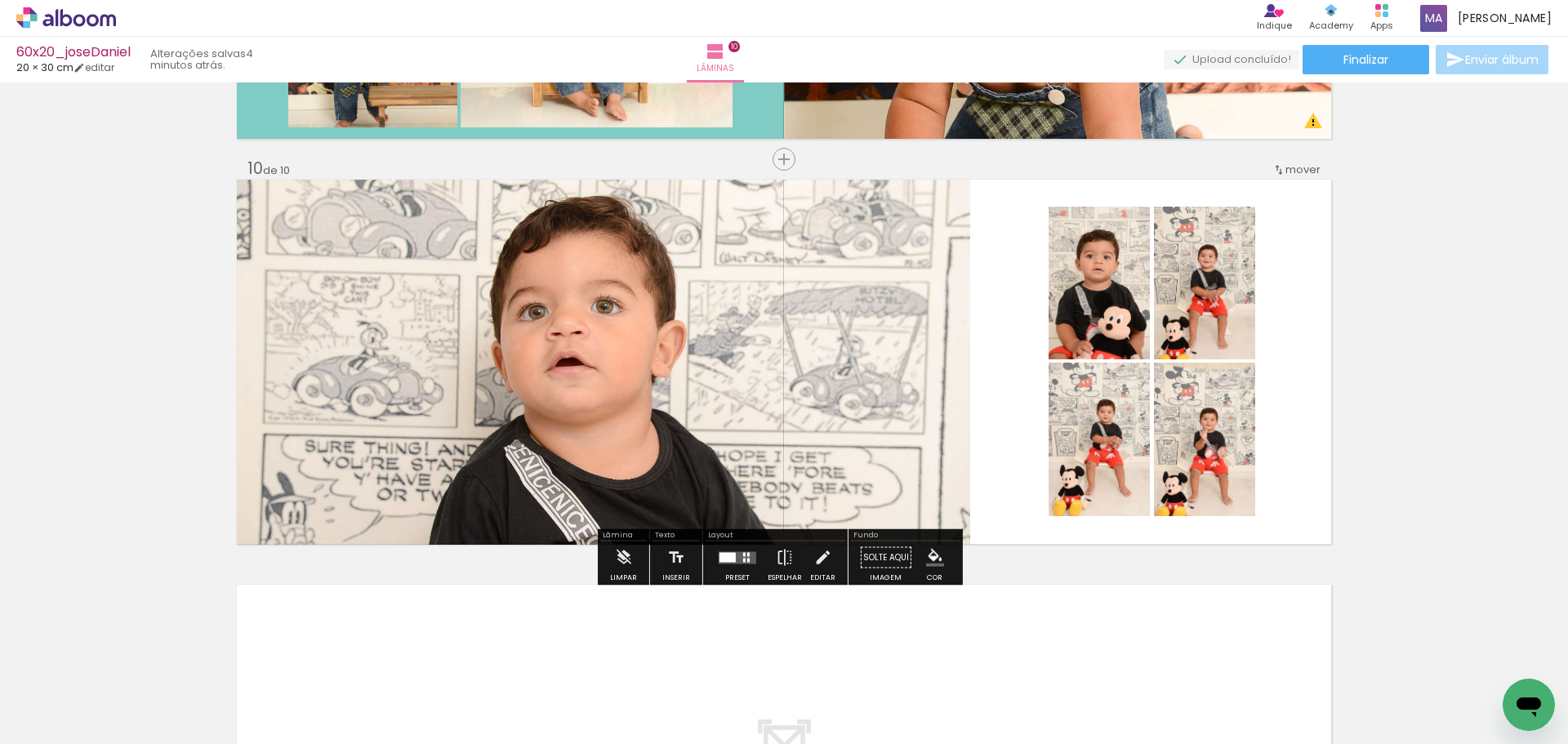
click at [932, 554] on iron-icon "color picker" at bounding box center [936, 558] width 18 height 18
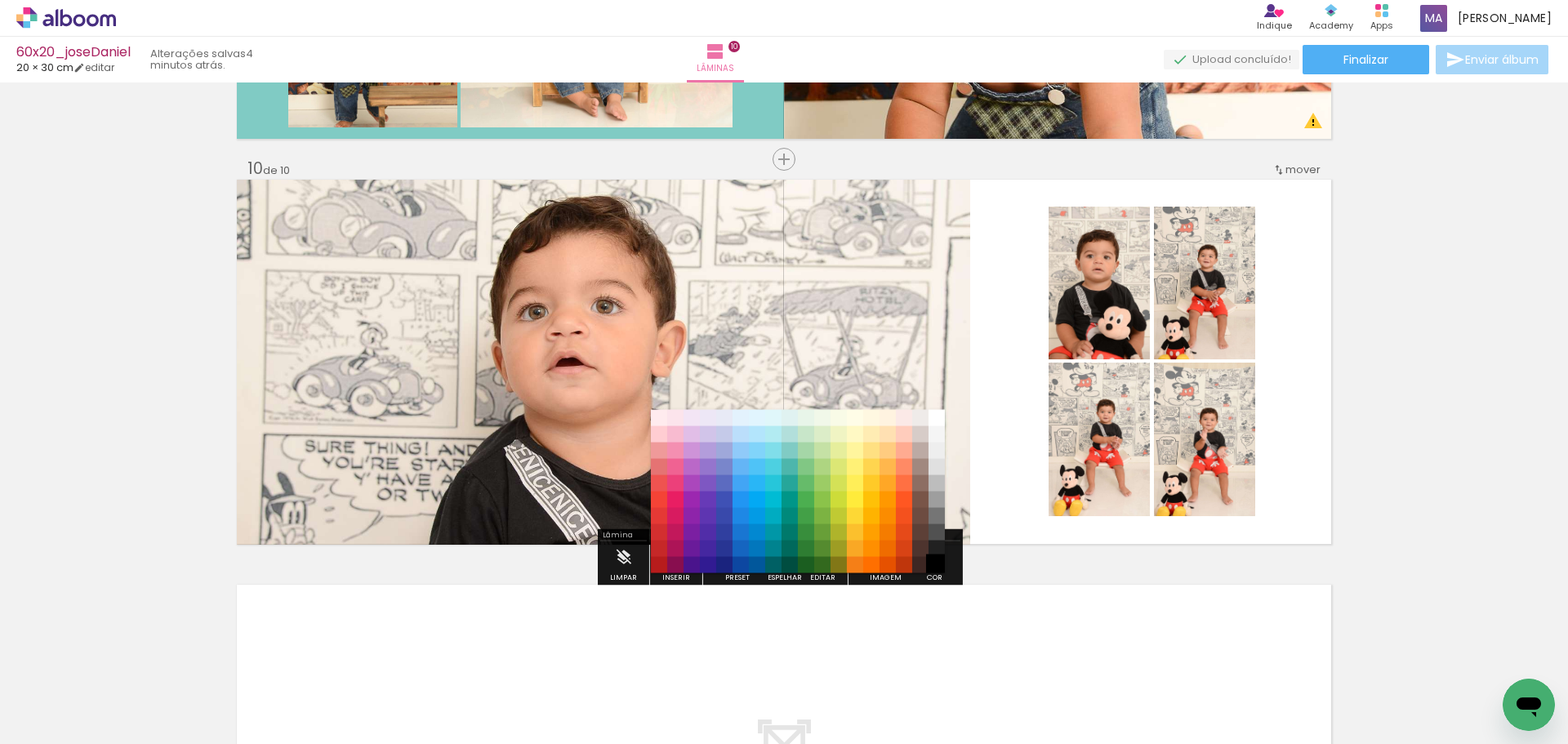
click at [939, 560] on paper-item "#000000" at bounding box center [937, 565] width 17 height 17
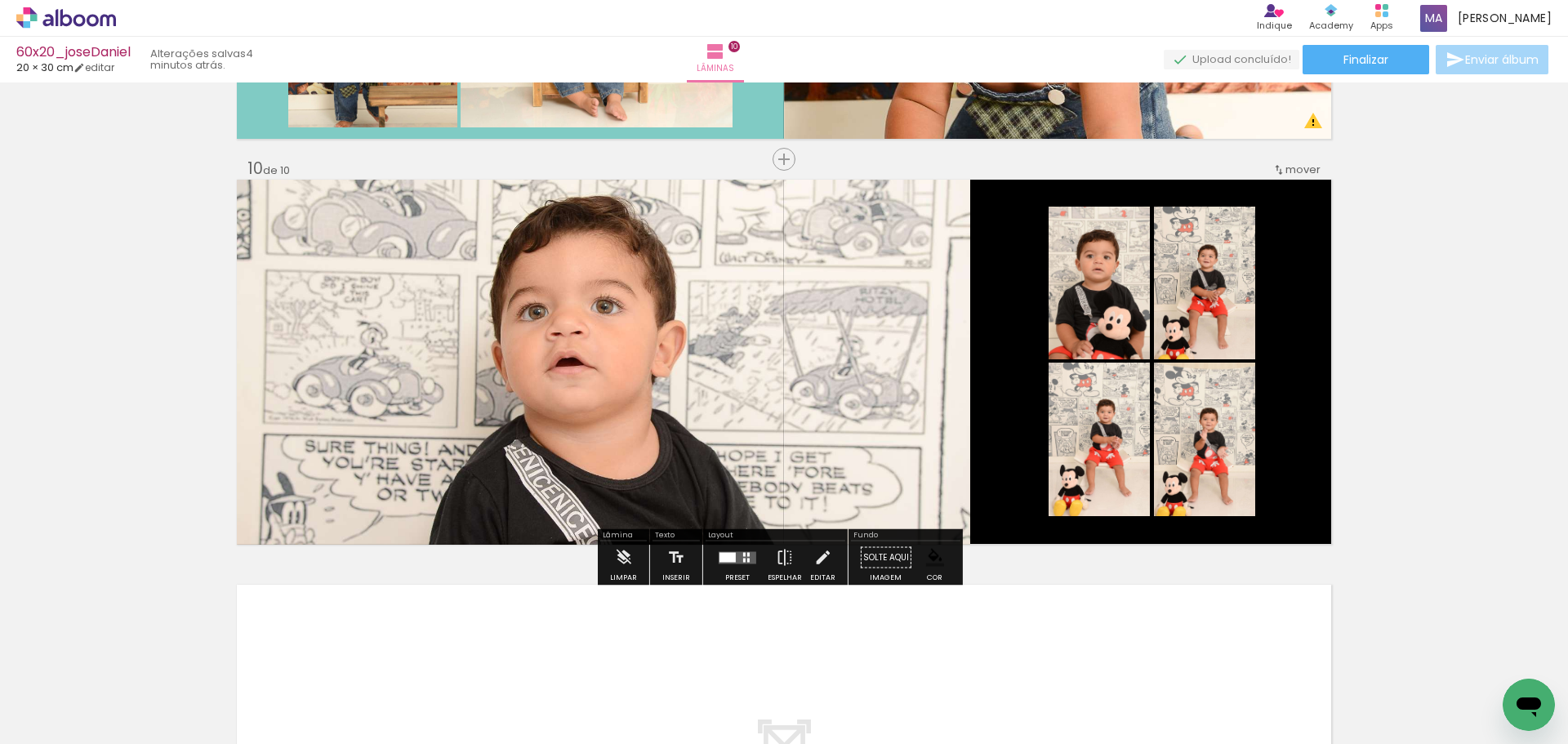
click at [1123, 461] on quentale-photo at bounding box center [1099, 439] width 101 height 153
click at [1128, 434] on quentale-photo at bounding box center [1099, 439] width 101 height 153
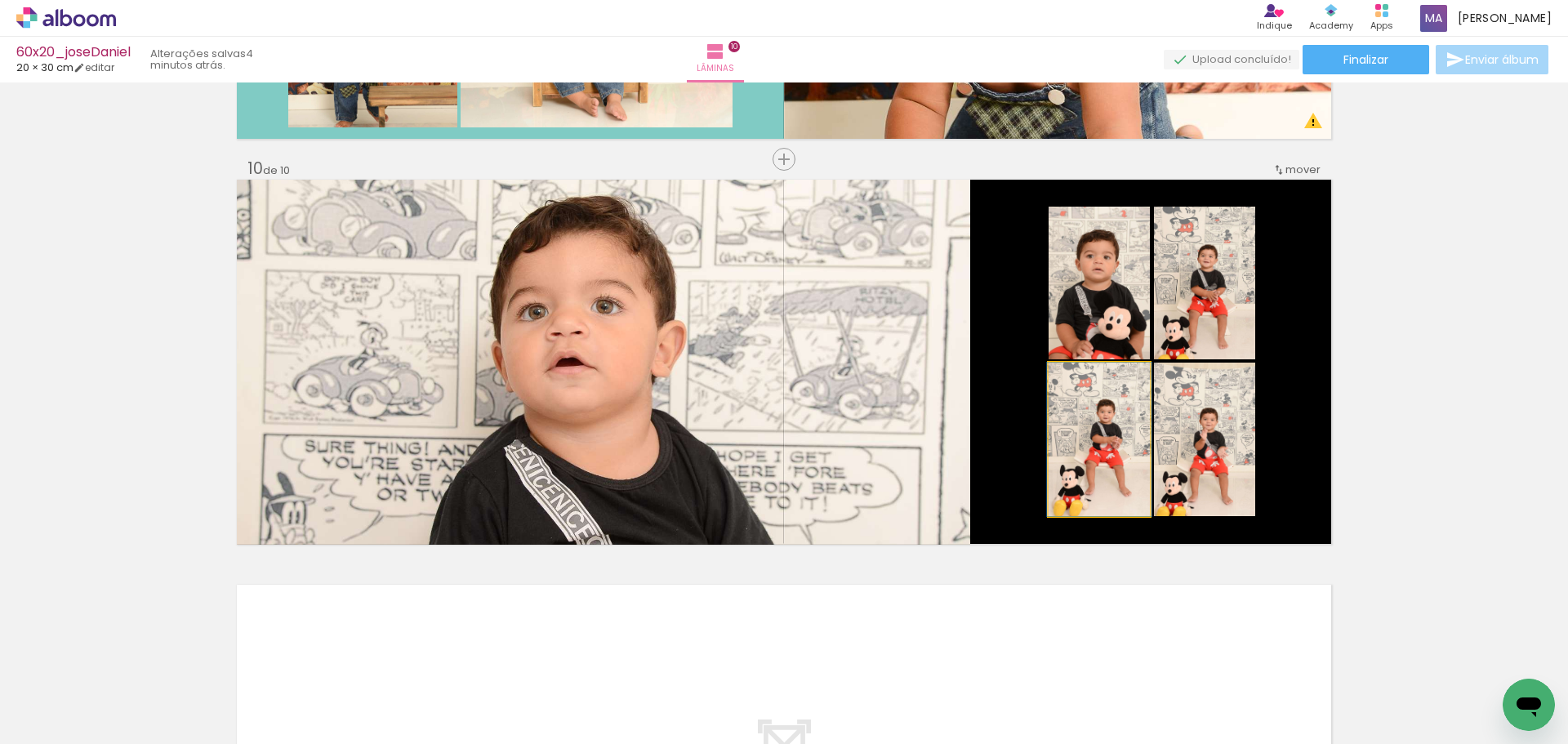
click at [1128, 434] on quentale-photo at bounding box center [1099, 439] width 101 height 153
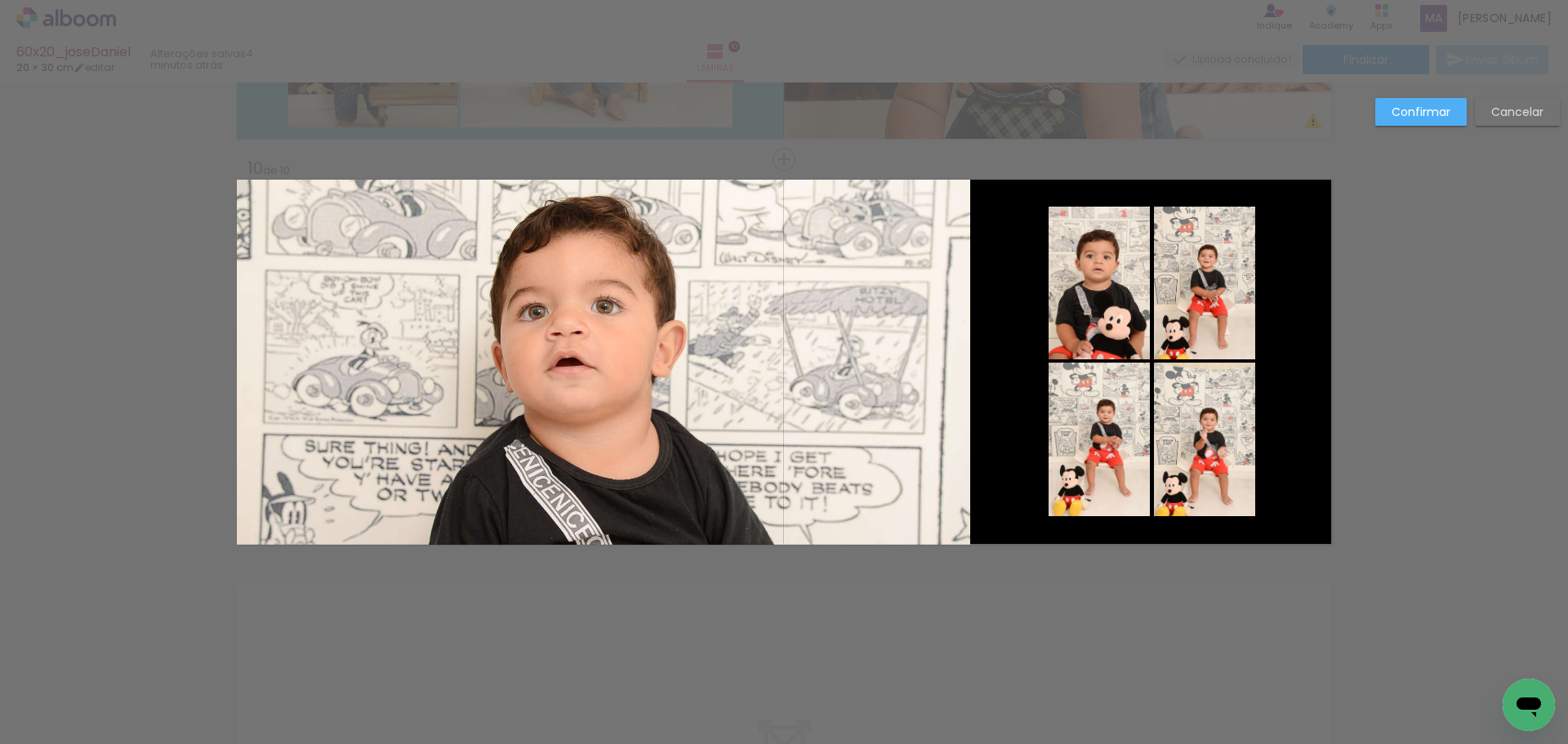
click at [1111, 445] on quentale-photo at bounding box center [1099, 439] width 101 height 153
click at [1104, 444] on div at bounding box center [1099, 439] width 101 height 153
drag, startPoint x: 1426, startPoint y: 117, endPoint x: 1214, endPoint y: 281, distance: 268.0
click at [0, 0] on slot "Confirmar" at bounding box center [0, 0] width 0 height 0
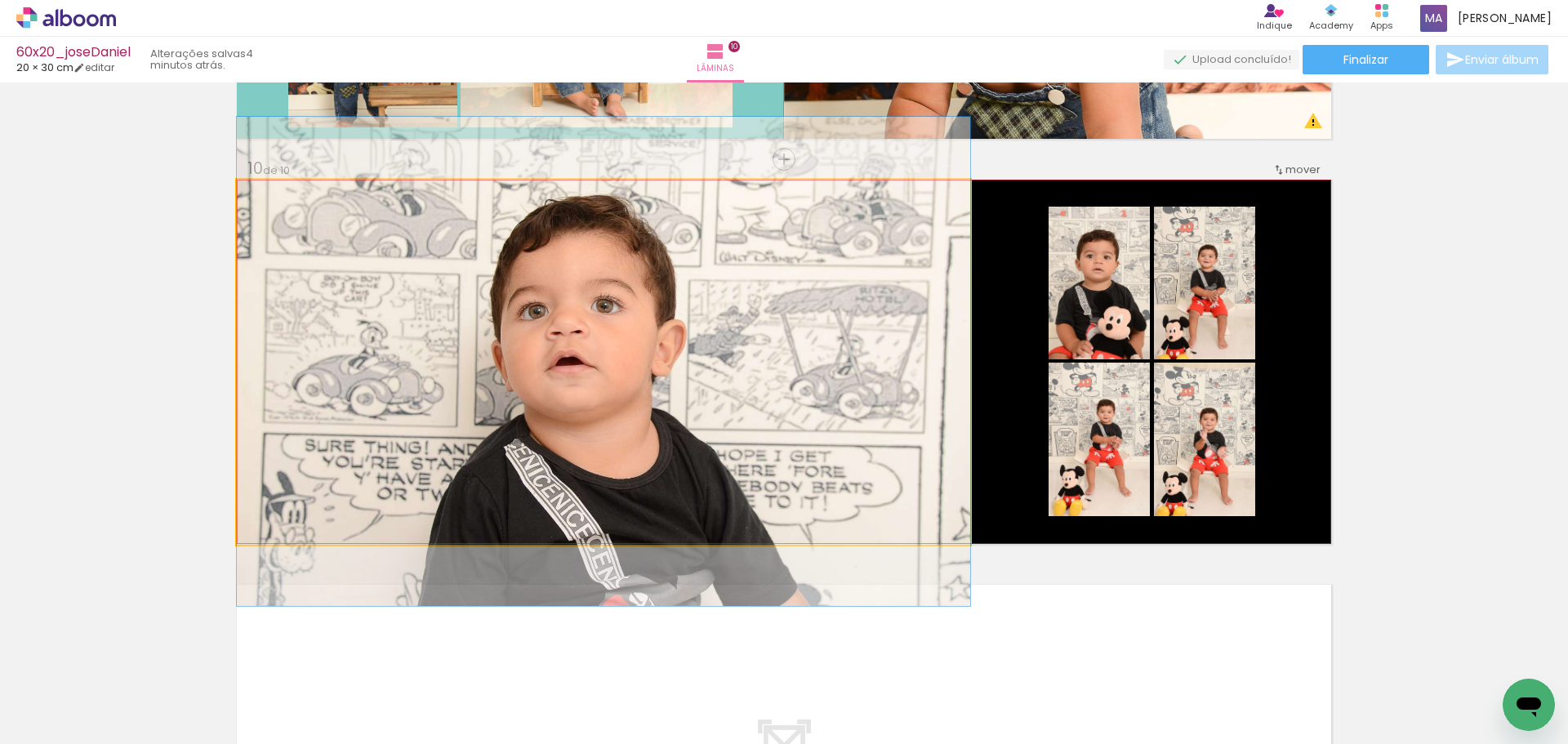
drag, startPoint x: 754, startPoint y: 391, endPoint x: 793, endPoint y: 403, distance: 40.8
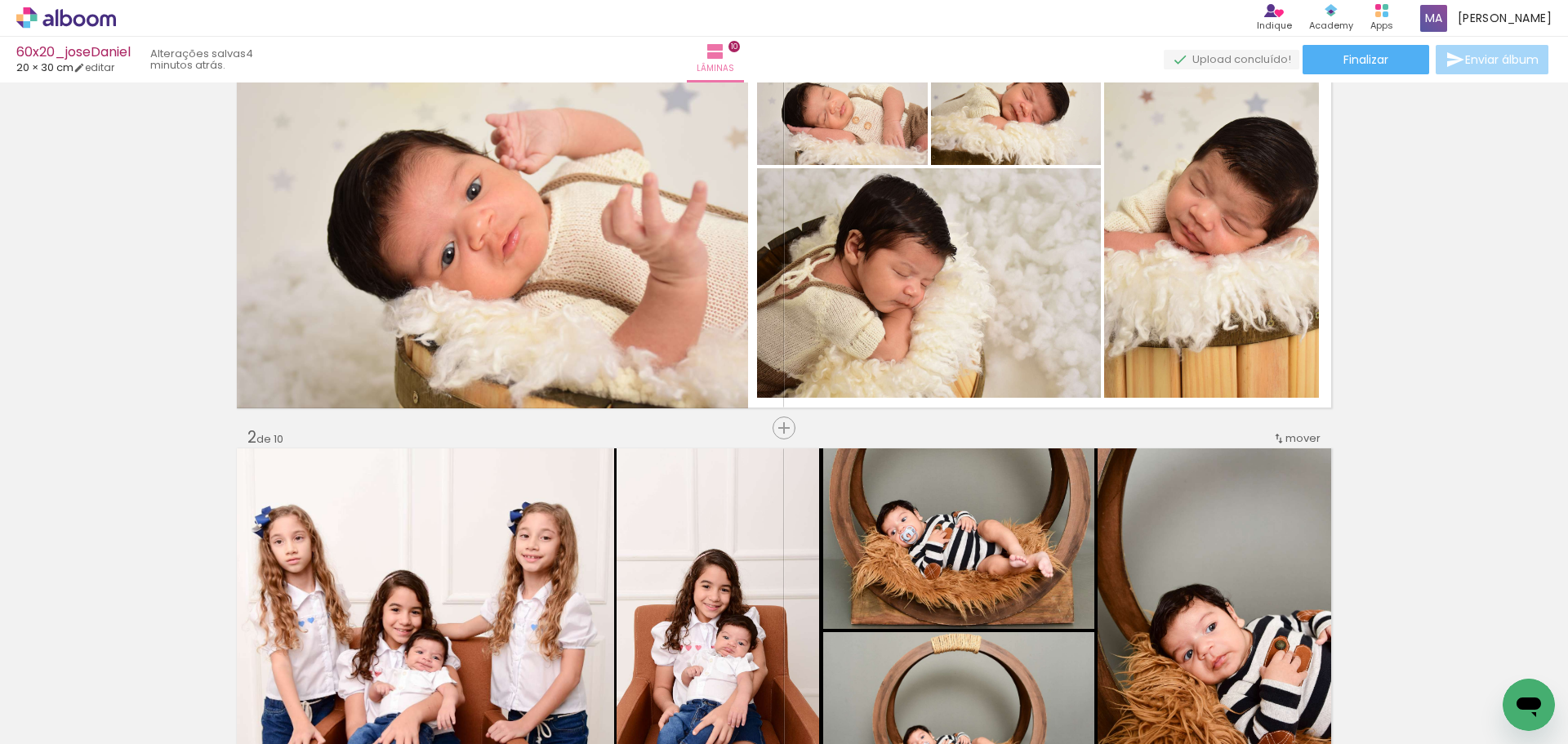
scroll to position [0, 0]
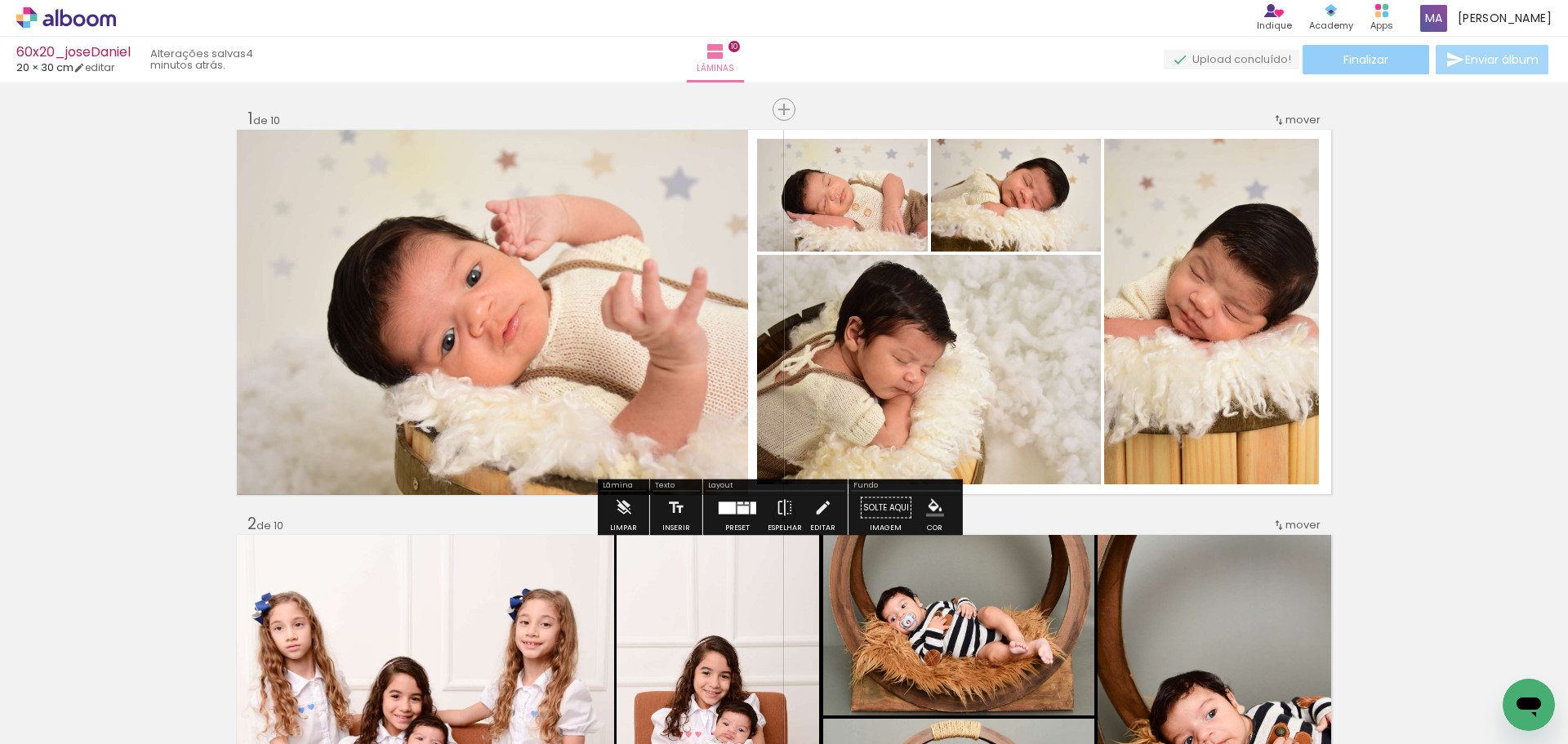
click at [1344, 63] on span "Finalizar" at bounding box center [1366, 60] width 45 height 12
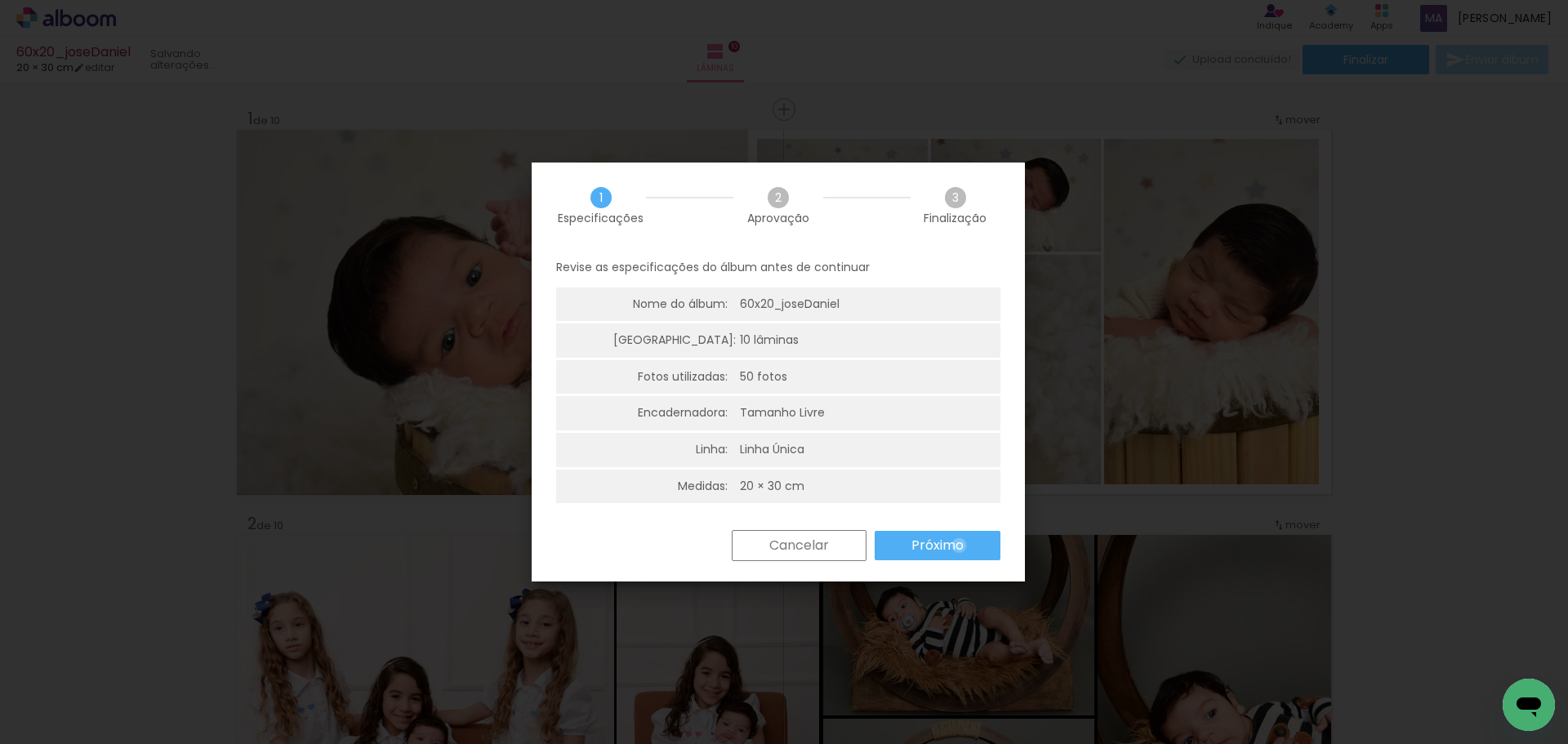
click at [0, 0] on slot "Próximo" at bounding box center [0, 0] width 0 height 0
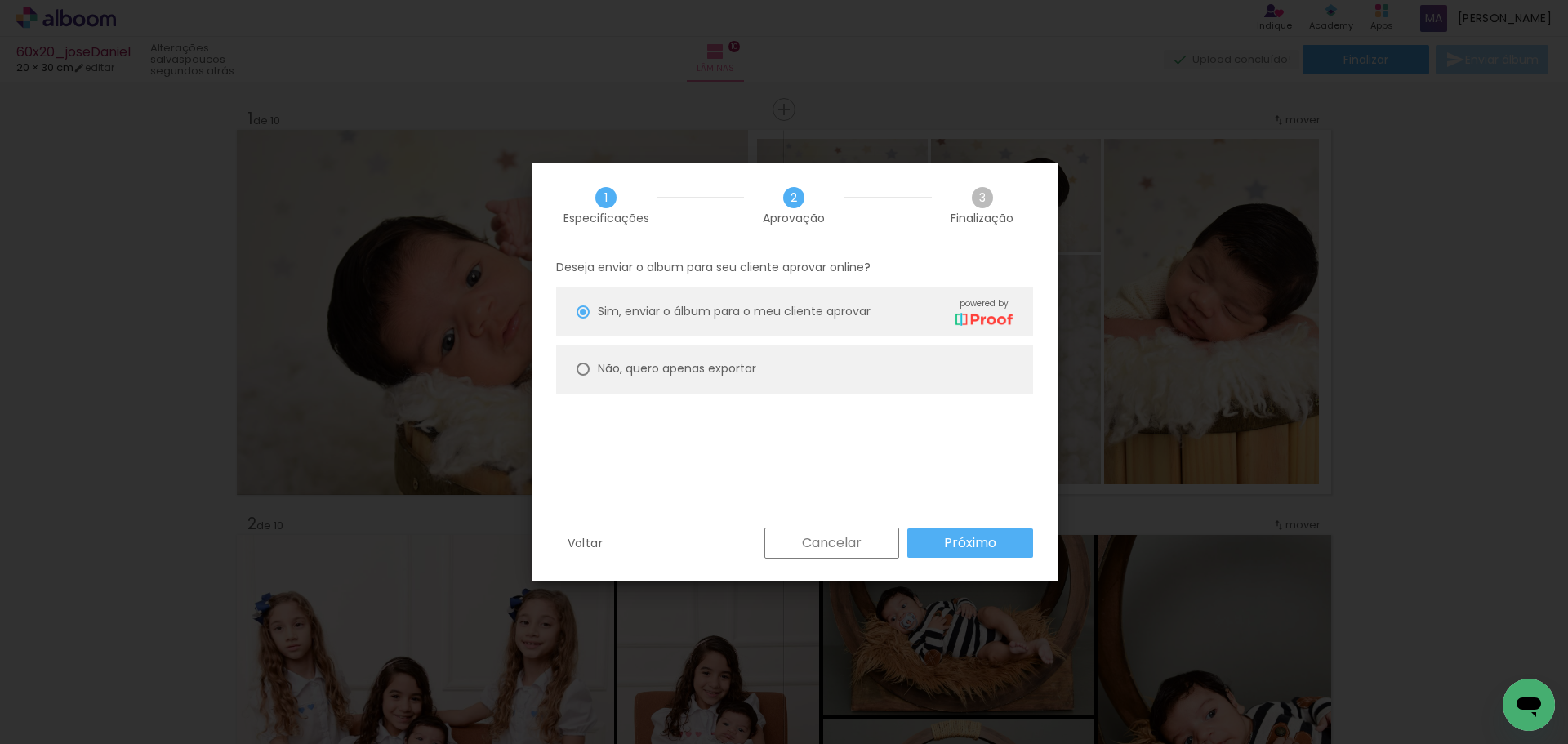
click at [0, 0] on slot "Não, quero apenas exportar" at bounding box center [0, 0] width 0 height 0
type paper-radio-button "on"
click at [0, 0] on slot "Próximo" at bounding box center [0, 0] width 0 height 0
type input "Alta, 300 DPI"
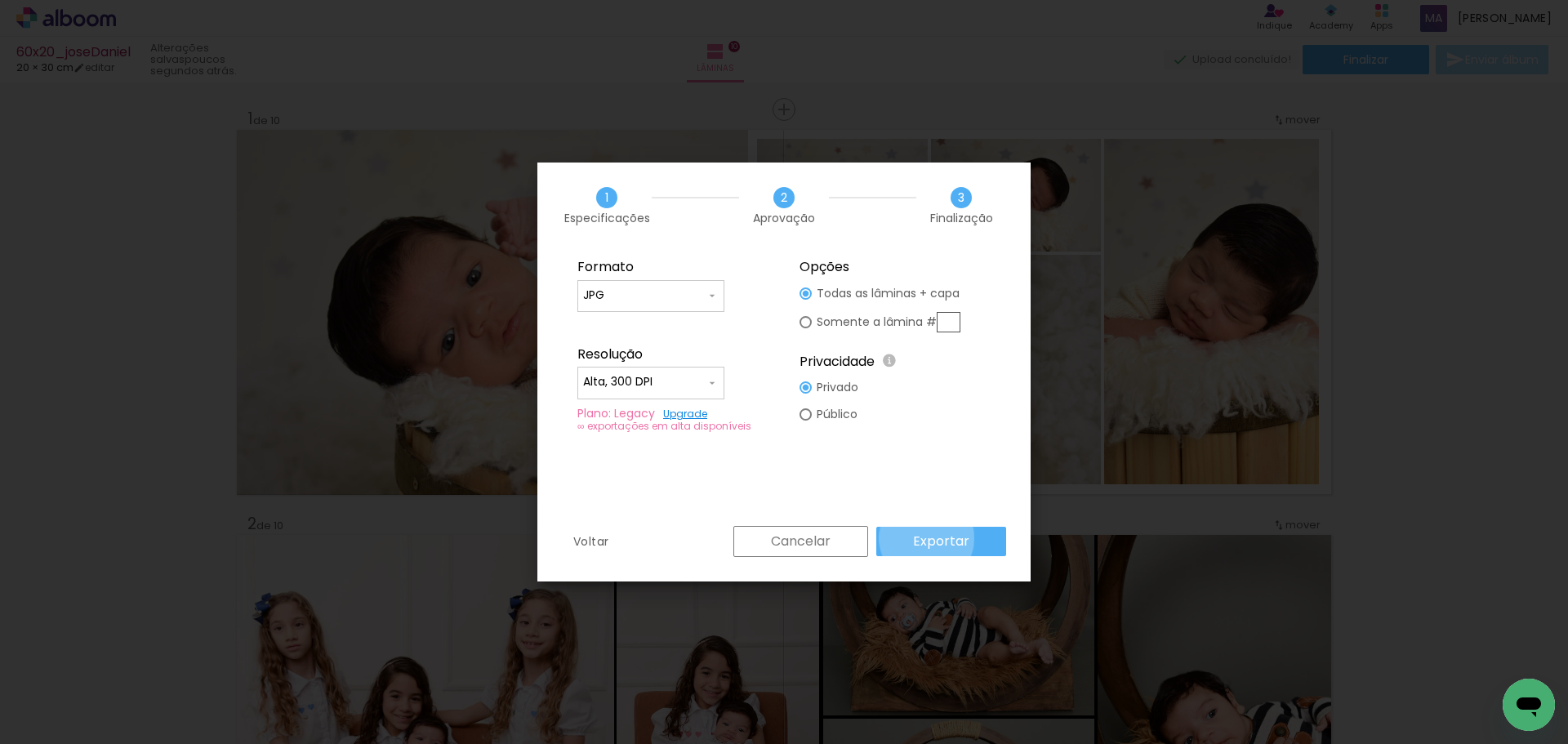
click at [0, 0] on slot "Exportar" at bounding box center [0, 0] width 0 height 0
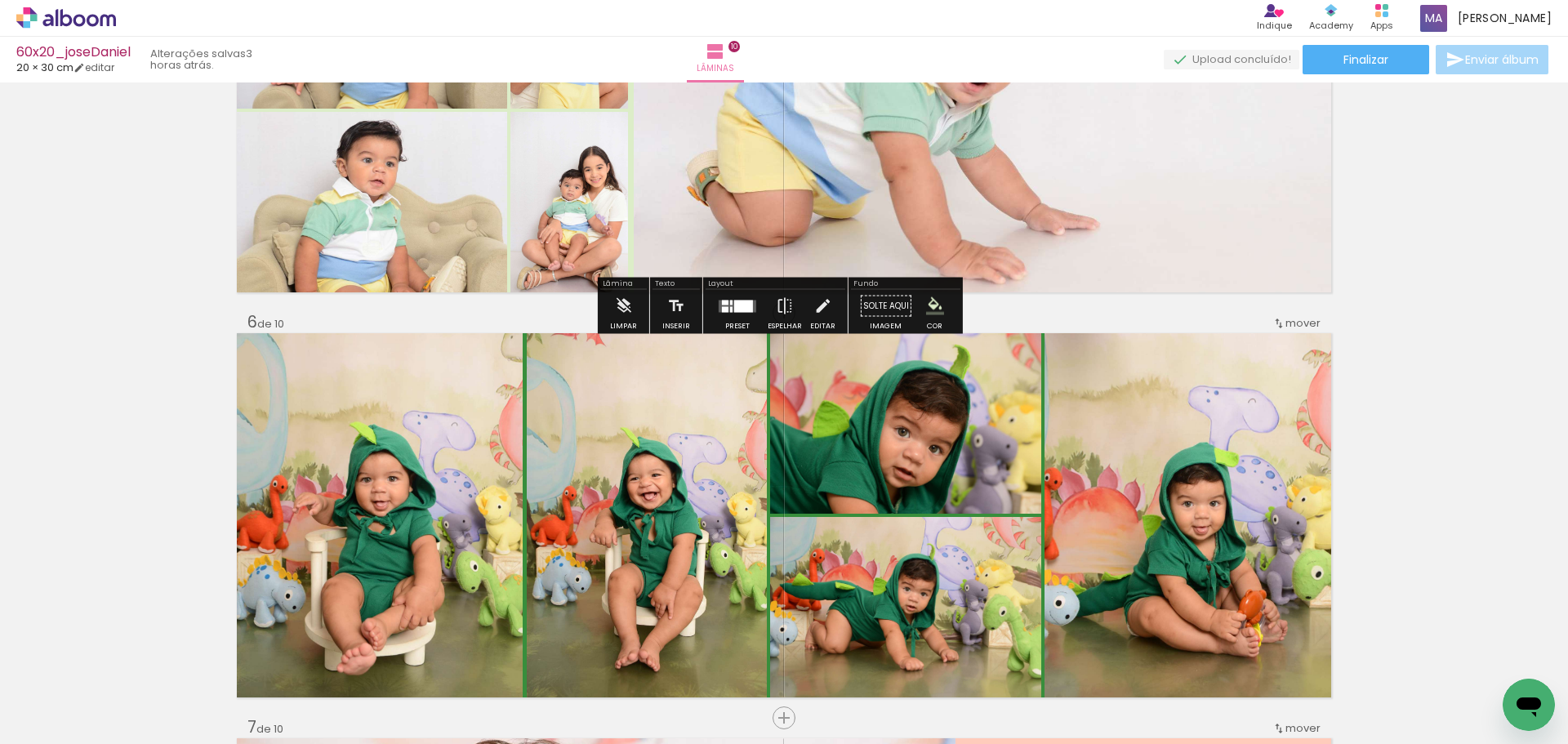
scroll to position [1782, 0]
